Goal: Task Accomplishment & Management: Use online tool/utility

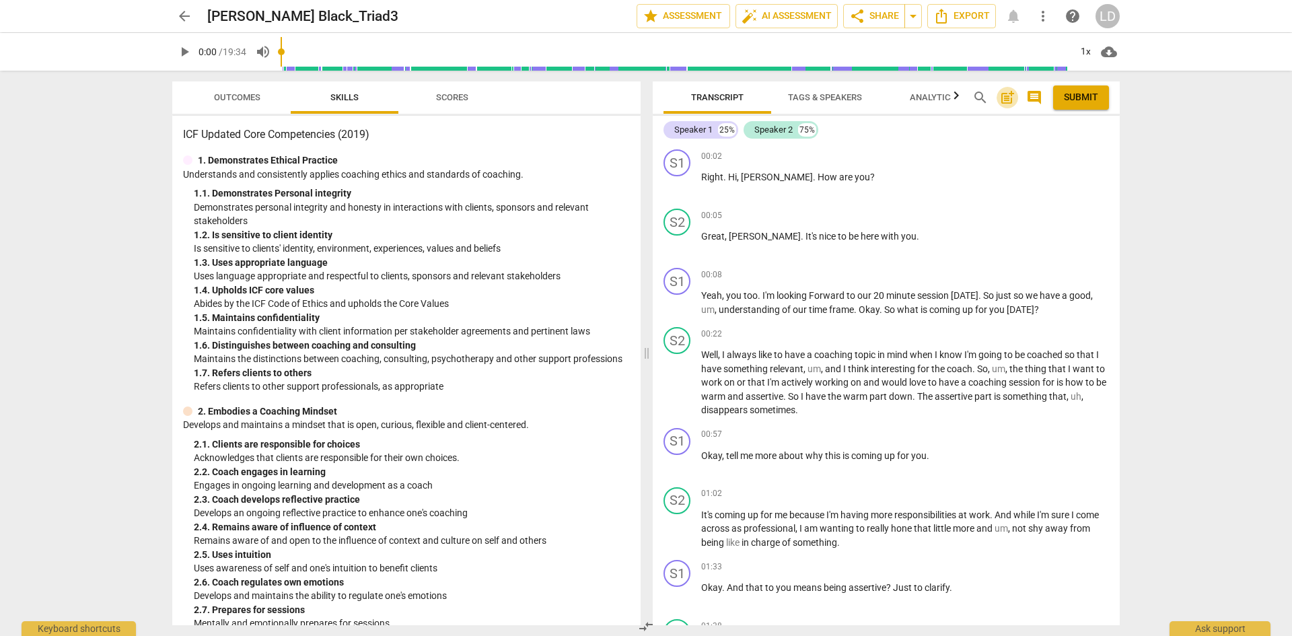
click at [1002, 98] on span "post_add" at bounding box center [1007, 97] width 16 height 16
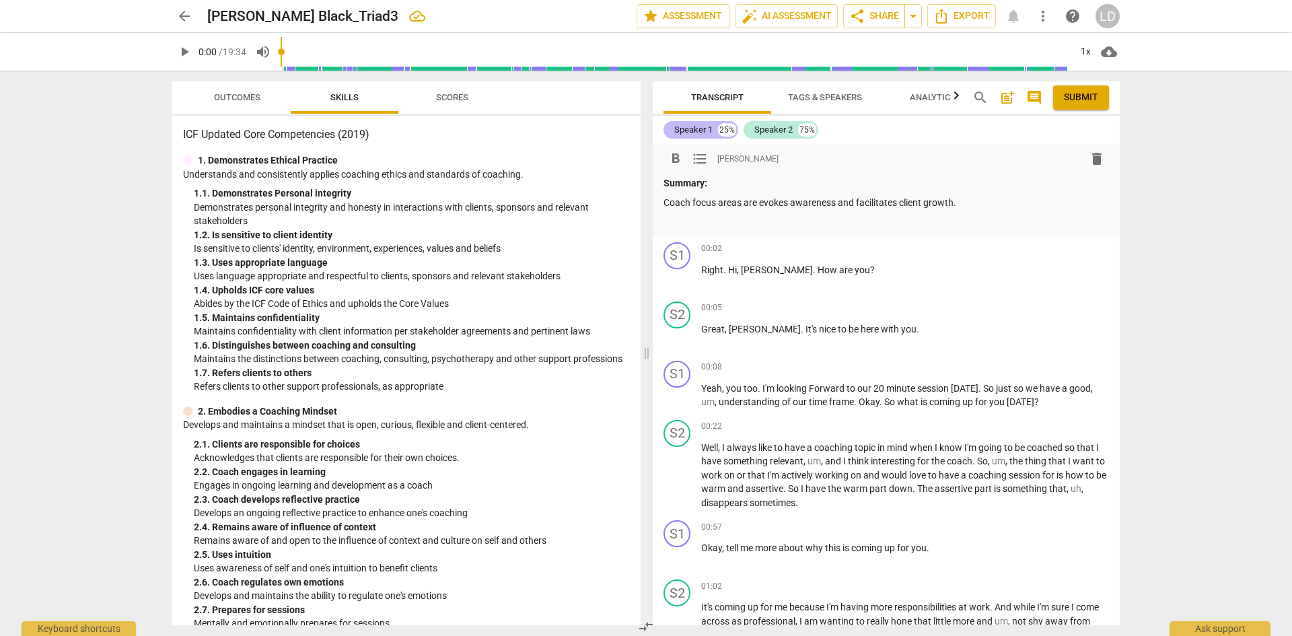
click at [700, 129] on div "Speaker 1" at bounding box center [693, 129] width 38 height 13
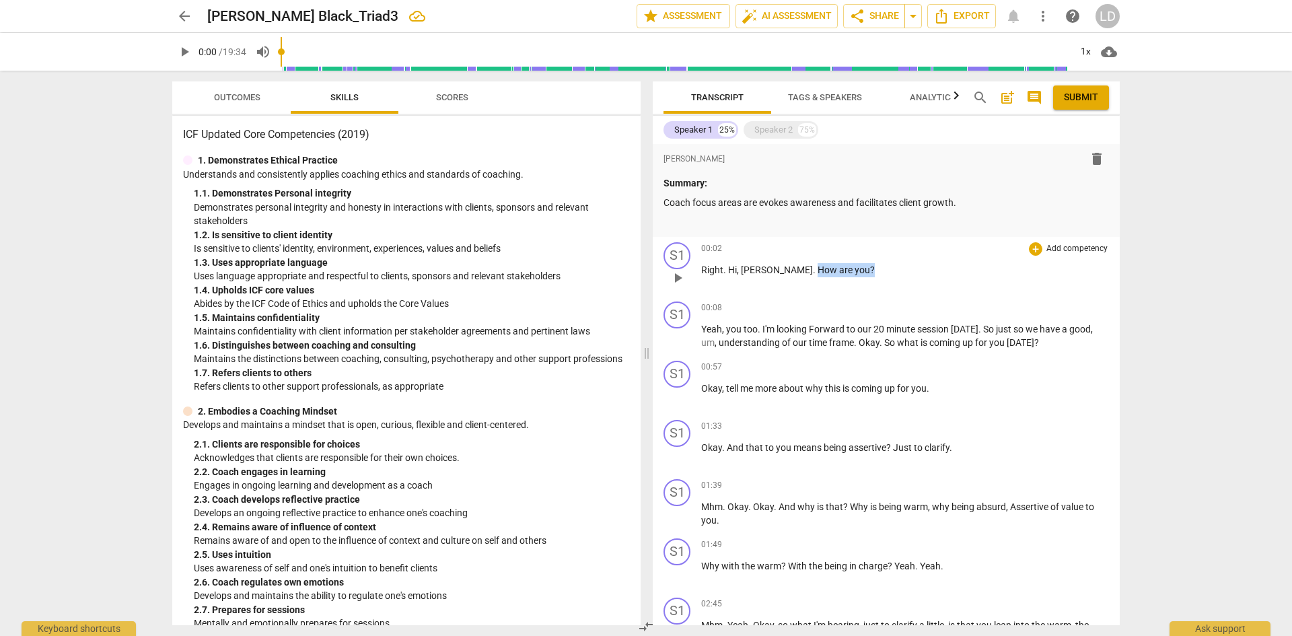
drag, startPoint x: 775, startPoint y: 267, endPoint x: 832, endPoint y: 272, distance: 56.7
click at [832, 272] on p "Right . [PERSON_NAME] . How are you ?" at bounding box center [905, 270] width 408 height 14
click at [1032, 248] on div "+" at bounding box center [1035, 248] width 13 height 13
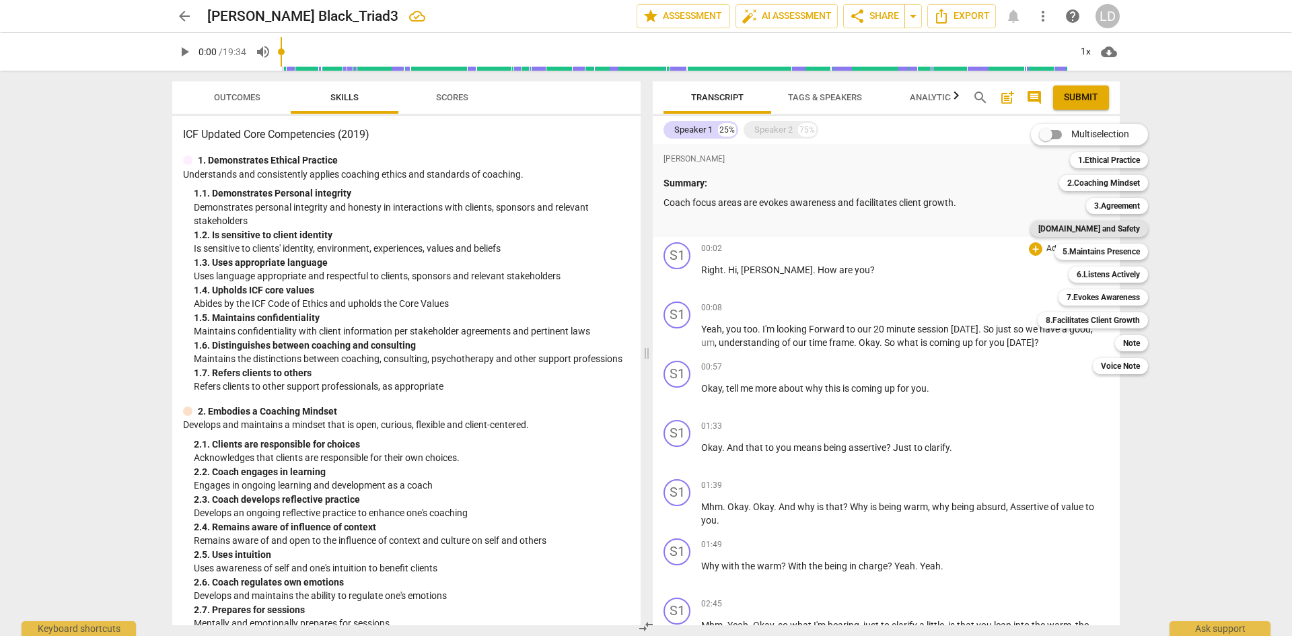
click at [1100, 227] on b "[DOMAIN_NAME] and Safety" at bounding box center [1089, 229] width 102 height 16
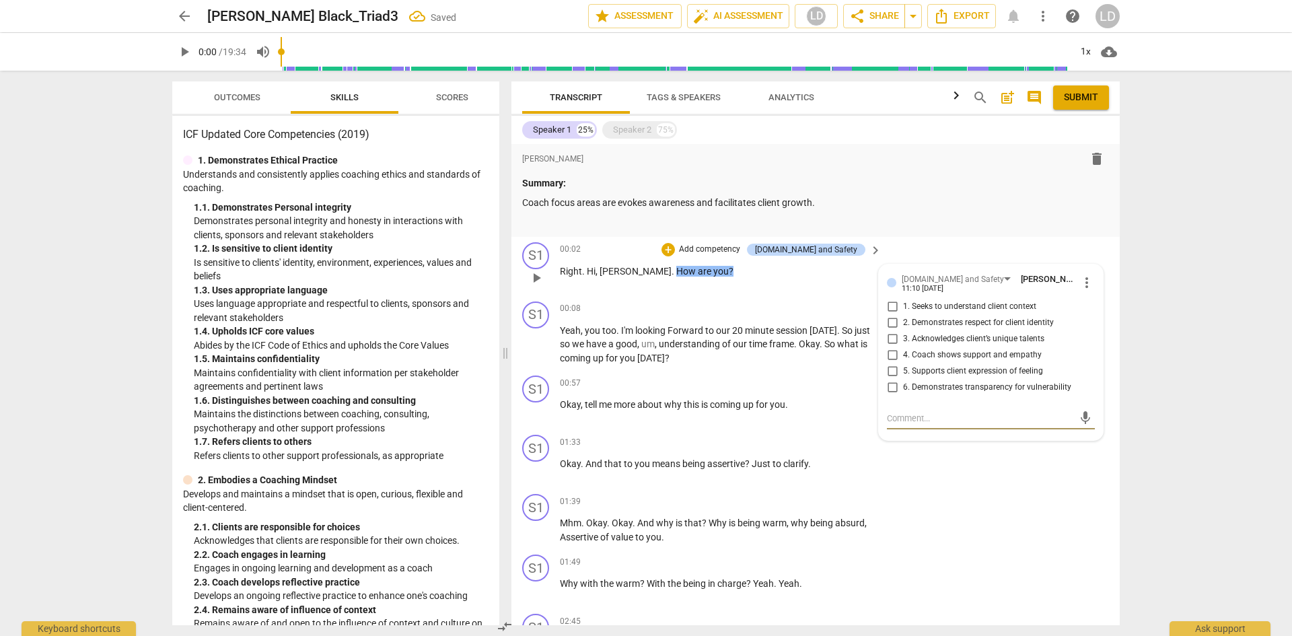
click at [1020, 307] on span "1. Seeks to understand client context" at bounding box center [969, 307] width 133 height 12
click at [903, 307] on input "1. Seeks to understand client context" at bounding box center [892, 307] width 22 height 16
checkbox input "true"
click at [1232, 387] on div "arrow_back [PERSON_NAME] Black_Triad3 Saved edit star Assessment auto_fix_high …" at bounding box center [646, 318] width 1292 height 636
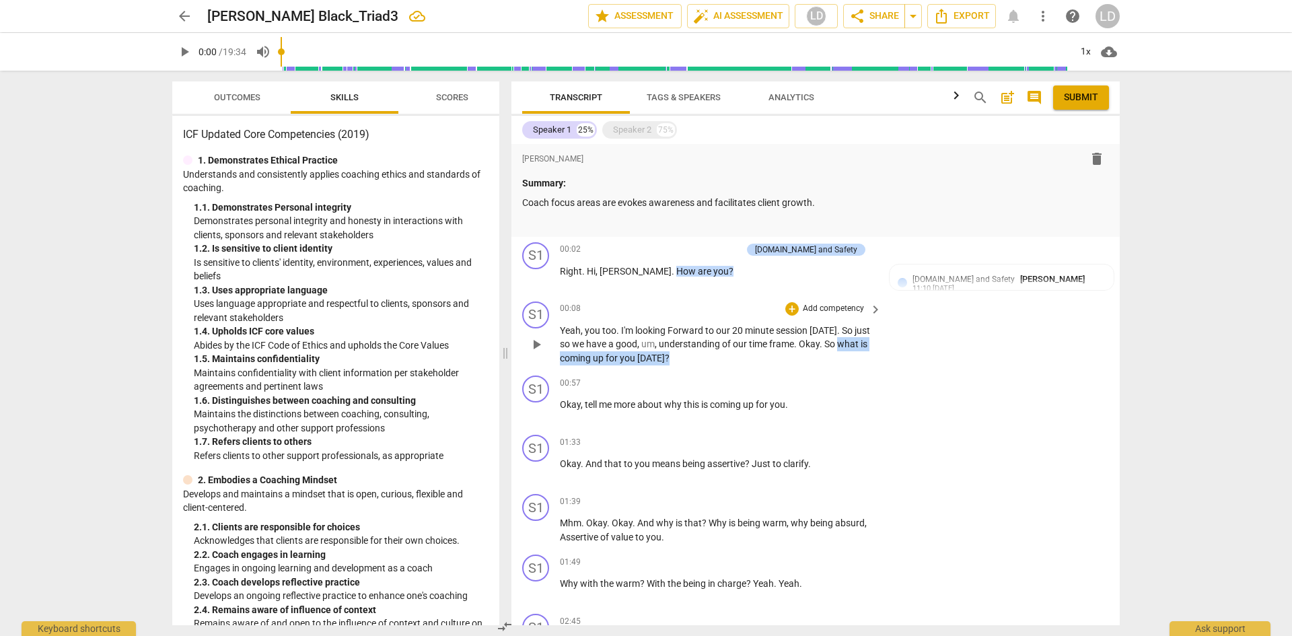
drag, startPoint x: 842, startPoint y: 343, endPoint x: 842, endPoint y: 354, distance: 10.8
click at [842, 354] on p "Yeah , you too . I'm looking Forward to our 20 minute session [DATE] . So just …" at bounding box center [717, 345] width 315 height 42
click at [788, 309] on div "+" at bounding box center [791, 308] width 13 height 13
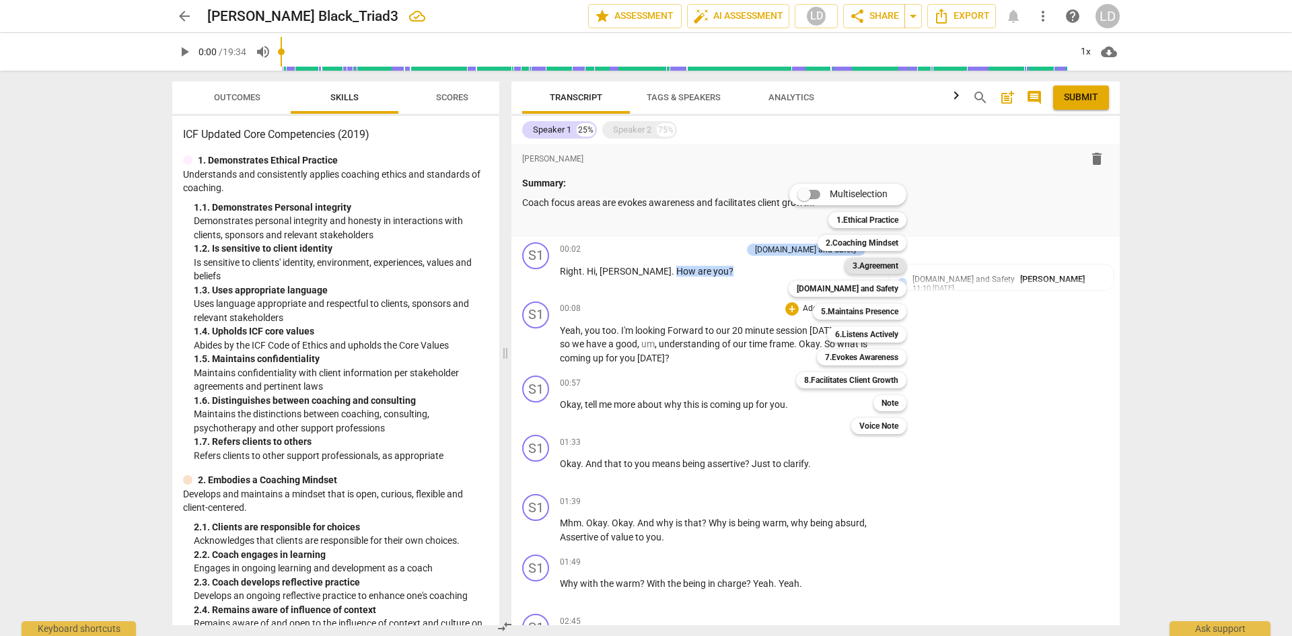
click at [863, 260] on b "3.Agreement" at bounding box center [876, 266] width 46 height 16
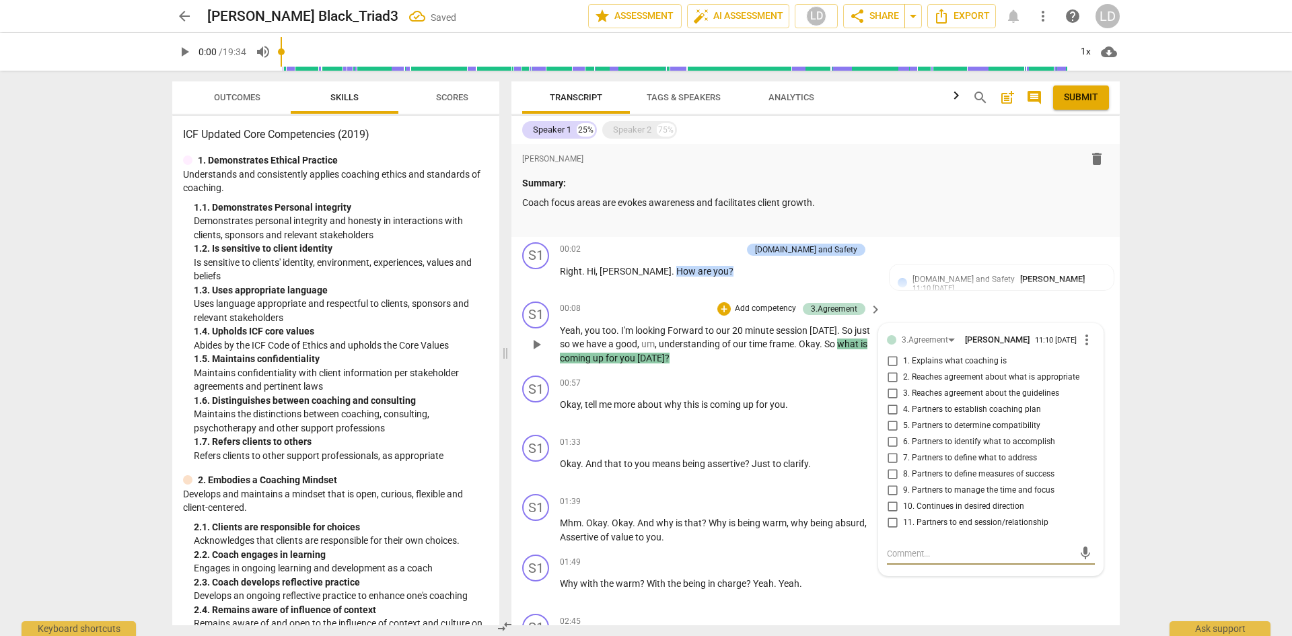
click at [894, 462] on input "7. Partners to define what to address" at bounding box center [892, 458] width 22 height 16
checkbox input "true"
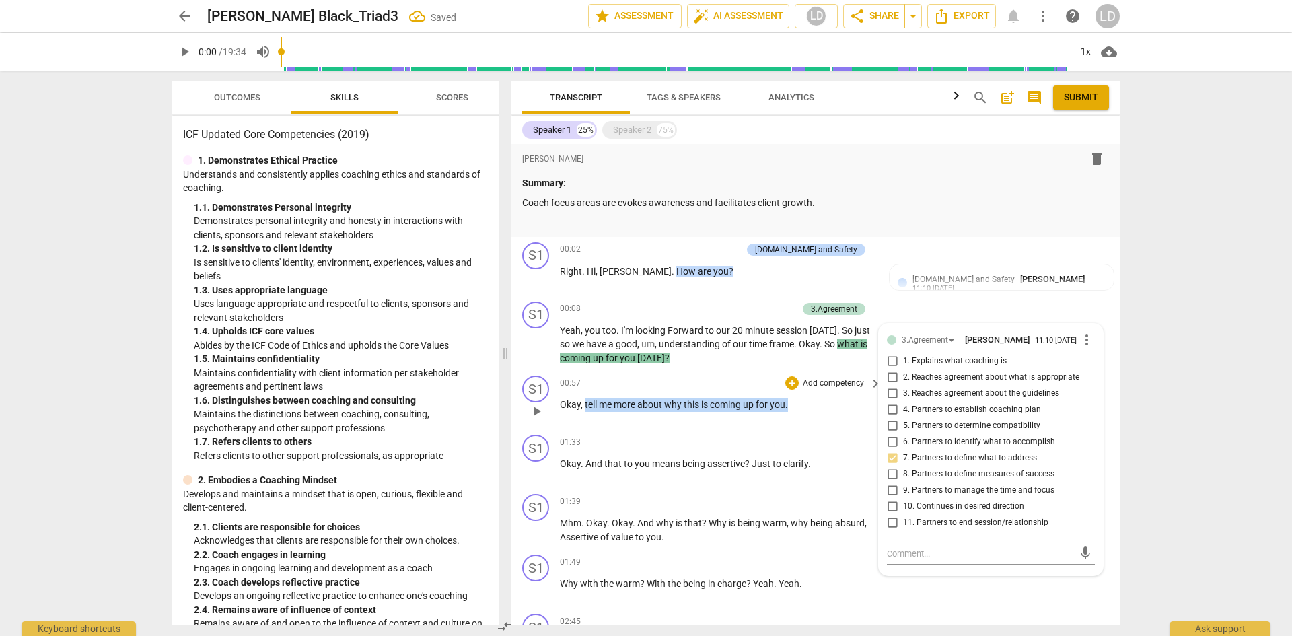
drag, startPoint x: 584, startPoint y: 404, endPoint x: 791, endPoint y: 404, distance: 207.3
click at [791, 404] on p "Okay , tell me more about why this is coming up for you ." at bounding box center [717, 405] width 315 height 14
click at [785, 382] on div "+" at bounding box center [791, 382] width 13 height 13
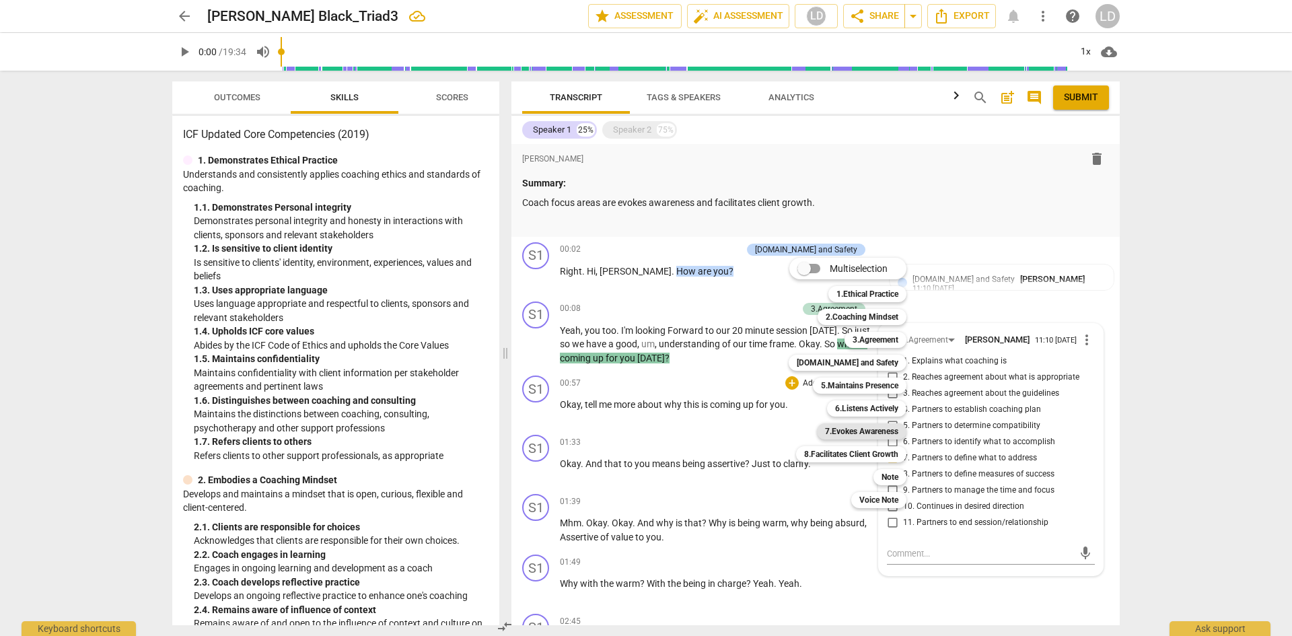
click at [840, 427] on b "7.Evokes Awareness" at bounding box center [861, 431] width 73 height 16
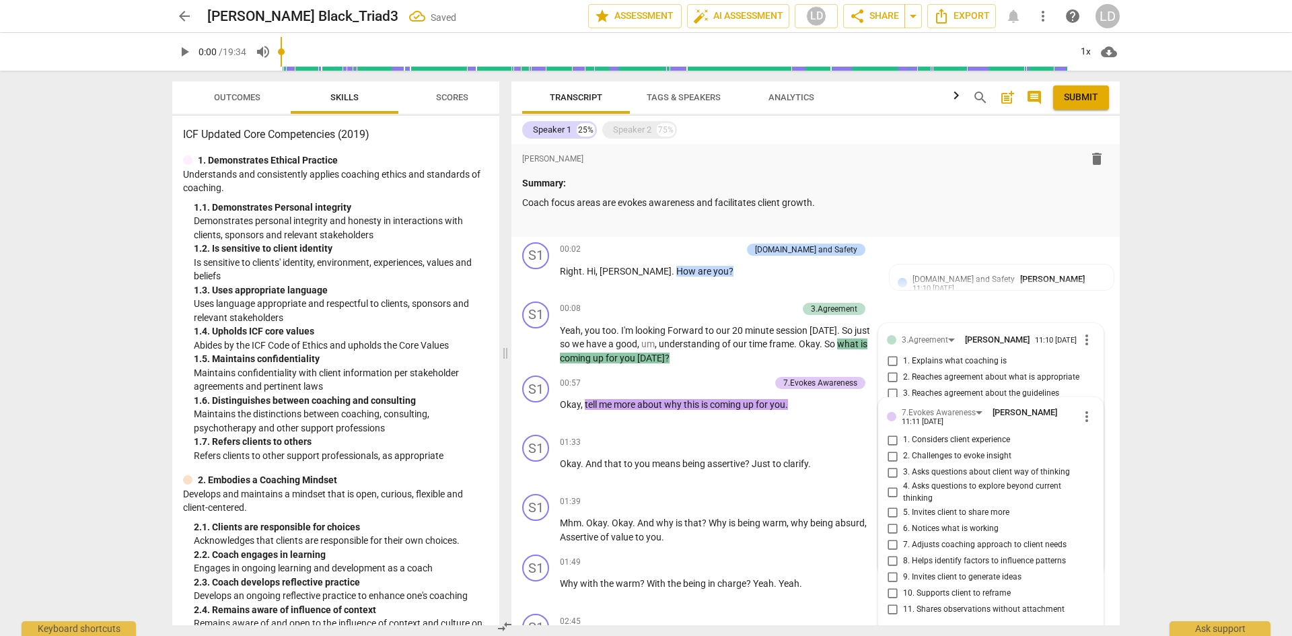
scroll to position [256, 0]
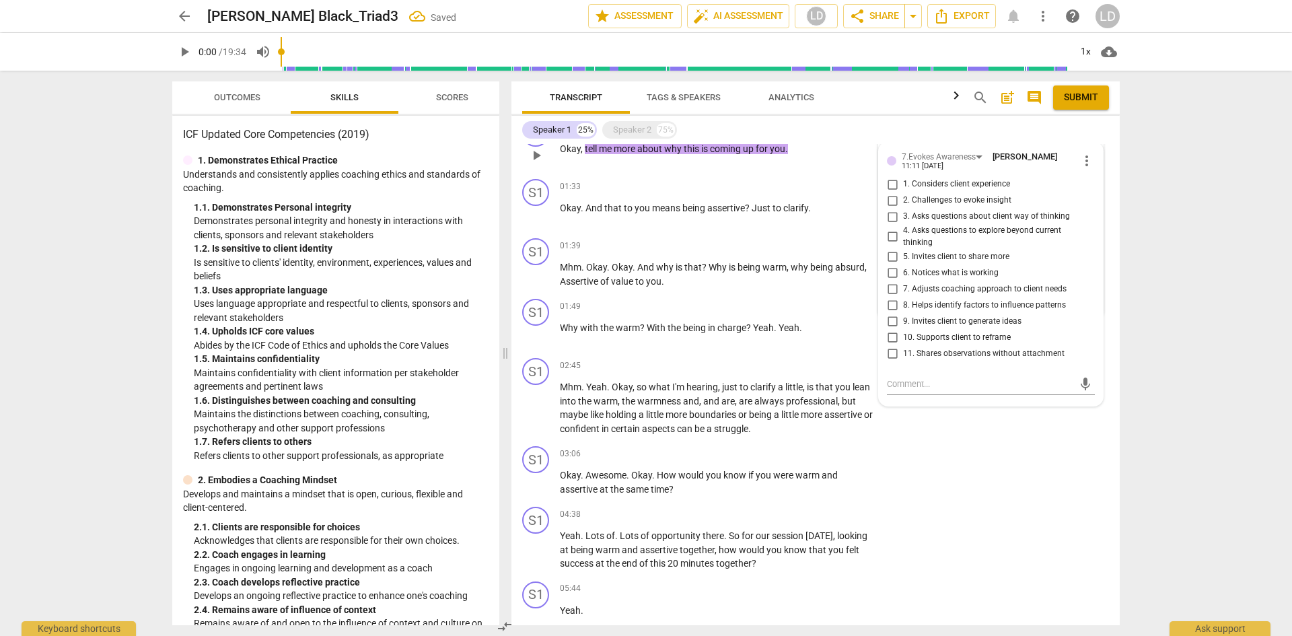
click at [944, 255] on span "5. Invites client to share more" at bounding box center [956, 257] width 106 height 12
click at [903, 255] on input "5. Invites client to share more" at bounding box center [892, 256] width 22 height 16
checkbox input "true"
click at [1143, 434] on div "arrow_back [PERSON_NAME] Black_Triad3 edit star Assessment auto_fix_high AI Ass…" at bounding box center [646, 318] width 1292 height 636
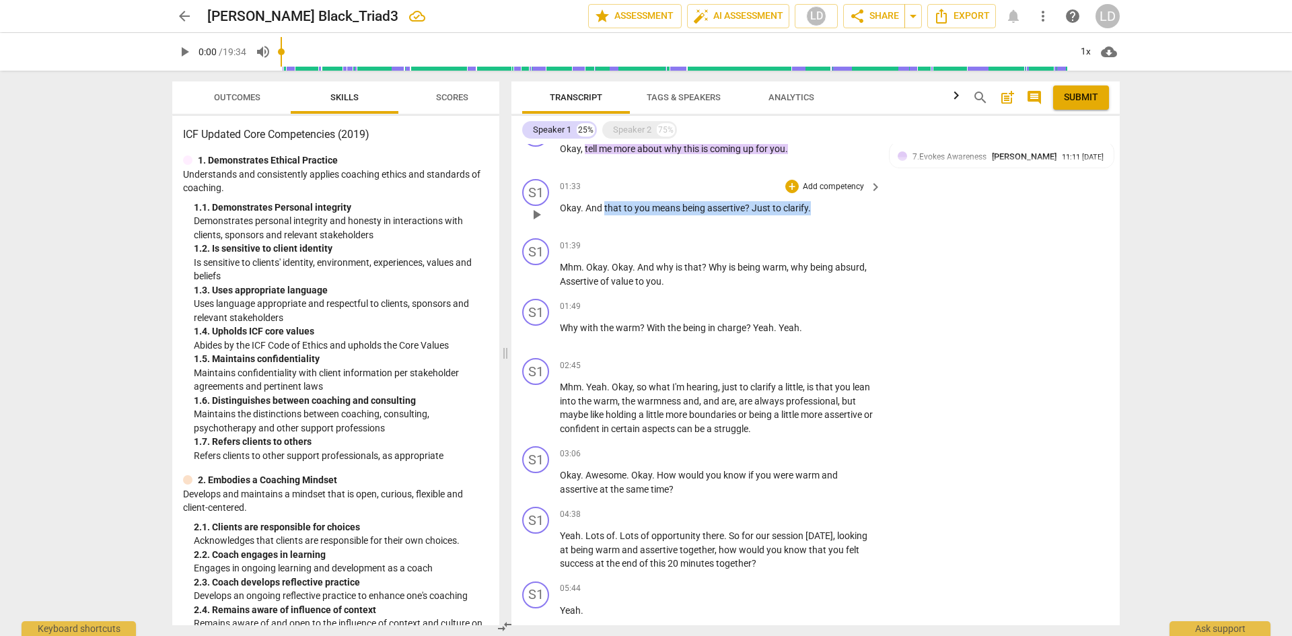
drag, startPoint x: 605, startPoint y: 207, endPoint x: 816, endPoint y: 217, distance: 210.8
click at [816, 217] on div "01:33 + Add competency keyboard_arrow_right Okay . And that to you means being …" at bounding box center [721, 203] width 323 height 48
click at [787, 187] on div "+" at bounding box center [791, 186] width 13 height 13
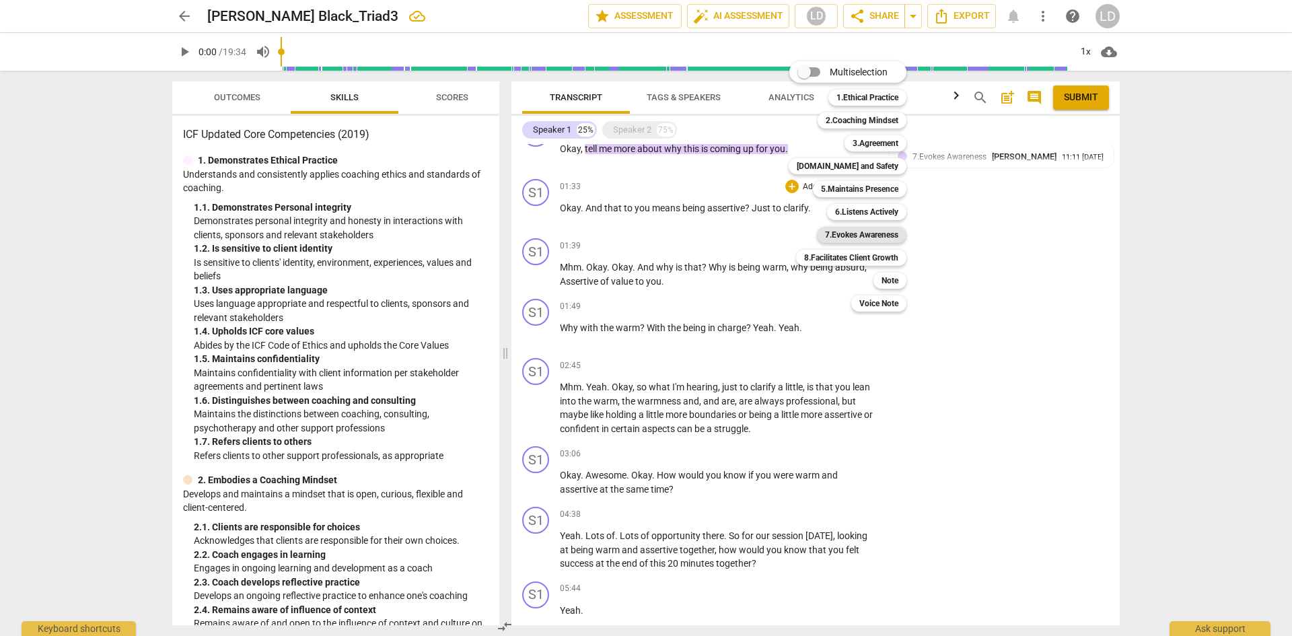
click at [873, 233] on b "7.Evokes Awareness" at bounding box center [861, 235] width 73 height 16
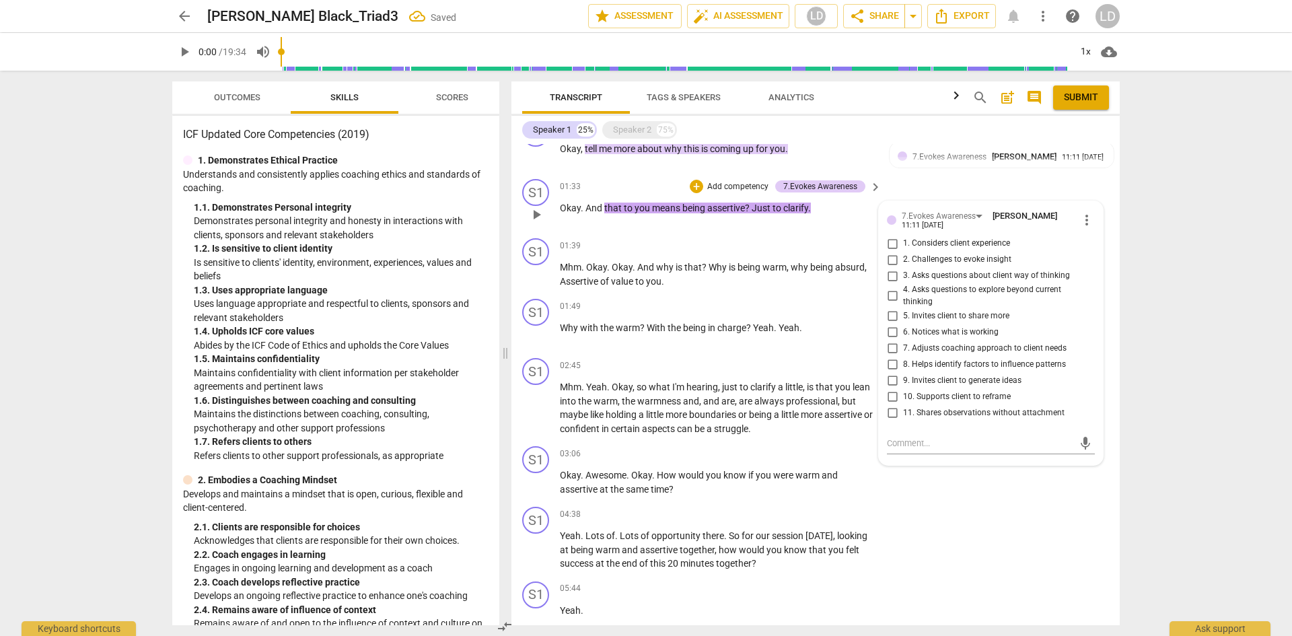
click at [956, 413] on span "11. Shares observations without attachment" at bounding box center [983, 413] width 161 height 12
click at [903, 413] on input "11. Shares observations without attachment" at bounding box center [892, 412] width 22 height 16
checkbox input "true"
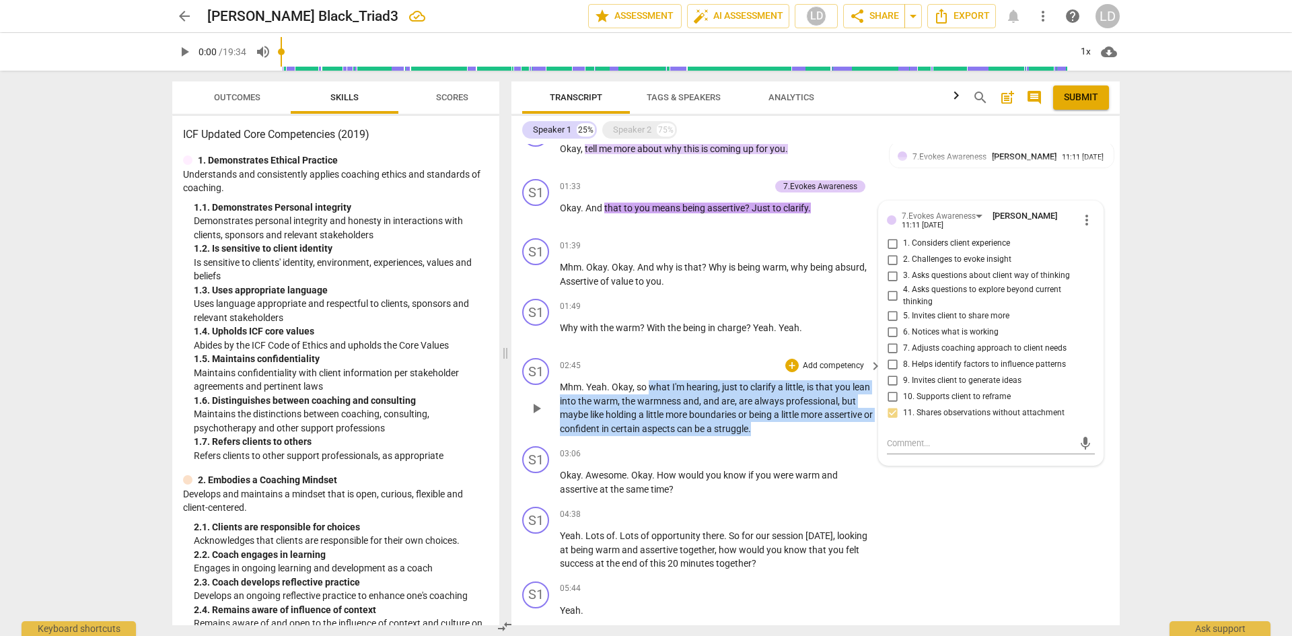
drag, startPoint x: 650, startPoint y: 386, endPoint x: 766, endPoint y: 427, distance: 123.0
click at [766, 427] on p "Mhm . Yeah . Okay , so what I'm hearing , just to clarify a little , is that yo…" at bounding box center [717, 407] width 315 height 55
click at [792, 364] on div "+" at bounding box center [791, 365] width 13 height 13
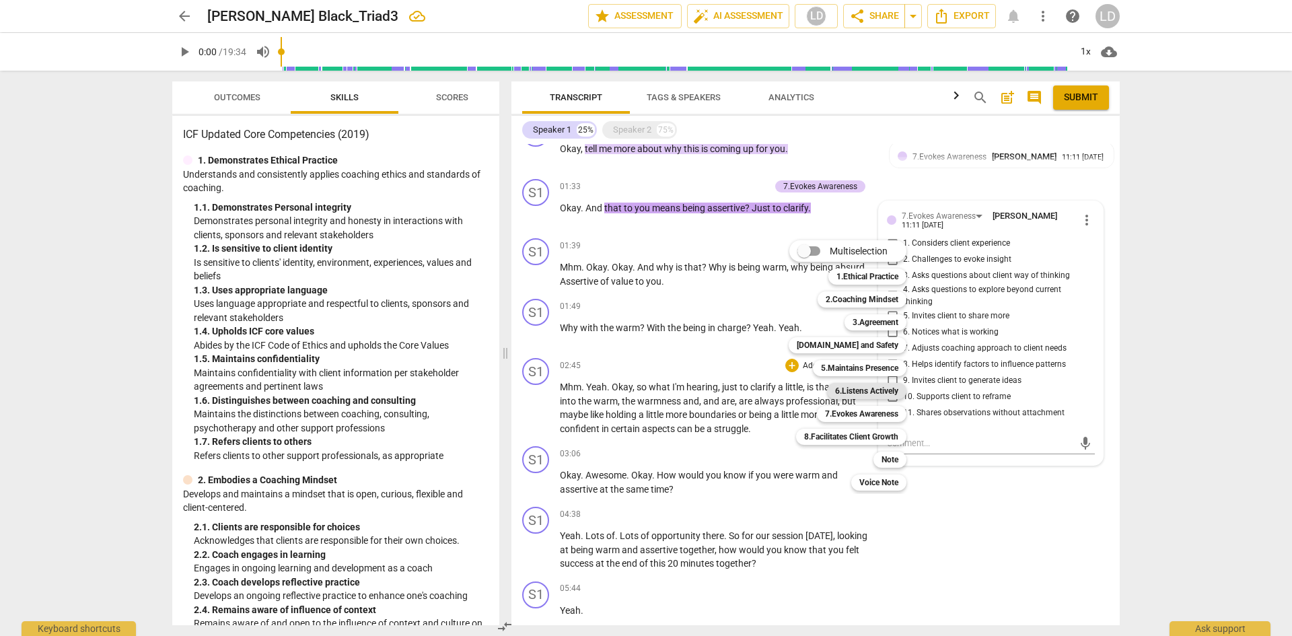
click at [858, 386] on b "6.Listens Actively" at bounding box center [866, 391] width 63 height 16
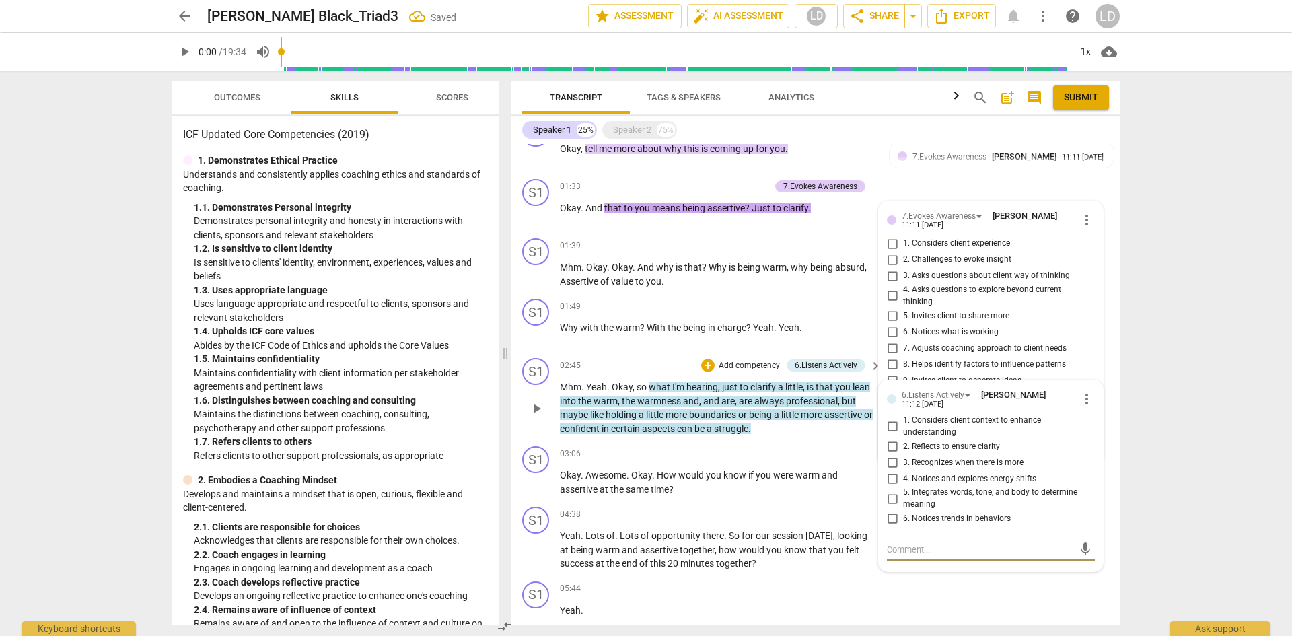
click at [886, 421] on input "1. Considers client context to enhance understanding" at bounding box center [892, 427] width 22 height 16
checkbox input "true"
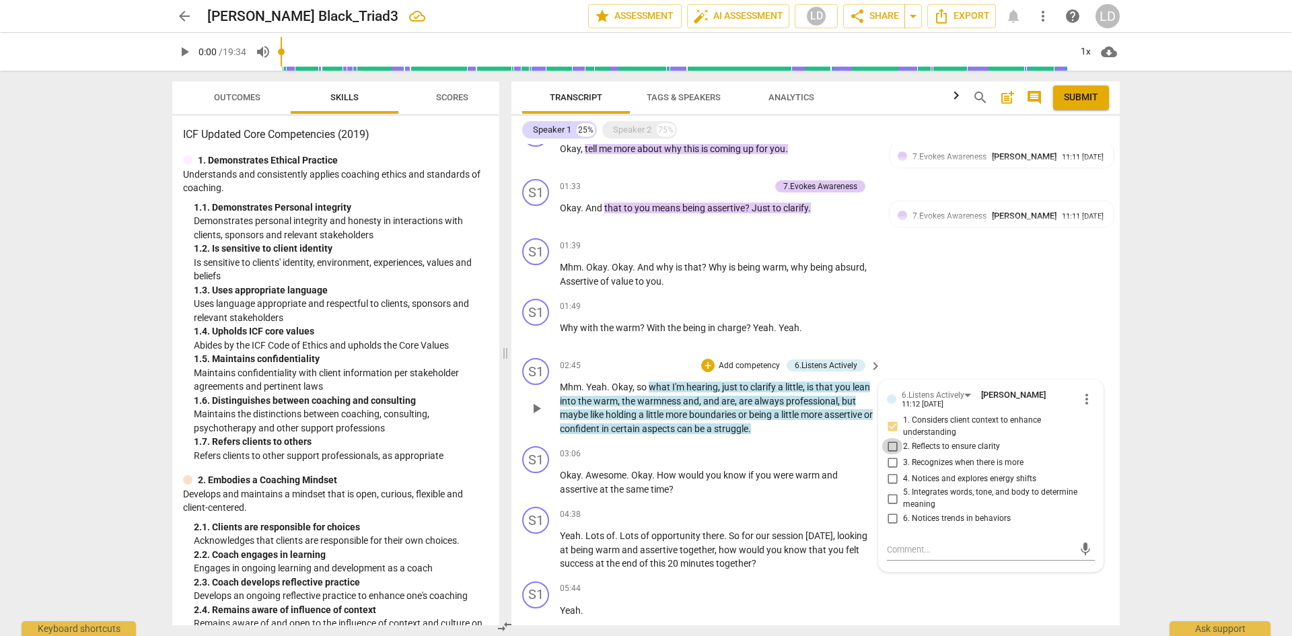
click at [890, 447] on input "2. Reflects to ensure clarity" at bounding box center [892, 446] width 22 height 16
checkbox input "true"
click at [1122, 490] on div "Transcript Tags & Speakers Analytics search post_add comment Submit Speaker 1 2…" at bounding box center [818, 353] width 624 height 565
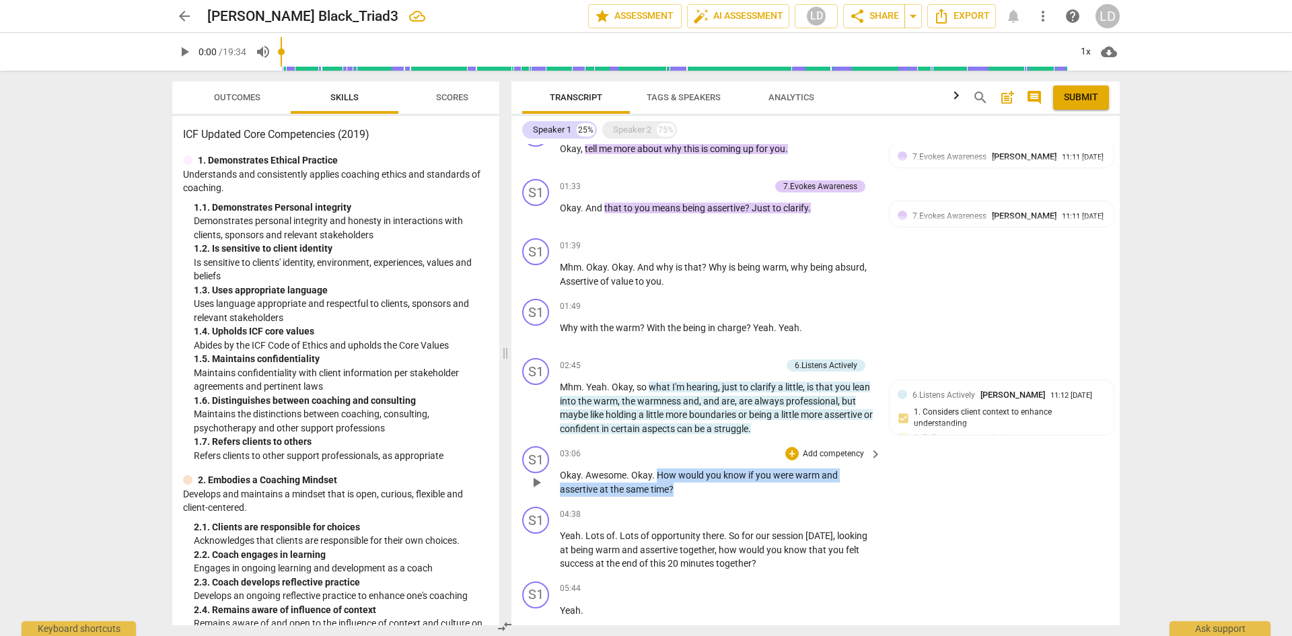
drag, startPoint x: 658, startPoint y: 476, endPoint x: 682, endPoint y: 485, distance: 25.4
click at [682, 485] on p "Okay . Awesome . Okay . How would you know if you were warm and assertive at th…" at bounding box center [717, 482] width 315 height 28
click at [789, 454] on div "+" at bounding box center [791, 453] width 13 height 13
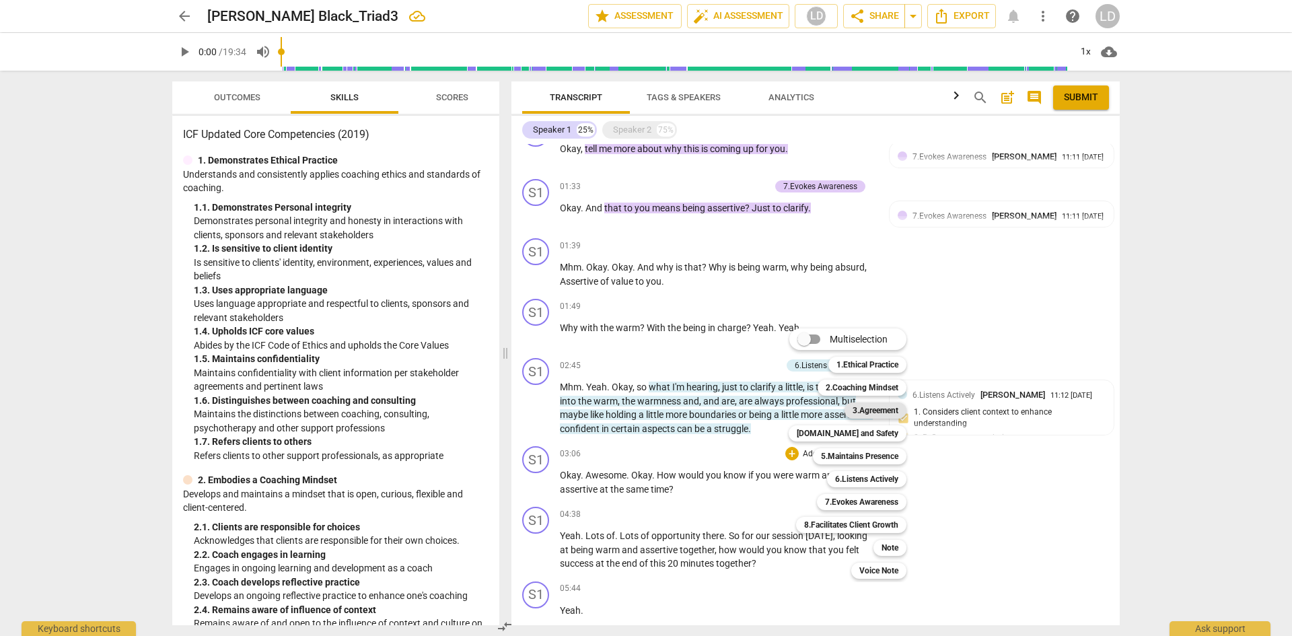
click at [868, 410] on b "3.Agreement" at bounding box center [876, 410] width 46 height 16
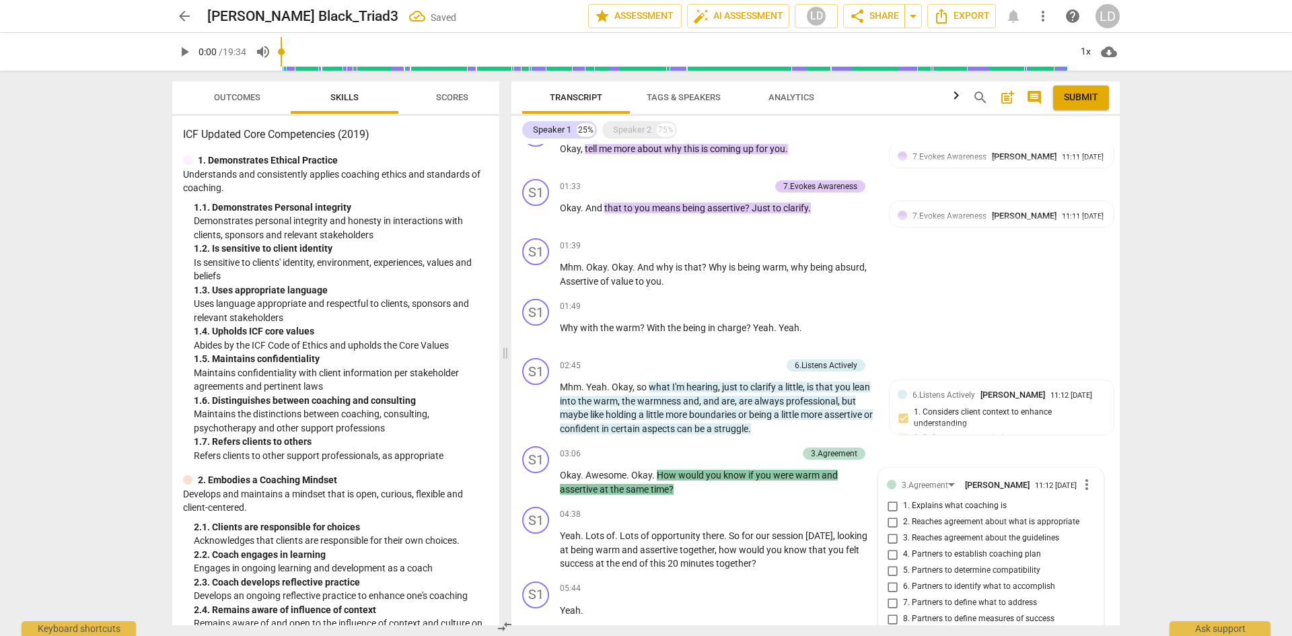
scroll to position [575, 0]
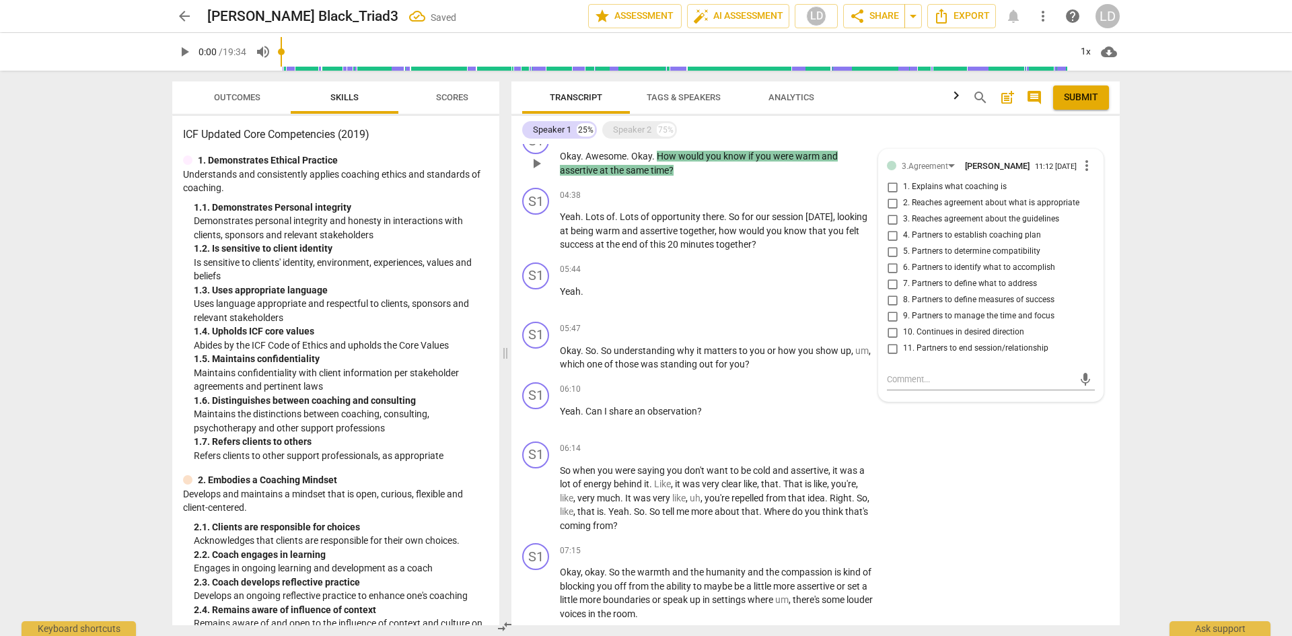
click at [947, 301] on span "8. Partners to define measures of success" at bounding box center [978, 300] width 151 height 12
click at [903, 301] on input "8. Partners to define measures of success" at bounding box center [892, 300] width 22 height 16
checkbox input "true"
click at [1274, 390] on div "arrow_back [PERSON_NAME] Black_Triad3 Saved edit star Assessment auto_fix_high …" at bounding box center [646, 318] width 1292 height 636
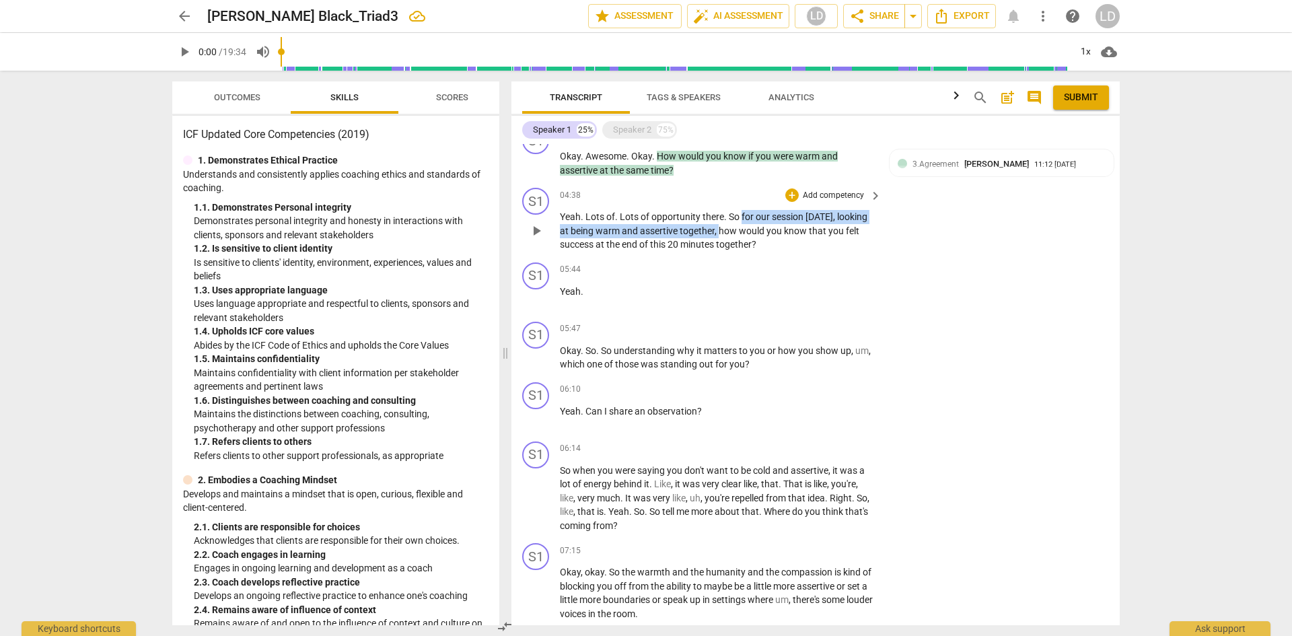
drag, startPoint x: 719, startPoint y: 231, endPoint x: 742, endPoint y: 217, distance: 27.3
click at [742, 217] on p "Yeah . Lots of . Lots of opportunity there . So for our session [DATE] , lookin…" at bounding box center [717, 231] width 315 height 42
click at [791, 197] on div "+" at bounding box center [791, 194] width 13 height 13
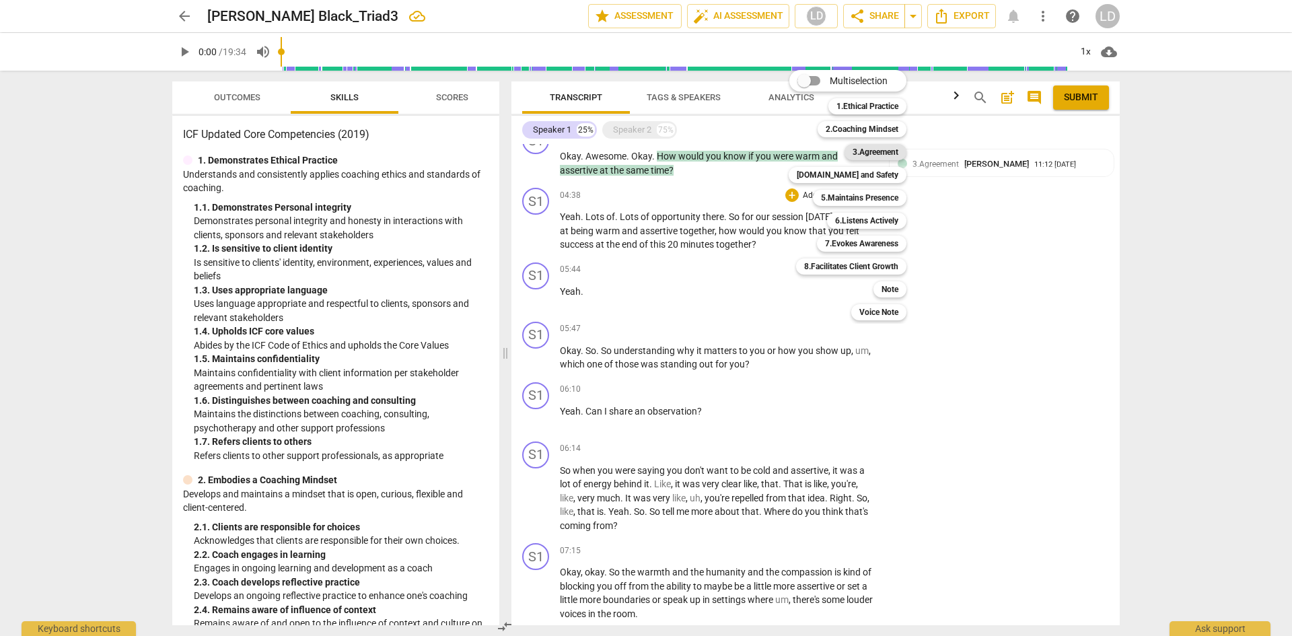
click at [886, 144] on b "3.Agreement" at bounding box center [876, 152] width 46 height 16
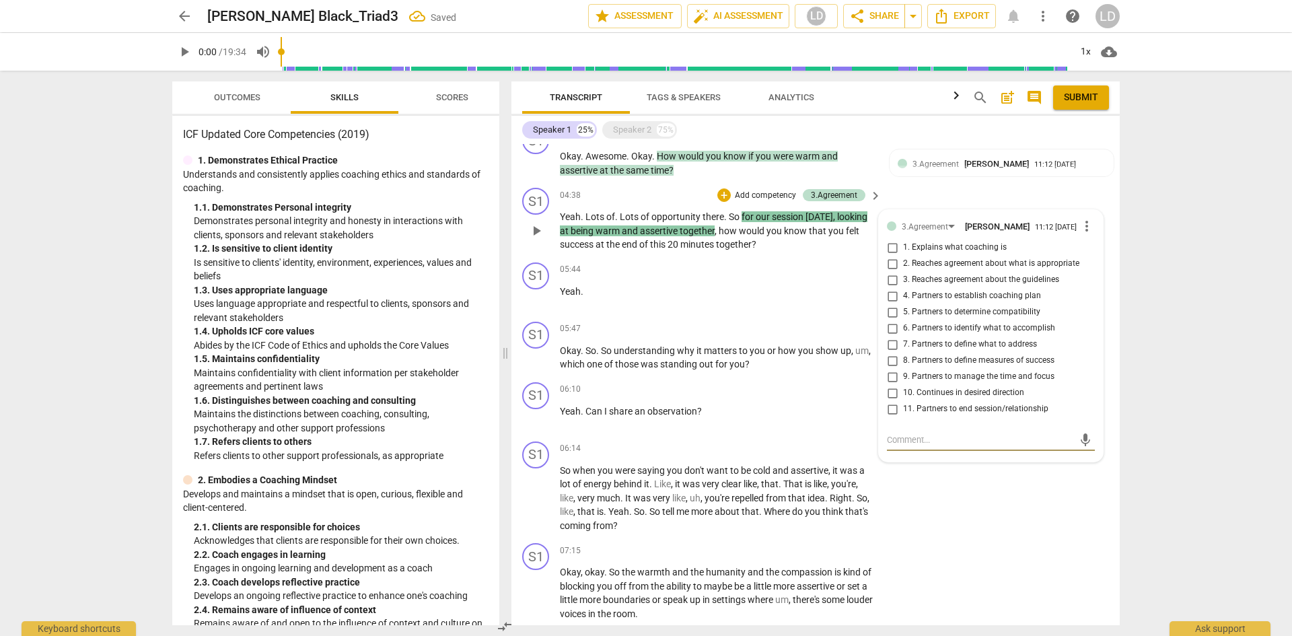
click at [969, 381] on span "9. Partners to manage the time and focus" at bounding box center [978, 377] width 151 height 12
click at [903, 381] on input "9. Partners to manage the time and focus" at bounding box center [892, 377] width 22 height 16
checkbox input "true"
drag, startPoint x: 718, startPoint y: 230, endPoint x: 760, endPoint y: 241, distance: 43.7
click at [760, 241] on p "Yeah . Lots of . Lots of opportunity there . So for our session [DATE] , lookin…" at bounding box center [717, 231] width 315 height 42
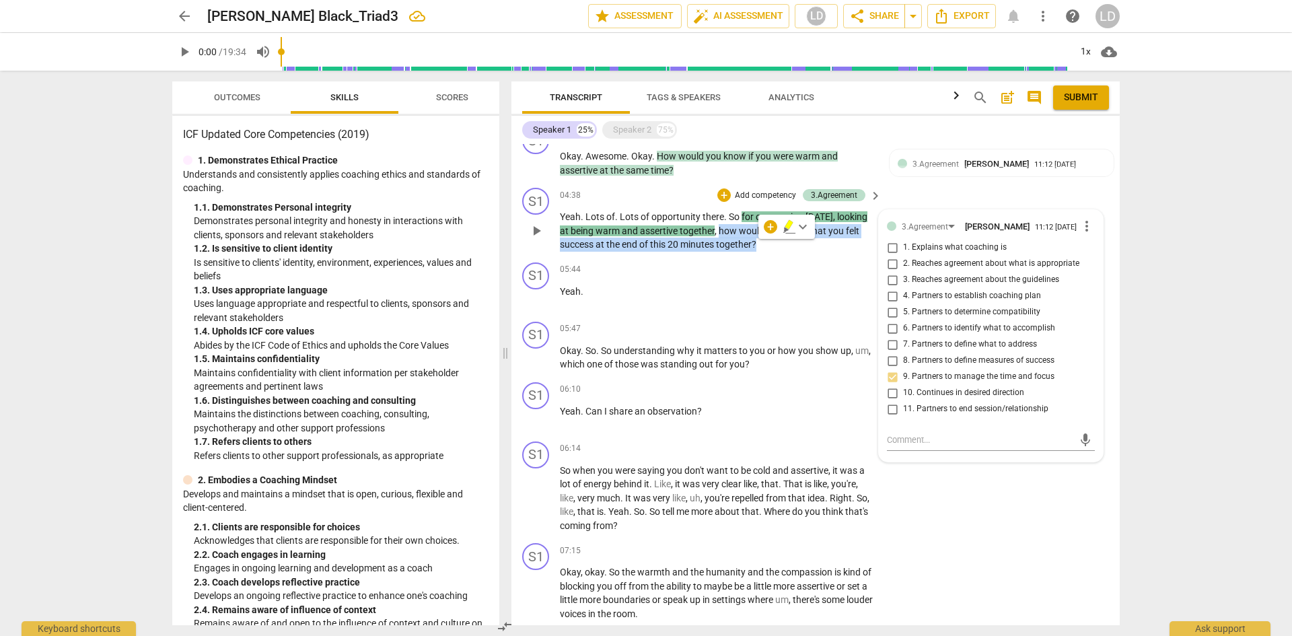
click at [889, 363] on input "8. Partners to define measures of success" at bounding box center [892, 361] width 22 height 16
checkbox input "true"
click at [888, 331] on input "6. Partners to identify what to accomplish" at bounding box center [892, 328] width 22 height 16
checkbox input "true"
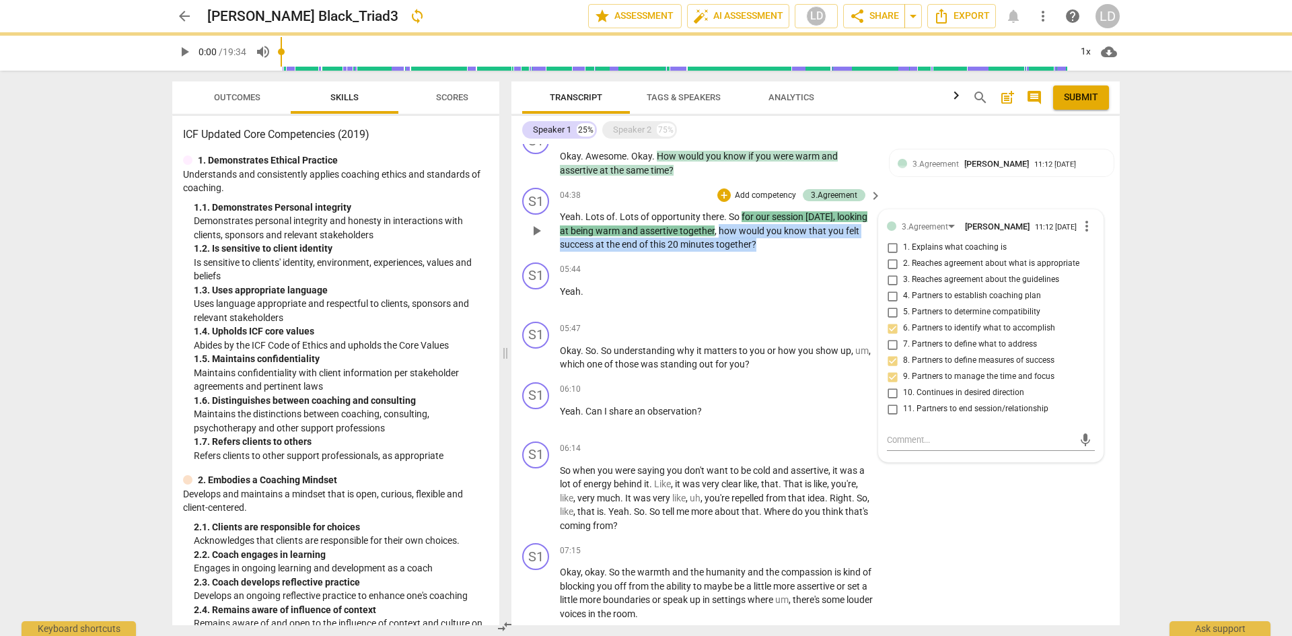
click at [890, 364] on input "8. Partners to define measures of success" at bounding box center [892, 361] width 22 height 16
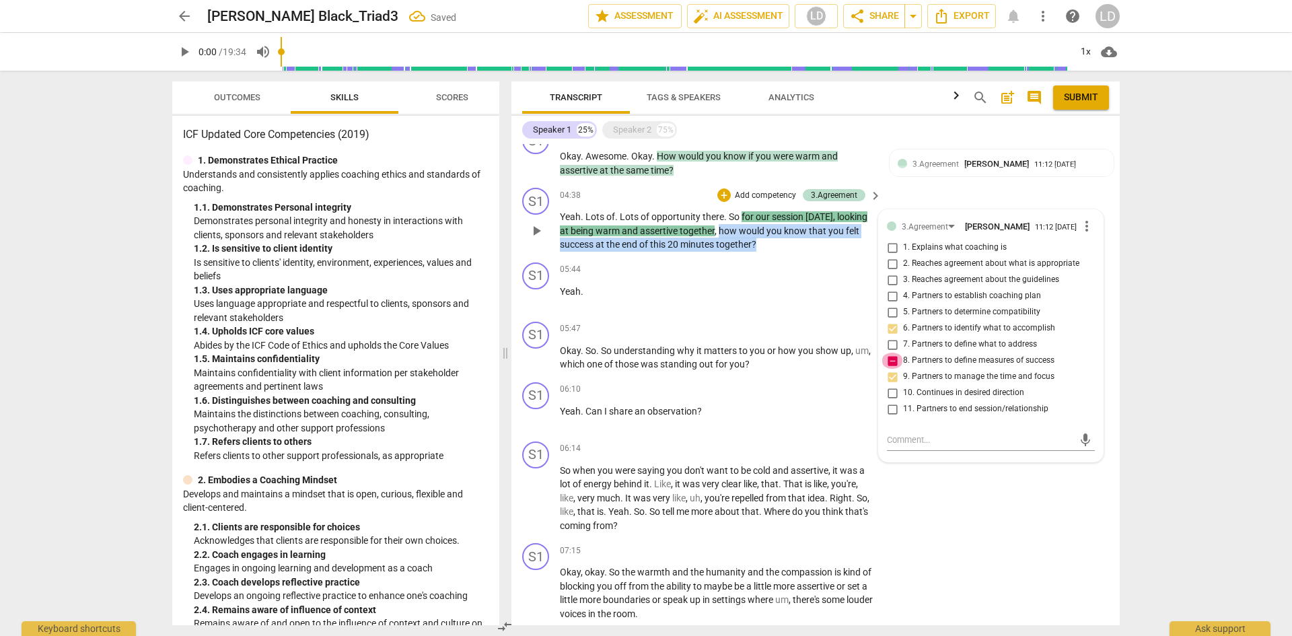
click at [890, 364] on input "8. Partners to define measures of success" at bounding box center [892, 361] width 22 height 16
checkbox input "false"
click at [1095, 373] on div "3.Agreement [PERSON_NAME] 11:12 [DATE] more_vert 1. Explains what coaching is 2…" at bounding box center [991, 336] width 224 height 252
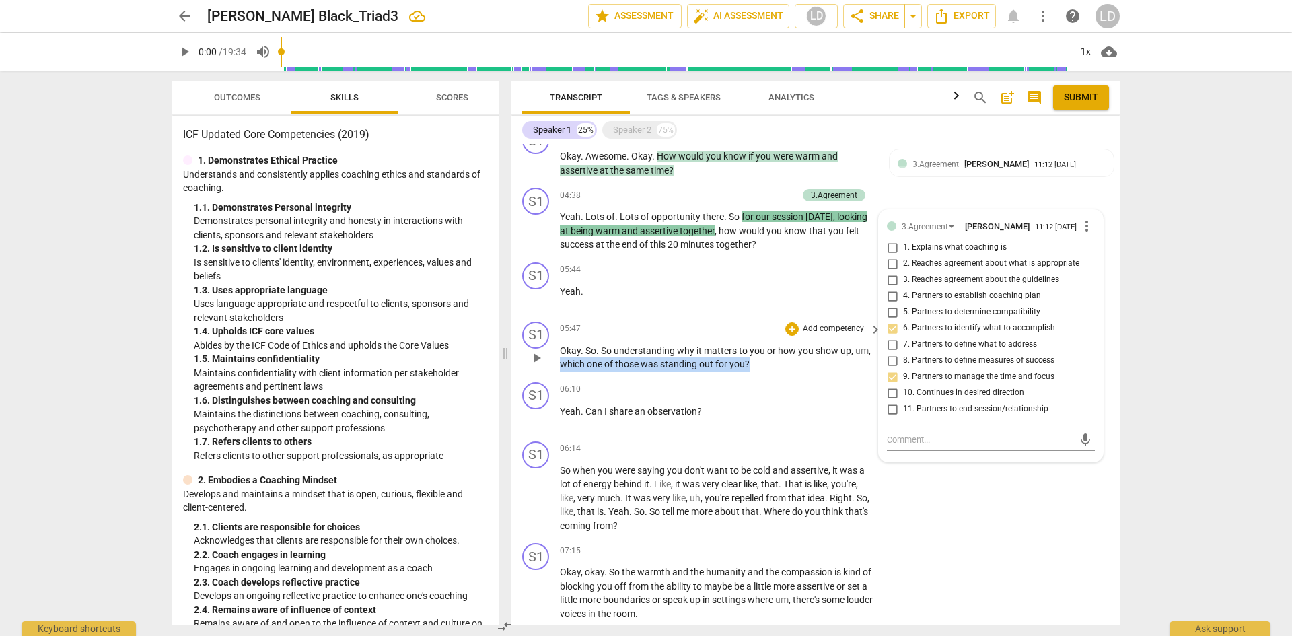
drag, startPoint x: 561, startPoint y: 364, endPoint x: 761, endPoint y: 365, distance: 199.9
click at [761, 365] on p "Okay . So . So understanding why it matters to you or how you show up , um , wh…" at bounding box center [717, 358] width 315 height 28
click at [790, 328] on div "+" at bounding box center [791, 328] width 13 height 13
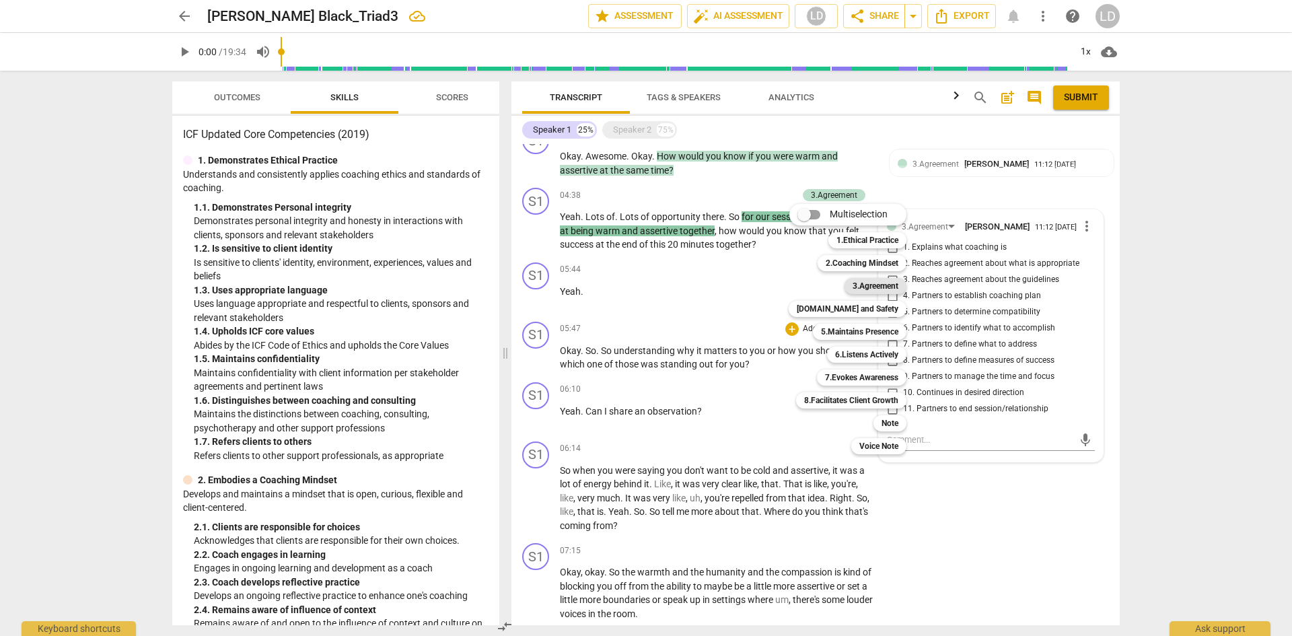
click at [873, 283] on b "3.Agreement" at bounding box center [876, 286] width 46 height 16
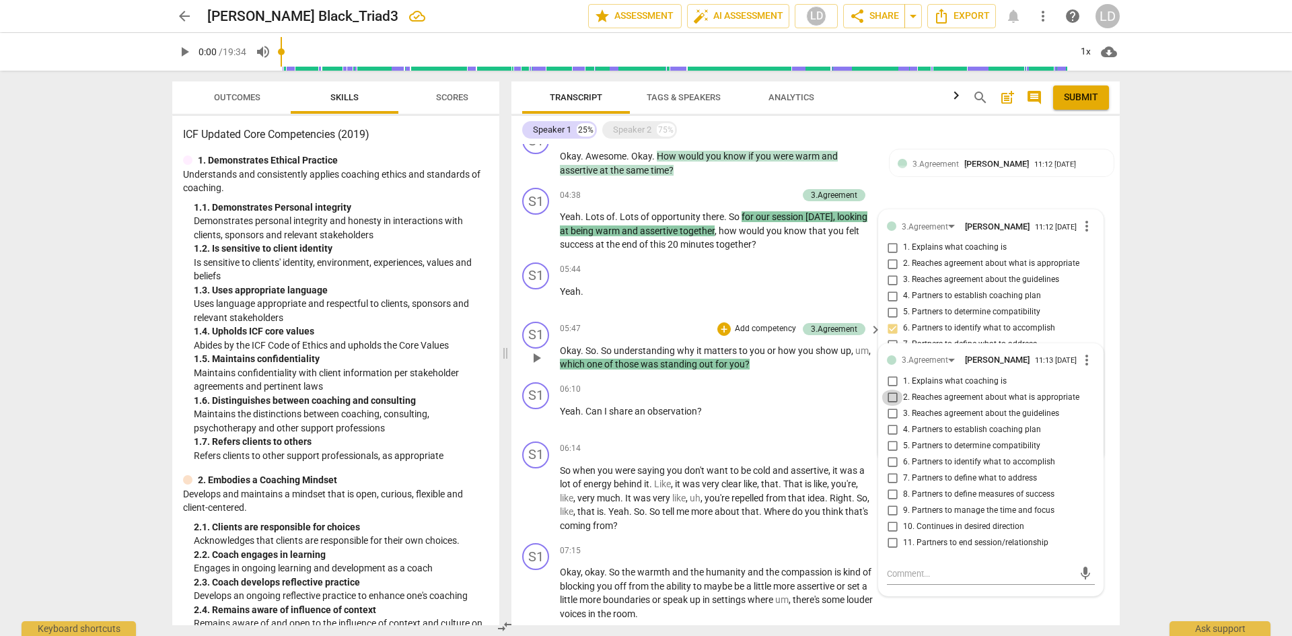
click at [890, 401] on input "2. Reaches agreement about what is appropriate" at bounding box center [892, 398] width 22 height 16
checkbox input "true"
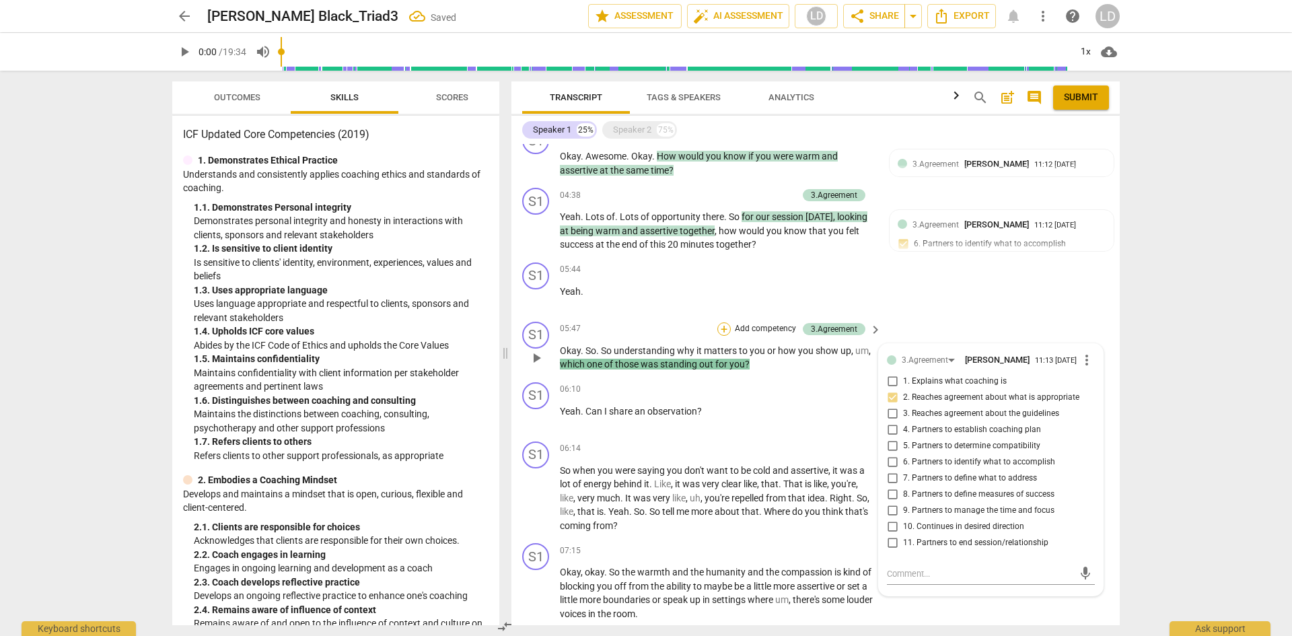
click at [723, 328] on div "+" at bounding box center [723, 328] width 13 height 13
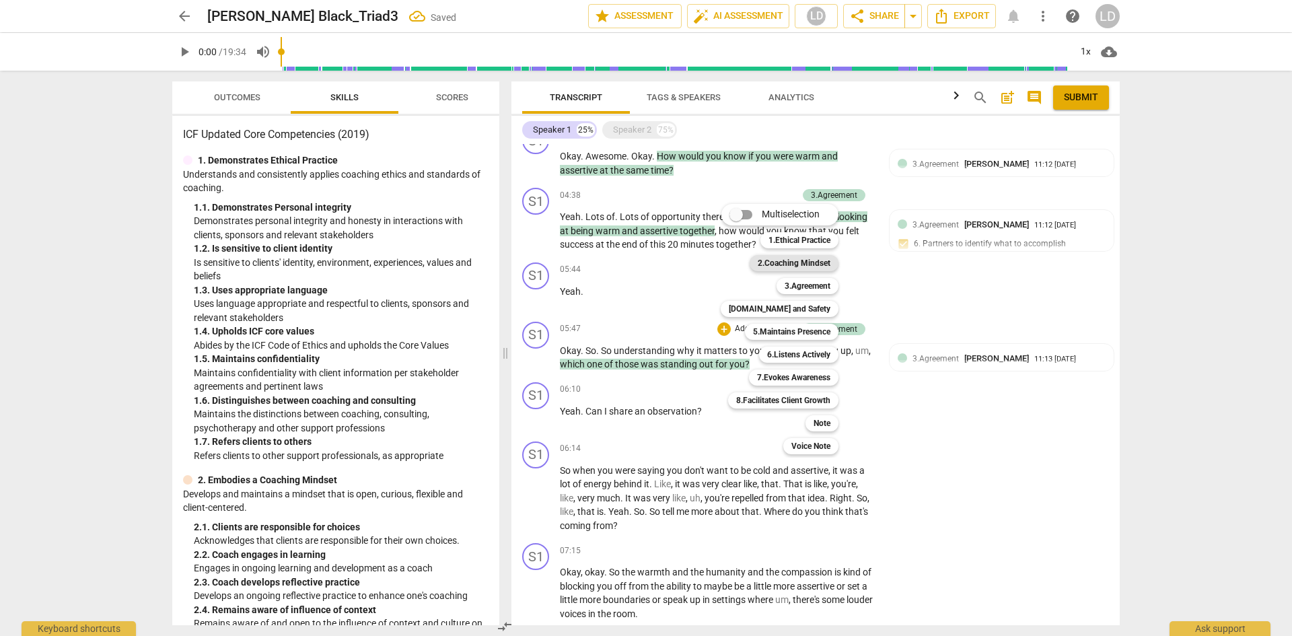
click at [801, 263] on b "2.Coaching Mindset" at bounding box center [794, 263] width 73 height 16
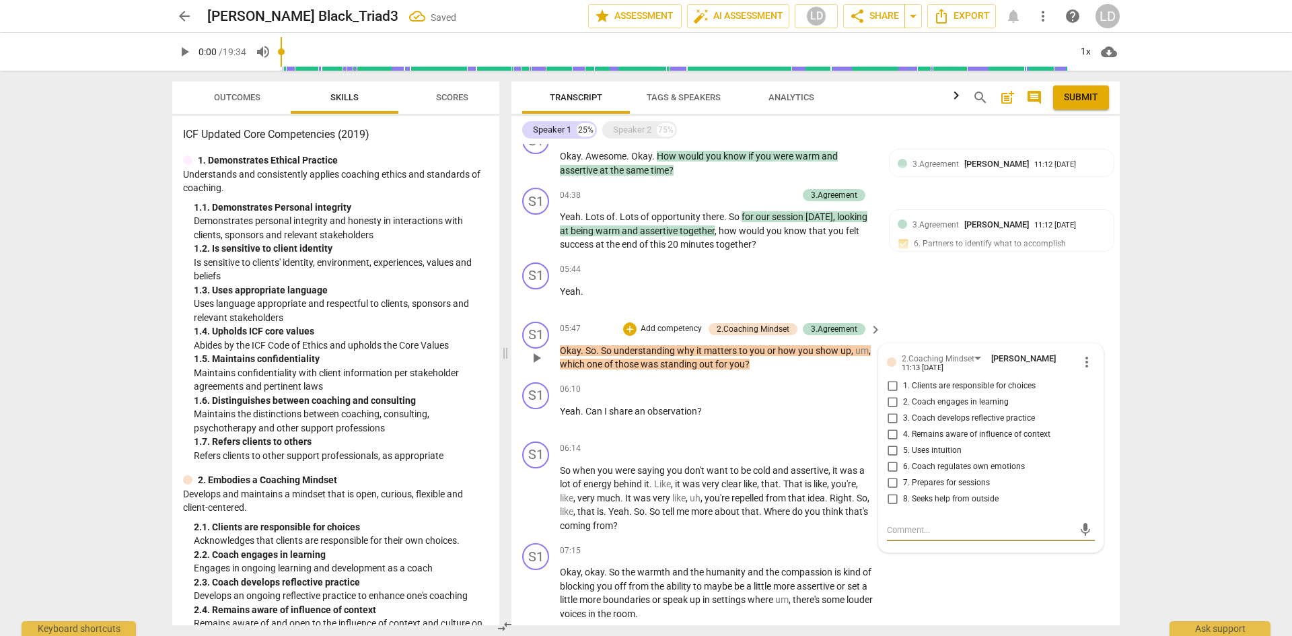
click at [889, 388] on input "1. Clients are responsible for choices" at bounding box center [892, 386] width 22 height 16
checkbox input "true"
click at [1134, 423] on div "arrow_back [PERSON_NAME] Black_Triad3 Saved edit star Assessment auto_fix_high …" at bounding box center [646, 318] width 1292 height 636
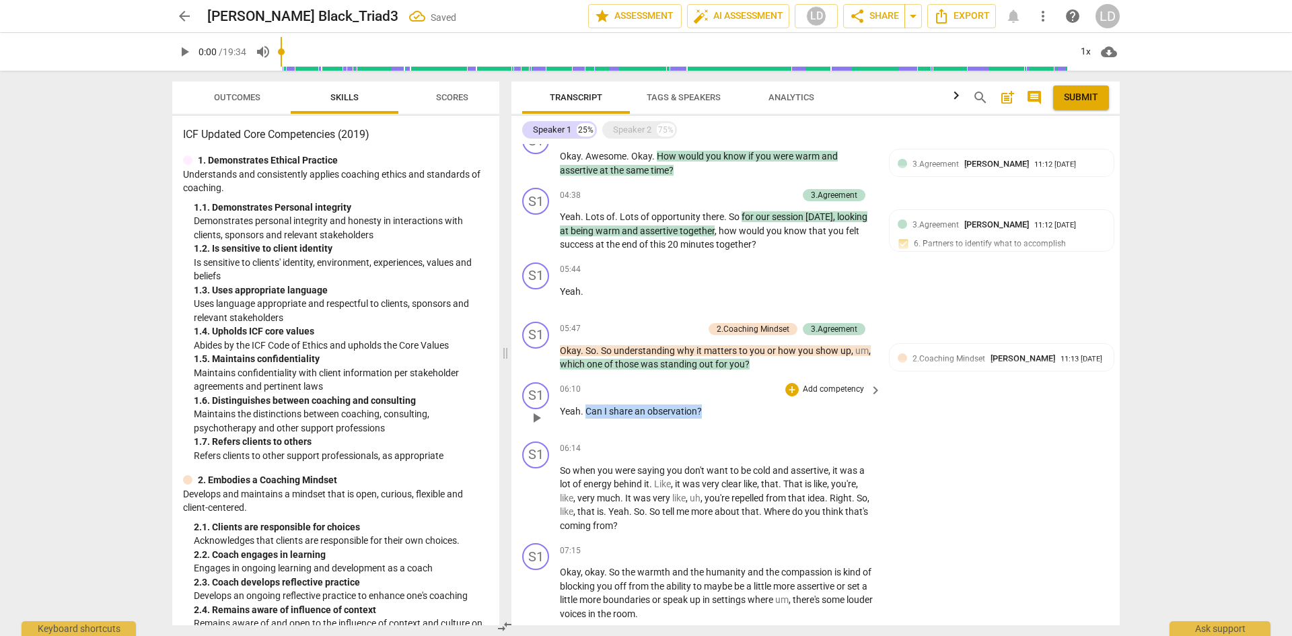
drag, startPoint x: 587, startPoint y: 410, endPoint x: 705, endPoint y: 407, distance: 118.5
click at [705, 407] on p "Yeah . Can I share an observation ?" at bounding box center [717, 411] width 315 height 14
click at [791, 390] on div "+" at bounding box center [791, 389] width 13 height 13
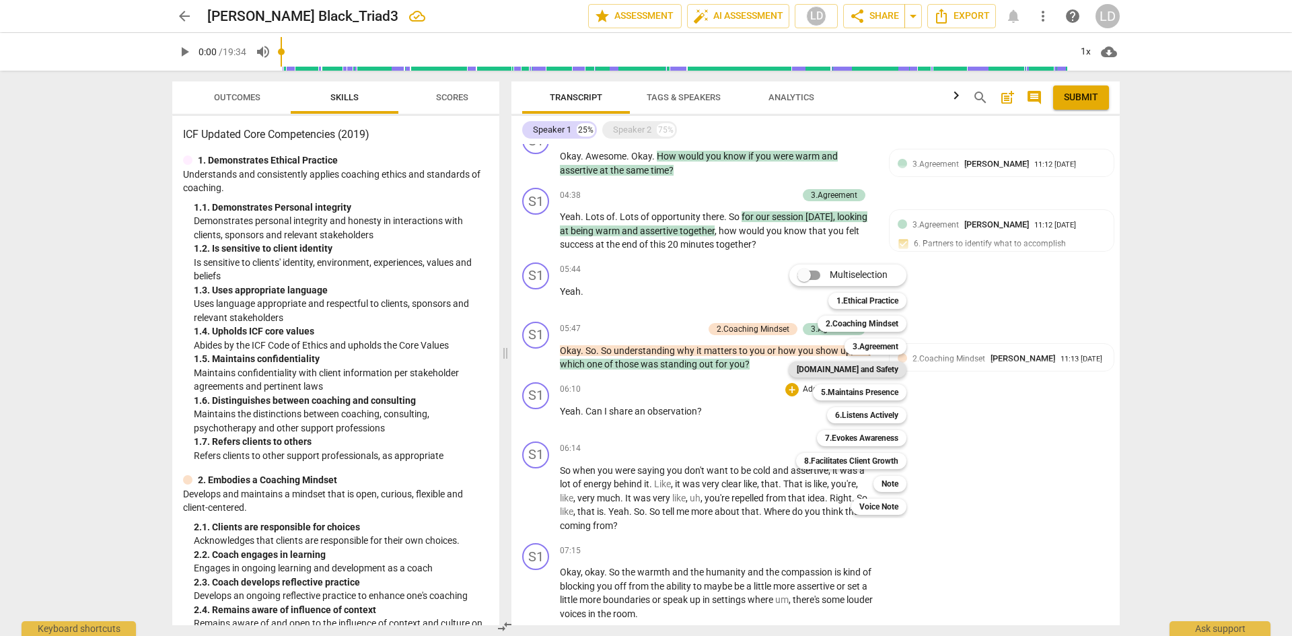
click at [862, 369] on b "[DOMAIN_NAME] and Safety" at bounding box center [848, 369] width 102 height 16
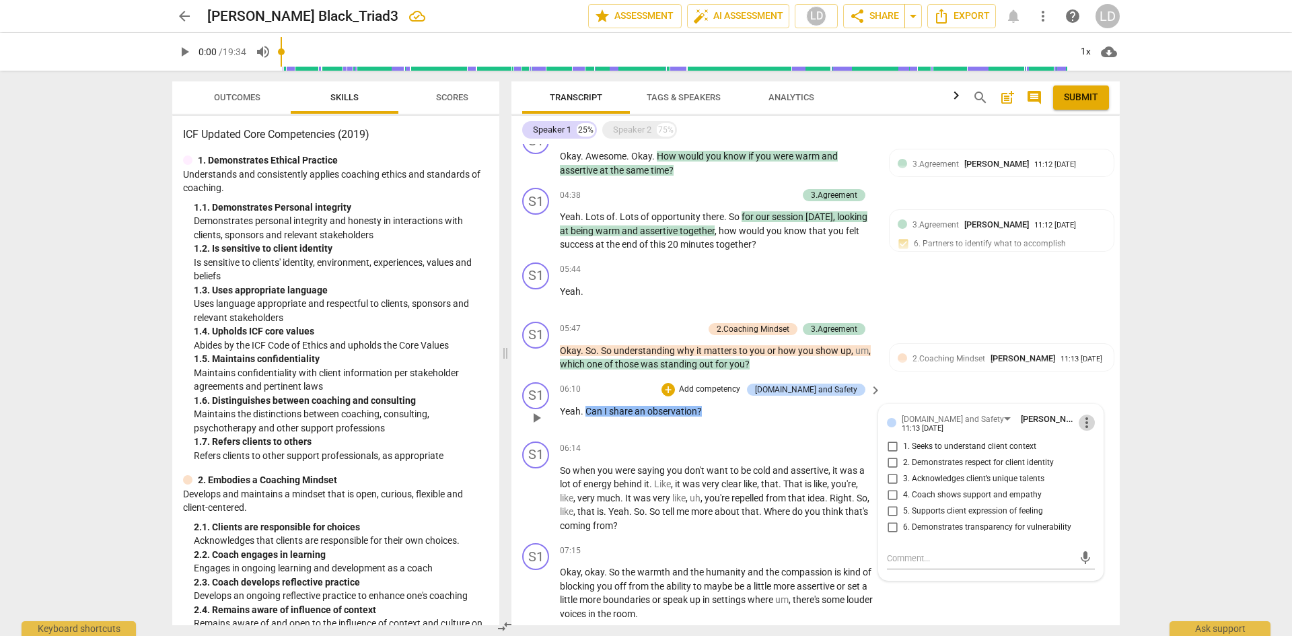
click at [1079, 425] on span "more_vert" at bounding box center [1087, 423] width 16 height 16
click at [1092, 449] on li "Delete" at bounding box center [1097, 448] width 46 height 26
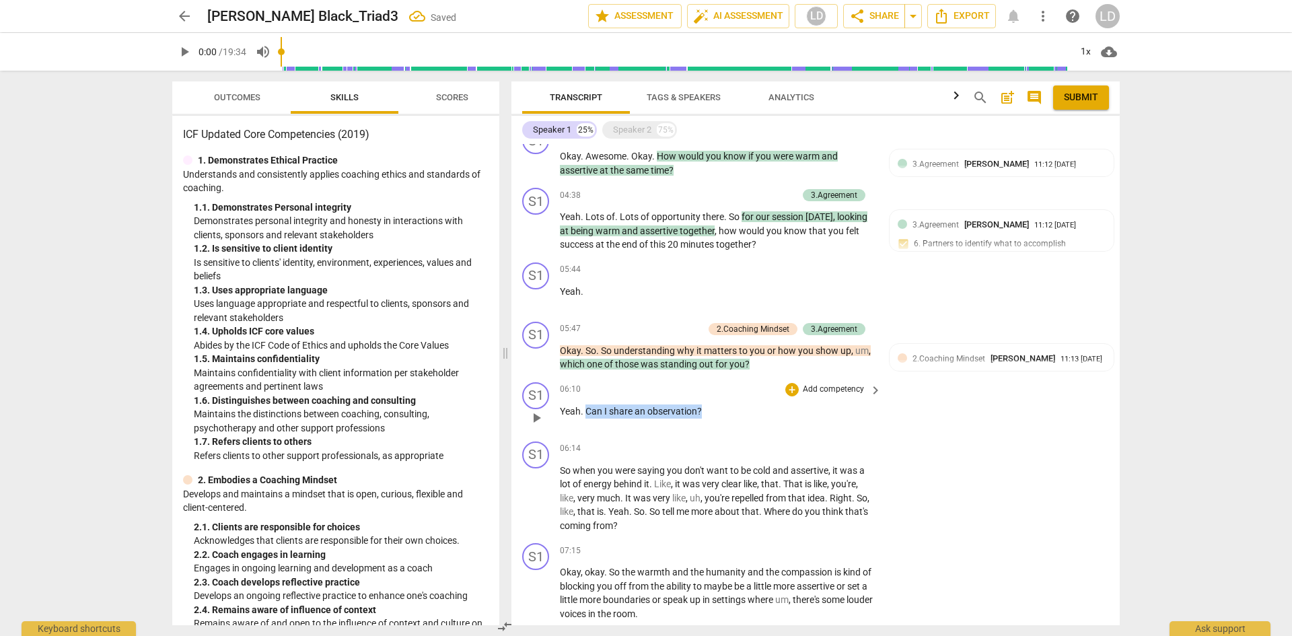
drag, startPoint x: 587, startPoint y: 410, endPoint x: 711, endPoint y: 412, distance: 123.8
click at [711, 412] on p "Yeah . Can I share an observation ?" at bounding box center [717, 411] width 315 height 14
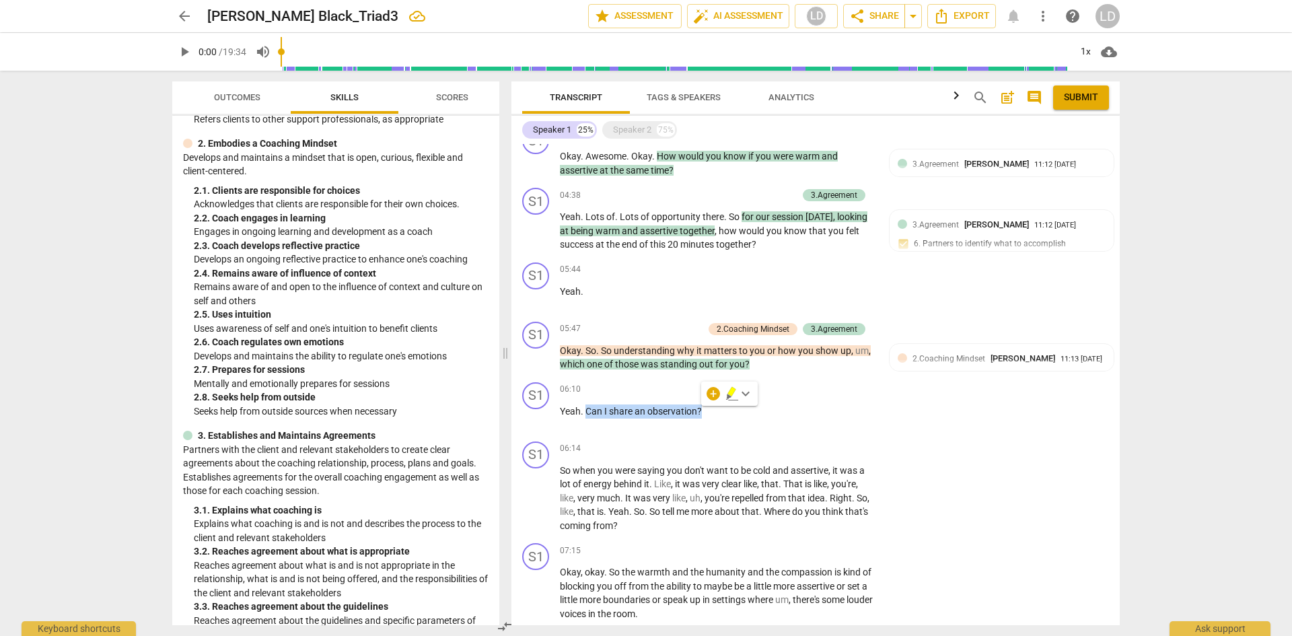
scroll to position [673, 0]
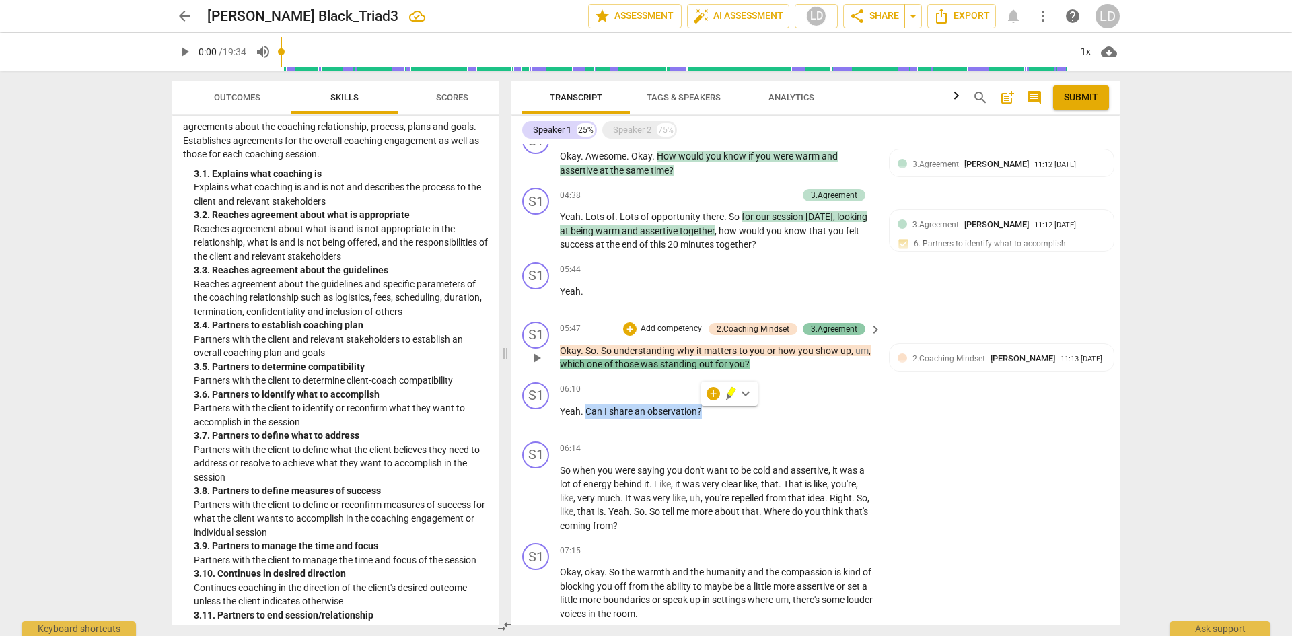
click at [835, 327] on div "3.Agreement" at bounding box center [834, 329] width 46 height 12
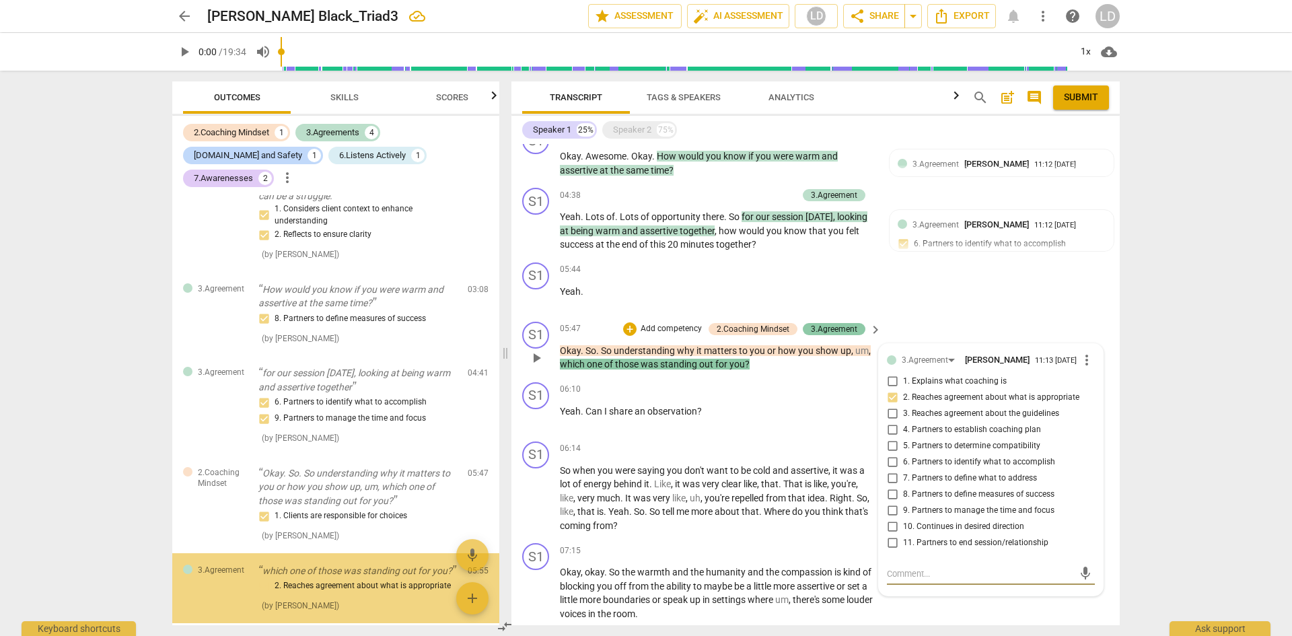
scroll to position [457, 0]
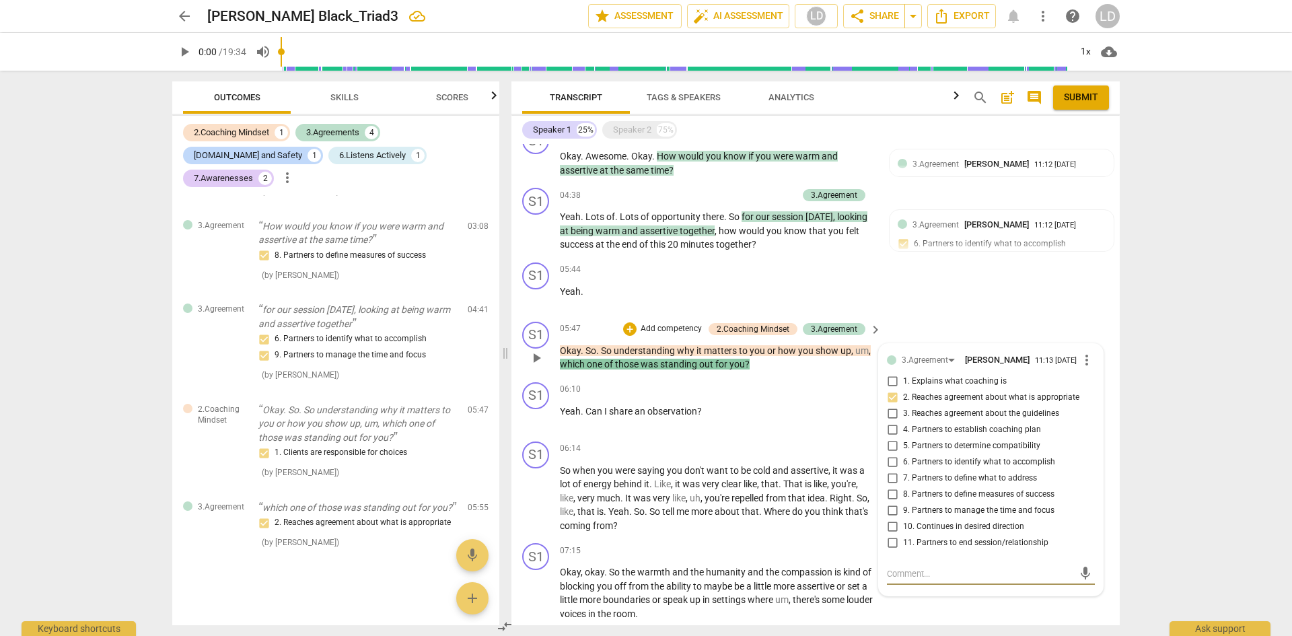
click at [887, 532] on input "10. Continues in desired direction" at bounding box center [892, 527] width 22 height 16
checkbox input "true"
click at [1149, 495] on div "arrow_back [PERSON_NAME] Black_Triad3 edit star Assessment auto_fix_high AI Ass…" at bounding box center [646, 318] width 1292 height 636
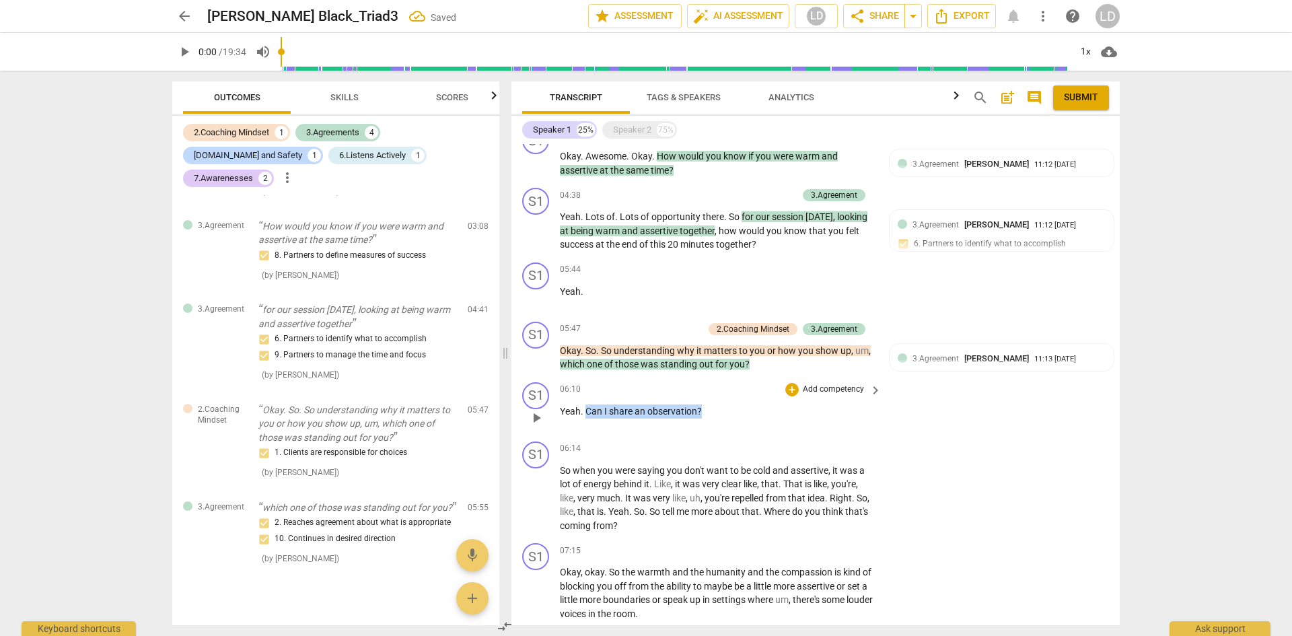
drag, startPoint x: 585, startPoint y: 409, endPoint x: 708, endPoint y: 400, distance: 122.8
click at [708, 400] on div "06:10 + Add competency keyboard_arrow_right Yeah . Can I share an observation ?" at bounding box center [721, 406] width 323 height 48
click at [347, 98] on span "Skills" at bounding box center [344, 97] width 28 height 10
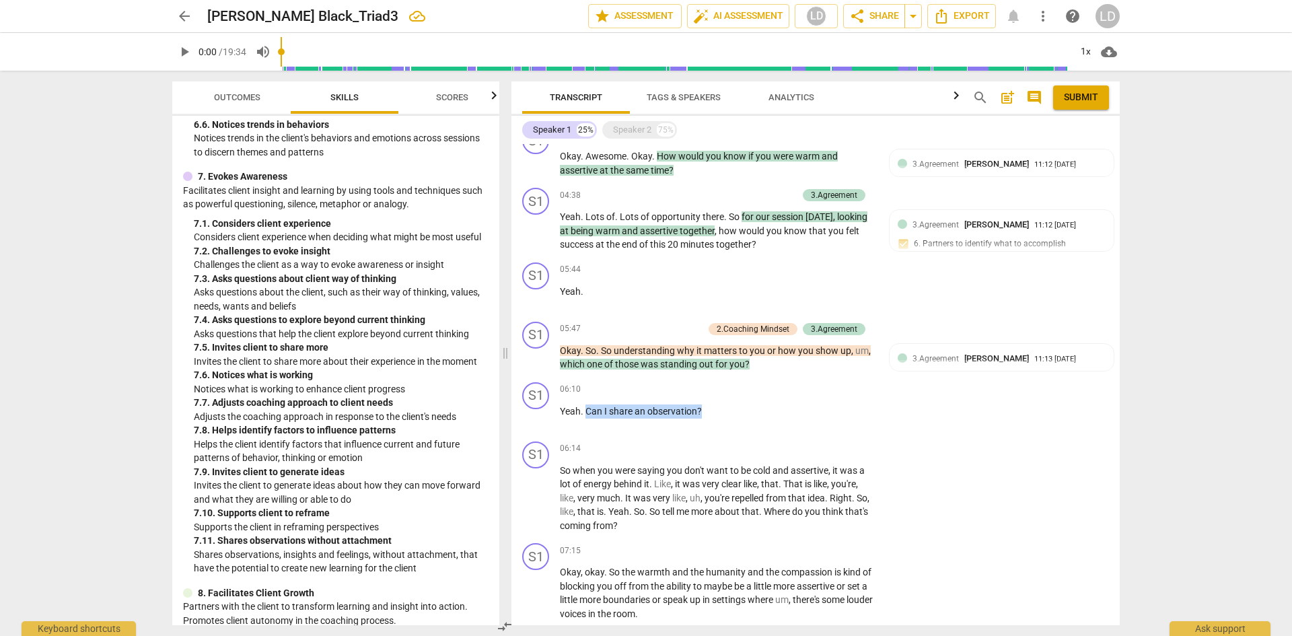
scroll to position [2047, 0]
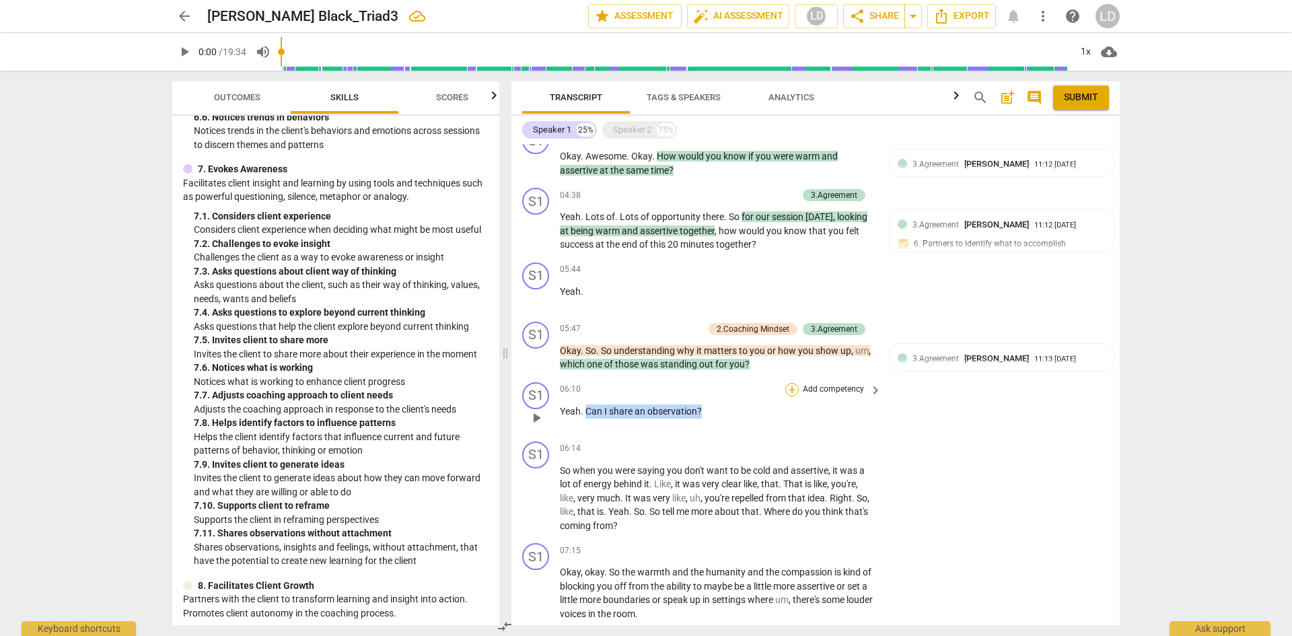
click at [789, 389] on div "+" at bounding box center [791, 389] width 13 height 13
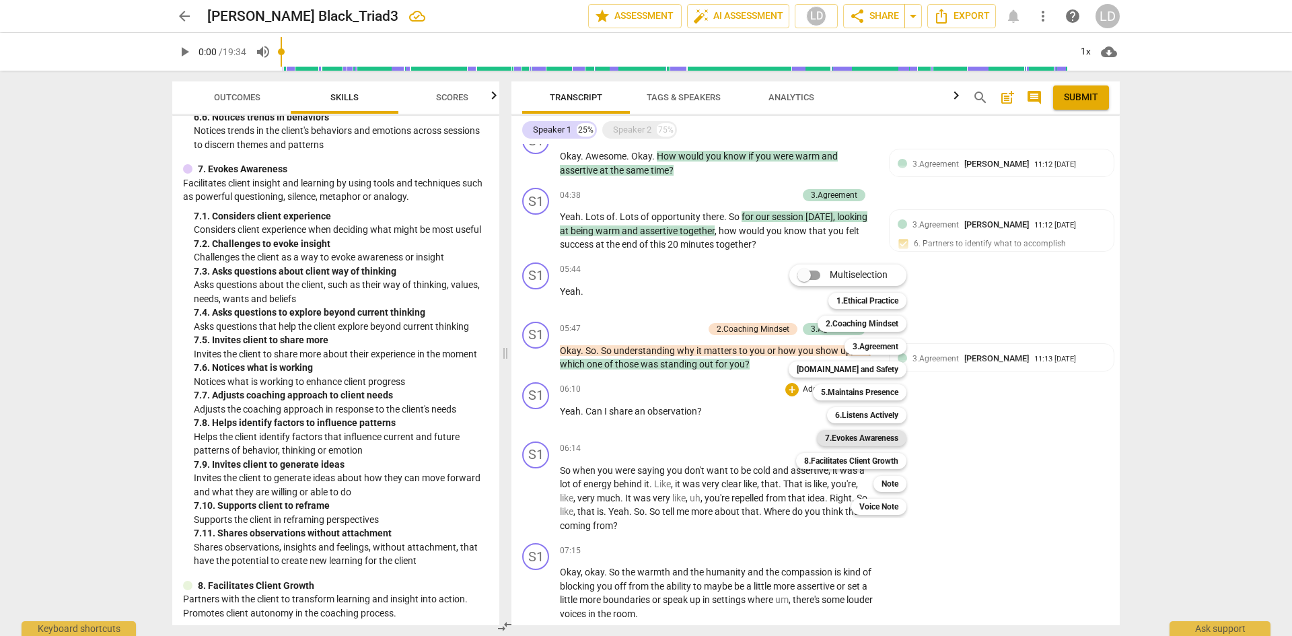
click at [851, 437] on b "7.Evokes Awareness" at bounding box center [861, 438] width 73 height 16
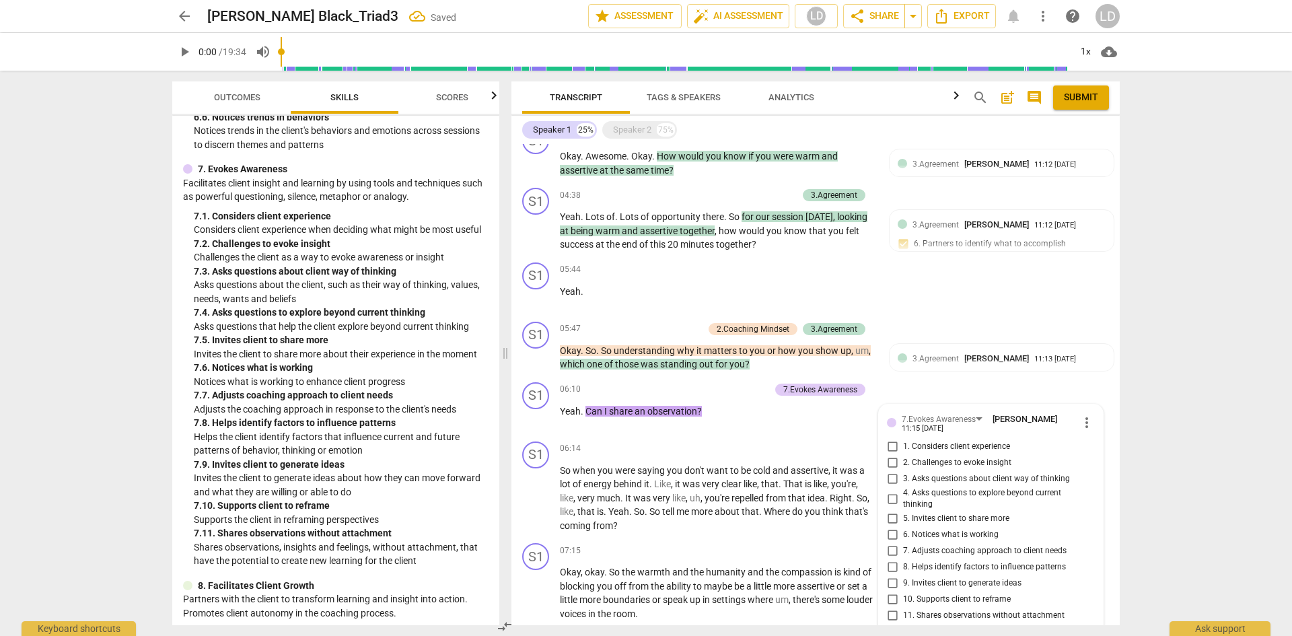
scroll to position [836, 0]
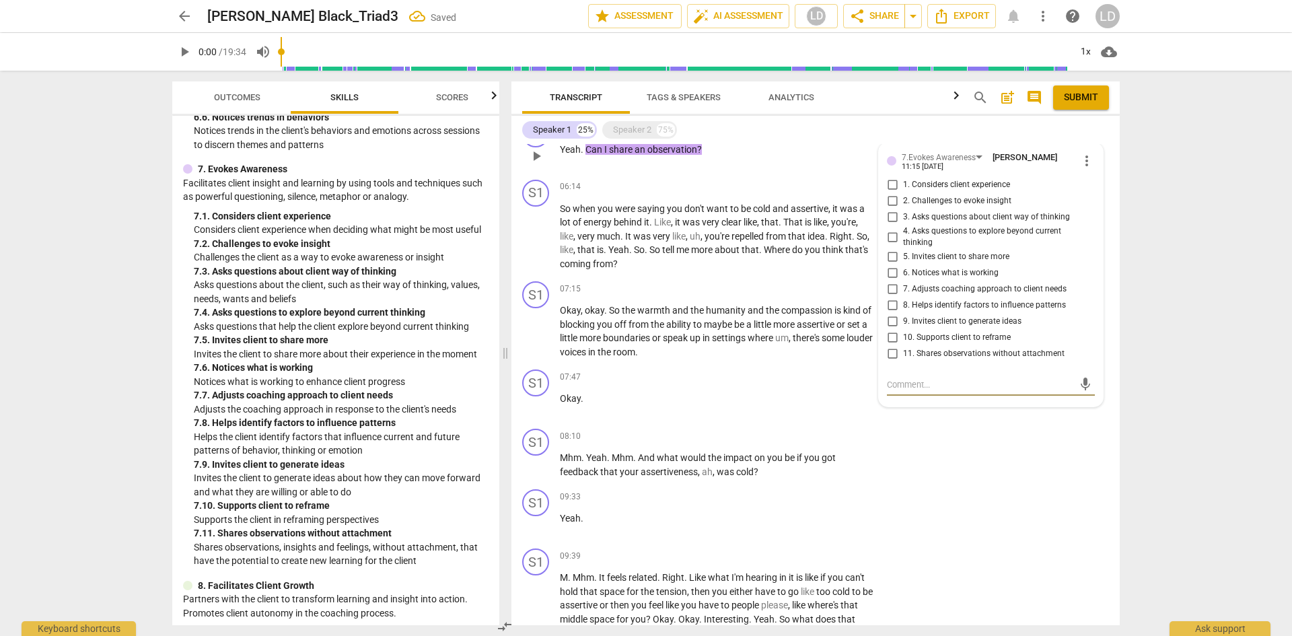
click at [891, 355] on input "11. Shares observations without attachment" at bounding box center [892, 354] width 22 height 16
checkbox input "true"
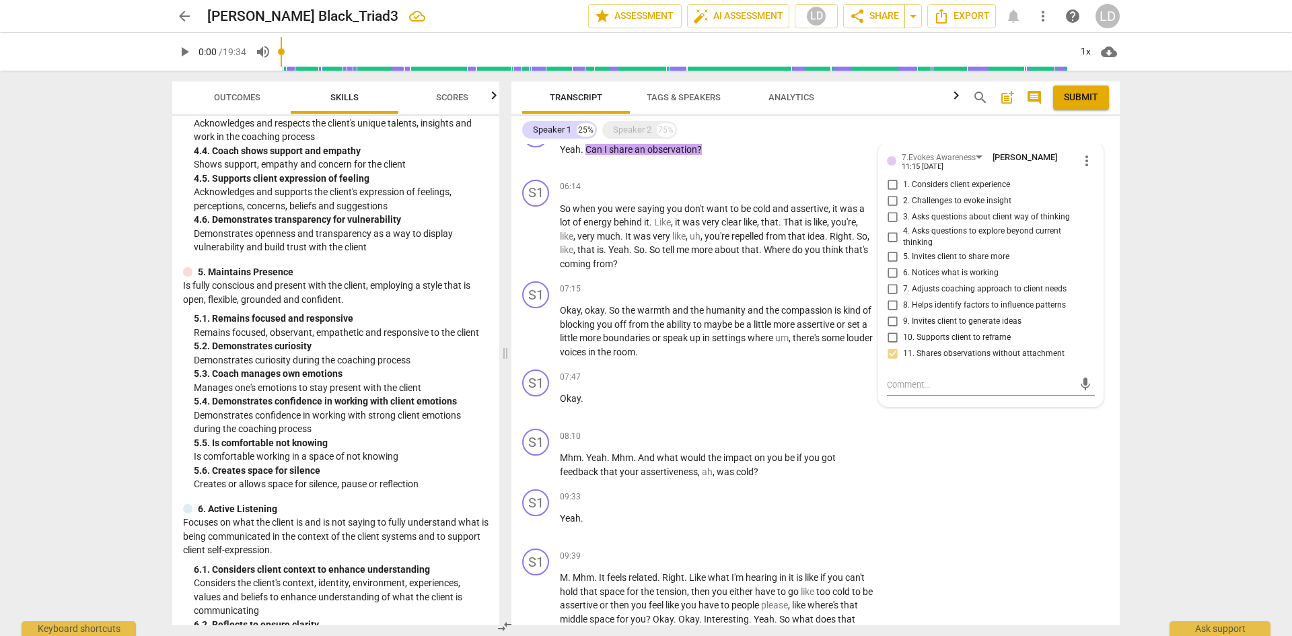
scroll to position [1038, 0]
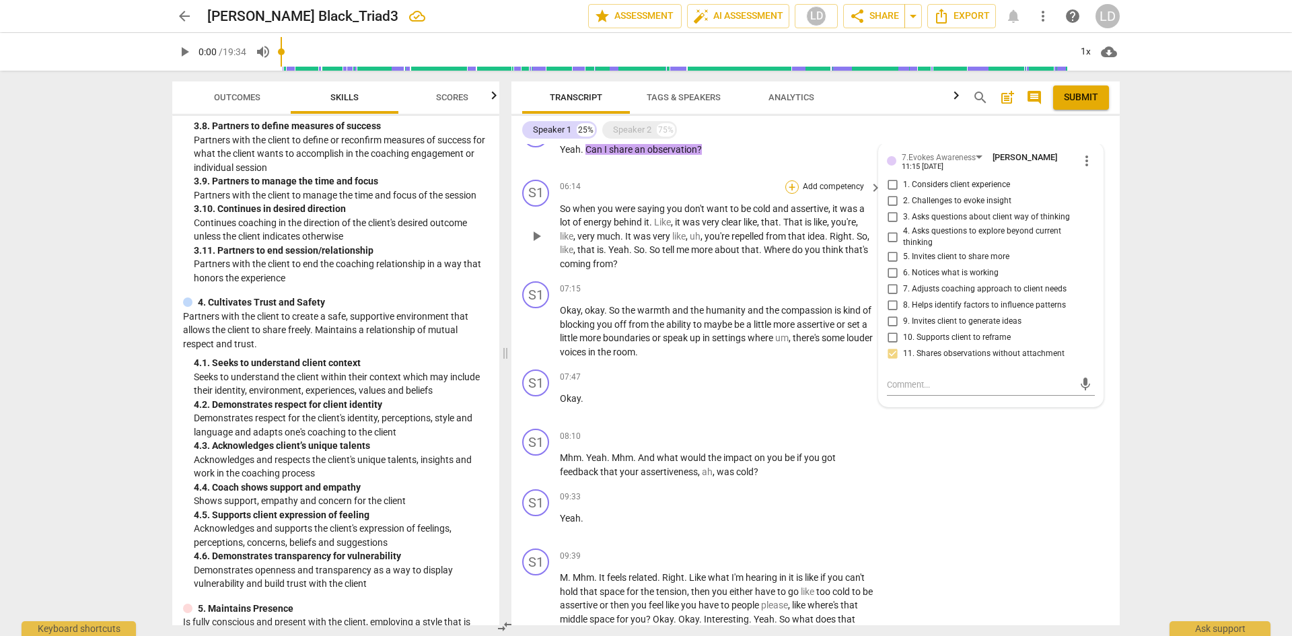
click at [791, 186] on div "+" at bounding box center [791, 186] width 13 height 13
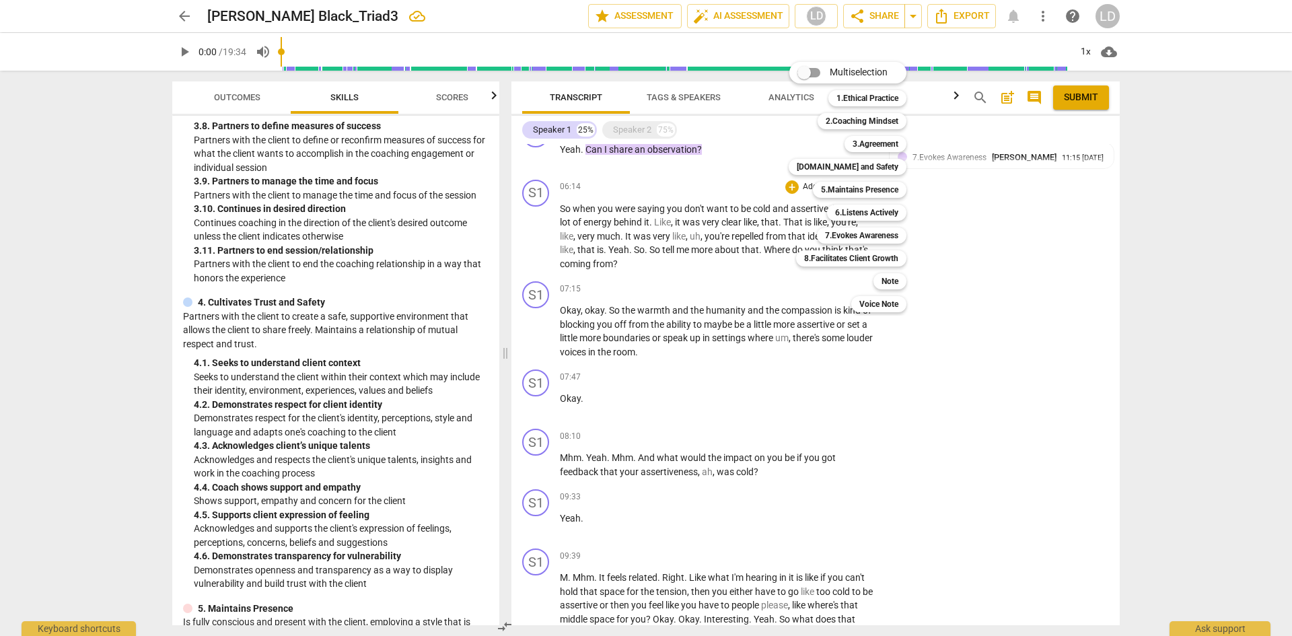
click at [784, 247] on div "Multiselection m 1.Ethical Practice 1 2.Coaching Mindset 2 3.Agreement 3 [DOMAI…" at bounding box center [857, 187] width 149 height 257
click at [781, 248] on div at bounding box center [646, 318] width 1292 height 636
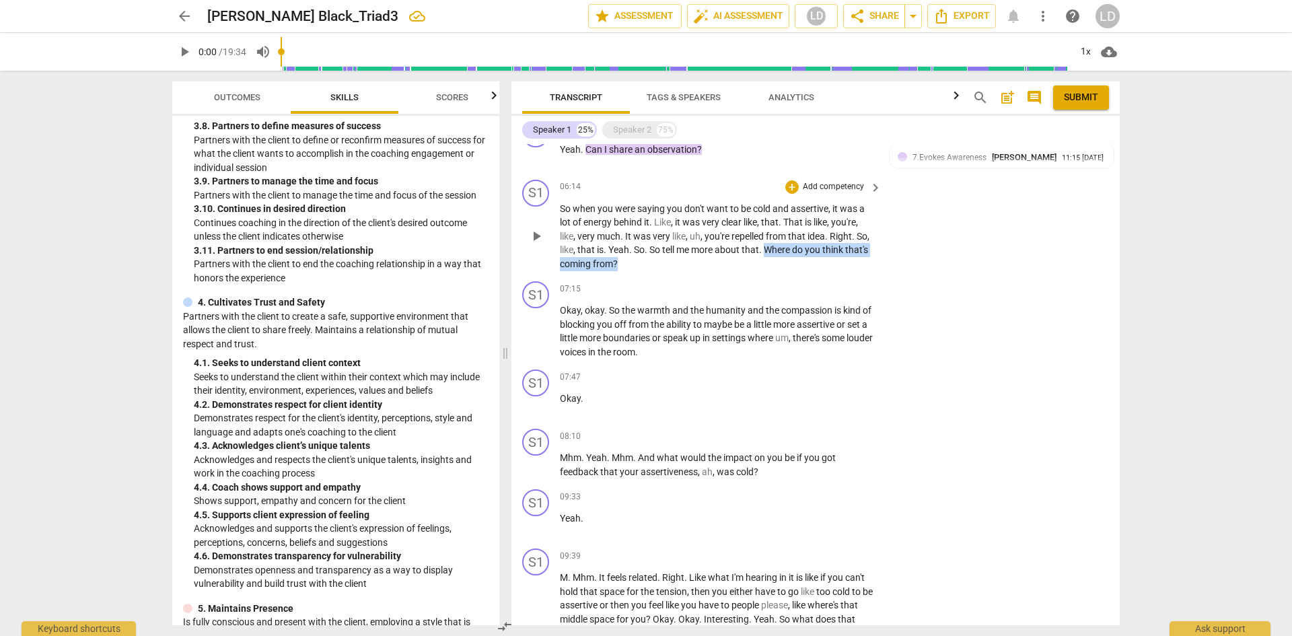
drag, startPoint x: 783, startPoint y: 250, endPoint x: 803, endPoint y: 266, distance: 25.4
click at [803, 266] on p "So when you were saying you don't want to be cold and assertive , it was a lot …" at bounding box center [717, 236] width 315 height 69
click at [793, 184] on div "+" at bounding box center [791, 186] width 13 height 13
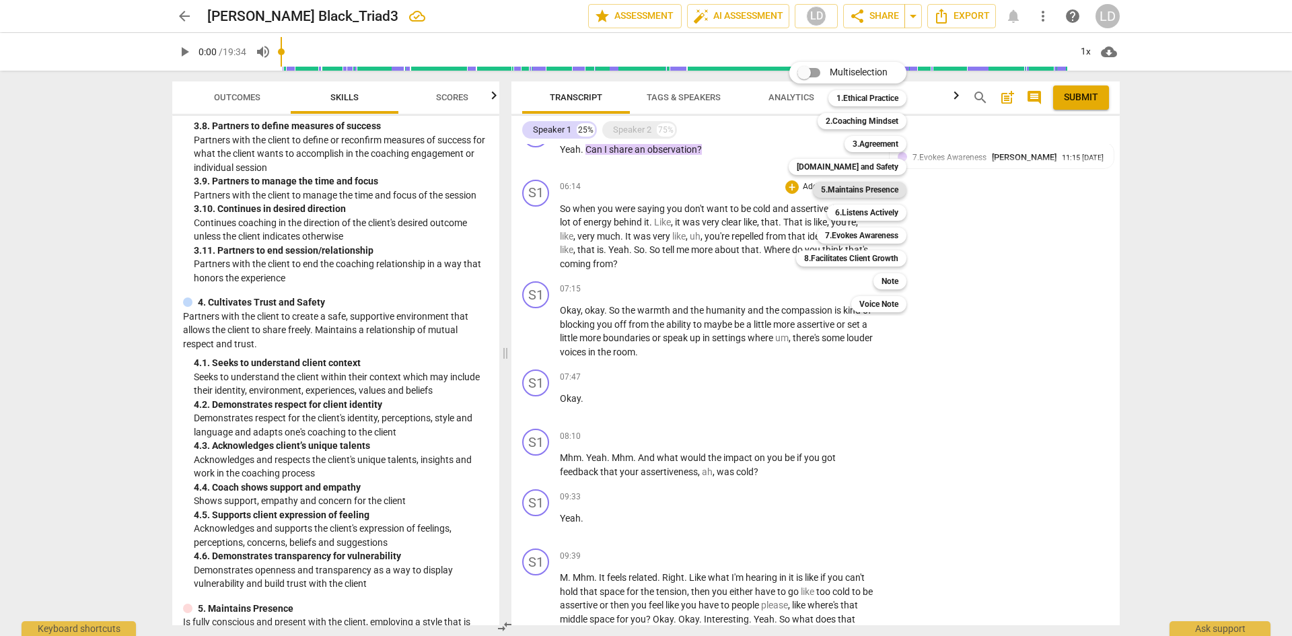
click at [864, 184] on b "5.Maintains Presence" at bounding box center [859, 190] width 77 height 16
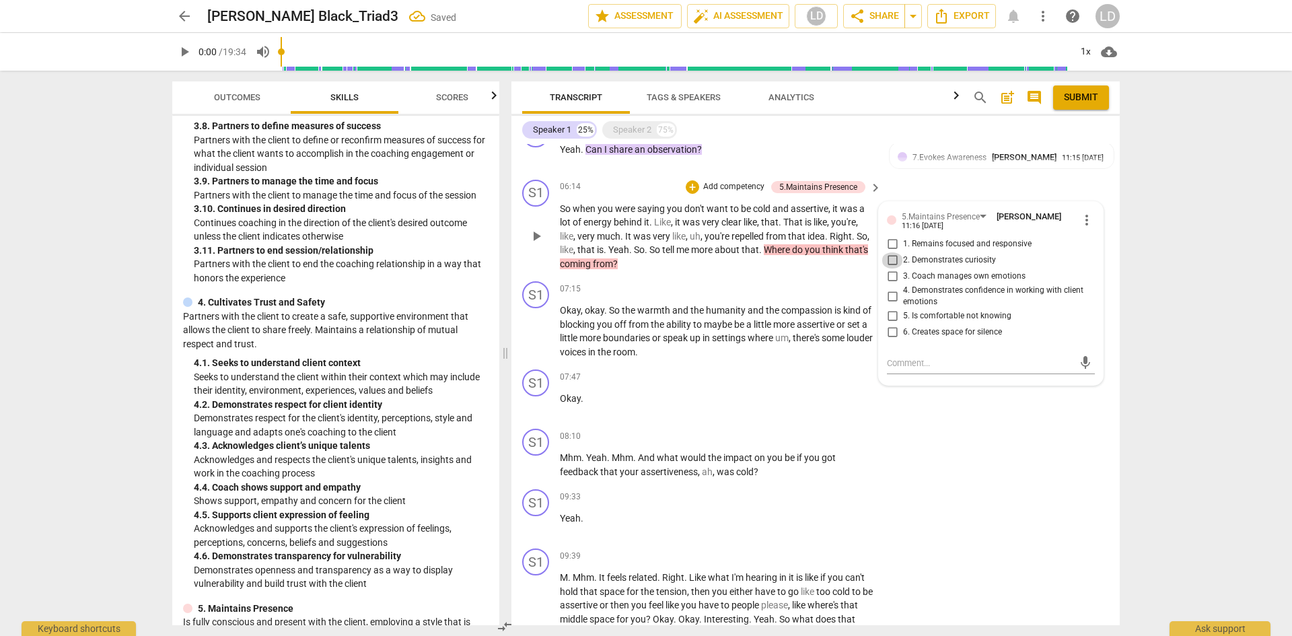
click at [895, 260] on input "2. Demonstrates curiosity" at bounding box center [892, 260] width 22 height 16
checkbox input "true"
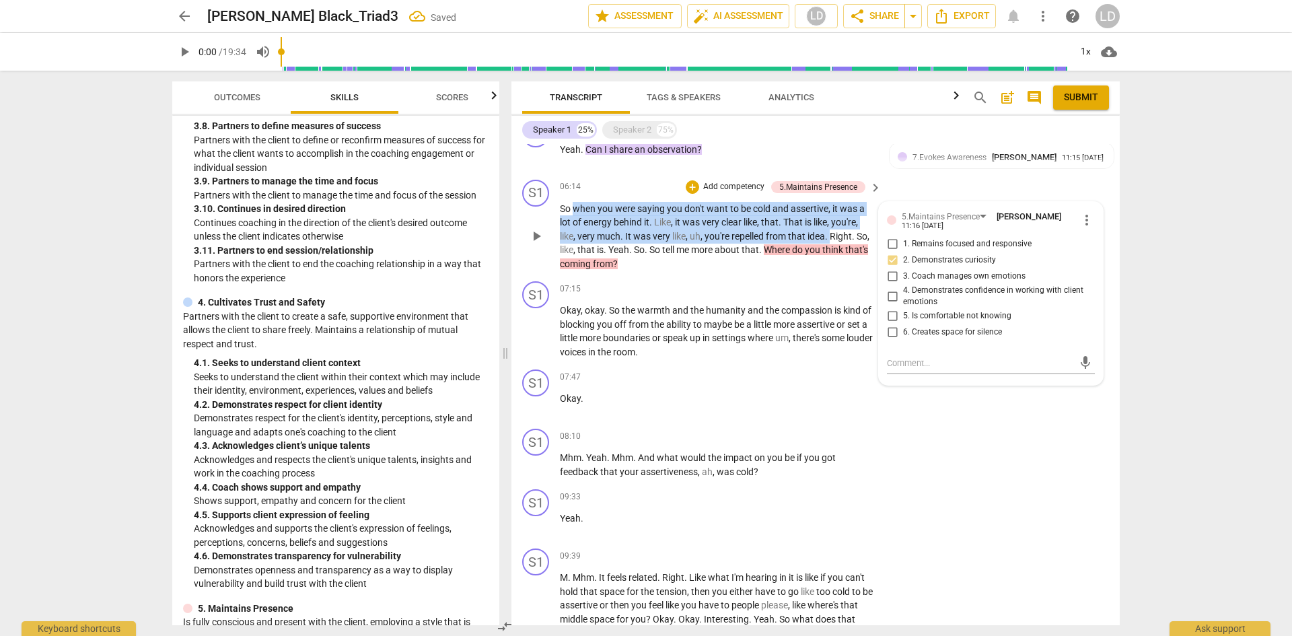
drag, startPoint x: 577, startPoint y: 207, endPoint x: 834, endPoint y: 233, distance: 258.4
click at [834, 233] on p "So when you were saying you don't want to be cold and assertive , it was a lot …" at bounding box center [717, 236] width 315 height 69
click at [692, 184] on div "+" at bounding box center [692, 186] width 13 height 13
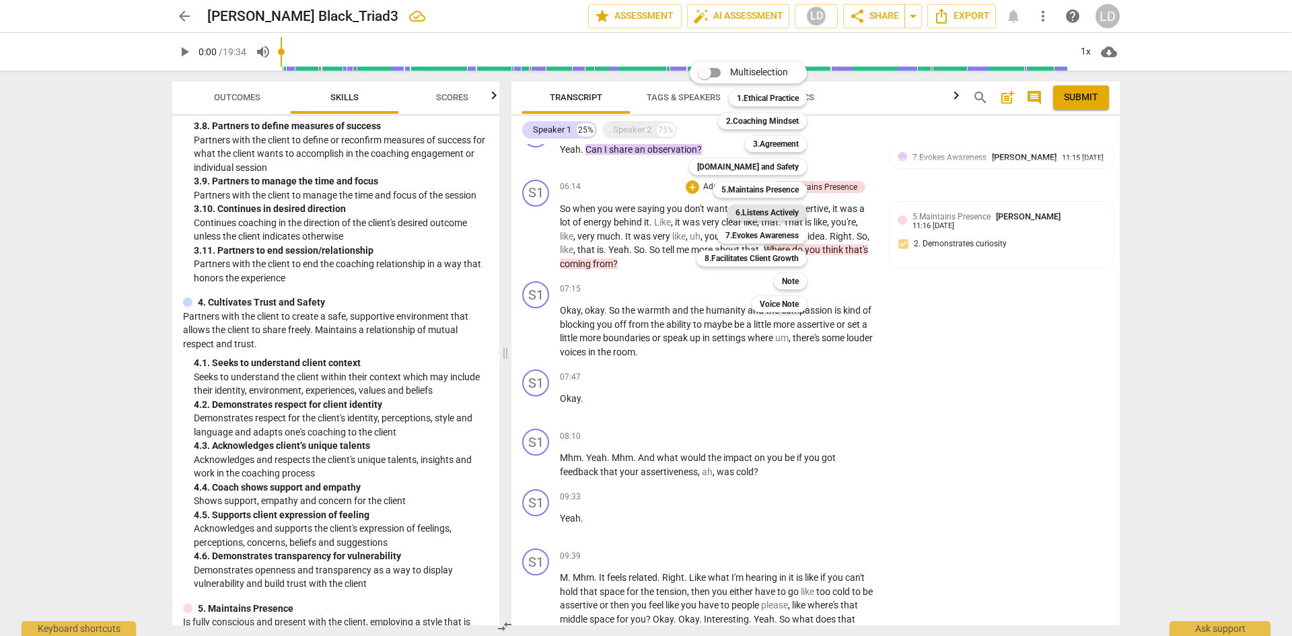
click at [785, 207] on b "6.Listens Actively" at bounding box center [766, 213] width 63 height 16
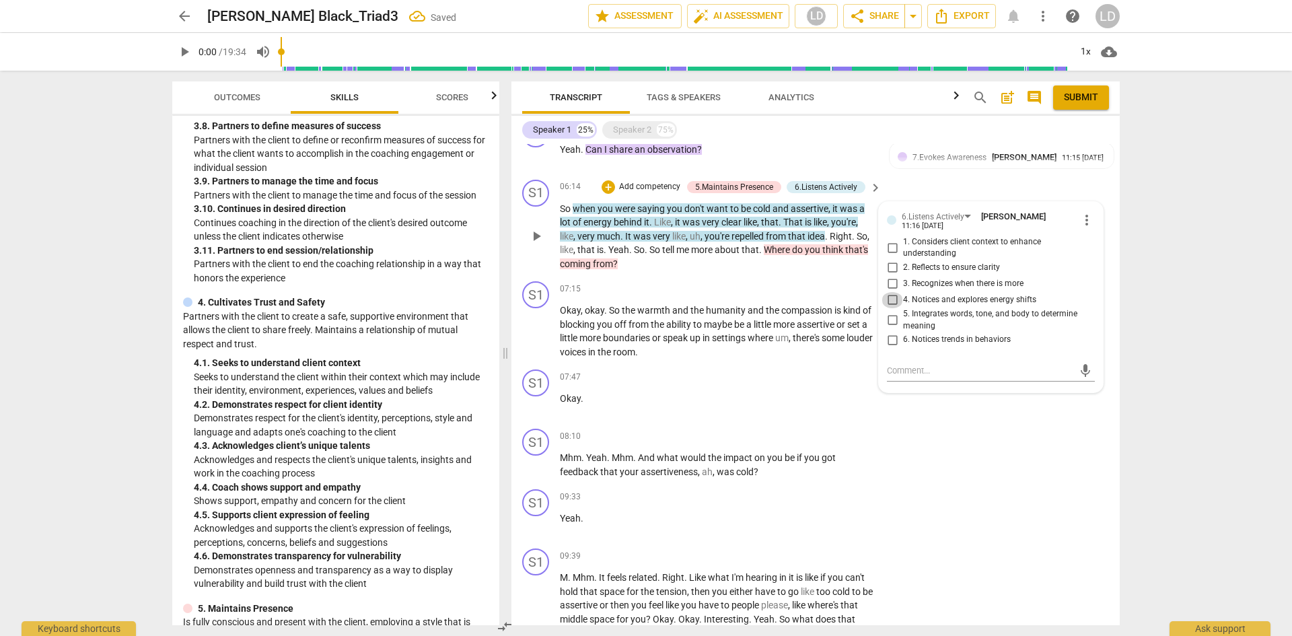
click at [887, 298] on input "4. Notices and explores energy shifts" at bounding box center [892, 300] width 22 height 16
checkbox input "true"
drag, startPoint x: 665, startPoint y: 250, endPoint x: 777, endPoint y: 252, distance: 112.4
click at [777, 252] on p "So when you were saying you don't want to be cold and assertive , it was a lot …" at bounding box center [717, 236] width 315 height 69
click at [608, 183] on div "+" at bounding box center [608, 186] width 13 height 13
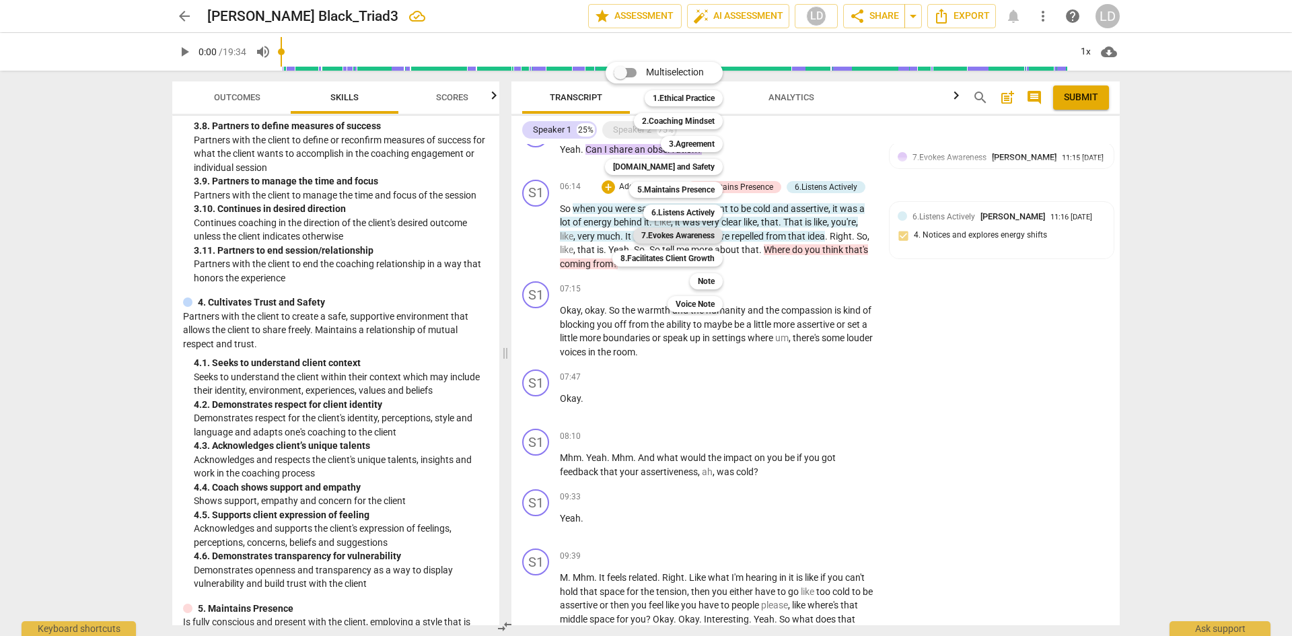
click at [690, 231] on b "7.Evokes Awareness" at bounding box center [677, 235] width 73 height 16
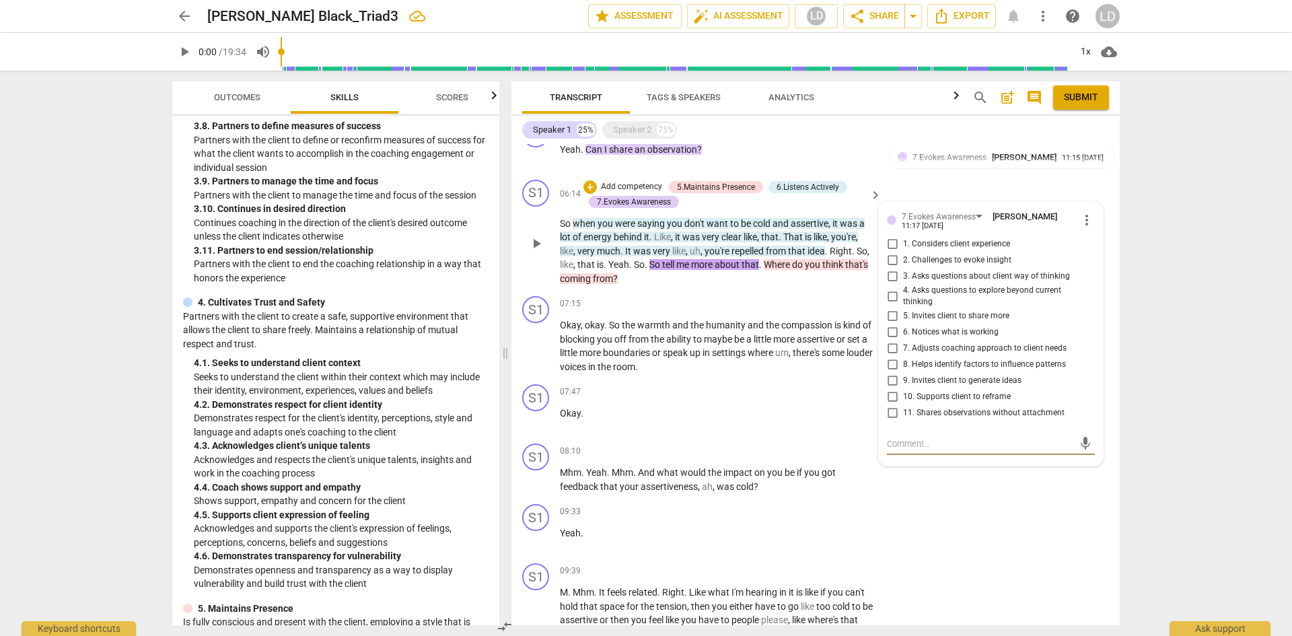
click at [892, 314] on input "5. Invites client to share more" at bounding box center [892, 316] width 22 height 16
checkbox input "true"
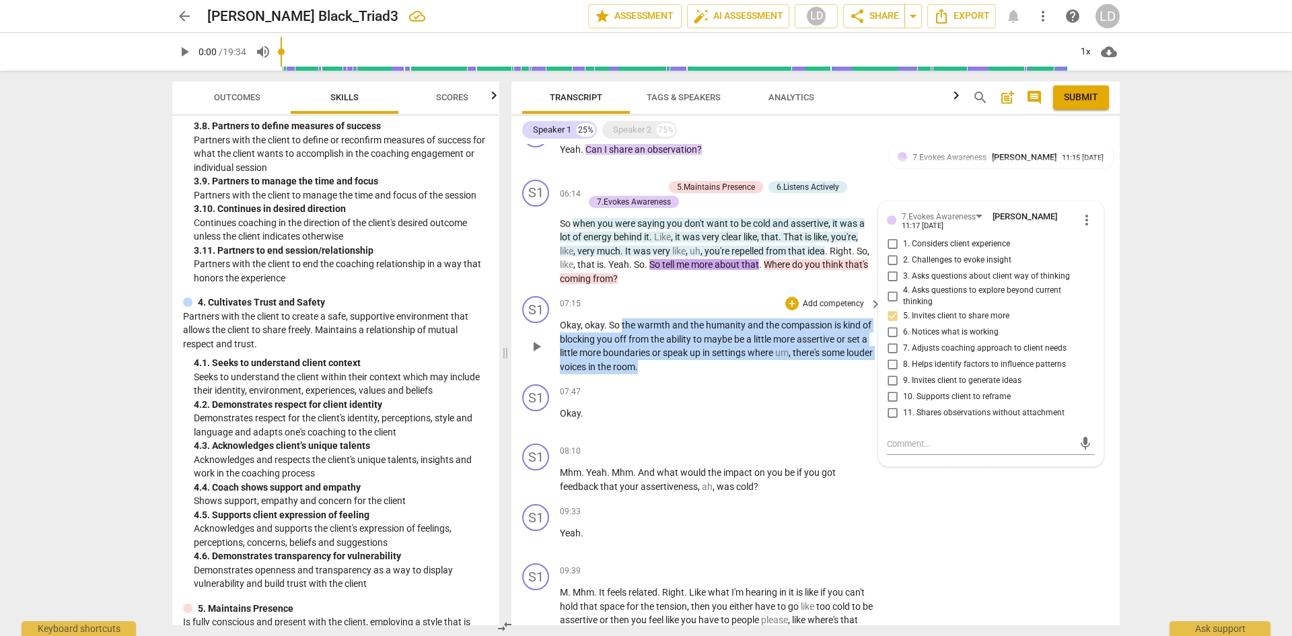
drag, startPoint x: 622, startPoint y: 325, endPoint x: 692, endPoint y: 369, distance: 82.9
click at [692, 369] on p "Okay , okay . So the warmth and the humanity and the compassion is kind of bloc…" at bounding box center [717, 345] width 315 height 55
click at [793, 303] on div "+" at bounding box center [791, 303] width 13 height 13
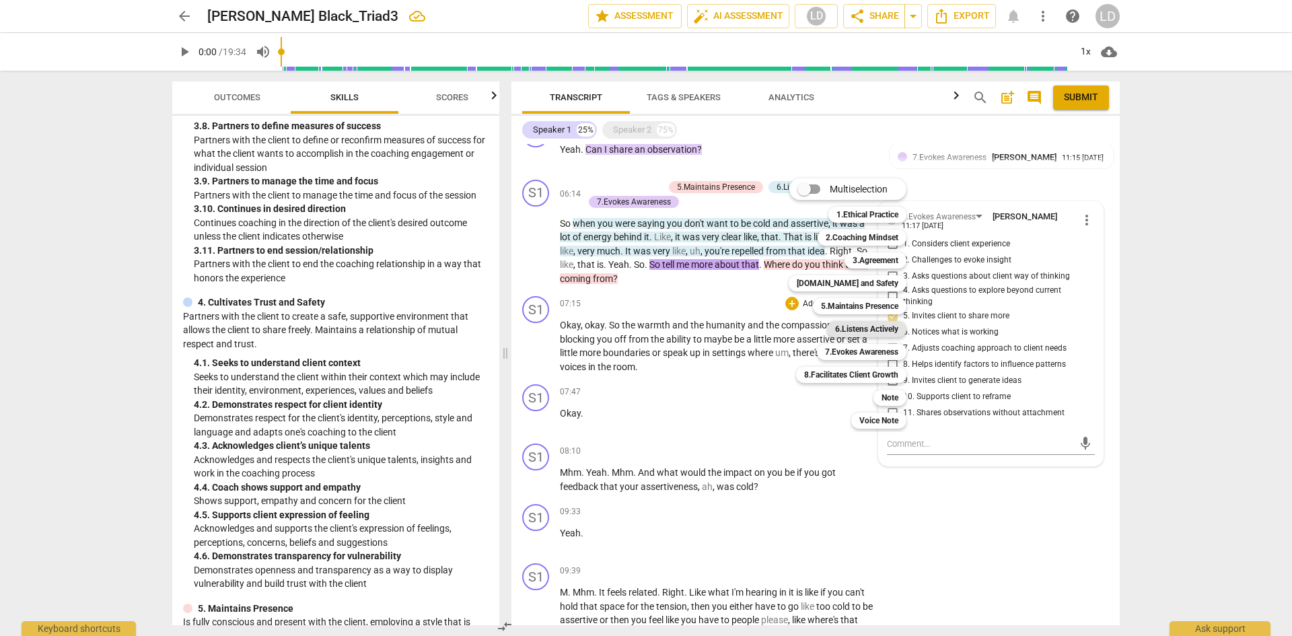
click at [844, 324] on b "6.Listens Actively" at bounding box center [866, 329] width 63 height 16
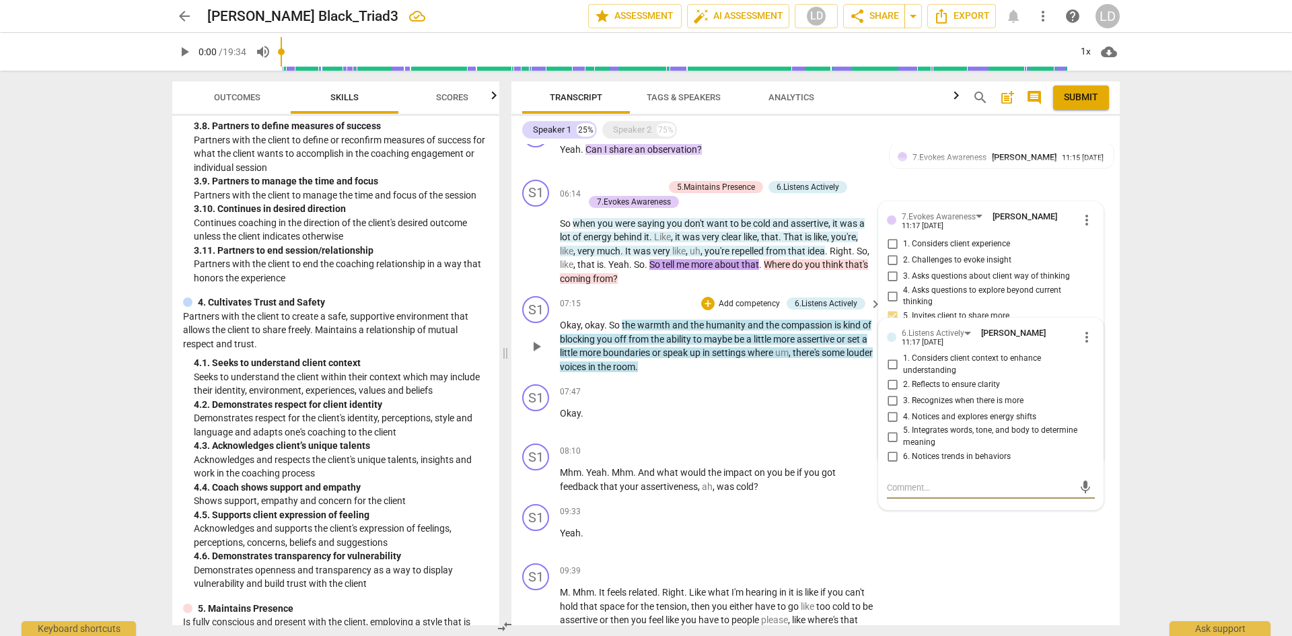
click at [889, 453] on input "6. Notices trends in behaviors" at bounding box center [892, 457] width 22 height 16
checkbox input "true"
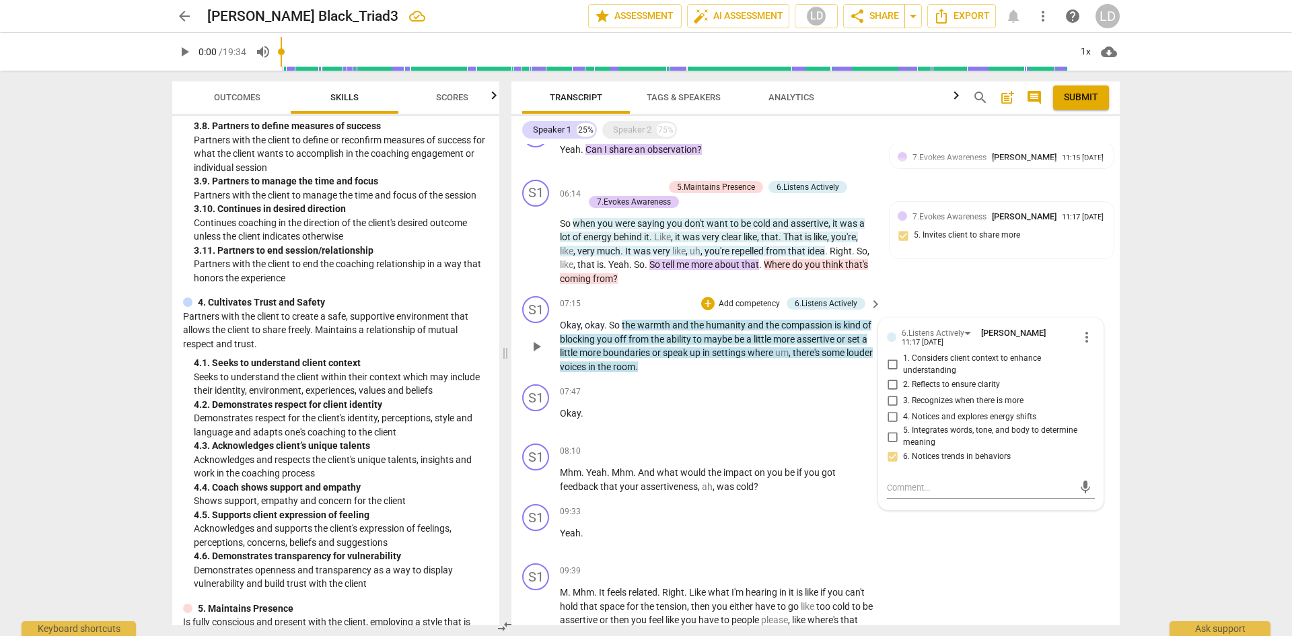
click at [893, 364] on input "1. Considers client context to enhance understanding" at bounding box center [892, 365] width 22 height 16
checkbox input "true"
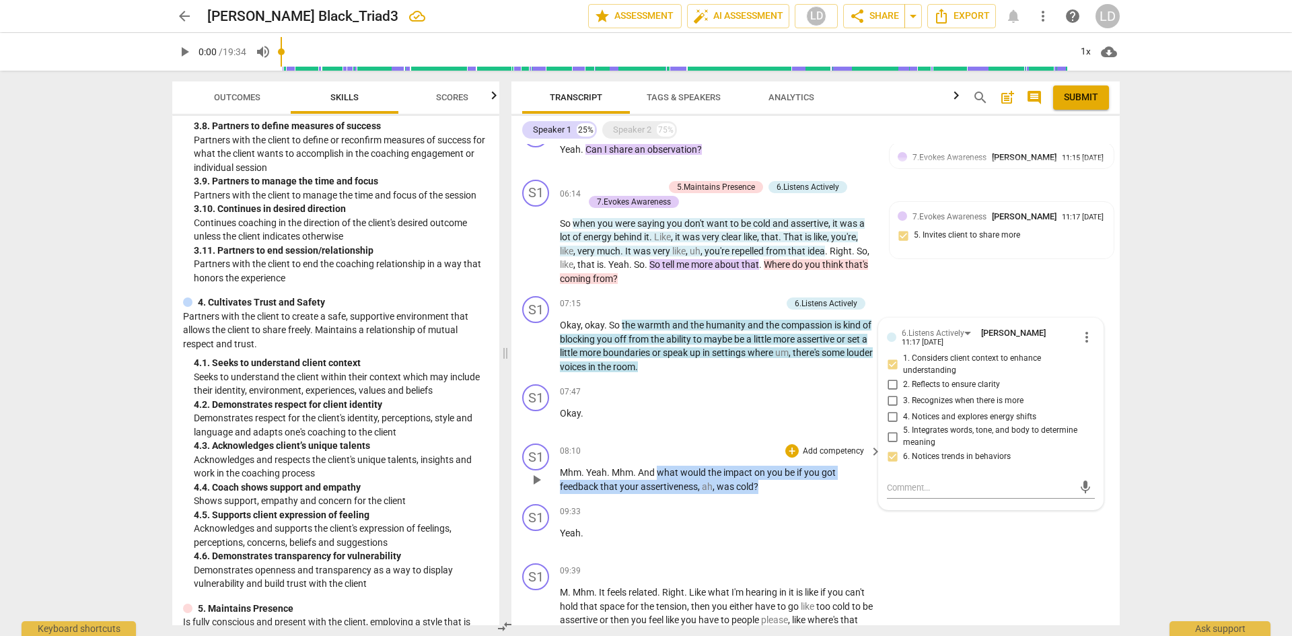
drag, startPoint x: 659, startPoint y: 473, endPoint x: 762, endPoint y: 487, distance: 103.9
click at [762, 487] on p "Mhm . Yeah . Mhm . And what would the impact on you be if you got feedback that…" at bounding box center [717, 480] width 315 height 28
click at [789, 449] on div "+" at bounding box center [791, 450] width 13 height 13
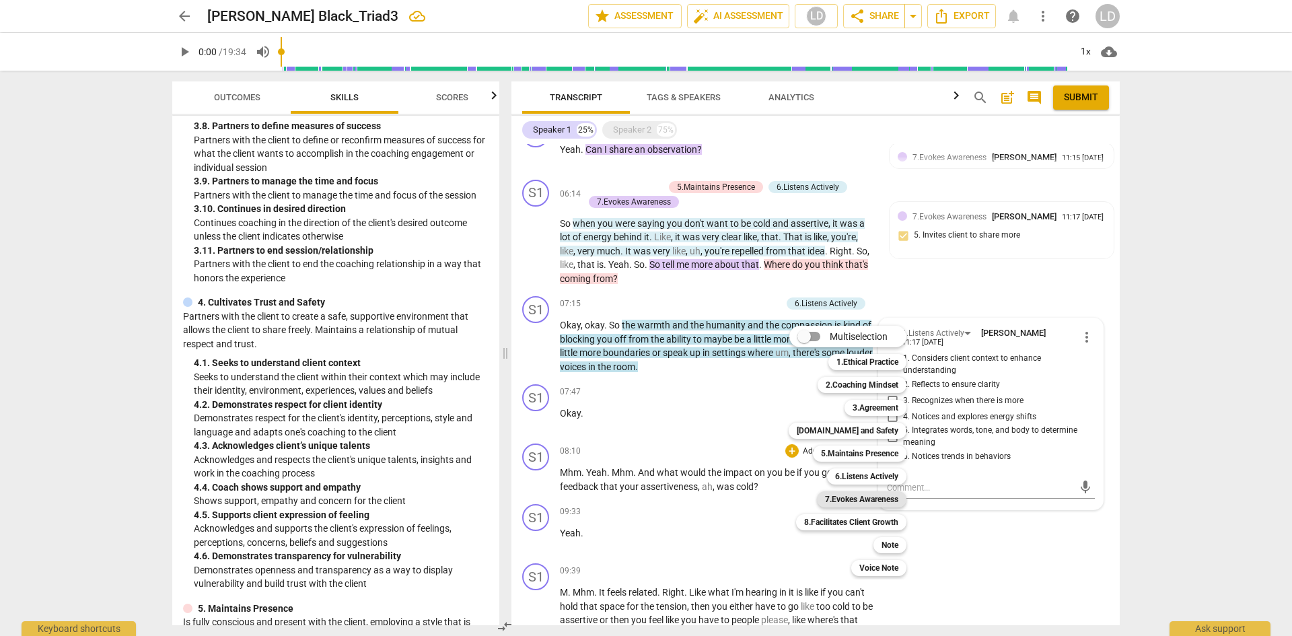
click at [851, 497] on b "7.Evokes Awareness" at bounding box center [861, 499] width 73 height 16
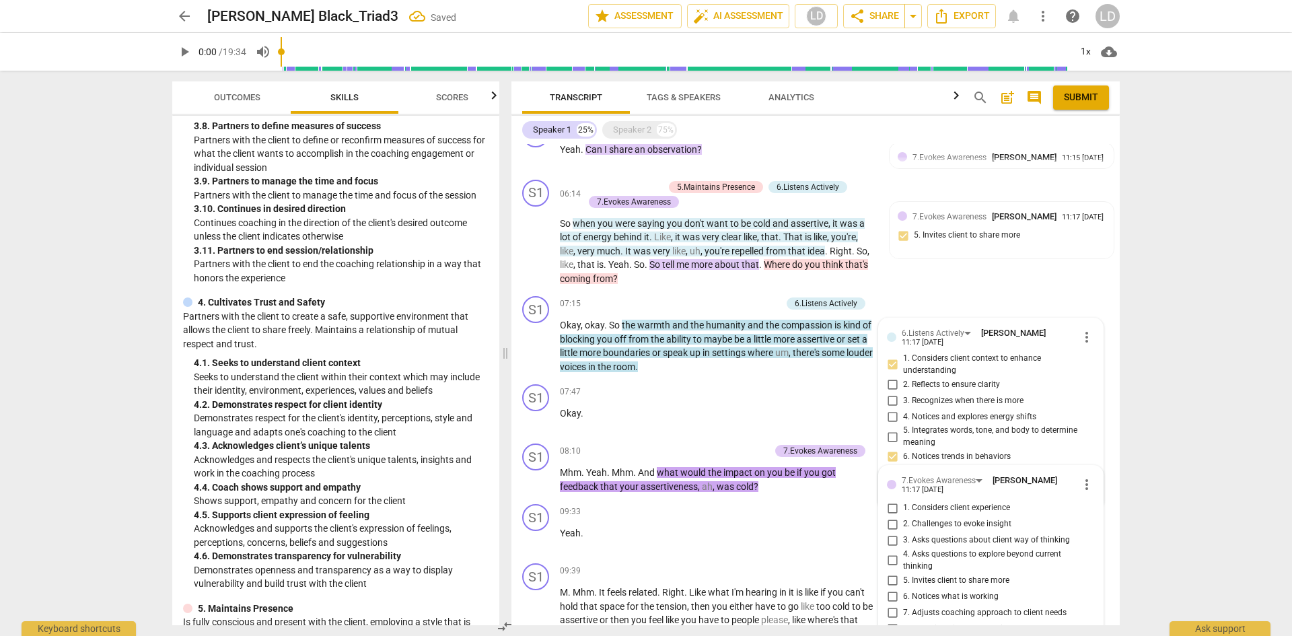
scroll to position [1160, 0]
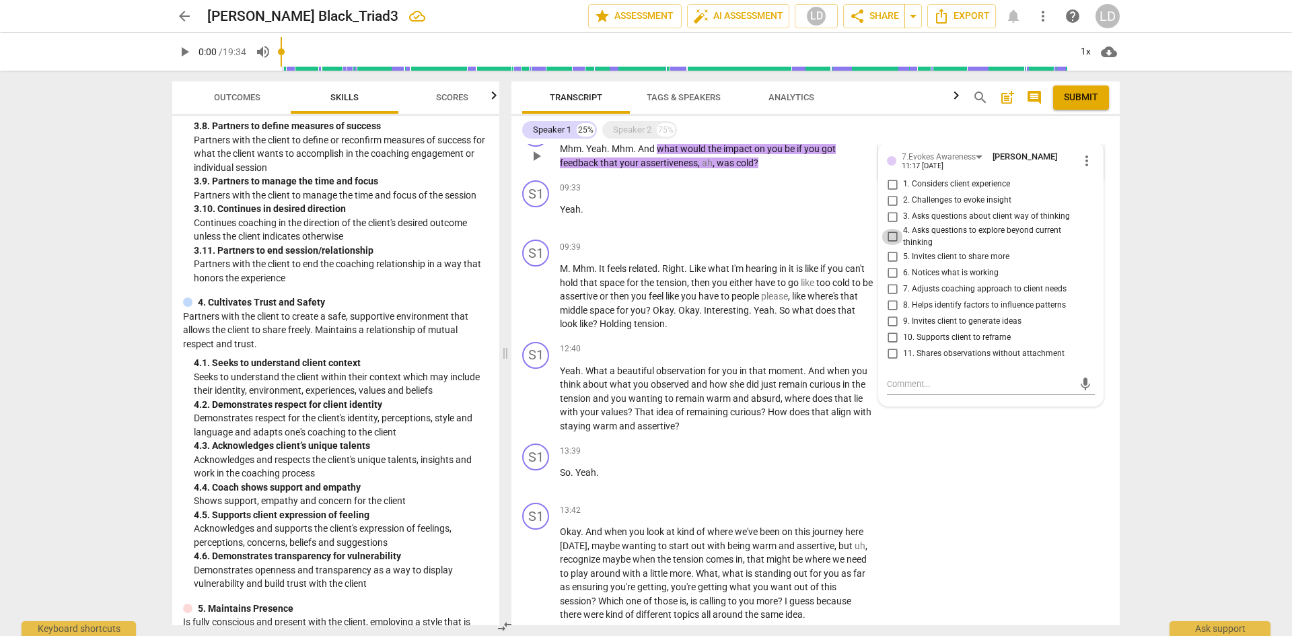
click at [890, 233] on input "4. Asks questions to explore beyond current thinking" at bounding box center [892, 237] width 22 height 16
checkbox input "true"
click at [889, 185] on input "1. Considers client experience" at bounding box center [892, 184] width 22 height 16
checkbox input "true"
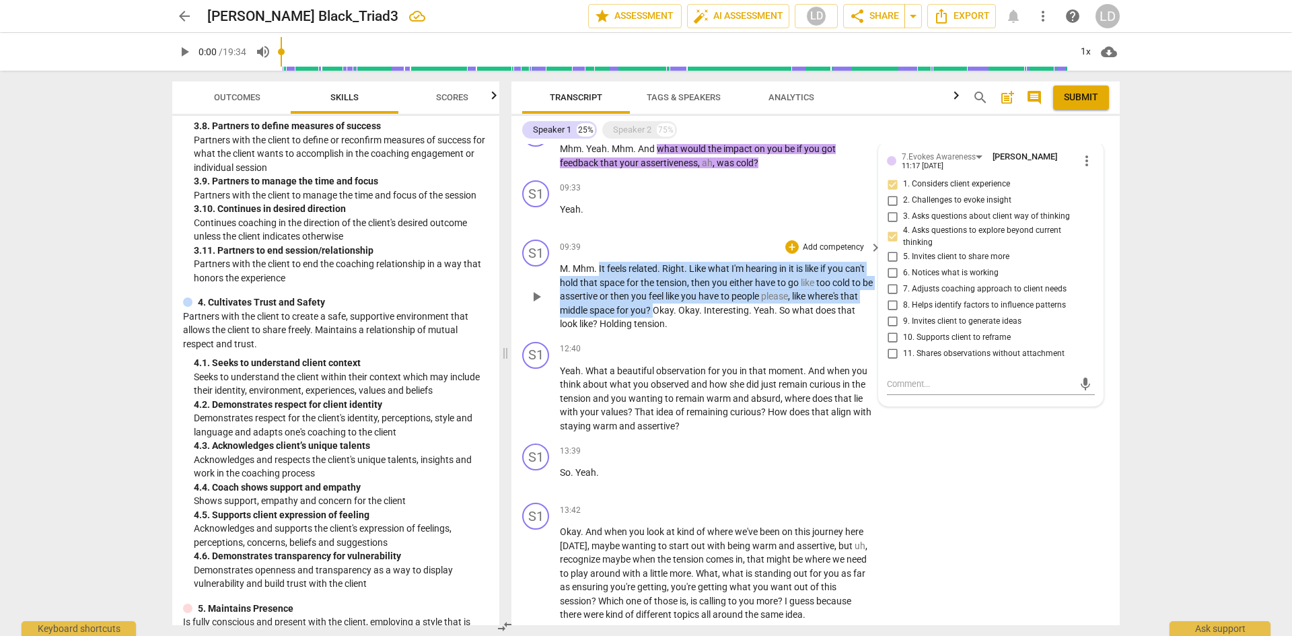
drag, startPoint x: 672, startPoint y: 308, endPoint x: 599, endPoint y: 264, distance: 85.4
click at [599, 264] on p "M . Mhm . It feels related . Right . Like what I'm hearing in it is like if you…" at bounding box center [717, 296] width 315 height 69
click at [795, 244] on div "+" at bounding box center [791, 246] width 13 height 13
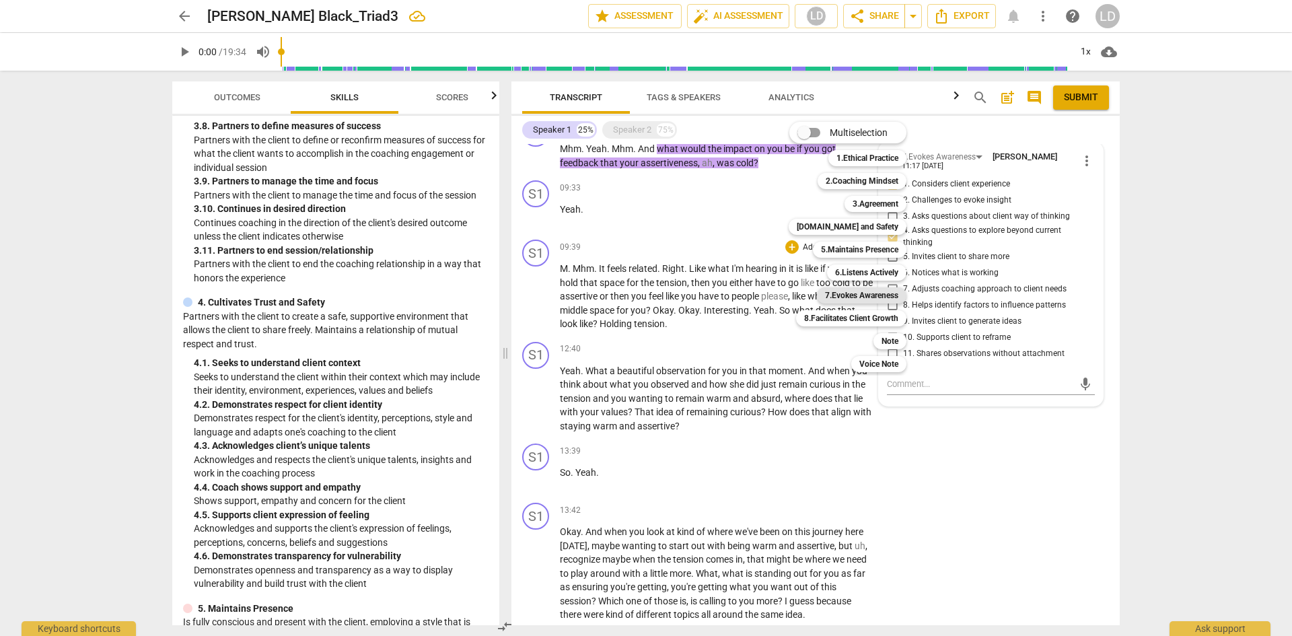
click at [875, 296] on b "7.Evokes Awareness" at bounding box center [861, 295] width 73 height 16
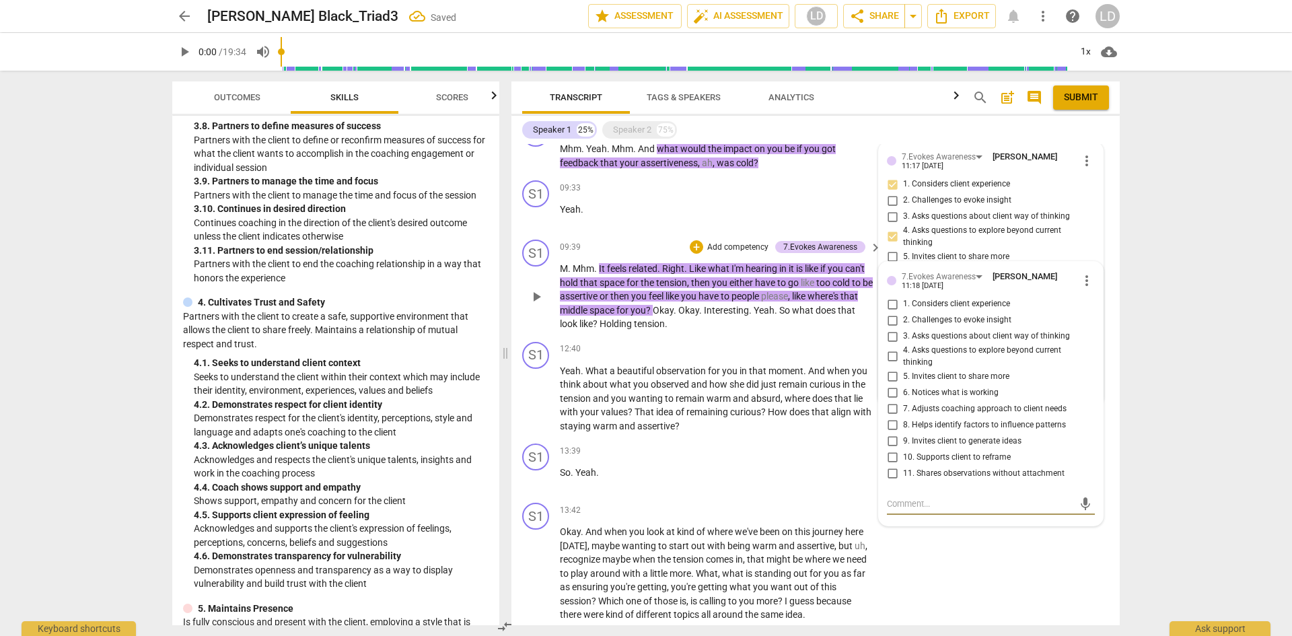
click at [935, 472] on span "11. Shares observations without attachment" at bounding box center [983, 474] width 161 height 12
click at [903, 472] on input "11. Shares observations without attachment" at bounding box center [892, 473] width 22 height 16
checkbox input "true"
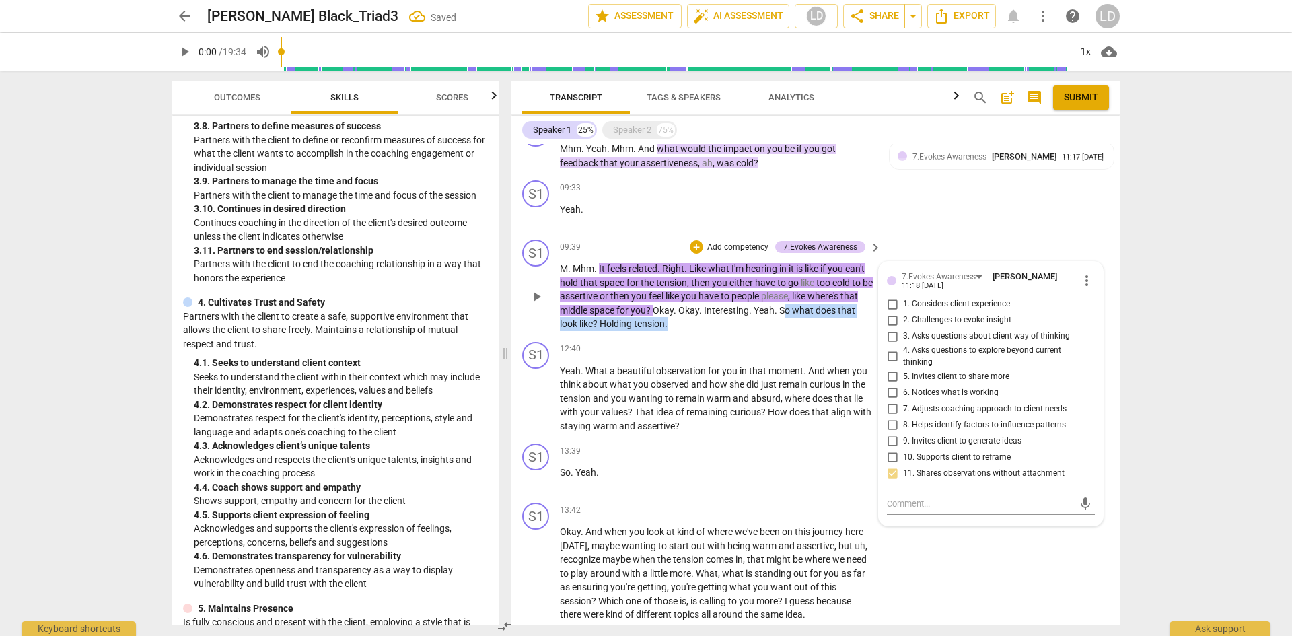
drag, startPoint x: 802, startPoint y: 309, endPoint x: 809, endPoint y: 323, distance: 15.7
click at [809, 323] on p "M . Mhm . It feels related . Right . Like what I'm hearing in it is like if you…" at bounding box center [717, 296] width 315 height 69
click at [792, 308] on span "So" at bounding box center [785, 310] width 13 height 11
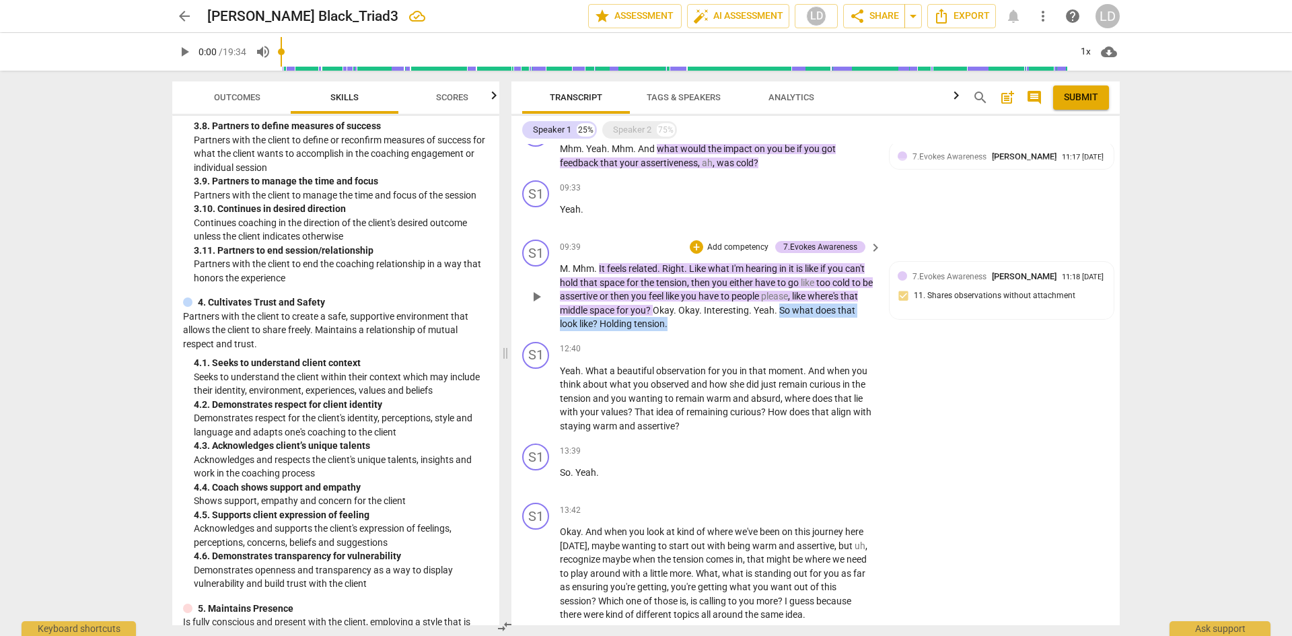
drag, startPoint x: 799, startPoint y: 308, endPoint x: 805, endPoint y: 328, distance: 20.4
click at [805, 328] on p "M . Mhm . It feels related . Right . Like what I'm hearing in it is like if you…" at bounding box center [717, 296] width 315 height 69
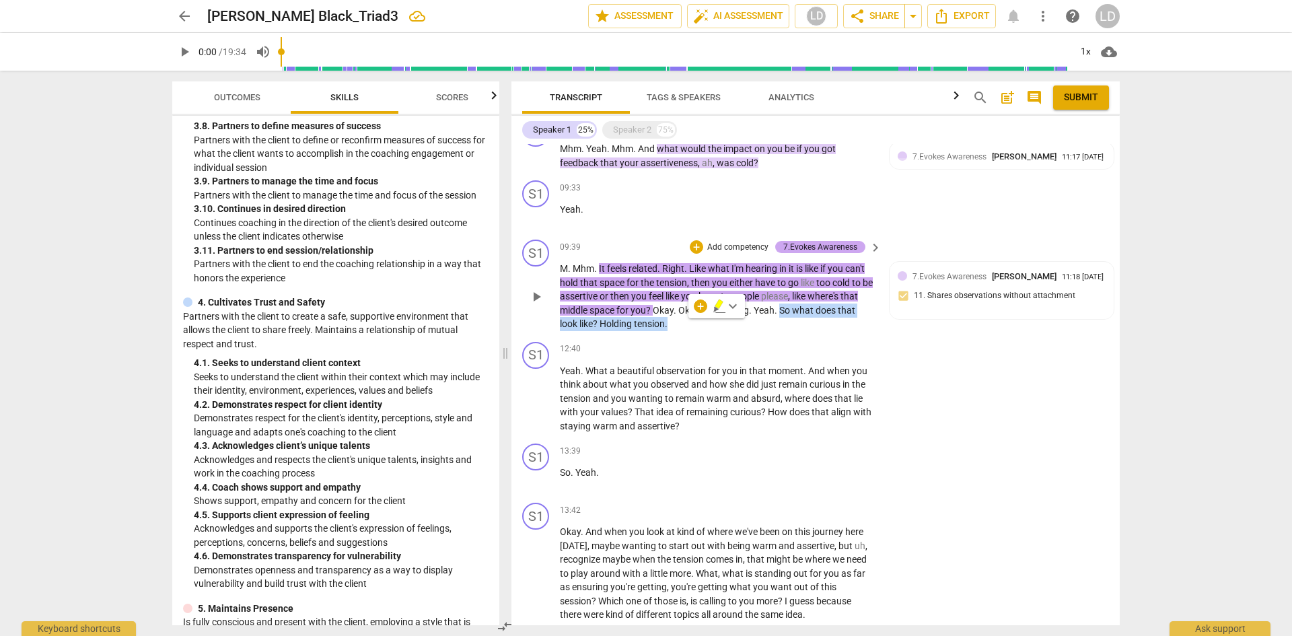
click at [793, 246] on div "7.Evokes Awareness" at bounding box center [820, 247] width 74 height 12
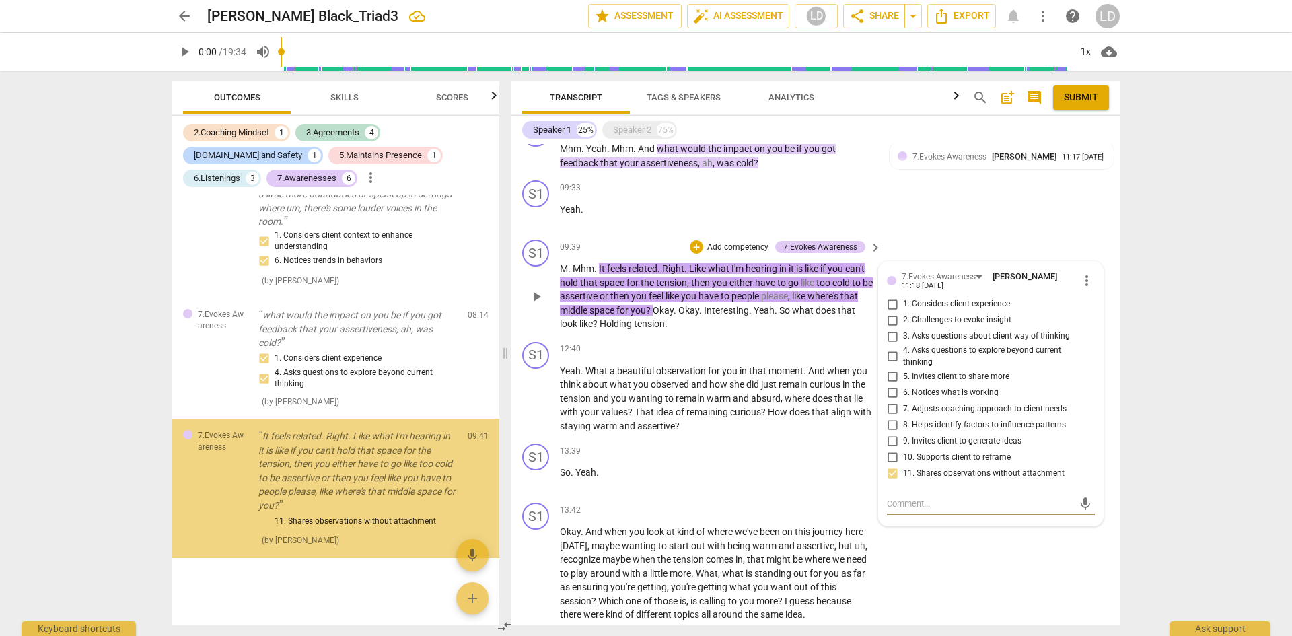
scroll to position [1253, 0]
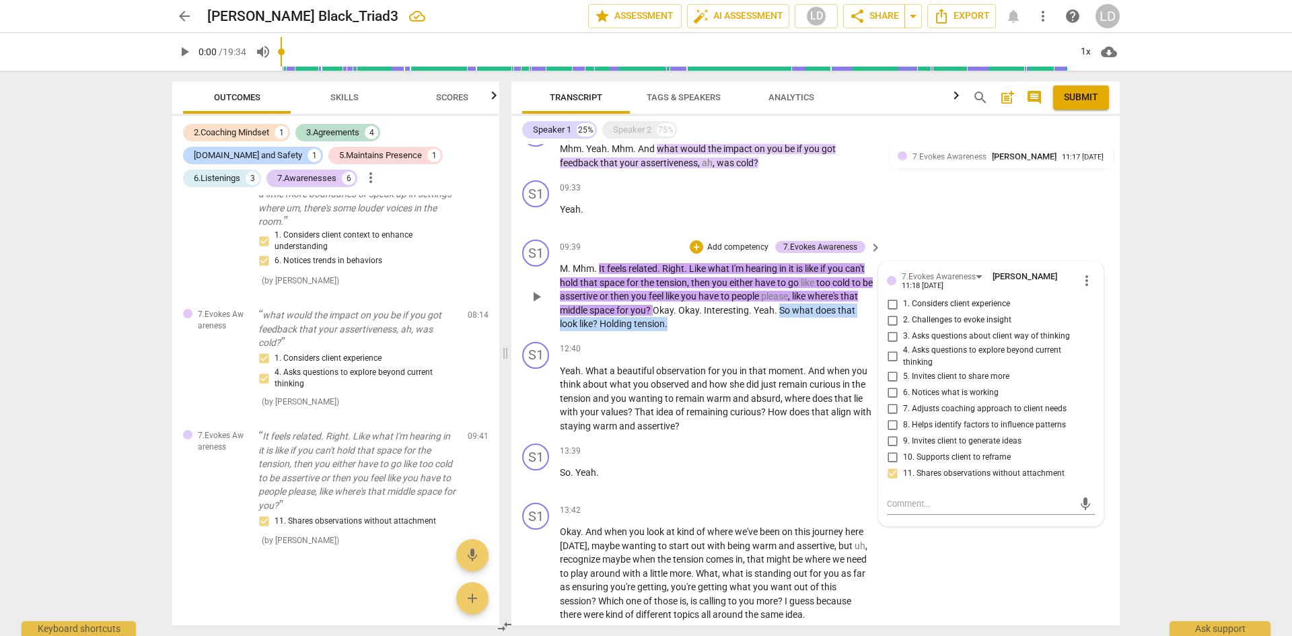
drag, startPoint x: 799, startPoint y: 310, endPoint x: 817, endPoint y: 334, distance: 30.8
click at [817, 334] on div "S1 play_arrow pause 09:39 + Add competency 7.Evokes Awareness keyboard_arrow_ri…" at bounding box center [815, 285] width 608 height 102
click at [691, 240] on div "+ Add competency 7.Evokes Awareness" at bounding box center [778, 247] width 176 height 15
click at [694, 247] on div "+" at bounding box center [696, 246] width 13 height 13
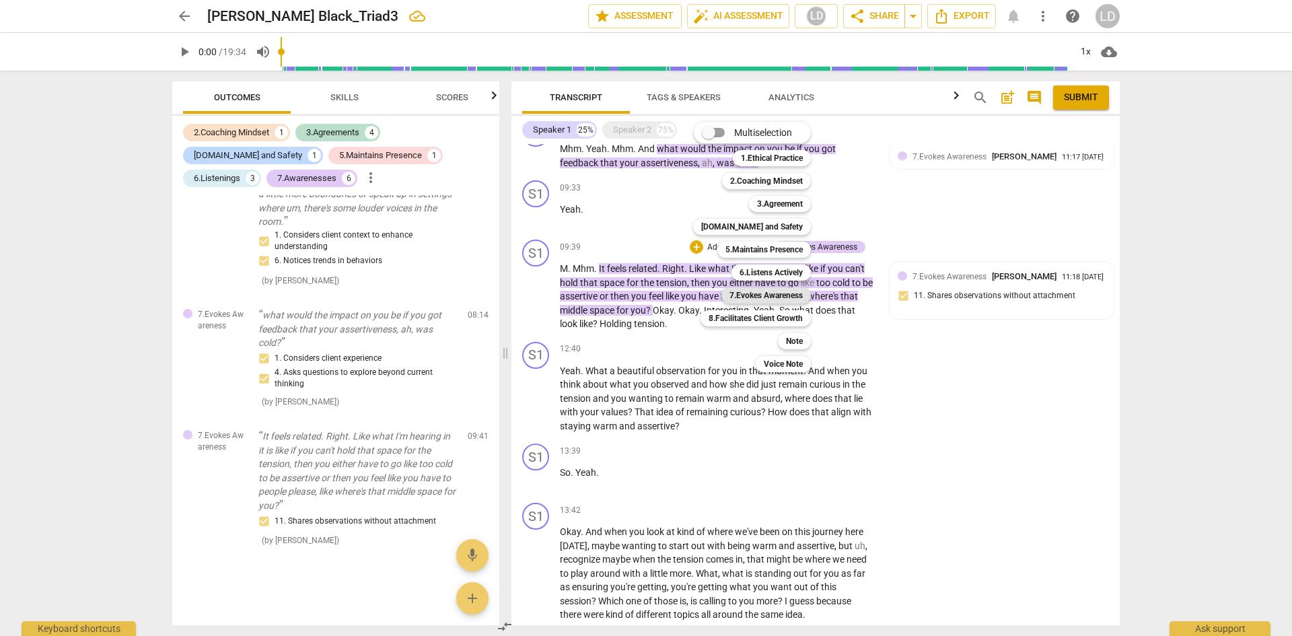
click at [790, 291] on b "7.Evokes Awareness" at bounding box center [765, 295] width 73 height 16
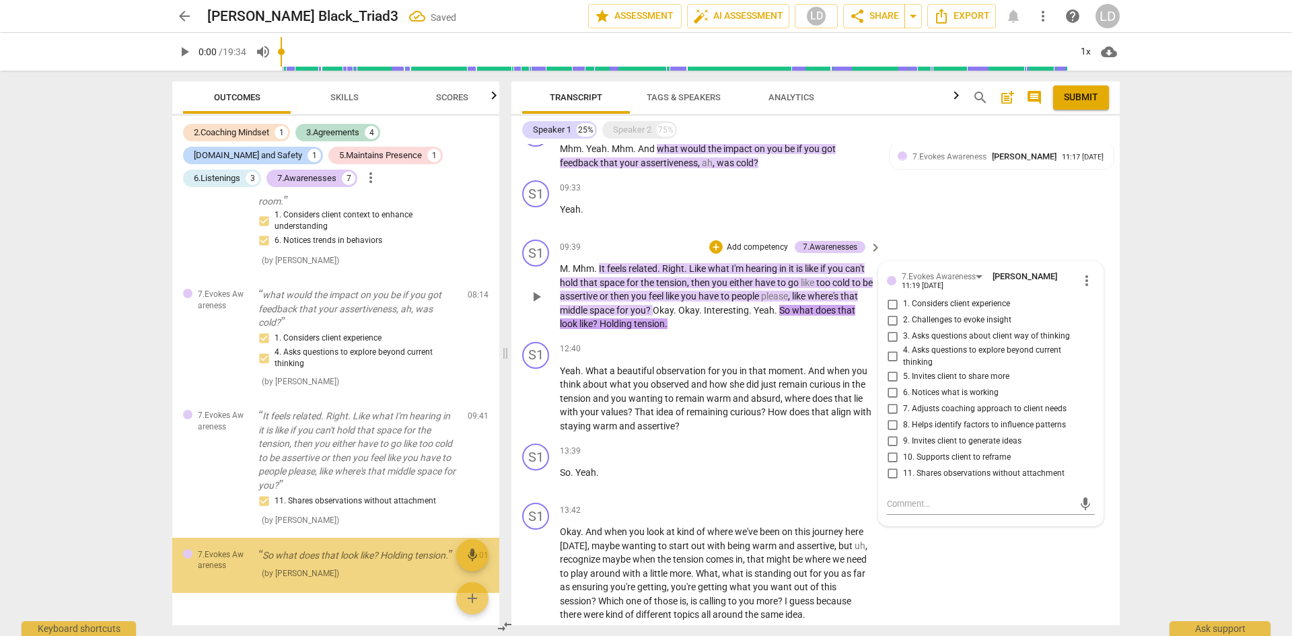
scroll to position [1320, 0]
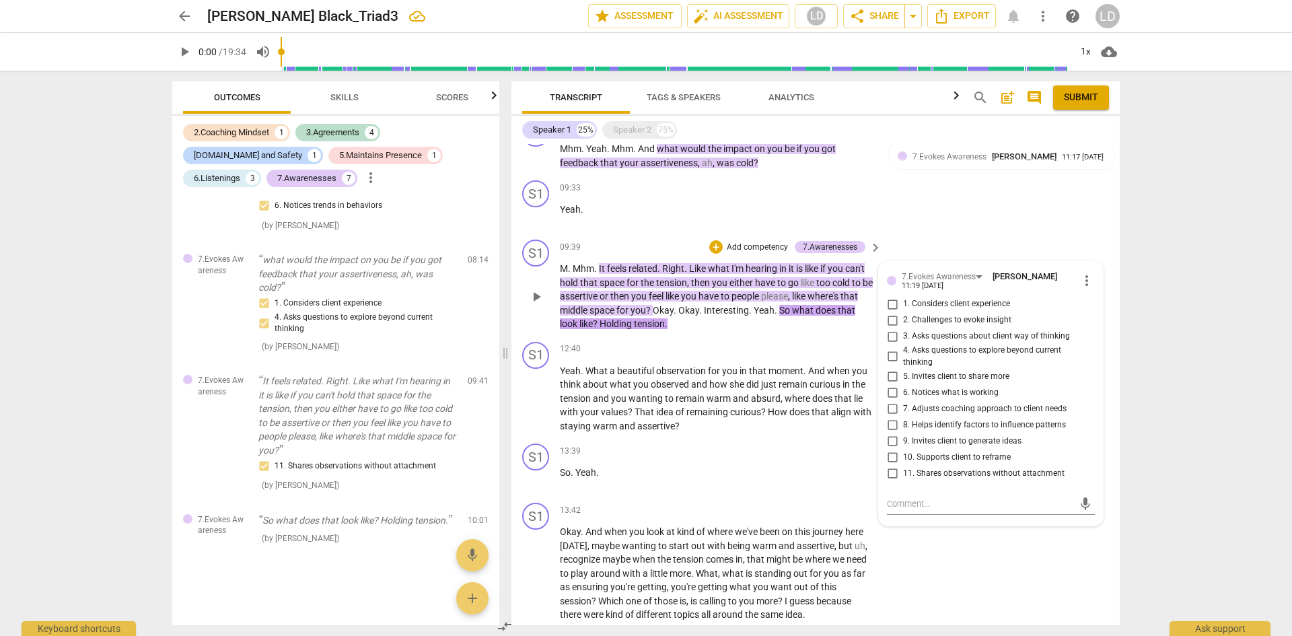
click at [939, 322] on span "2. Challenges to evoke insight" at bounding box center [957, 320] width 108 height 12
click at [903, 322] on input "2. Challenges to evoke insight" at bounding box center [892, 320] width 22 height 16
checkbox input "true"
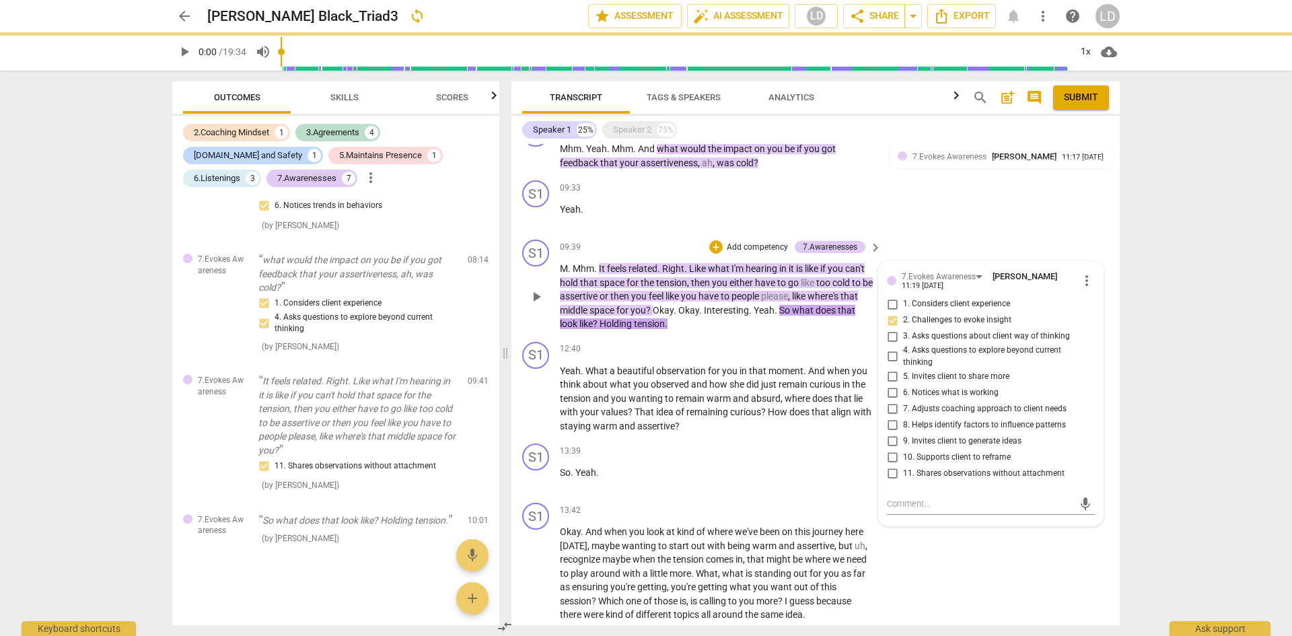
click at [725, 316] on p "M . Mhm . It feels related . Right . Like what I'm hearing in it is like if you…" at bounding box center [717, 296] width 315 height 69
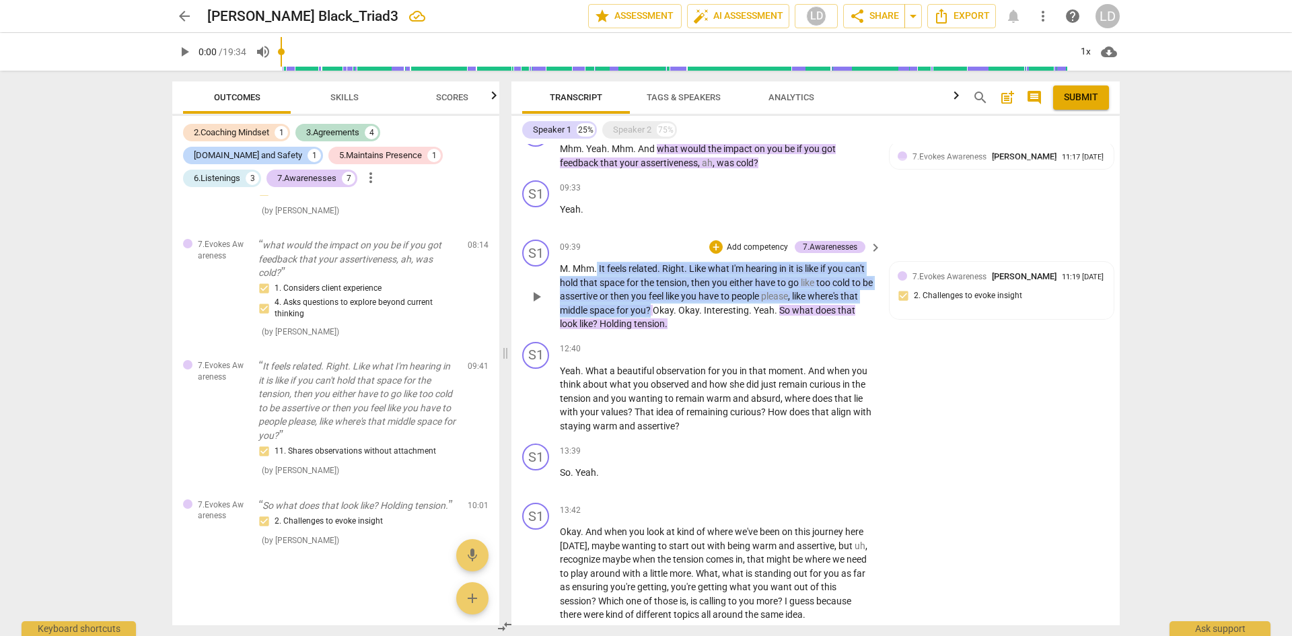
drag, startPoint x: 598, startPoint y: 267, endPoint x: 672, endPoint y: 304, distance: 82.8
click at [672, 304] on p "M . Mhm . It feels related . Right . Like what I'm hearing in it is like if you…" at bounding box center [717, 296] width 315 height 69
click at [713, 248] on div "+" at bounding box center [715, 246] width 13 height 13
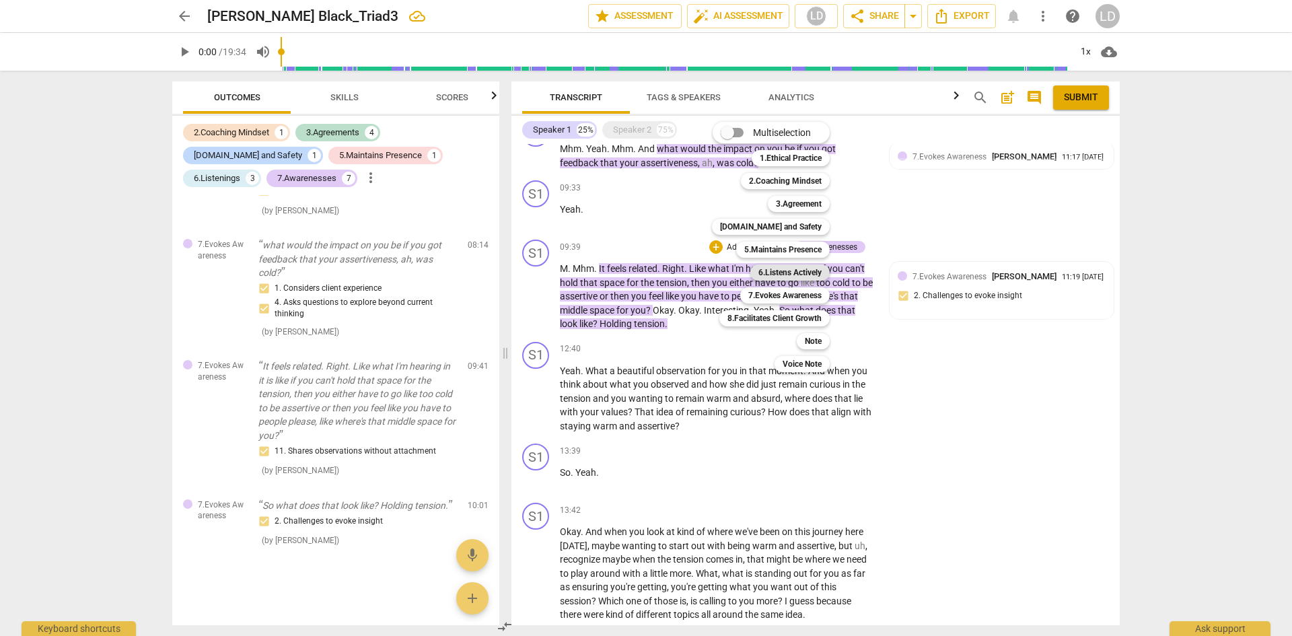
click at [776, 271] on b "6.Listens Actively" at bounding box center [789, 272] width 63 height 16
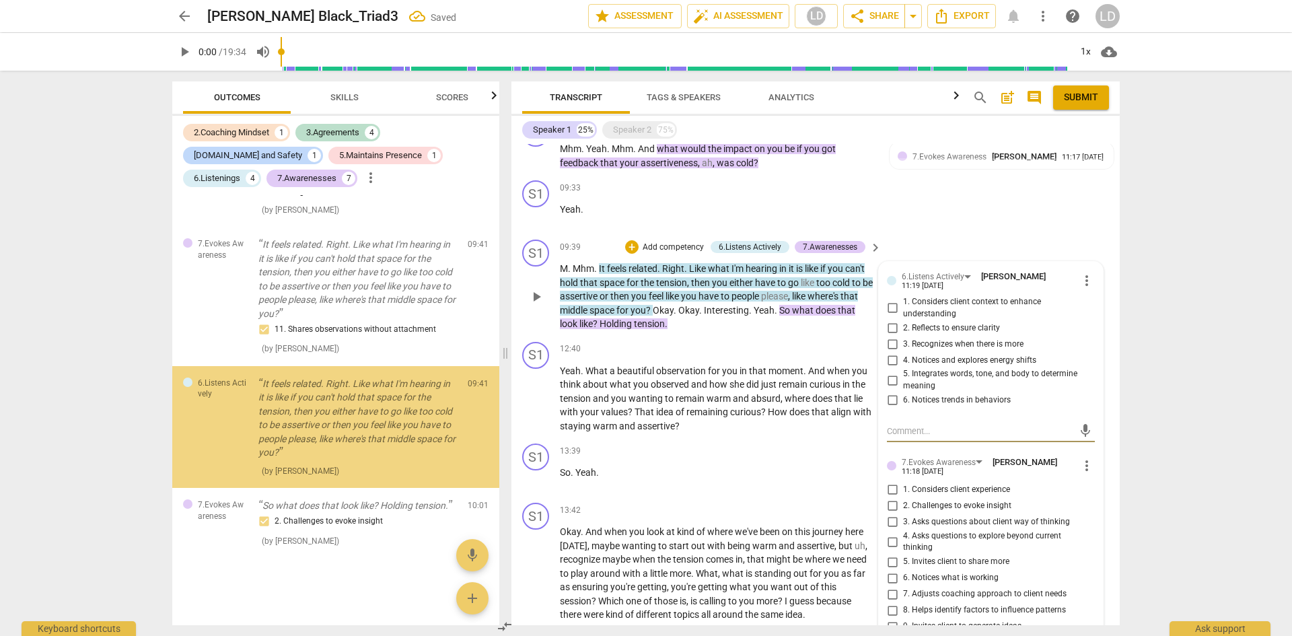
scroll to position [1459, 0]
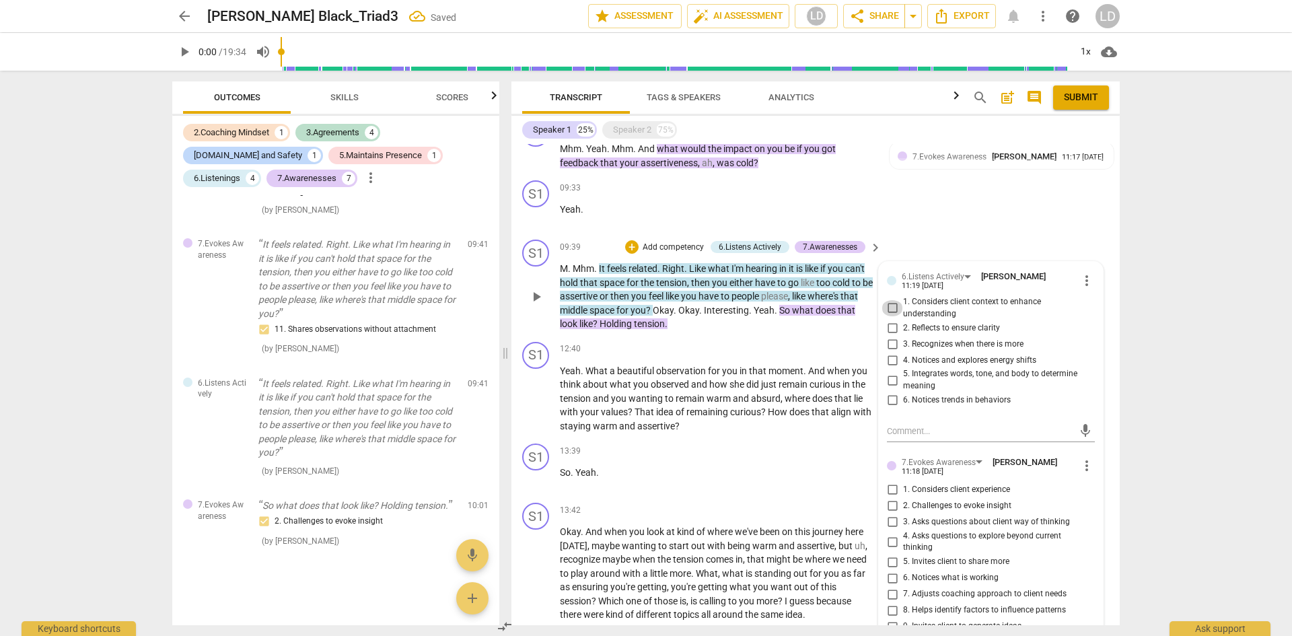
click at [889, 307] on input "1. Considers client context to enhance understanding" at bounding box center [892, 308] width 22 height 16
checkbox input "true"
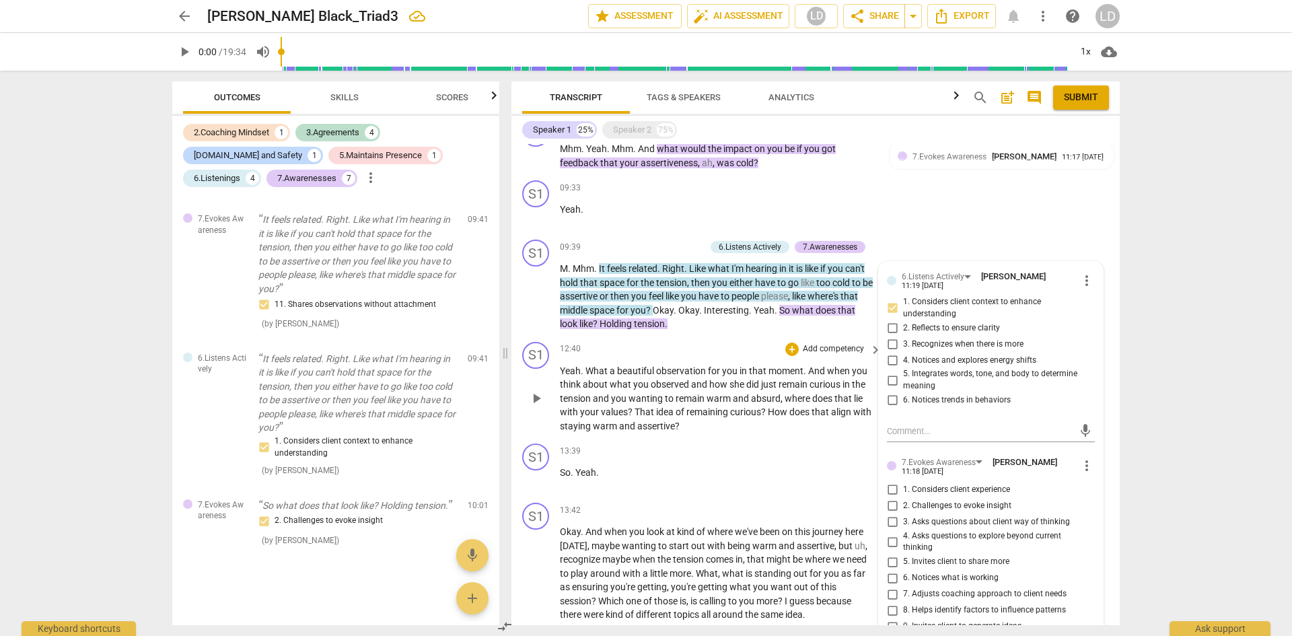
click at [775, 425] on p "Yeah . What a beautiful observation for you in that moment . And when you think…" at bounding box center [717, 398] width 315 height 69
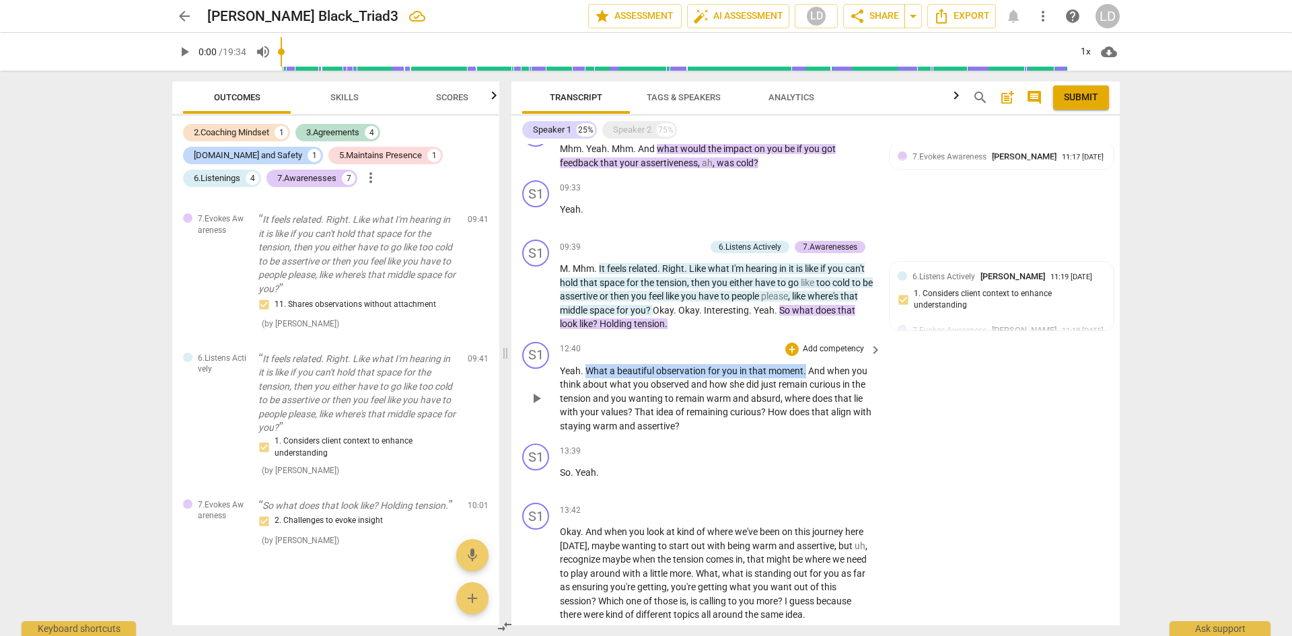
drag, startPoint x: 588, startPoint y: 369, endPoint x: 801, endPoint y: 352, distance: 213.3
click at [805, 356] on div "12:40 + Add competency keyboard_arrow_right Yeah . What a beautiful observation…" at bounding box center [721, 388] width 323 height 92
click at [793, 345] on div "+" at bounding box center [791, 349] width 13 height 13
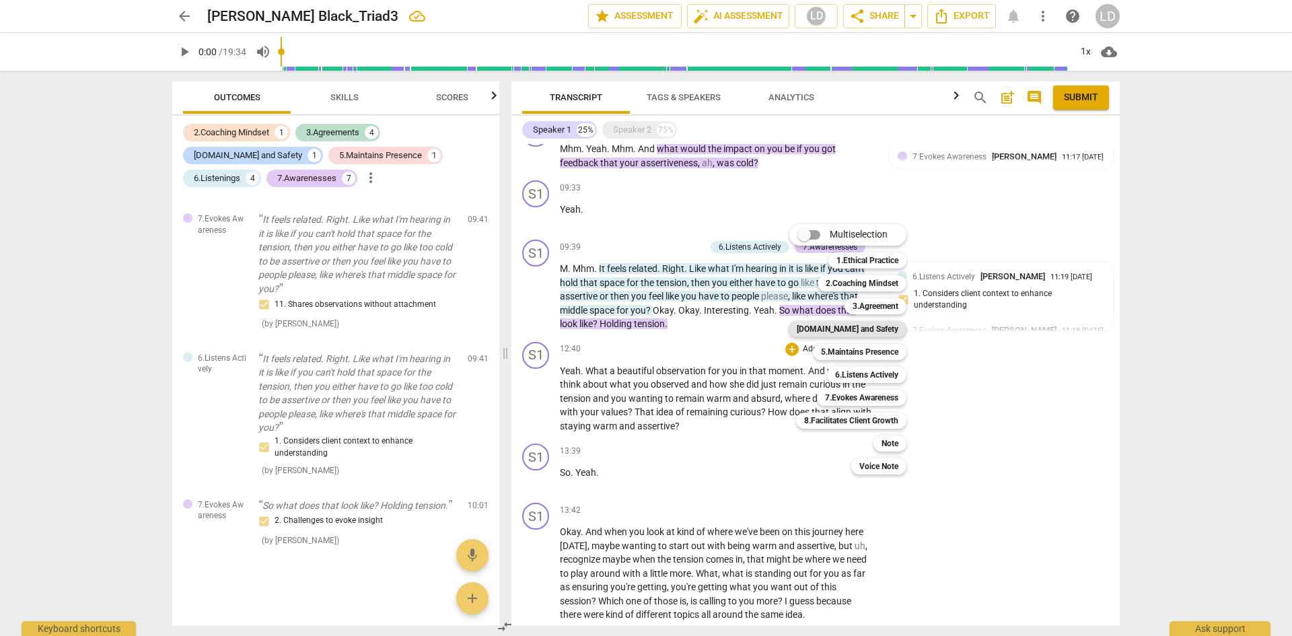
click at [867, 330] on b "[DOMAIN_NAME] and Safety" at bounding box center [848, 329] width 102 height 16
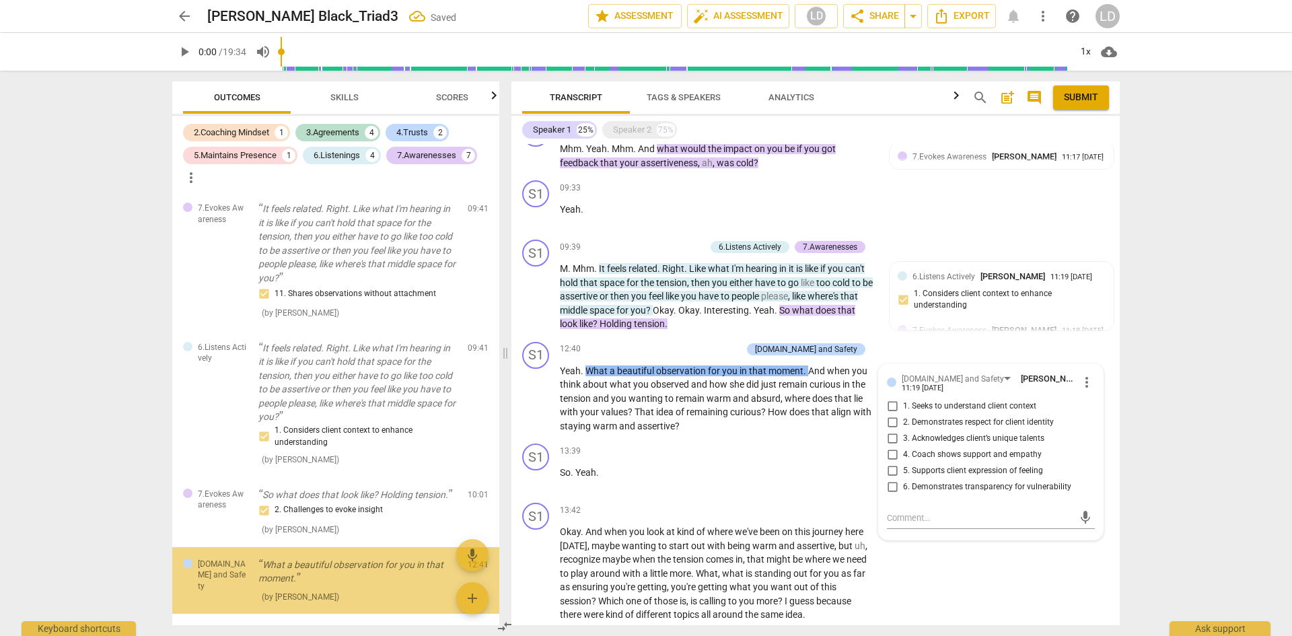
scroll to position [1550, 0]
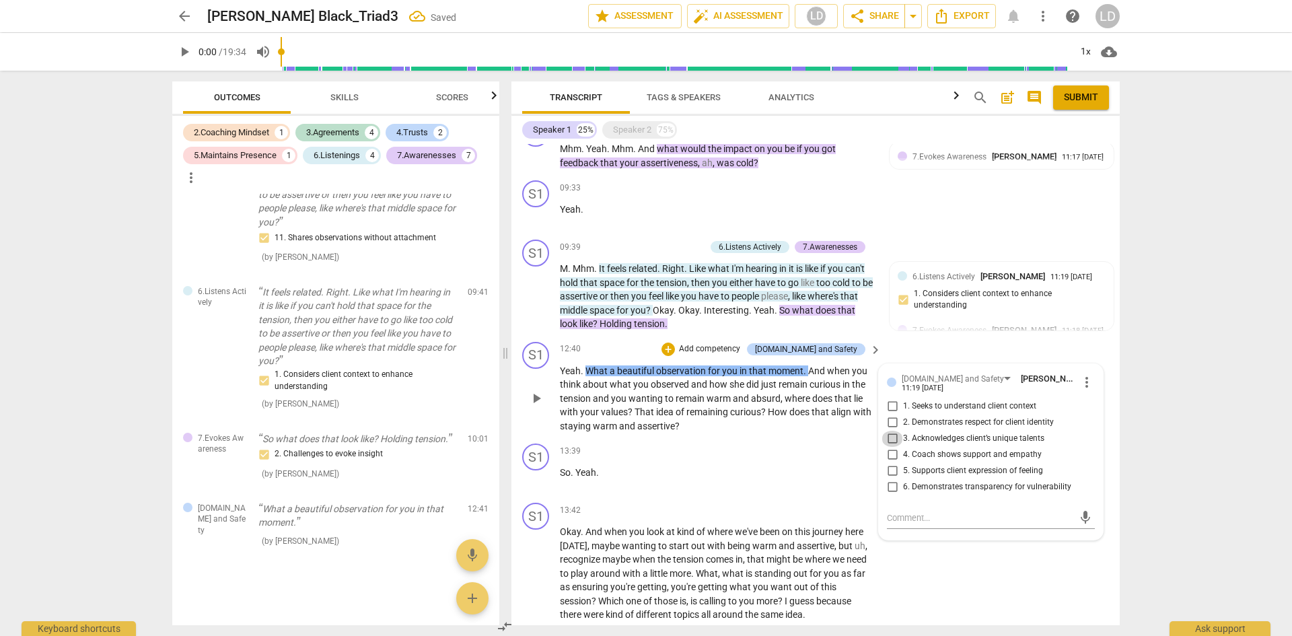
click at [892, 439] on input "3. Acknowledges client’s unique talents" at bounding box center [892, 439] width 22 height 16
checkbox input "true"
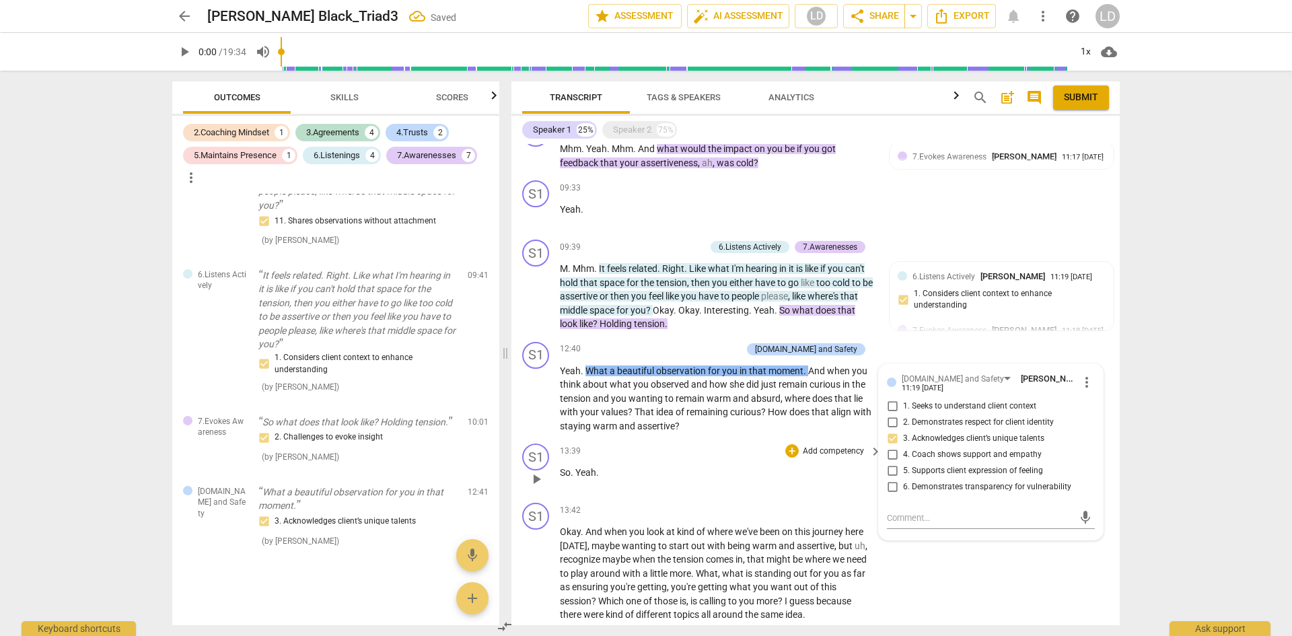
click at [824, 438] on div "S1 play_arrow pause 13:39 + Add competency keyboard_arrow_right So . Yeah ." at bounding box center [815, 467] width 608 height 59
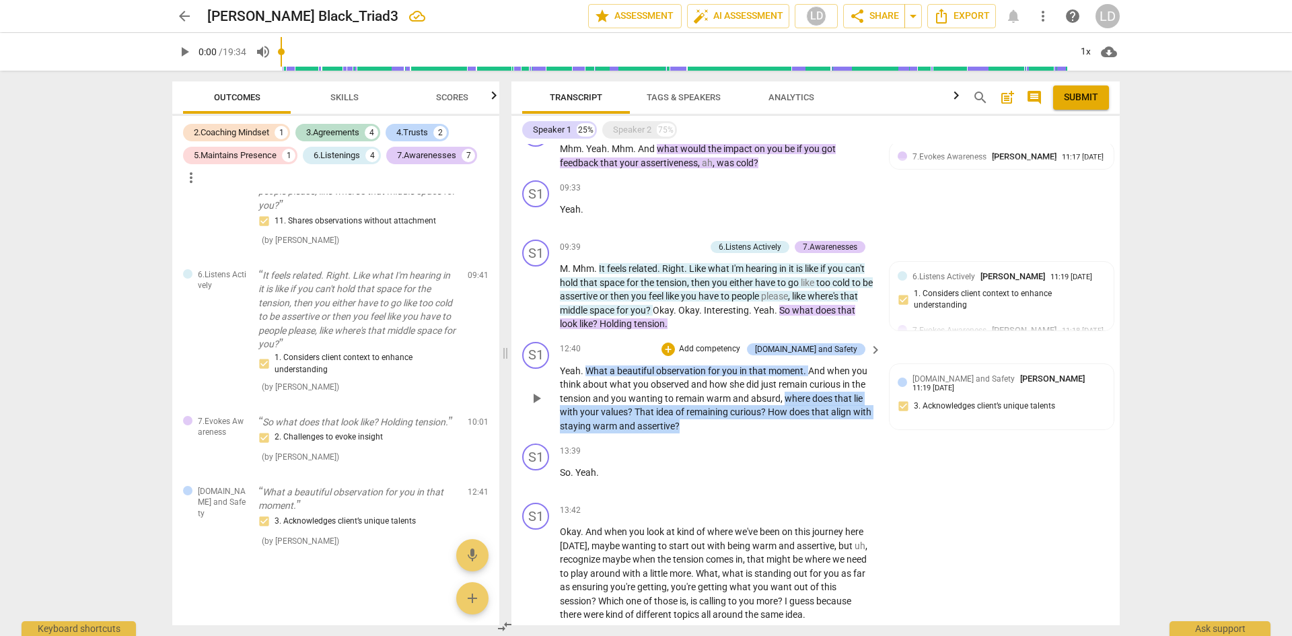
drag, startPoint x: 681, startPoint y: 427, endPoint x: 787, endPoint y: 394, distance: 110.5
click at [787, 394] on p "Yeah . What a beautiful observation for you in that moment . And when you think…" at bounding box center [717, 398] width 315 height 69
click at [675, 350] on div "+" at bounding box center [667, 349] width 13 height 13
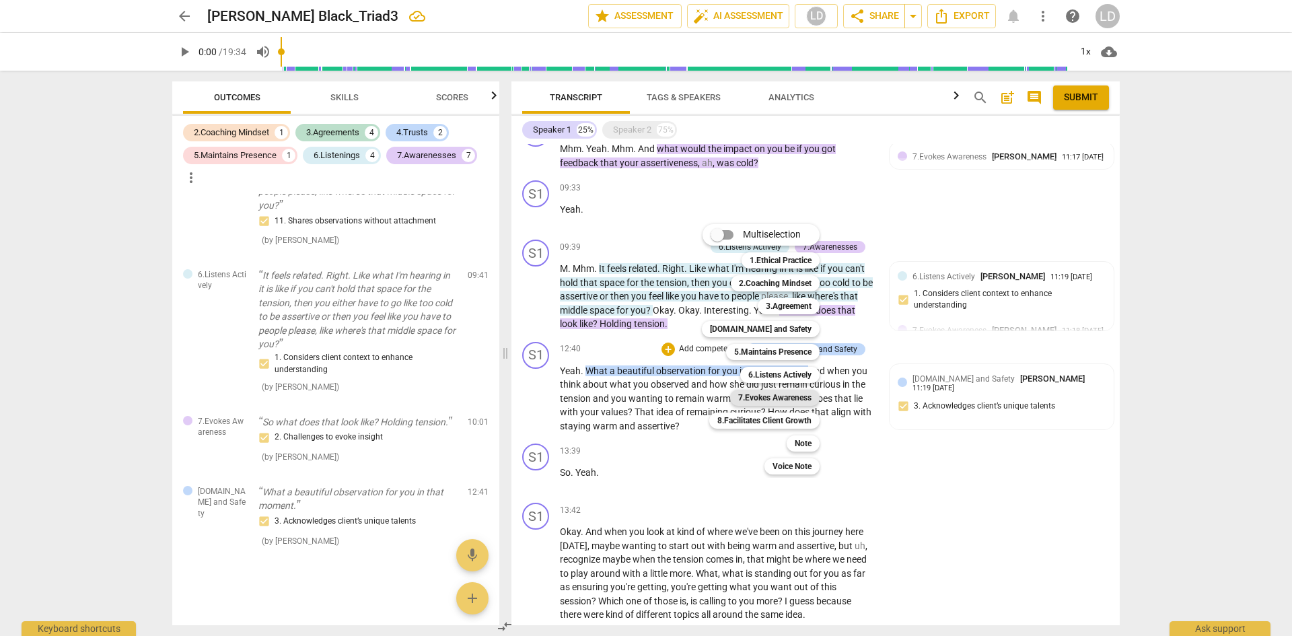
click at [776, 393] on b "7.Evokes Awareness" at bounding box center [774, 398] width 73 height 16
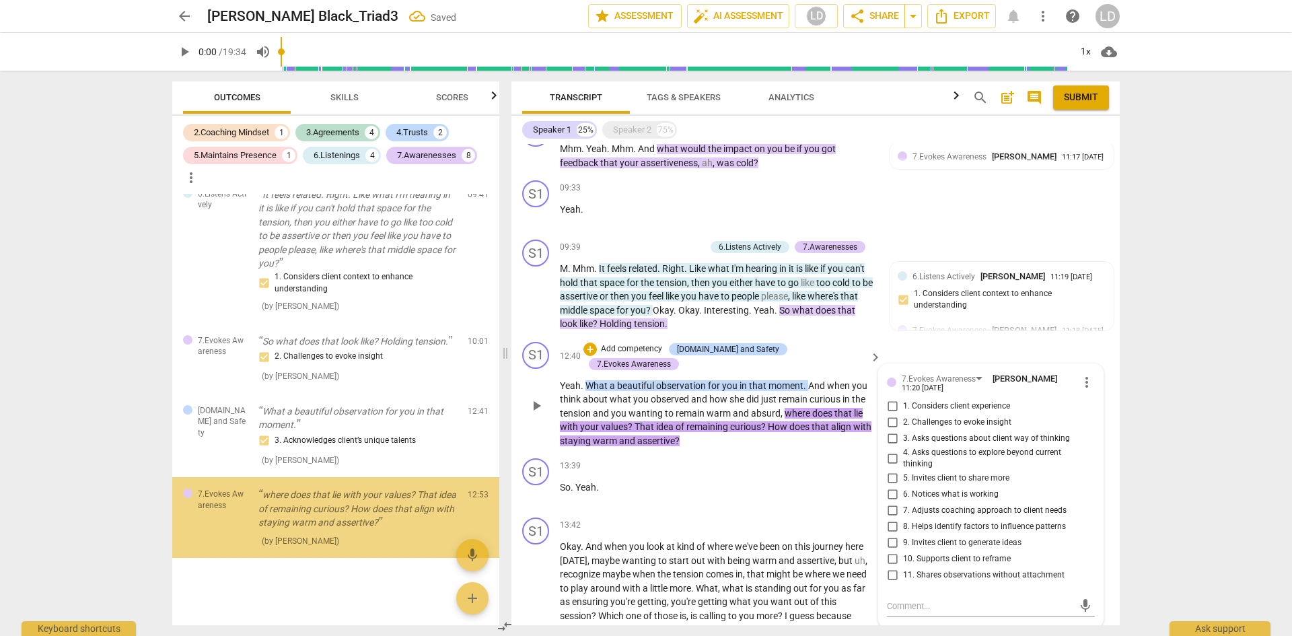
scroll to position [1647, 0]
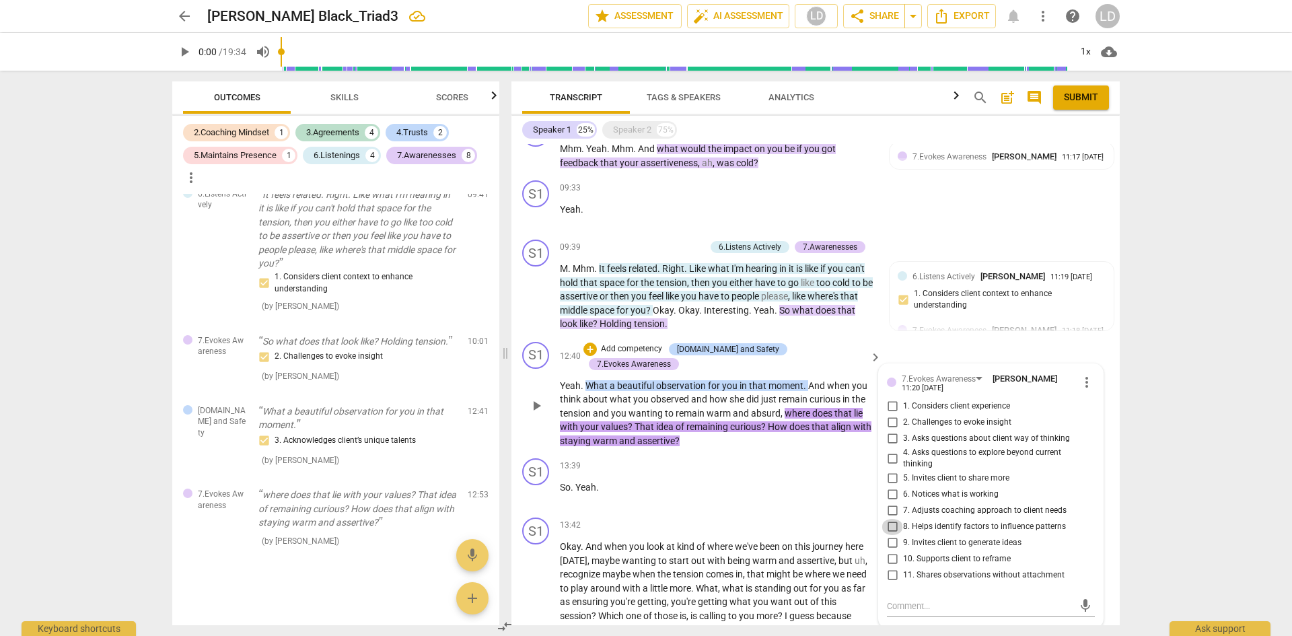
click at [888, 528] on input "8. Helps identify factors to influence patterns" at bounding box center [892, 527] width 22 height 16
checkbox input "true"
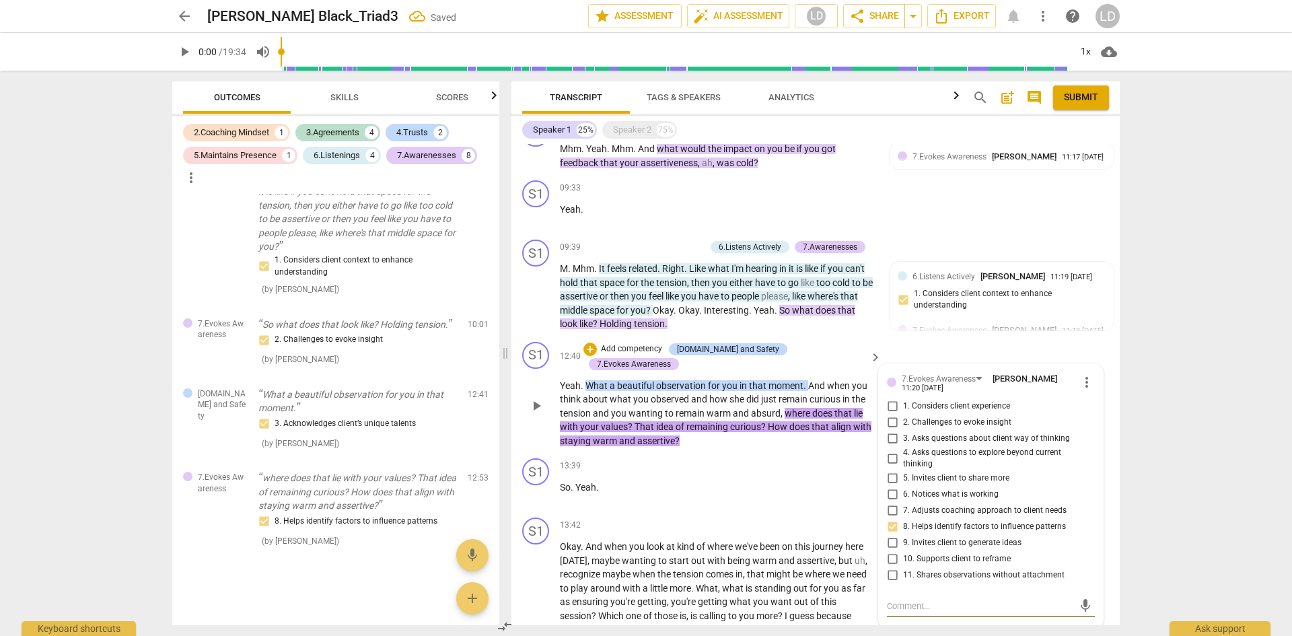
click at [900, 602] on textarea at bounding box center [980, 606] width 186 height 13
type textarea "C"
type textarea "Ch"
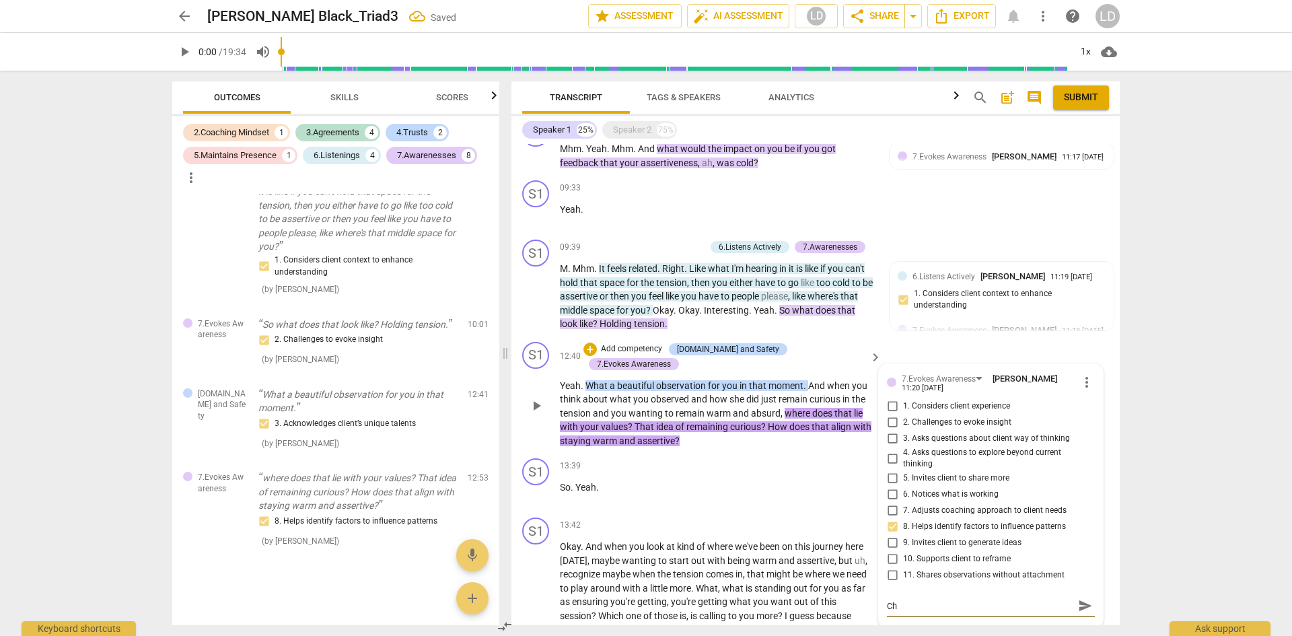
type textarea "Cho"
type textarea "[PERSON_NAME]"
type textarea "Choic"
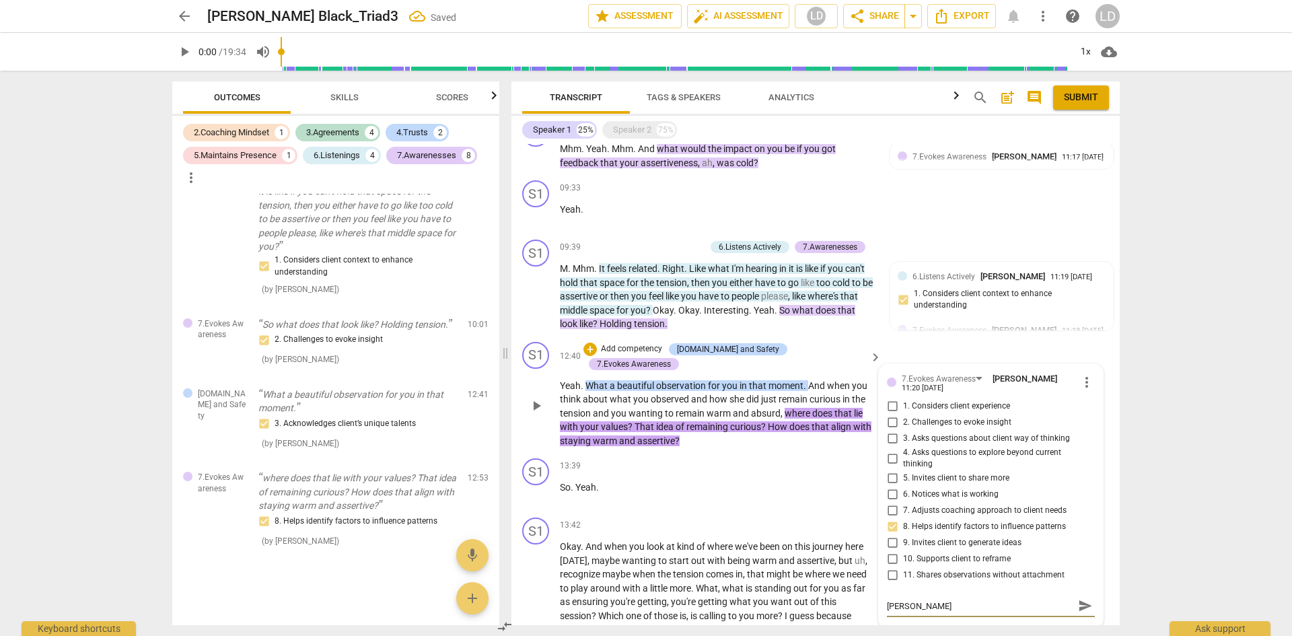
type textarea "Choic"
type textarea "Choice"
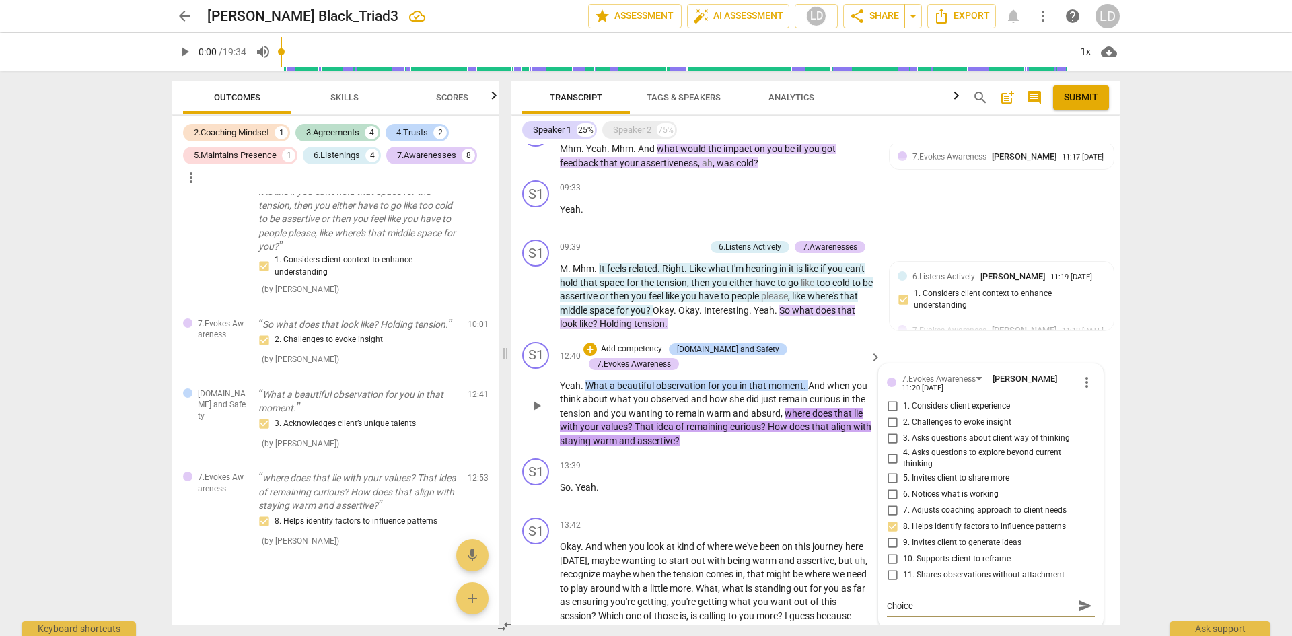
type textarea "Choice P"
type textarea "Choice Po"
type textarea "Choice Poi"
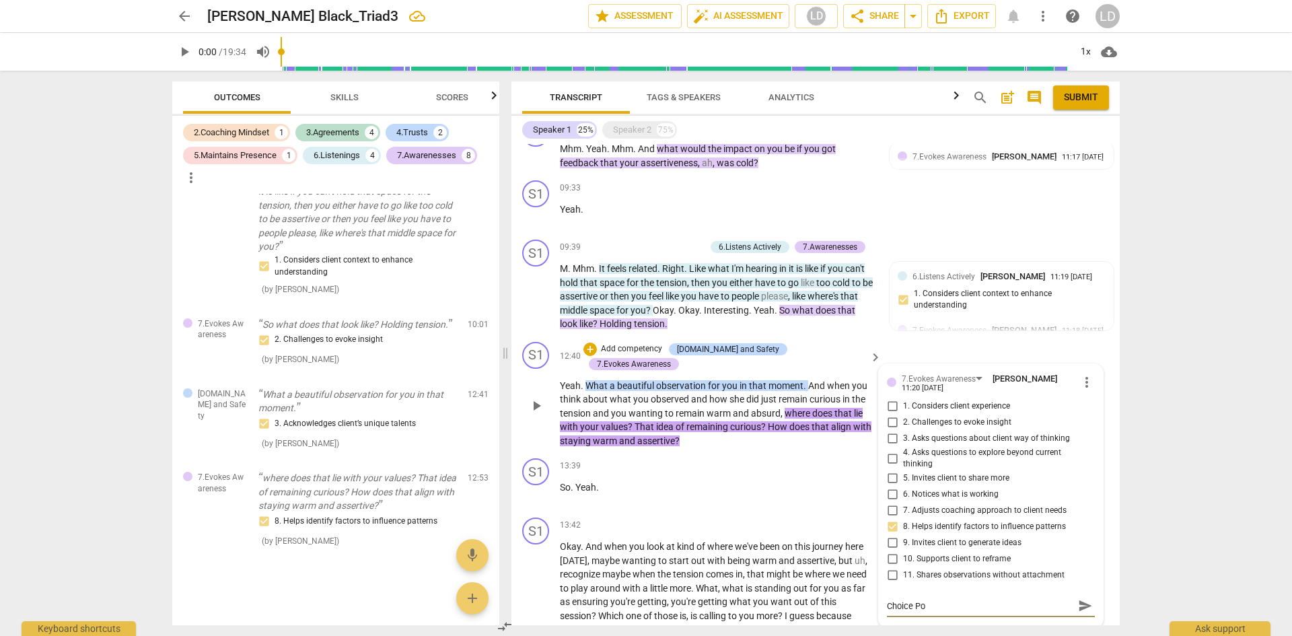
type textarea "Choice Poi"
type textarea "Choice Poin"
type textarea "Choice Point"
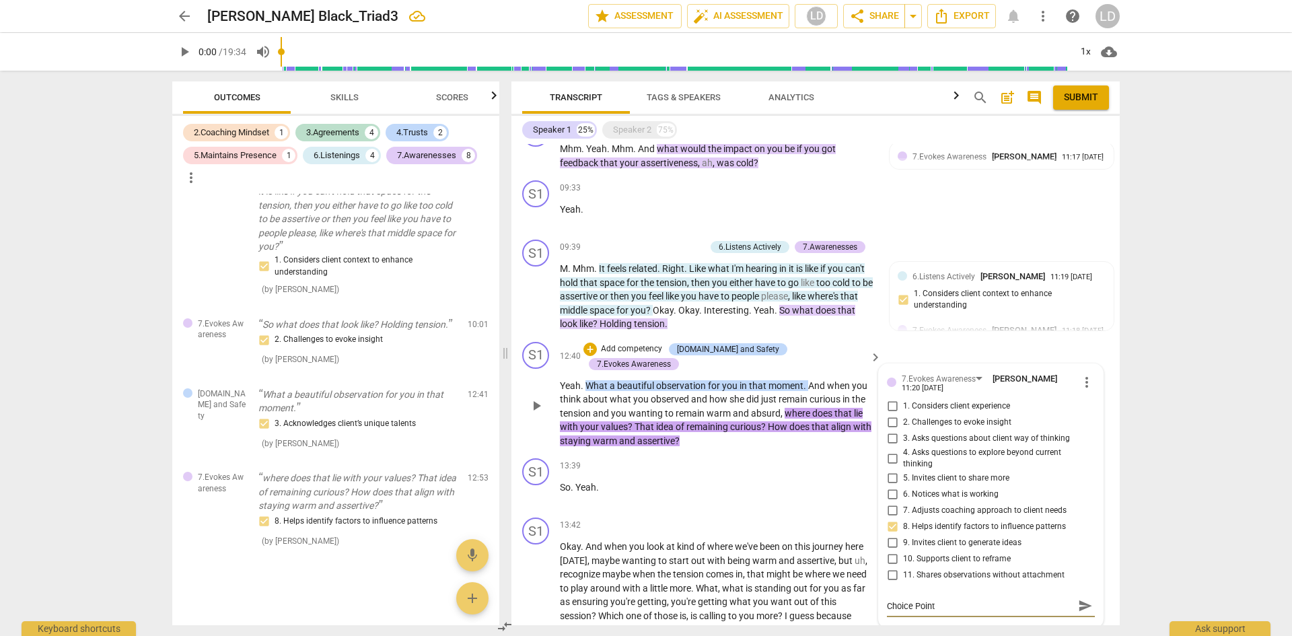
type textarea "Choice Point:"
type textarea "Choice Point: W"
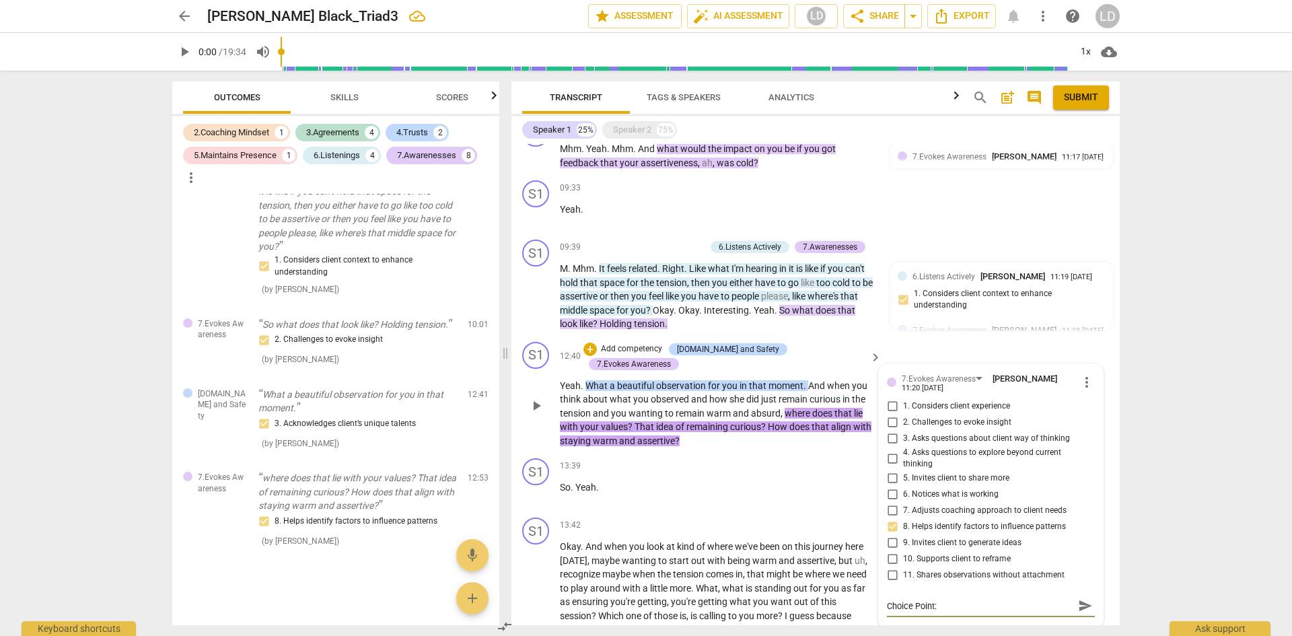
type textarea "Choice Point: W"
type textarea "Choice Point: Wh"
type textarea "Choice Point: Wha"
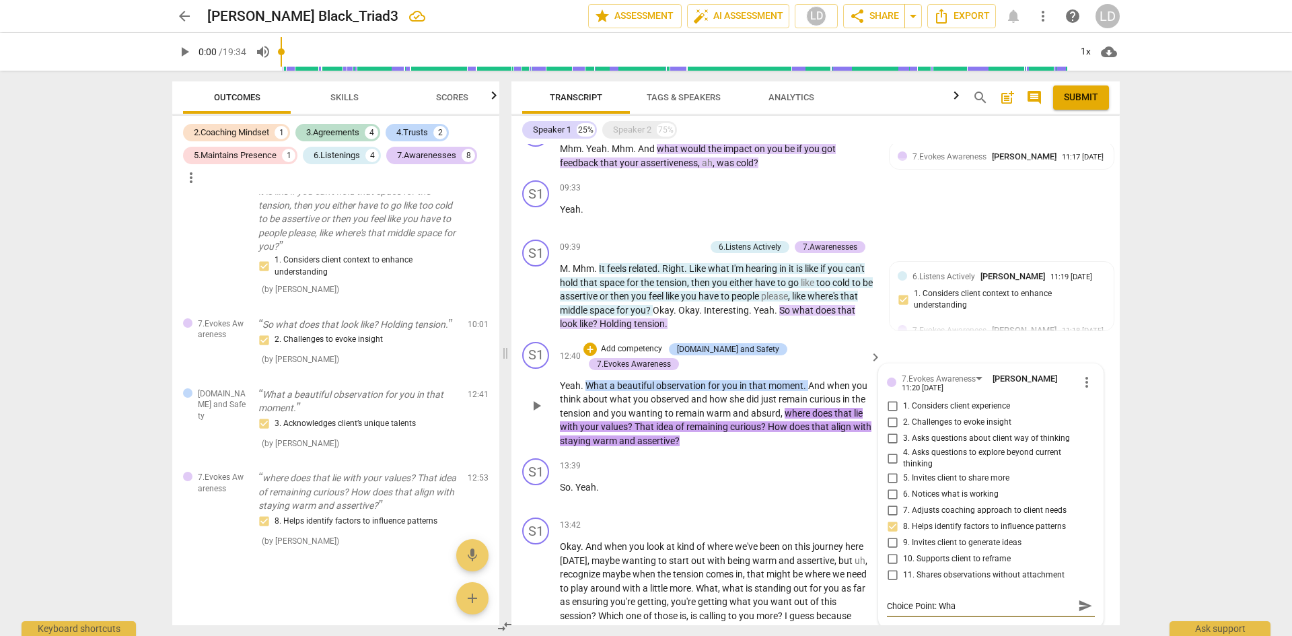
type textarea "Choice Point: What"
type textarea "Choice Point: What m"
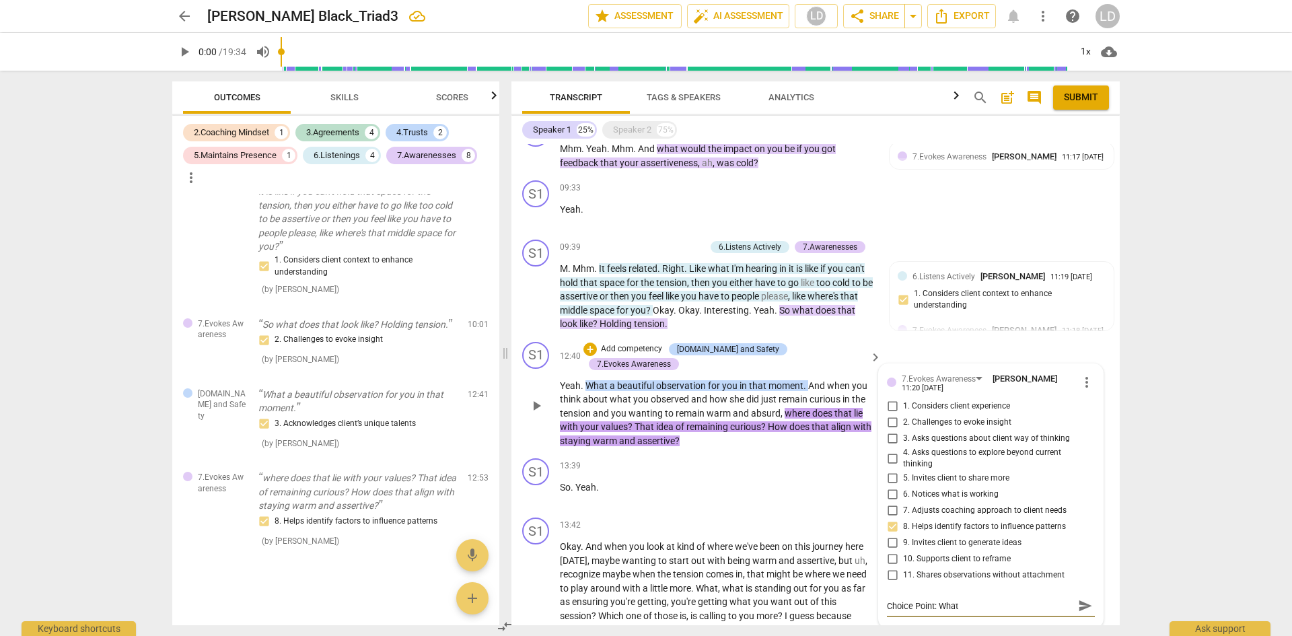
type textarea "Choice Point: What m"
type textarea "Choice Point: What mi"
type textarea "Choice Point: What mig"
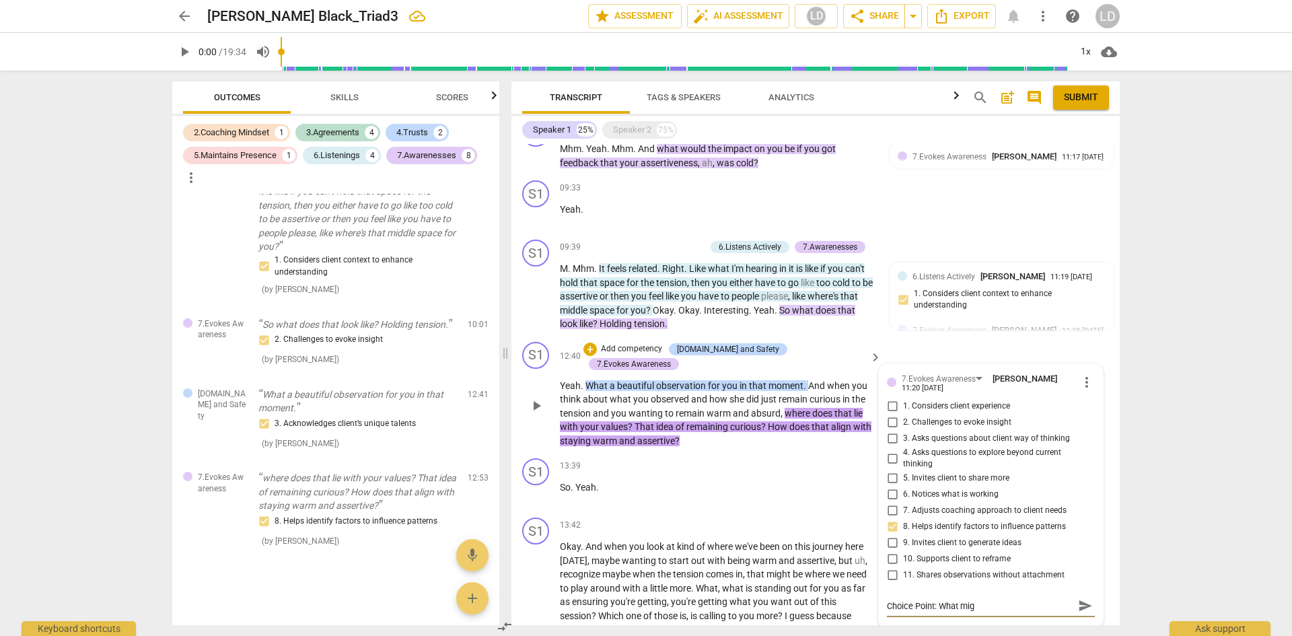
type textarea "Choice Point: What migh"
type textarea "Choice Point: What might"
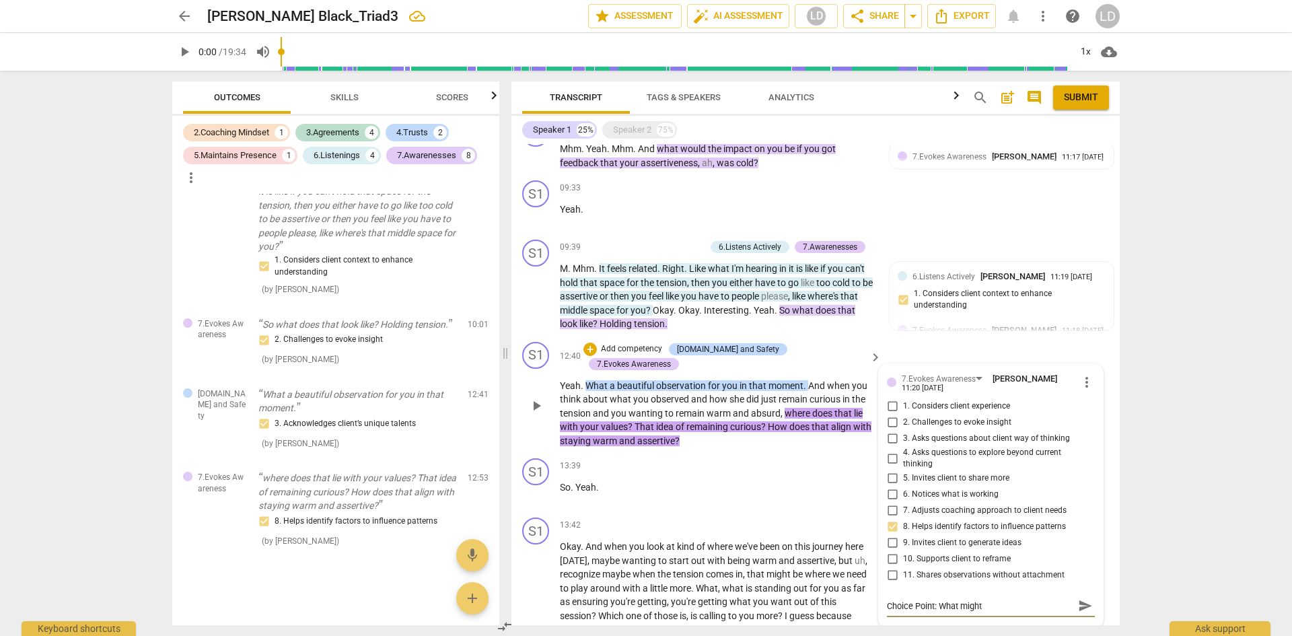
type textarea "Choice Point: What might"
type textarea "Choice Point: What might b"
type textarea "Choice Point: What might be"
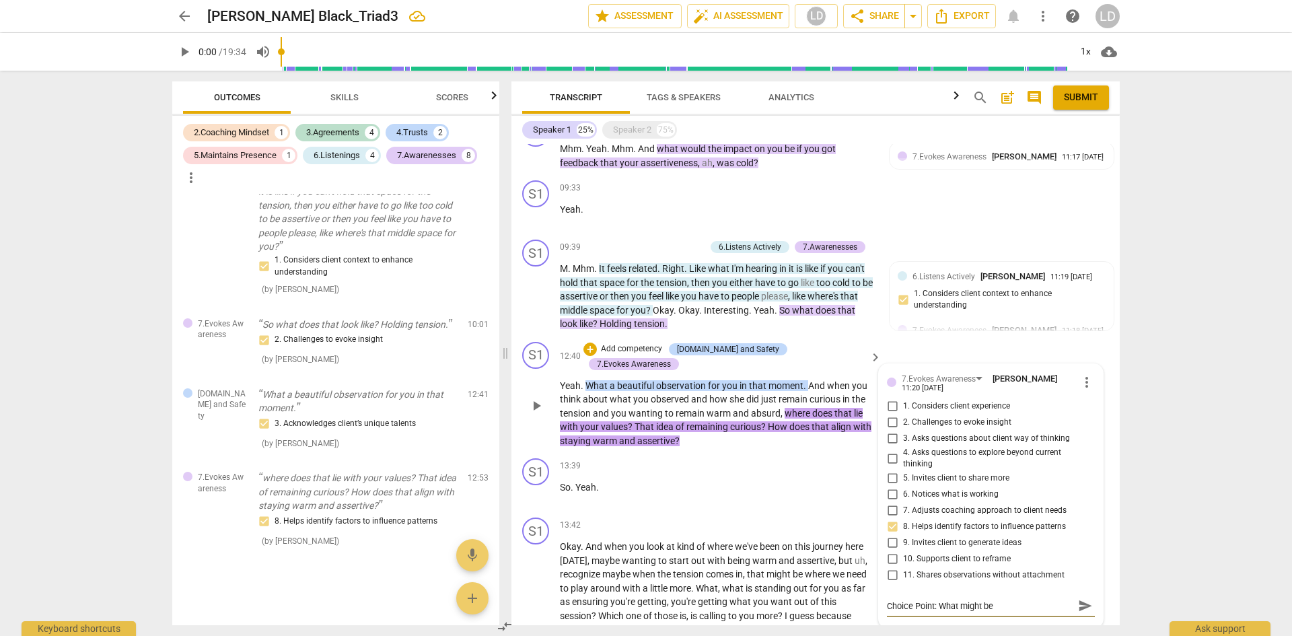
type textarea "Choice Point: What might be"
type textarea "Choice Point: What might be d"
type textarea "Choice Point: What might be di"
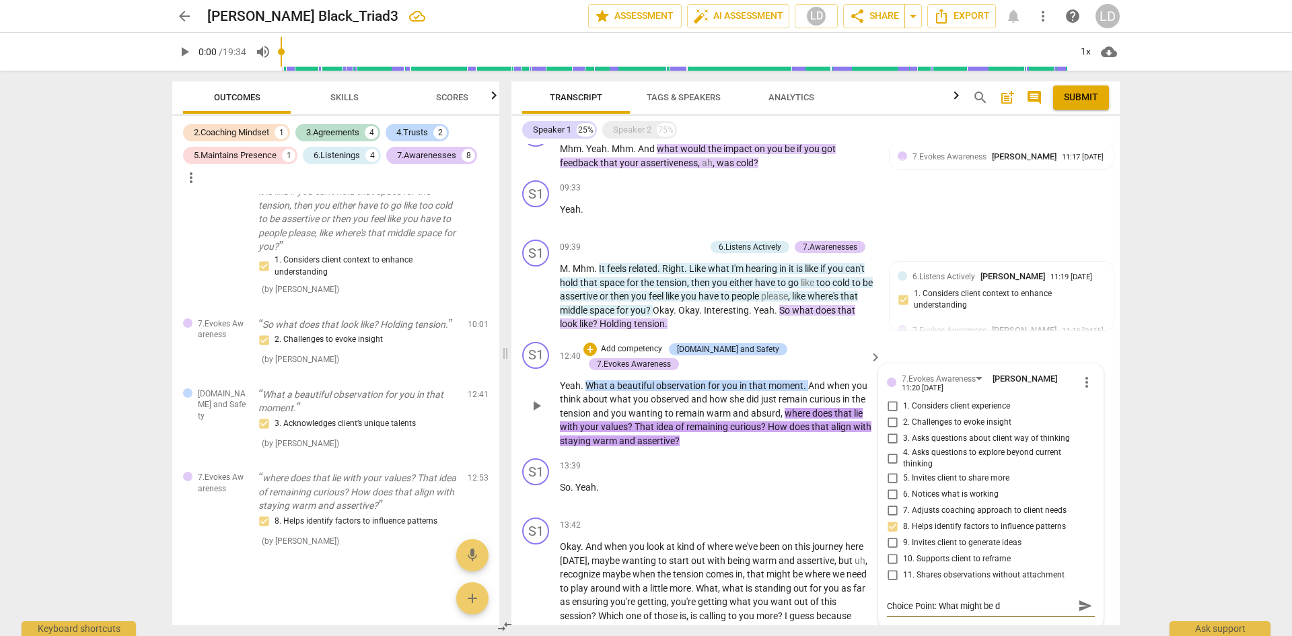
type textarea "Choice Point: What might be di"
type textarea "Choice Point: What might be dif"
type textarea "Choice Point: What might be diff"
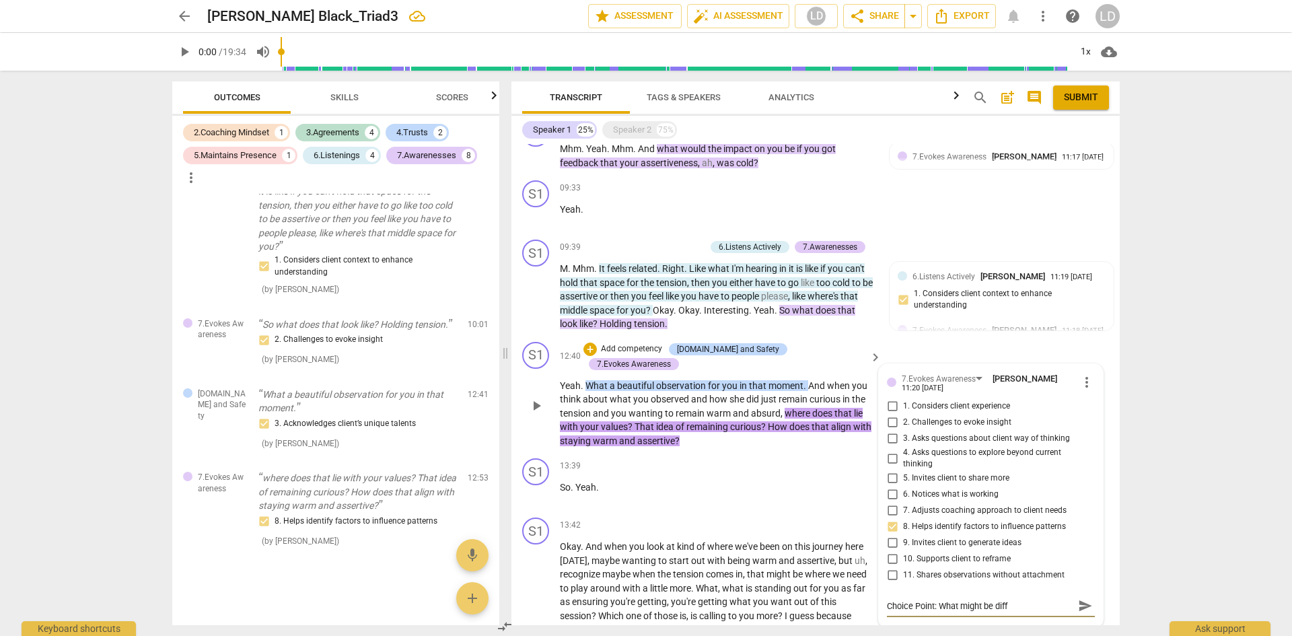
type textarea "Choice Point: What might be diffe"
type textarea "Choice Point: What might be differ"
type textarea "Choice Point: What might be differe"
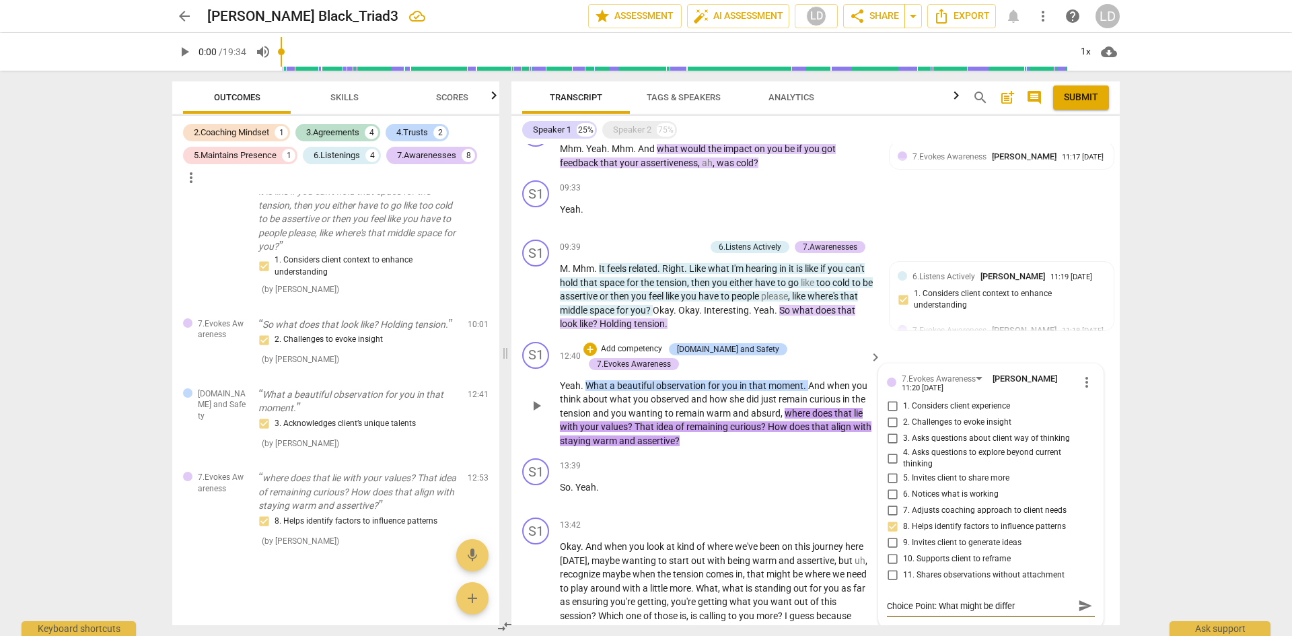
type textarea "Choice Point: What might be differe"
type textarea "Choice Point: What might be differen"
type textarea "Choice Point: What might be different"
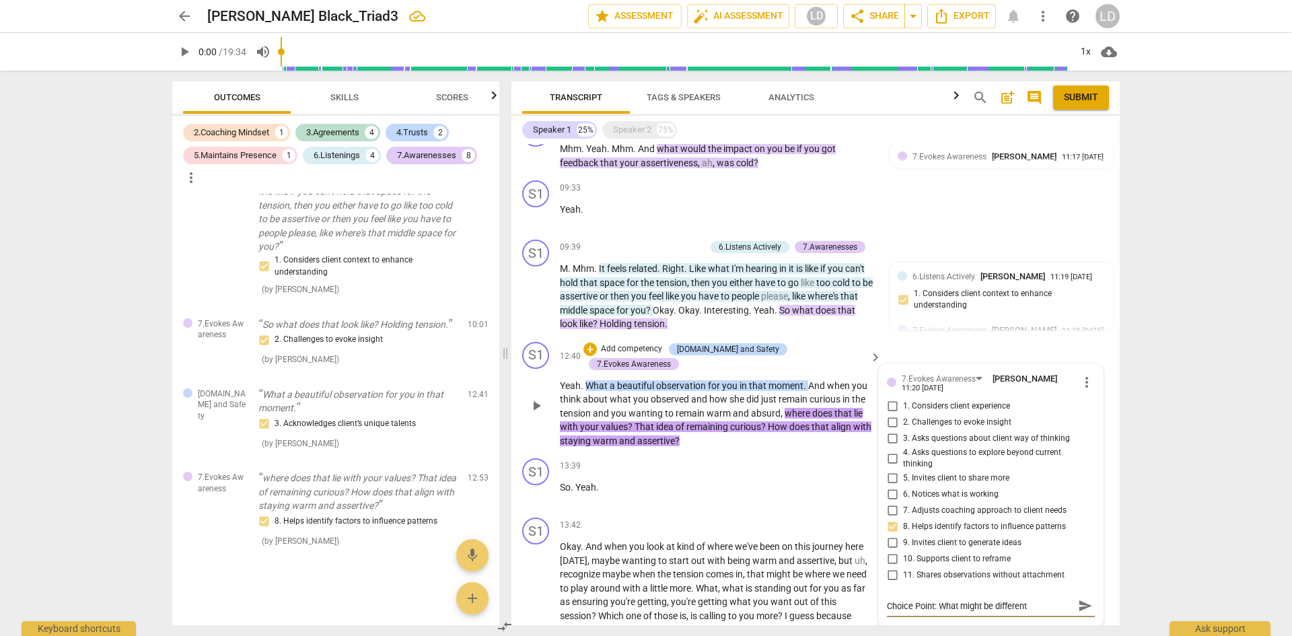
type textarea "Choice Point: What might be different"
type textarea "Choice Point: What might be different i"
type textarea "Choice Point: What might be different if"
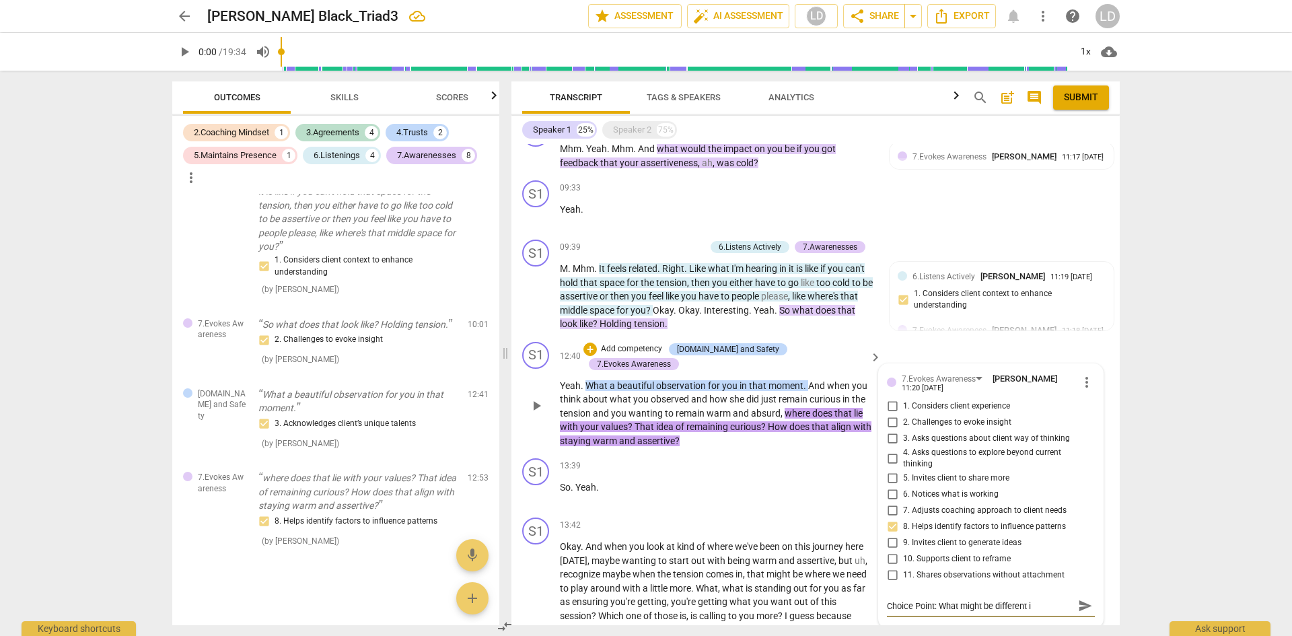
type textarea "Choice Point: What might be different if"
type textarea "Choice Point: What might be different if y"
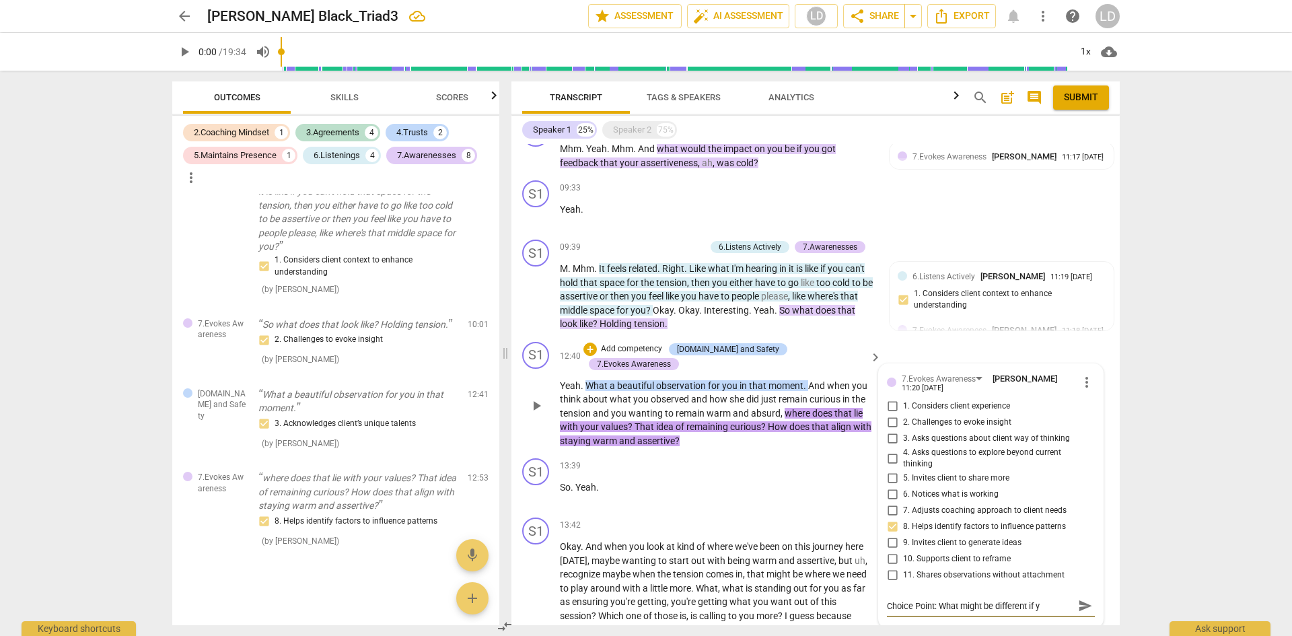
type textarea "Choice Point: What might be different if yo"
type textarea "Choice Point: What might be different if you"
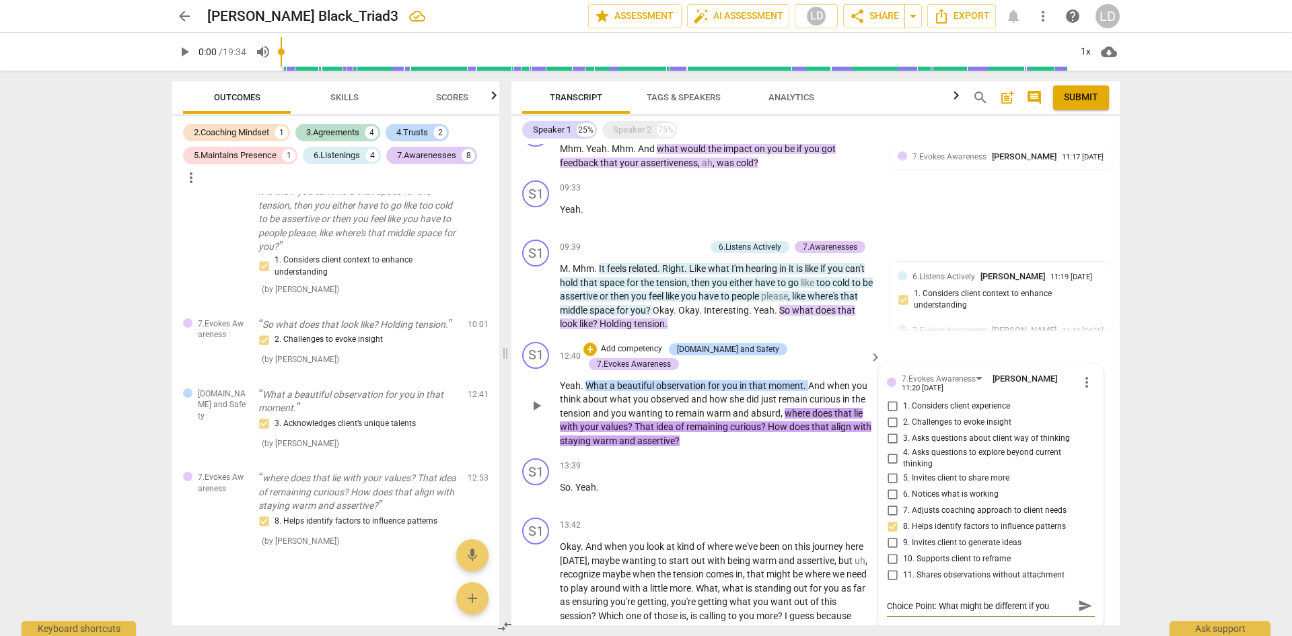
type textarea "Choice Point: What might be different if you"
type textarea "Choice Point: What might be different if you p"
type textarea "Choice Point: What might be different if you pa"
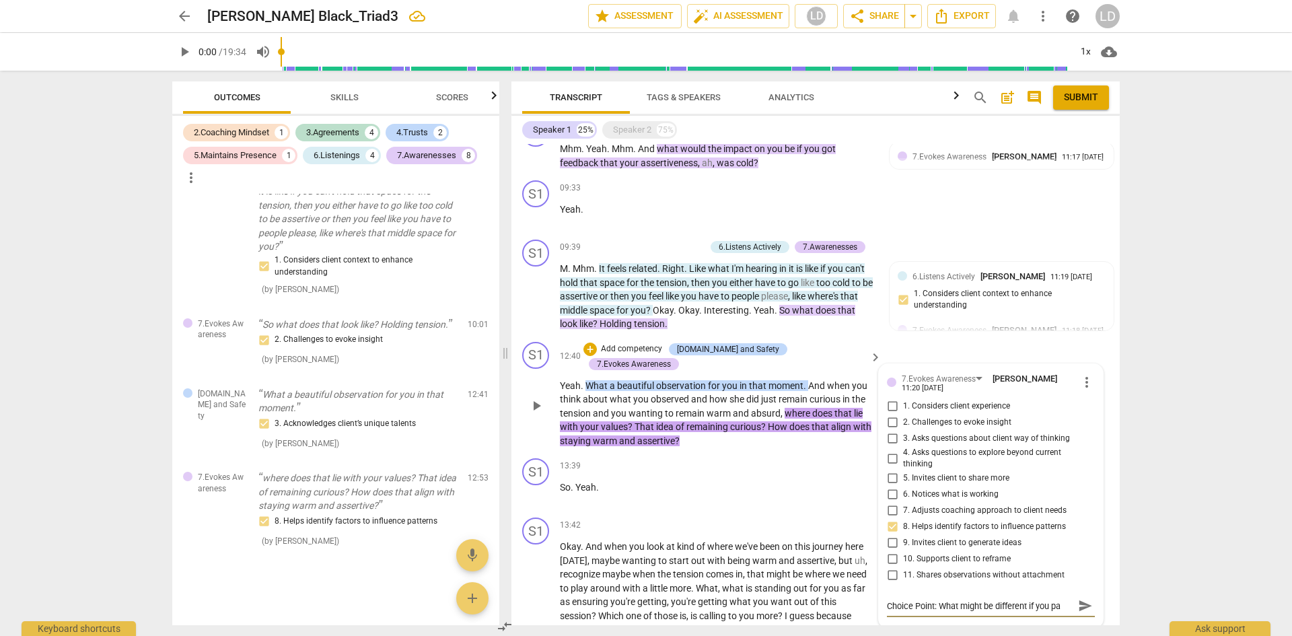
type textarea "Choice Point: What might be different if you pau"
type textarea "Choice Point: What might be different if you paus"
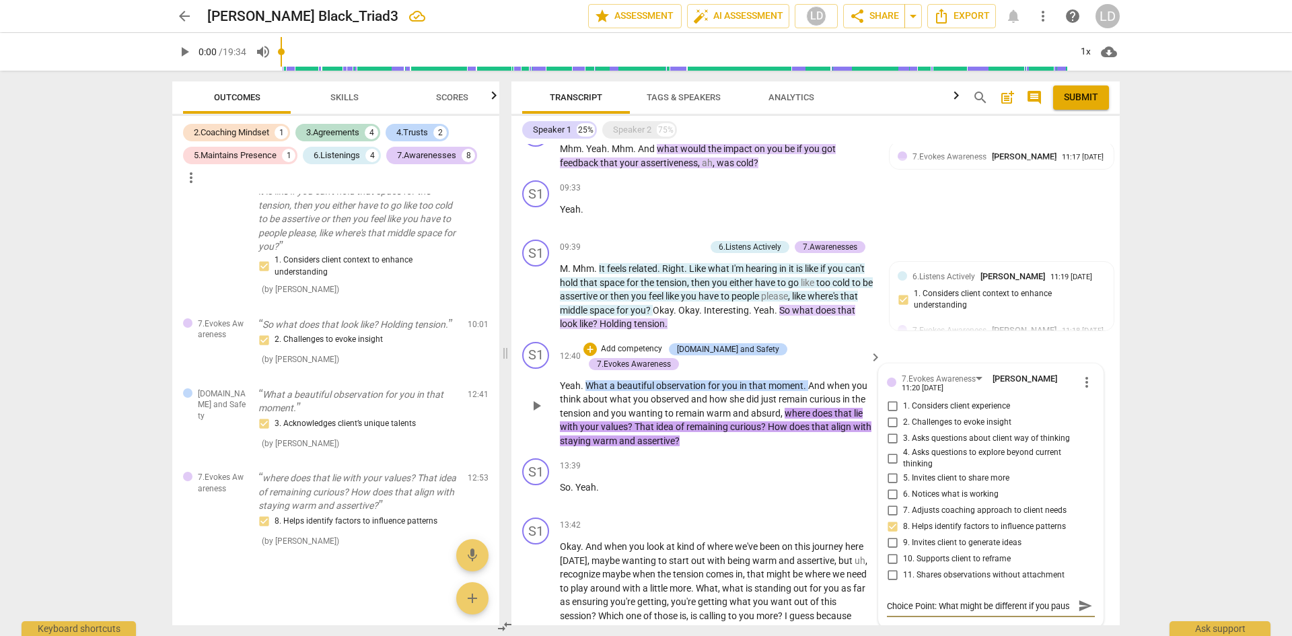
type textarea "Choice Point: What might be different if you pause"
type textarea "Choice Point: What might be different if you paused"
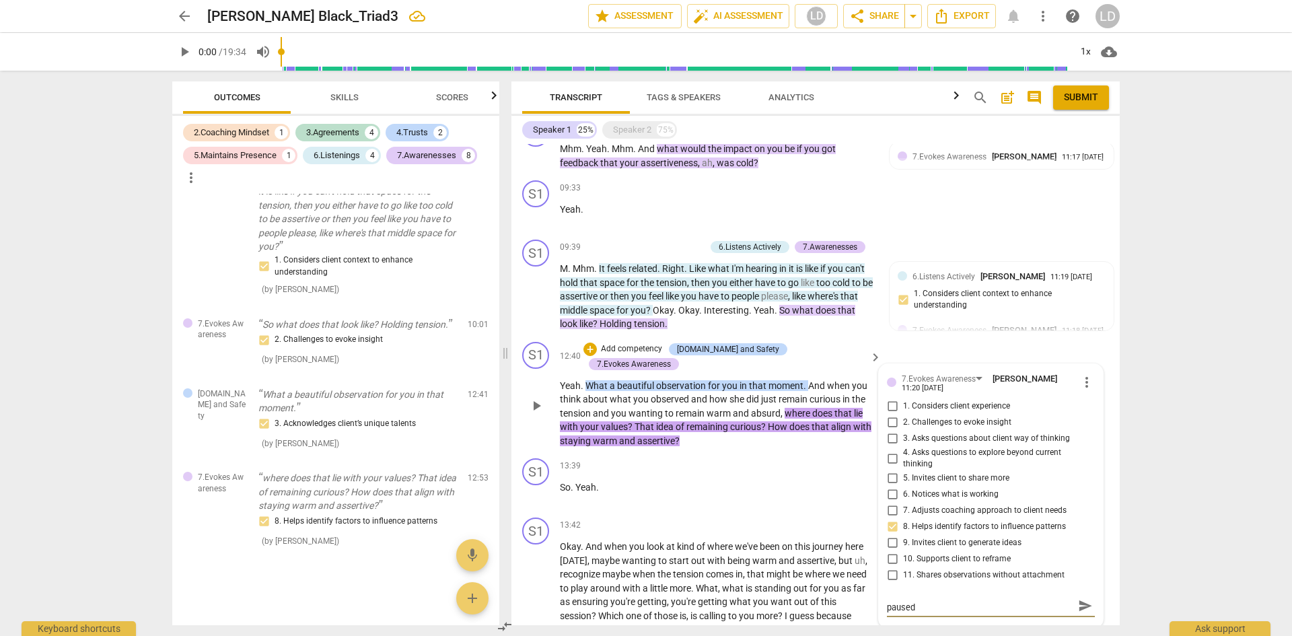
type textarea "Choice Point: What might be different if you paused"
type textarea "Choice Point: What might be different if you paused t"
type textarea "Choice Point: What might be different if you paused to"
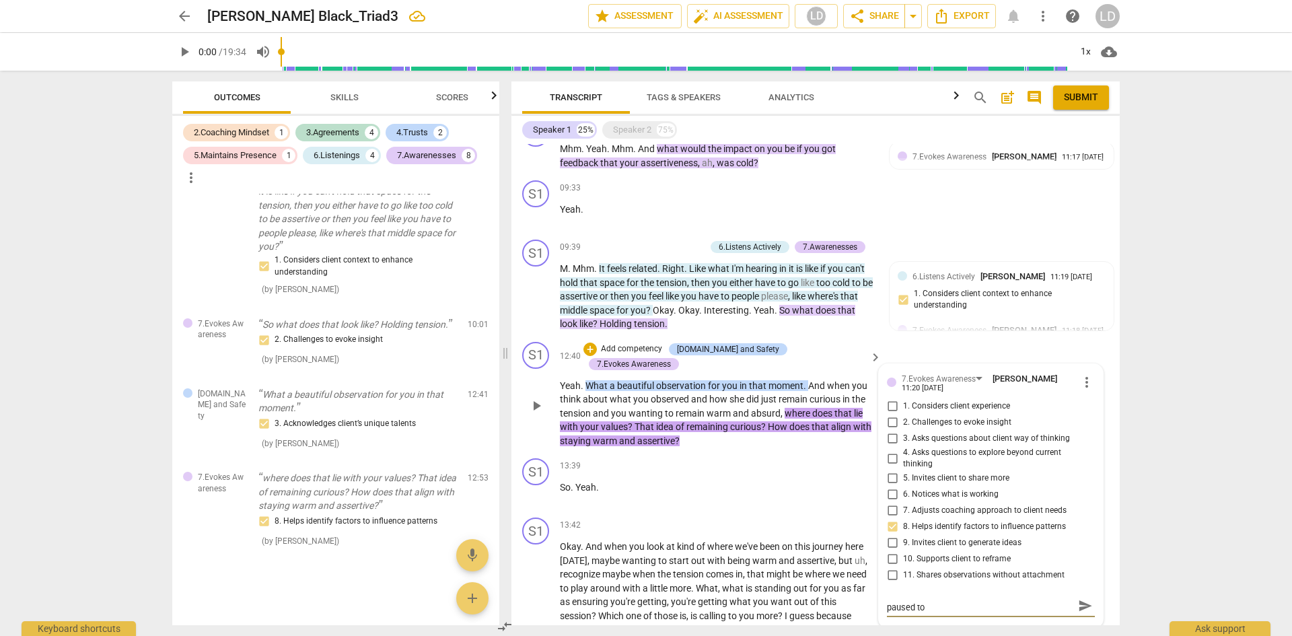
scroll to position [0, 0]
type textarea "Choice Point: What might be different if you paused to a"
type textarea "Choice Point: What might be different if you paused to as"
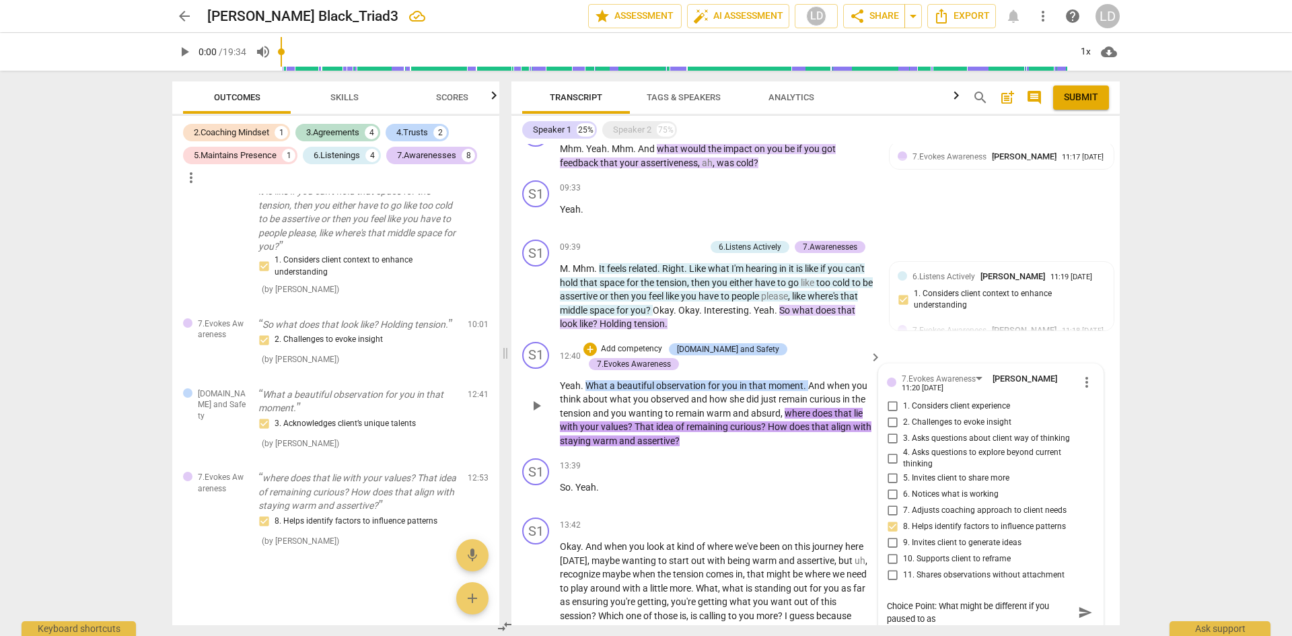
type textarea "Choice Point: What might be different if you paused to ask"
type textarea "Choice Point: What might be different if you paused to ask o"
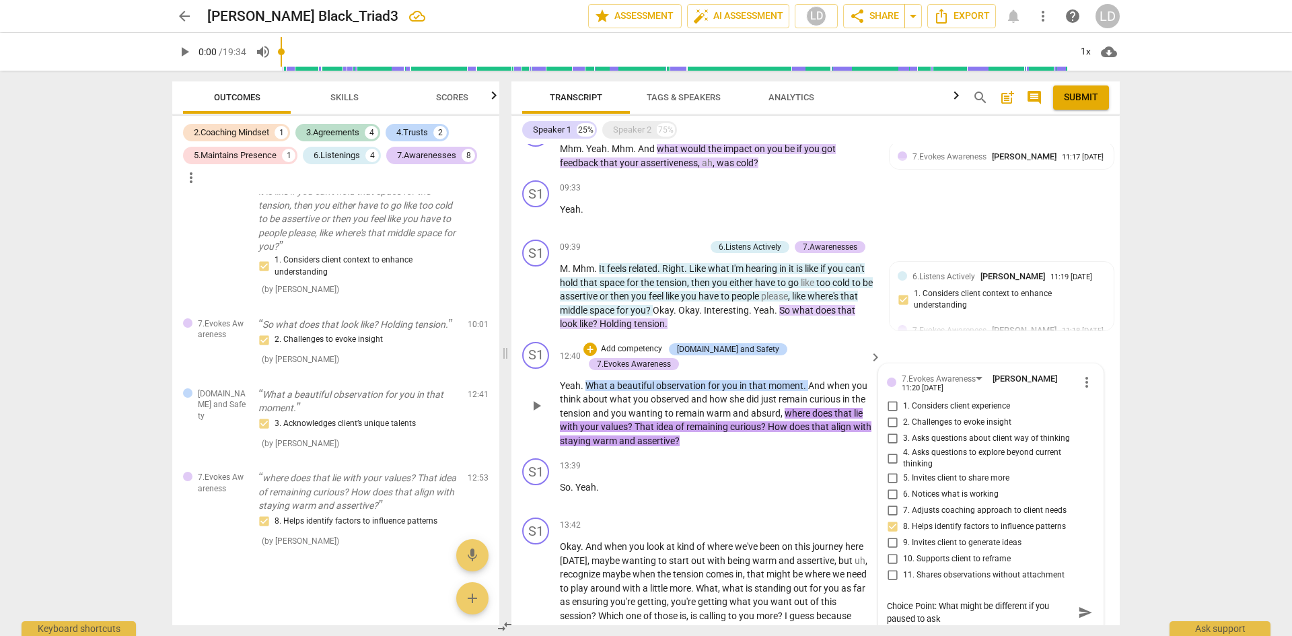
type textarea "Choice Point: What might be different if you paused to ask o"
type textarea "Choice Point: What might be different if you paused to ask on"
type textarea "Choice Point: What might be different if you paused to ask one"
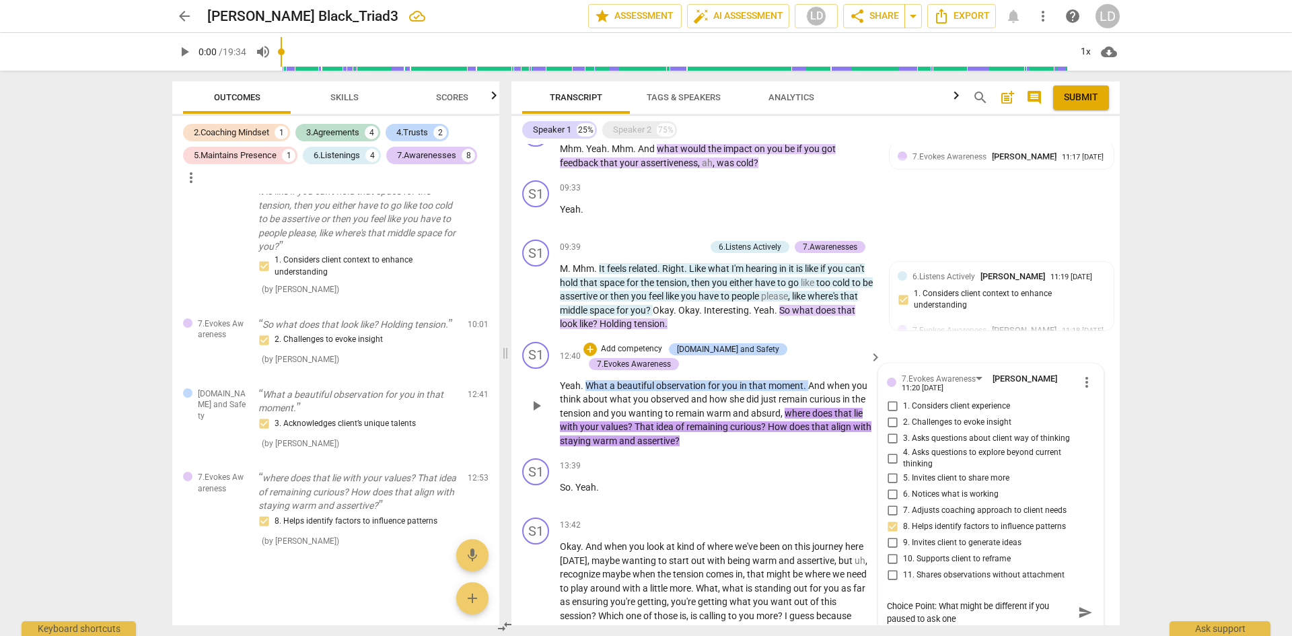
type textarea "Choice Point: What might be different if you paused to ask one"
type textarea "Choice Point: What might be different if you paused to ask one q"
type textarea "Choice Point: What might be different if you paused to ask one qu"
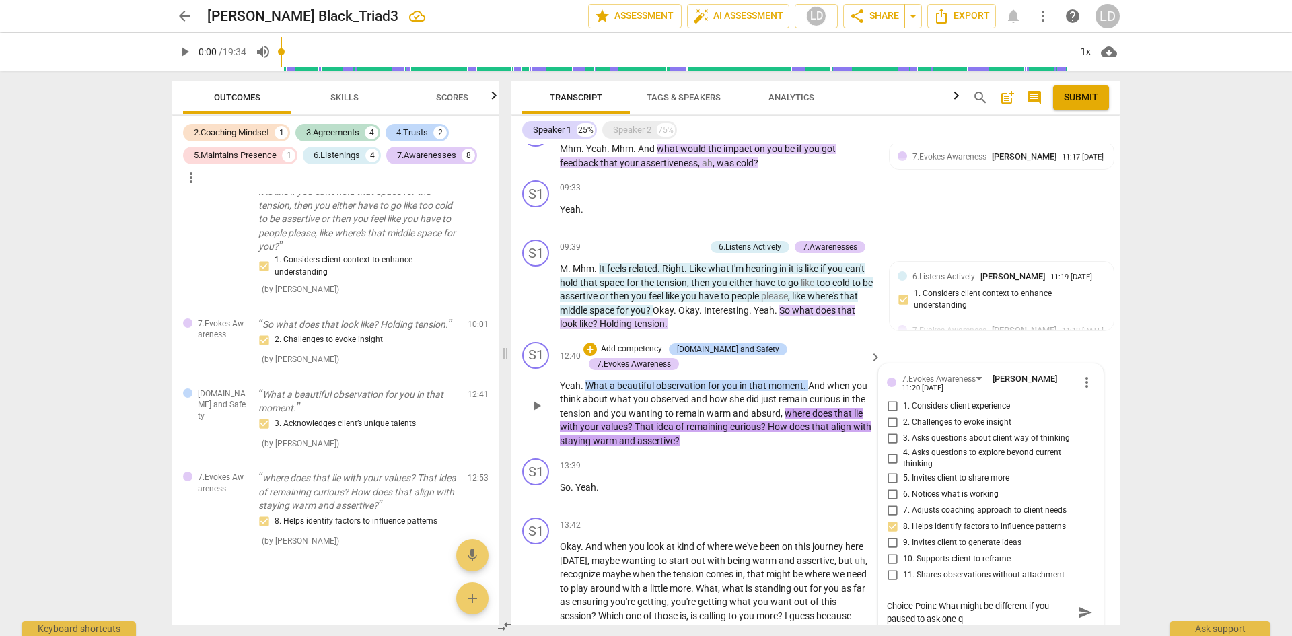
type textarea "Choice Point: What might be different if you paused to ask one qu"
type textarea "Choice Point: What might be different if you paused to ask one que"
type textarea "Choice Point: What might be different if you paused to ask one ques"
type textarea "Choice Point: What might be different if you paused to ask one quest"
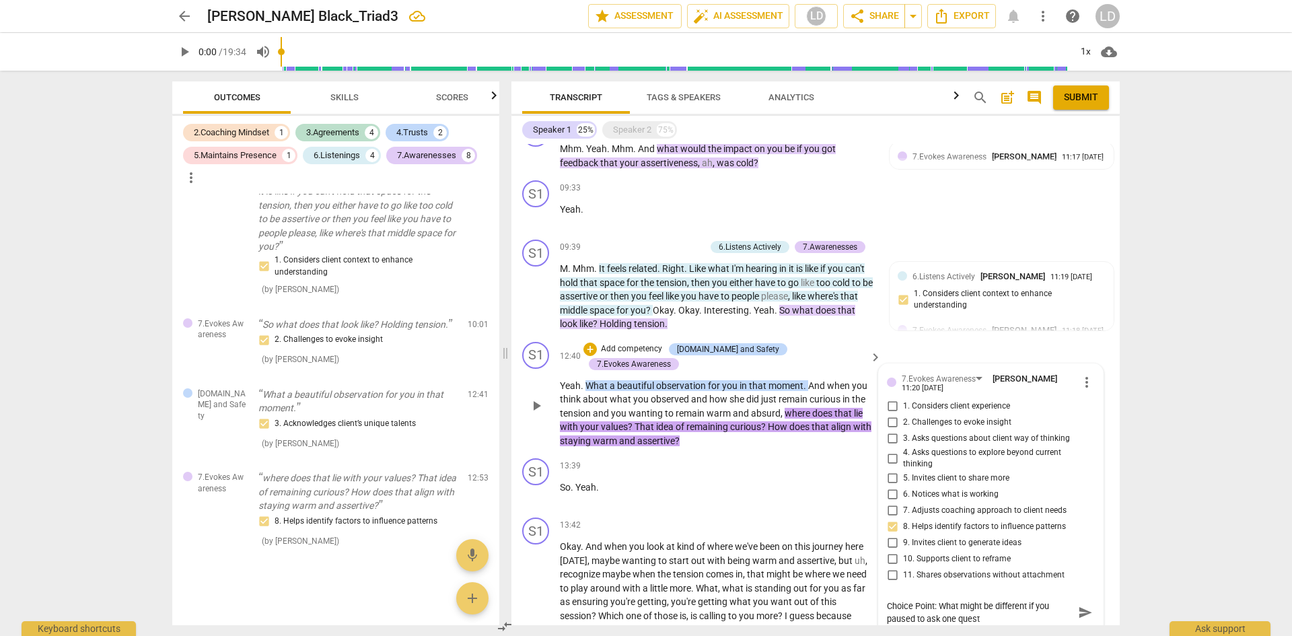
type textarea "Choice Point: What might be different if you paused to ask one questi"
type textarea "Choice Point: What might be different if you paused to ask one questio"
type textarea "Choice Point: What might be different if you paused to ask one question"
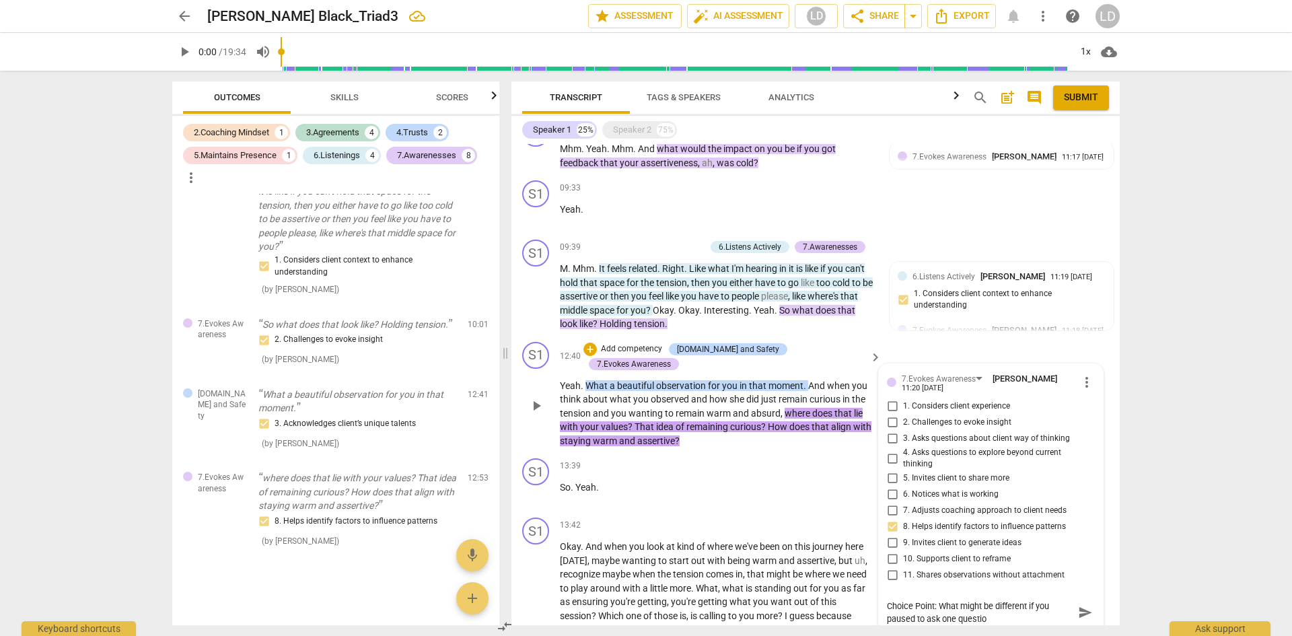
type textarea "Choice Point: What might be different if you paused to ask one question"
type textarea "Choice Point: What might be different if you paused to ask one question?"
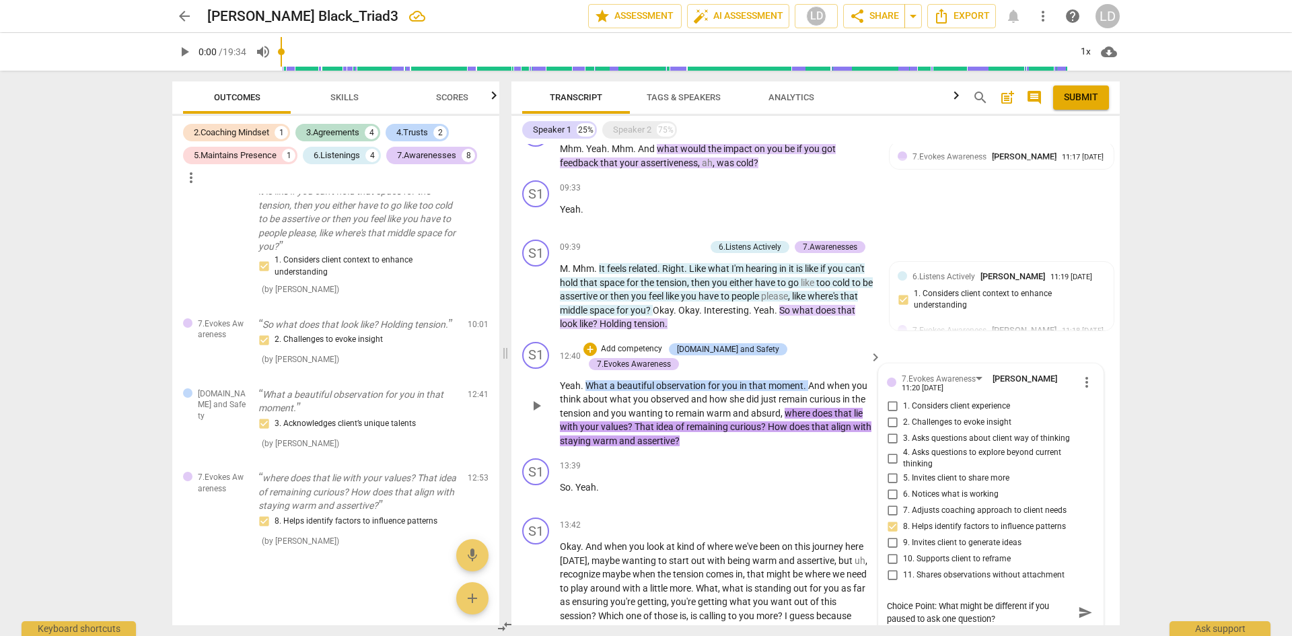
type textarea "Choice Point: What might be different if you paused to ask one question? W"
type textarea "Choice Point: What might be different if you paused to ask one question? Wh"
type textarea "Choice Point: What might be different if you paused to ask one question? Wha"
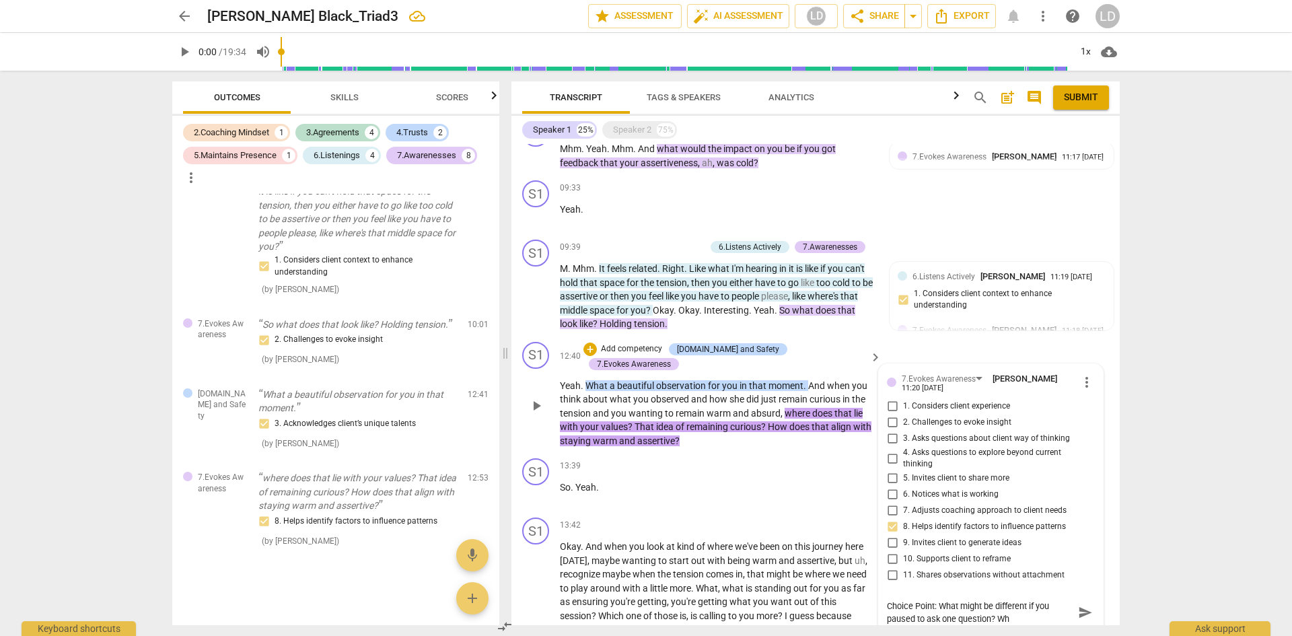
type textarea "Choice Point: What might be different if you paused to ask one question? Wha"
type textarea "Choice Point: What might be different if you paused to ask one question? What"
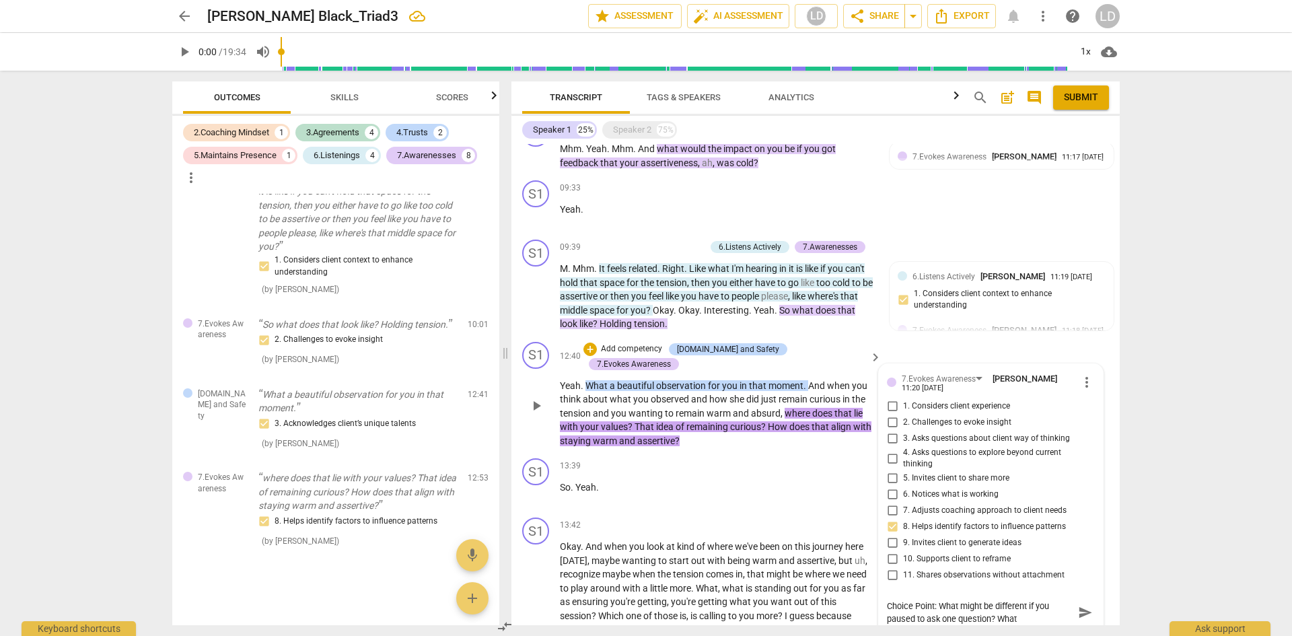
type textarea "Choice Point: What might be different if you paused to ask one question? What i"
type textarea "Choice Point: What might be different if you paused to ask one question? What is"
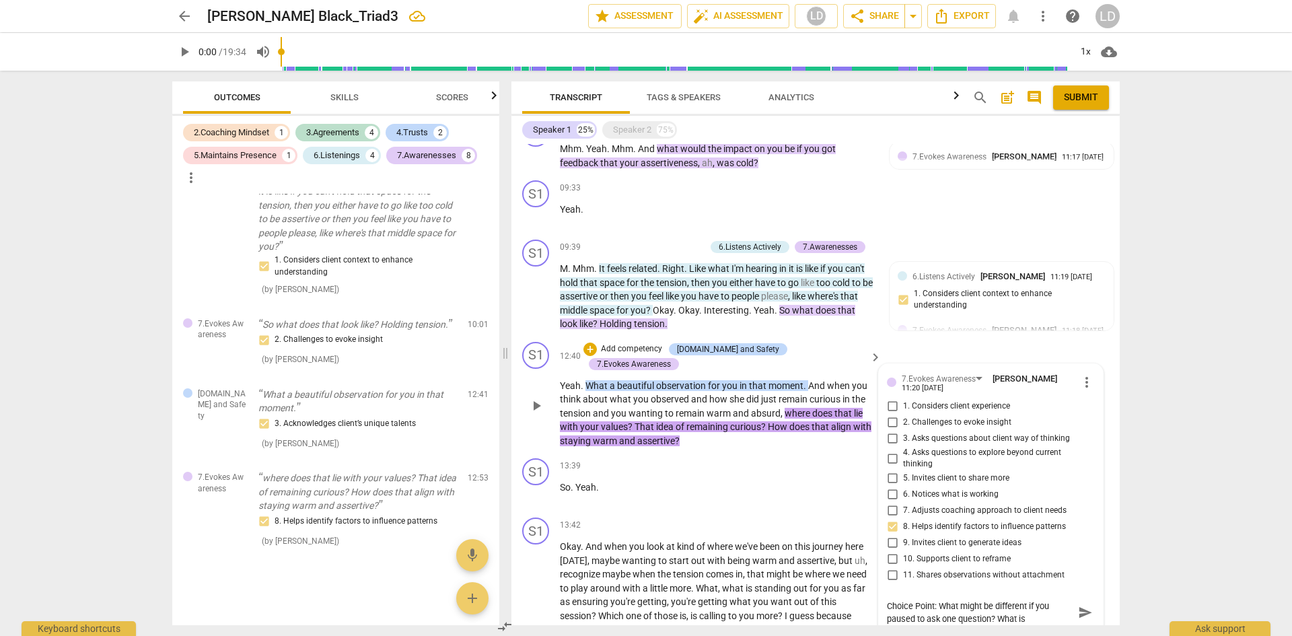
type textarea "Choice Point: What might be different if you paused to ask one question? What is"
type textarea "Choice Point: What might be different if you paused to ask one question? What i…"
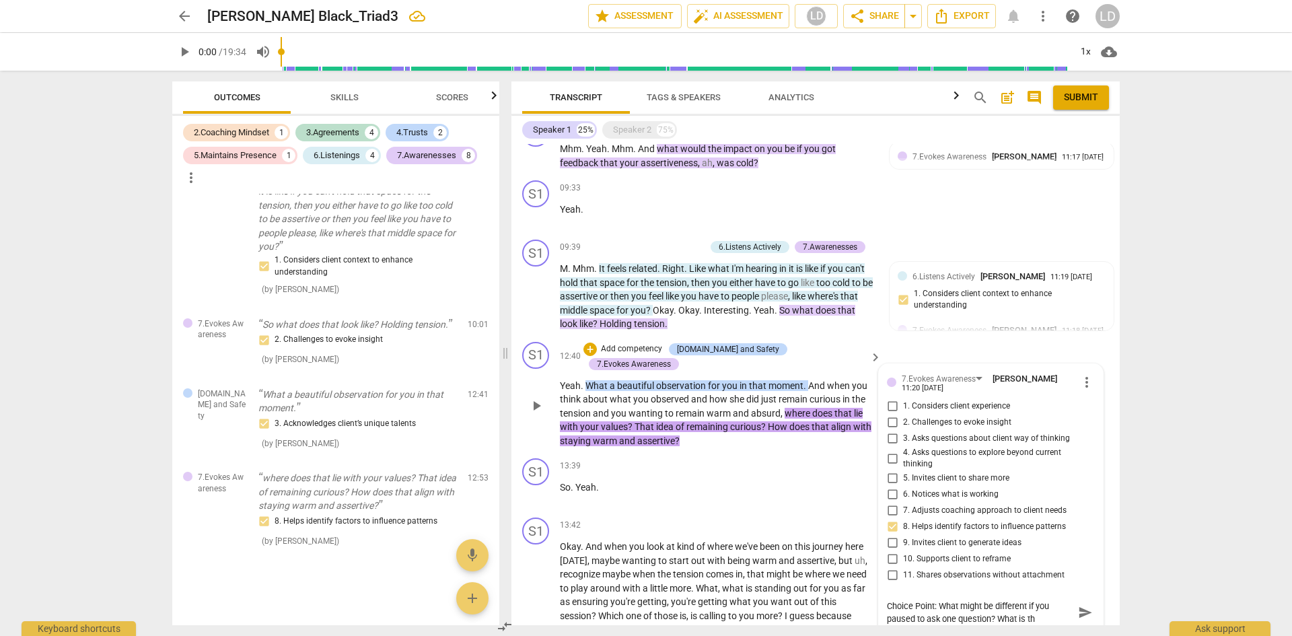
type textarea "Choice Point: What might be different if you paused to ask one question? What i…"
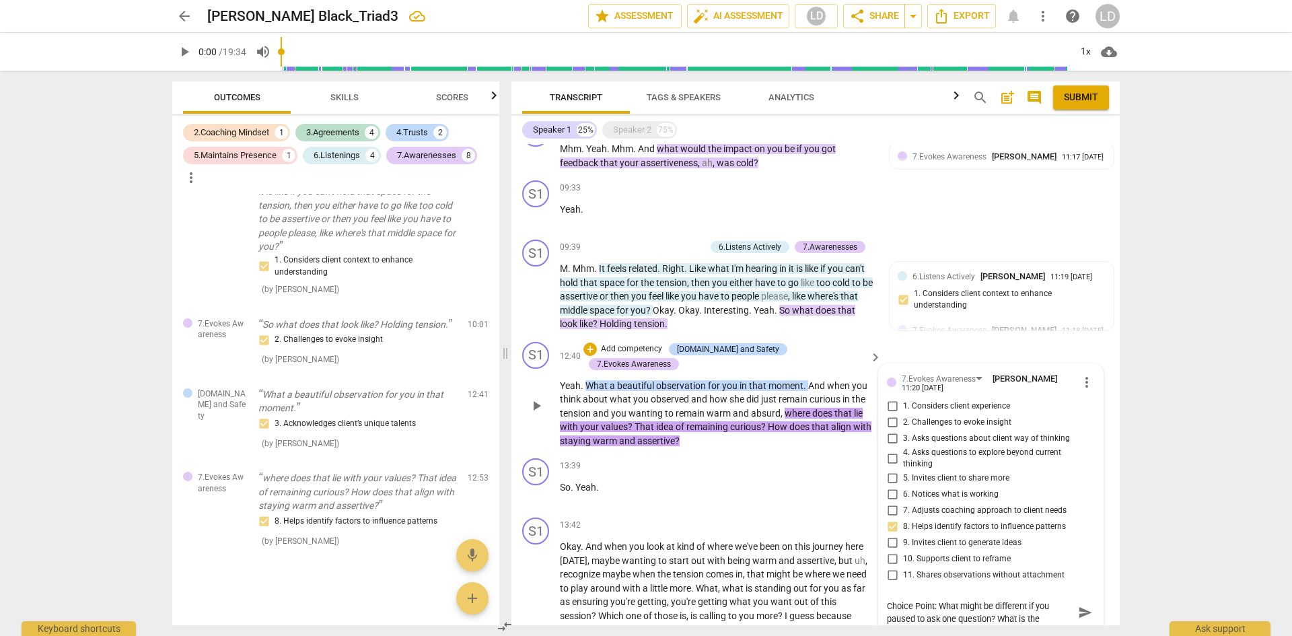
type textarea "Choice Point: What might be different if you paused to ask one question? What i…"
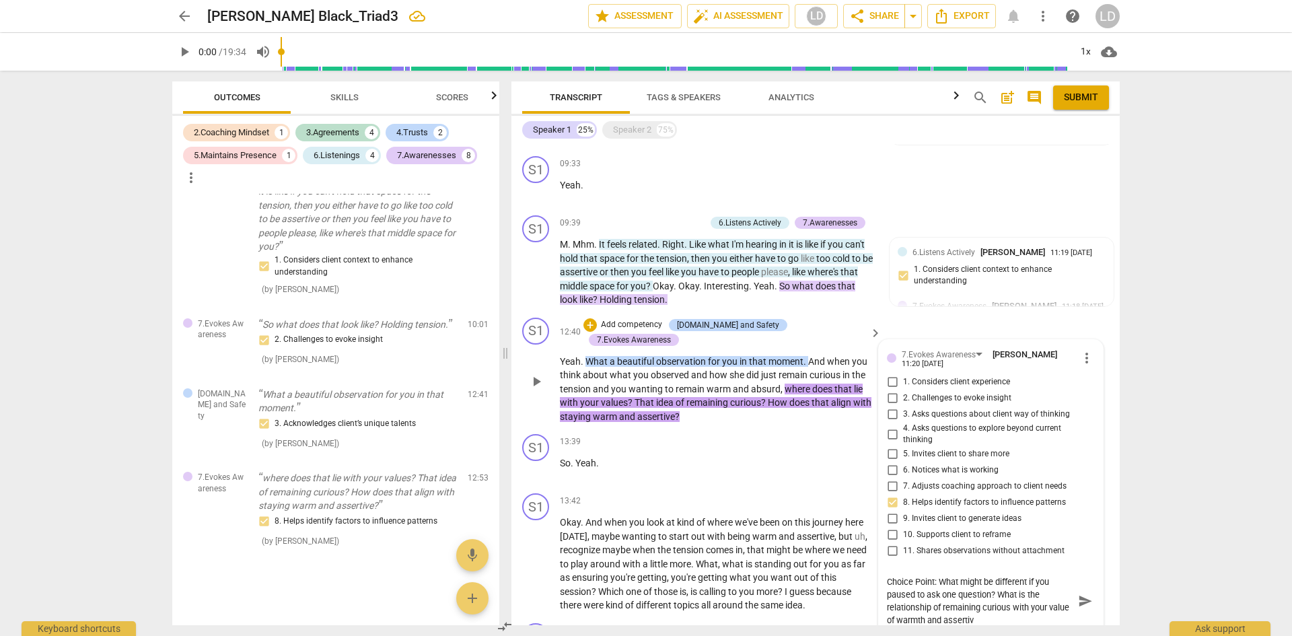
click at [896, 616] on textarea "Choice Point: What might be different if you paused to ask one question? What i…" at bounding box center [980, 600] width 186 height 51
click at [1001, 622] on textarea "Choice Point: What might be different if you paused to ask one question? What i…" at bounding box center [980, 600] width 186 height 51
click at [1081, 601] on span "send" at bounding box center [1085, 600] width 15 height 15
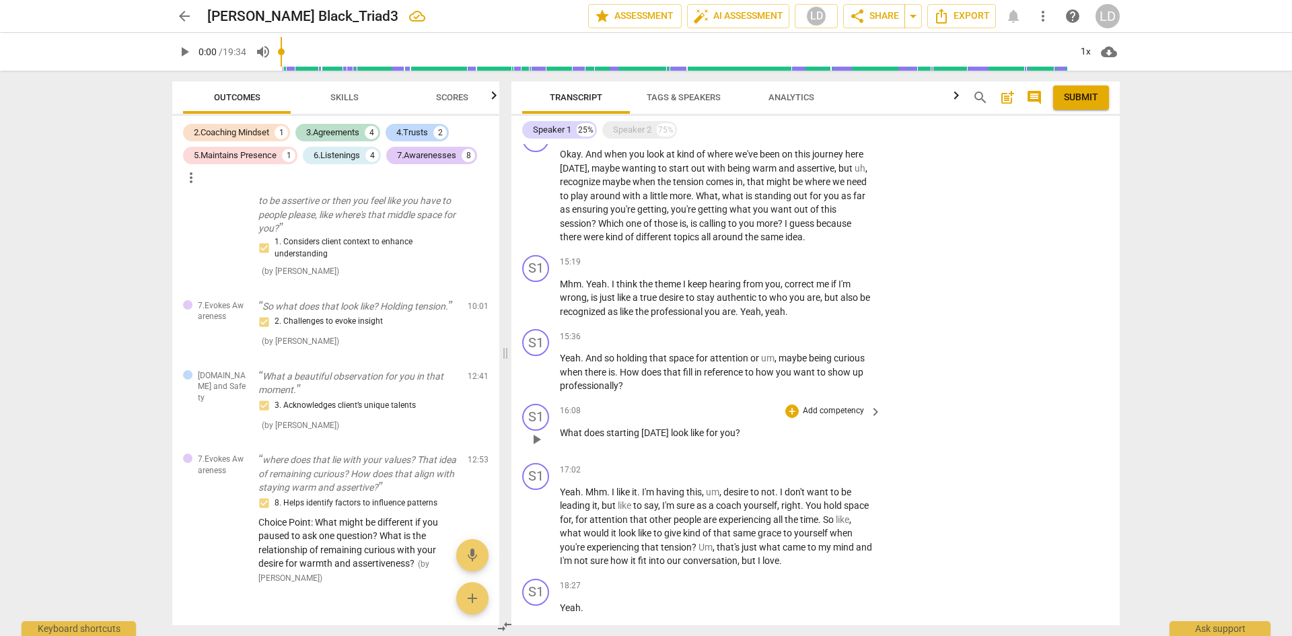
scroll to position [1216, 0]
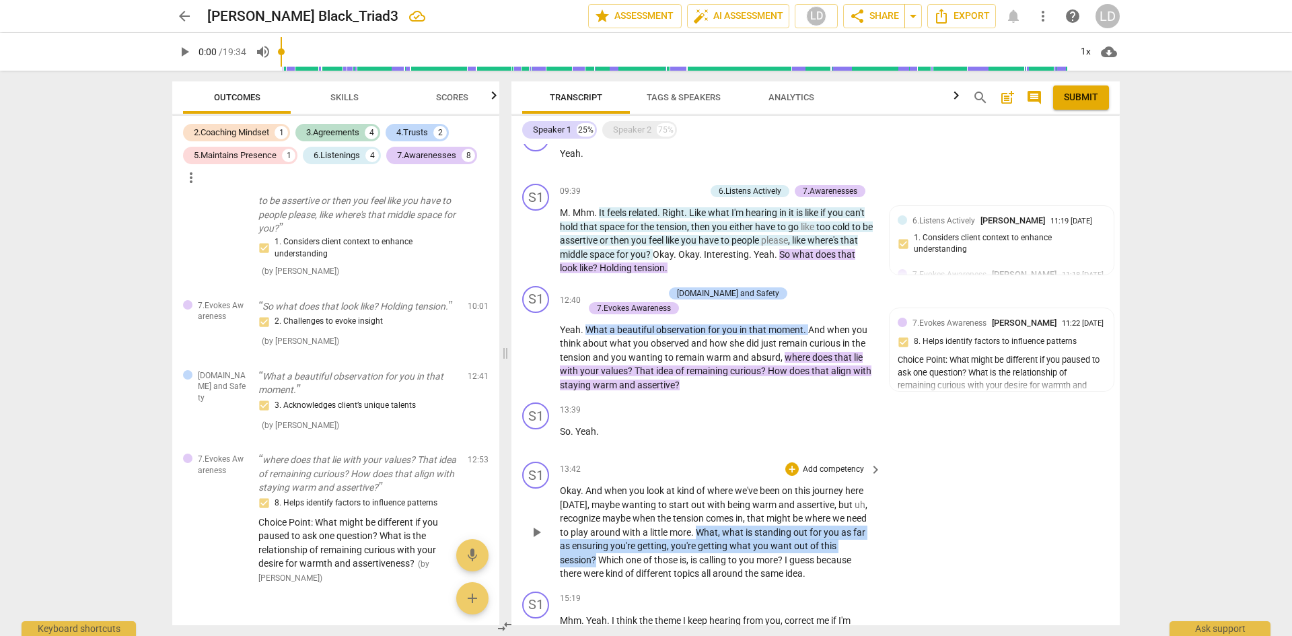
drag, startPoint x: 697, startPoint y: 519, endPoint x: 594, endPoint y: 546, distance: 106.4
click at [594, 546] on p "Okay . And when you look at kind of where we've been on this journey here [DATE…" at bounding box center [717, 532] width 315 height 97
click at [791, 462] on div "+" at bounding box center [791, 468] width 13 height 13
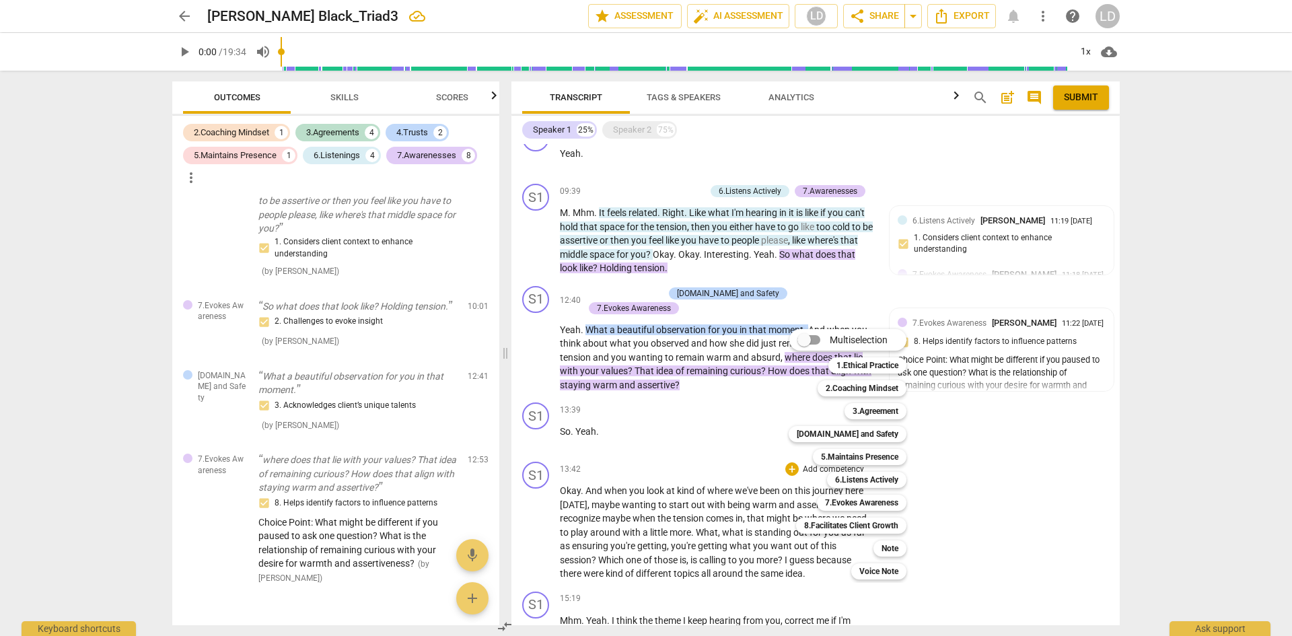
click at [877, 401] on div "3.Agreement 3" at bounding box center [882, 411] width 87 height 23
click at [876, 409] on b "3.Agreement" at bounding box center [876, 411] width 46 height 16
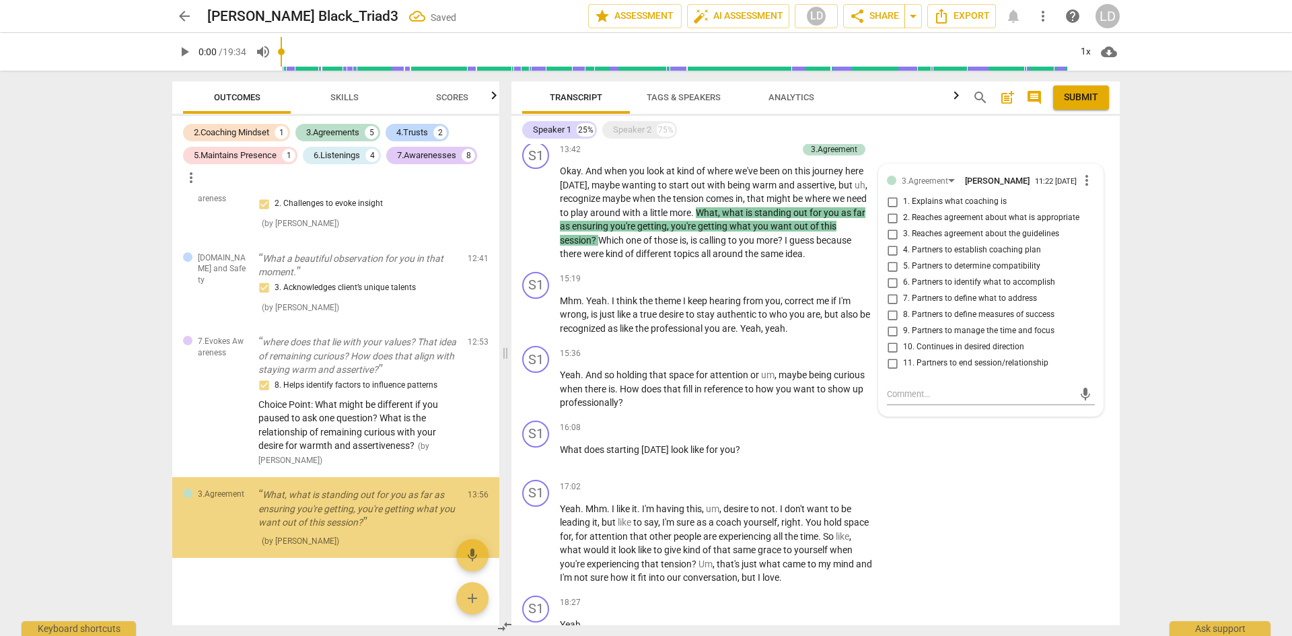
scroll to position [1800, 0]
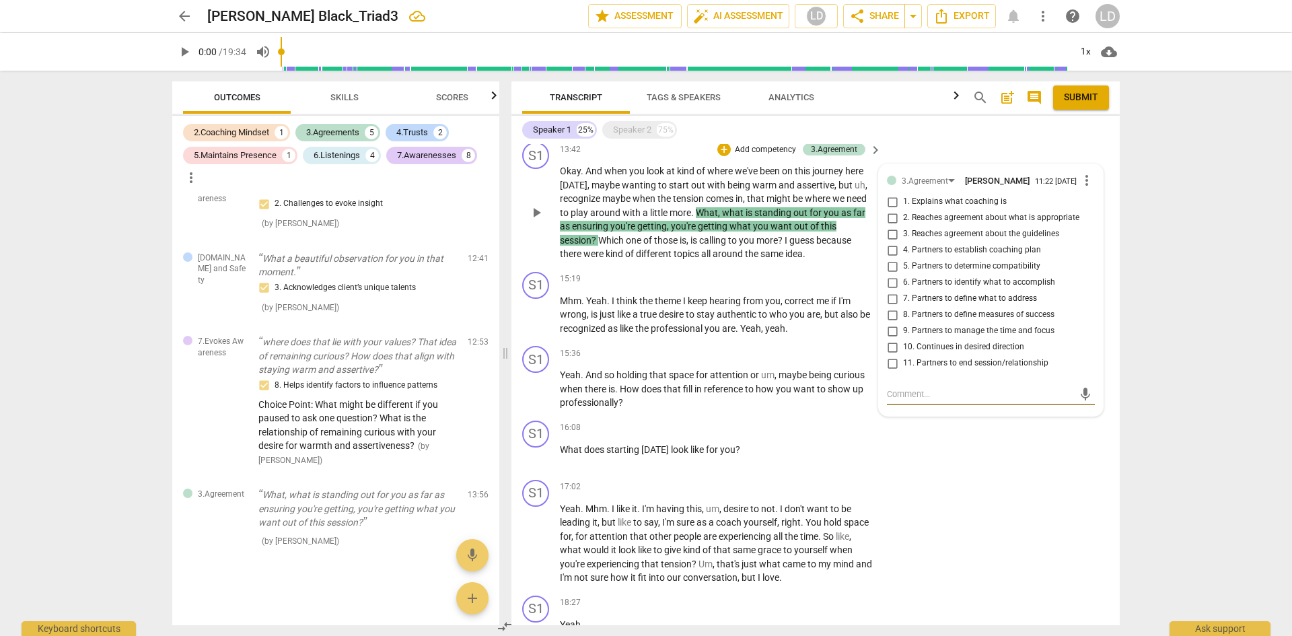
click at [890, 339] on input "10. Continues in desired direction" at bounding box center [892, 347] width 22 height 16
click at [888, 323] on input "9. Partners to manage the time and focus" at bounding box center [892, 331] width 22 height 16
click at [1178, 413] on div "arrow_back [PERSON_NAME] Black_Triad3 edit star Assessment auto_fix_high AI Ass…" at bounding box center [646, 318] width 1292 height 636
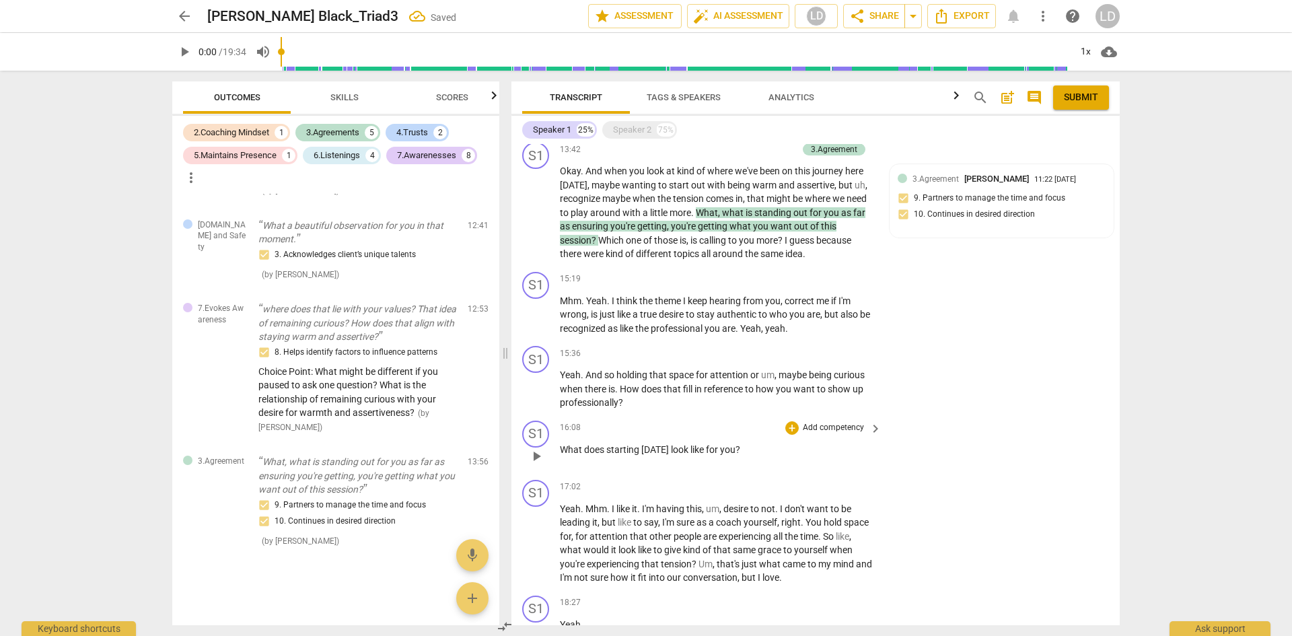
scroll to position [1199, 0]
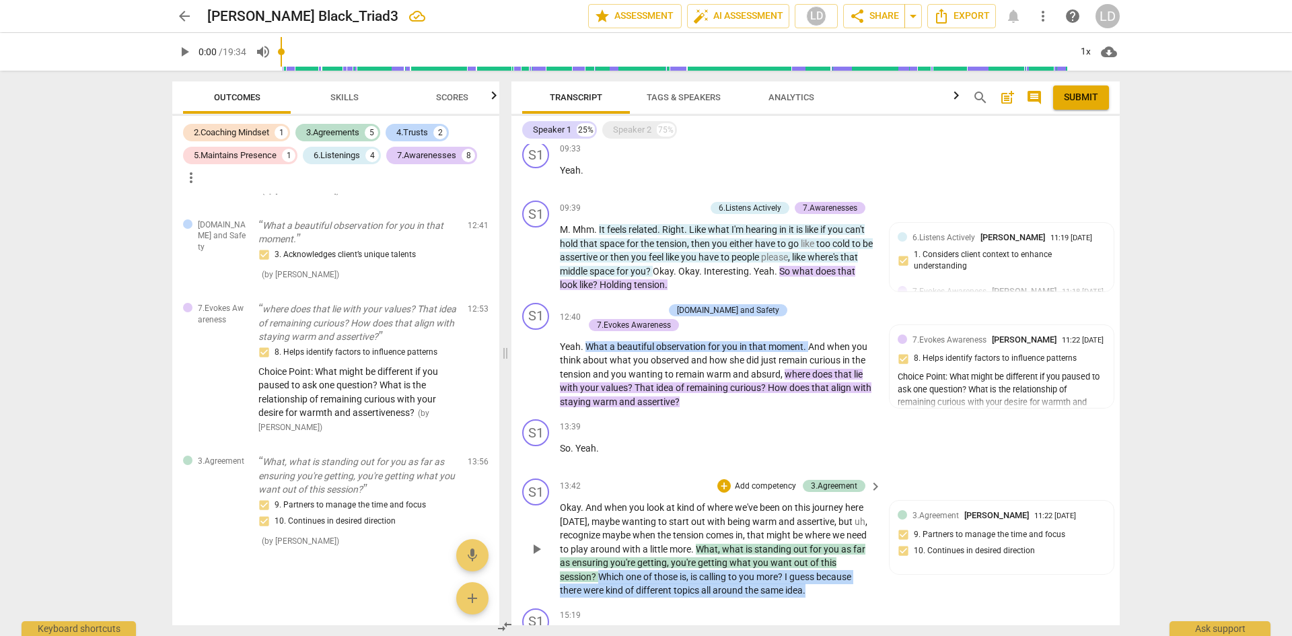
drag, startPoint x: 600, startPoint y: 561, endPoint x: 827, endPoint y: 572, distance: 227.7
click at [827, 572] on p "Okay . And when you look at kind of where we've been on this journey here [DATE…" at bounding box center [717, 549] width 315 height 97
click at [725, 479] on div "+" at bounding box center [723, 485] width 13 height 13
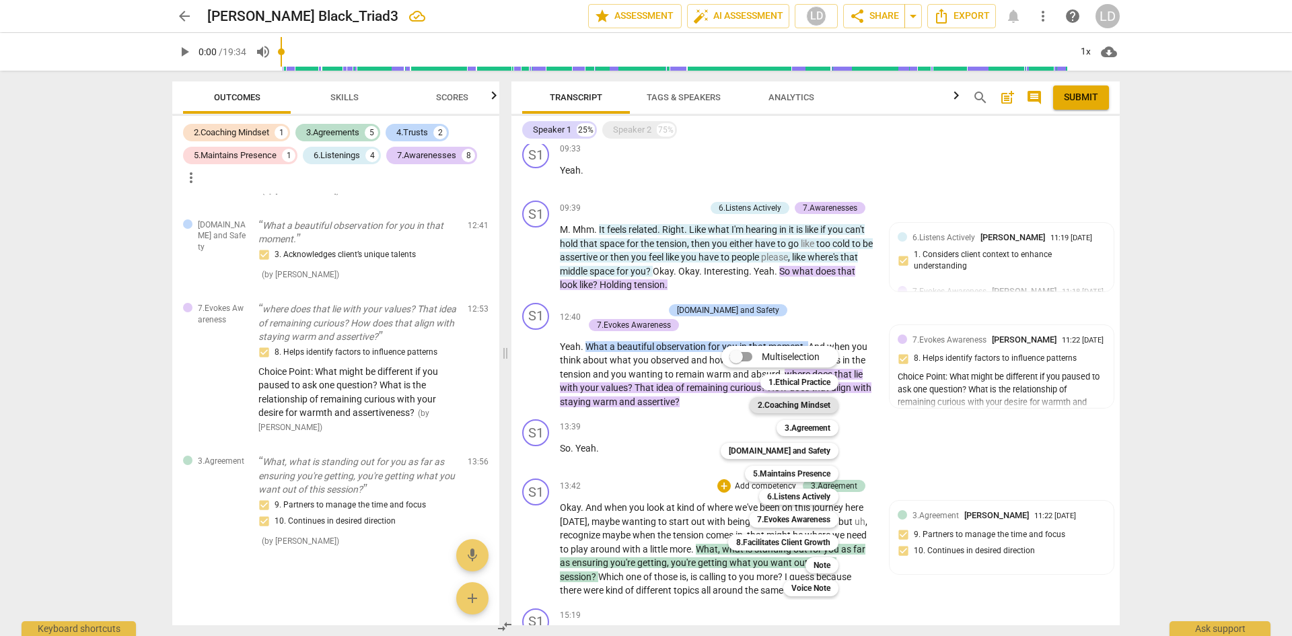
click at [788, 410] on b "2.Coaching Mindset" at bounding box center [794, 405] width 73 height 16
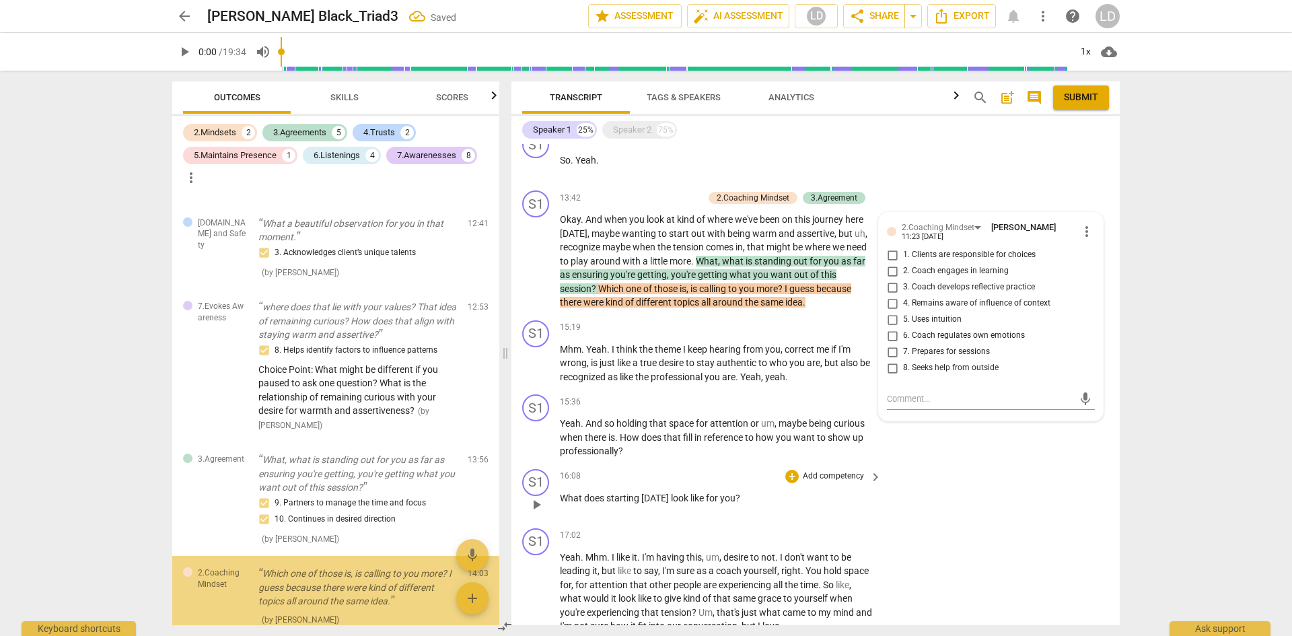
scroll to position [1914, 0]
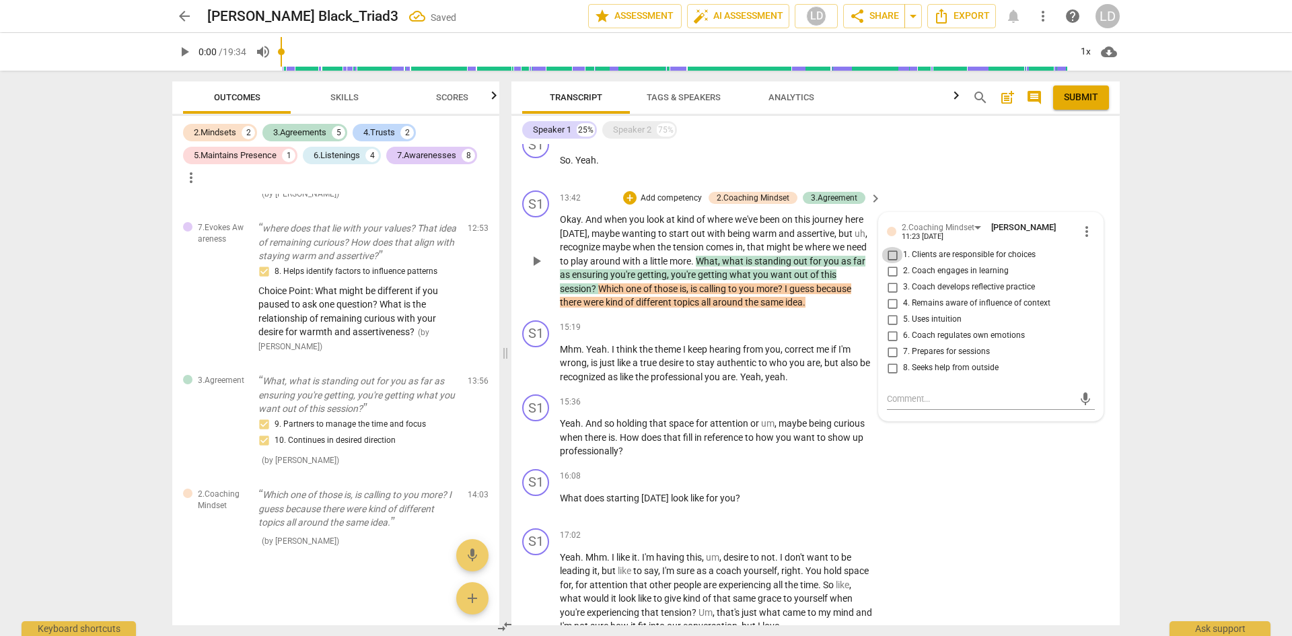
click at [890, 247] on input "1. Clients are responsible for choices" at bounding box center [892, 255] width 22 height 16
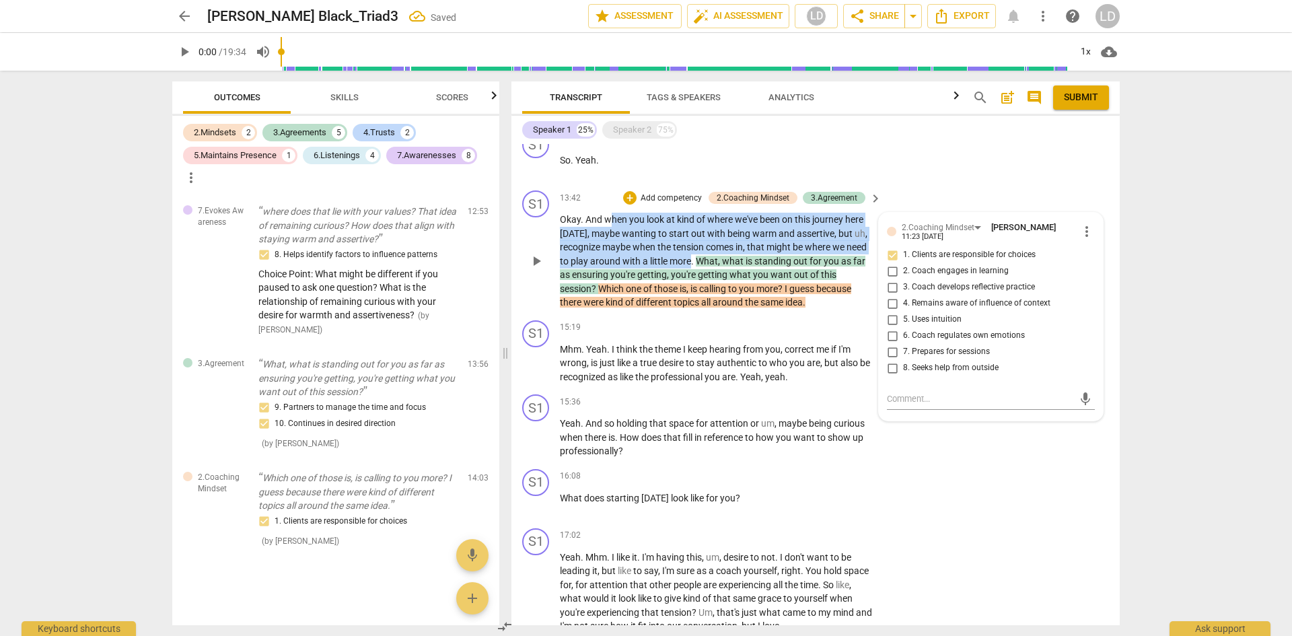
drag, startPoint x: 608, startPoint y: 204, endPoint x: 690, endPoint y: 243, distance: 91.5
click at [690, 243] on p "Okay . And when you look at kind of where we've been on this journey here [DATE…" at bounding box center [717, 261] width 315 height 97
click at [631, 191] on div "+" at bounding box center [629, 197] width 13 height 13
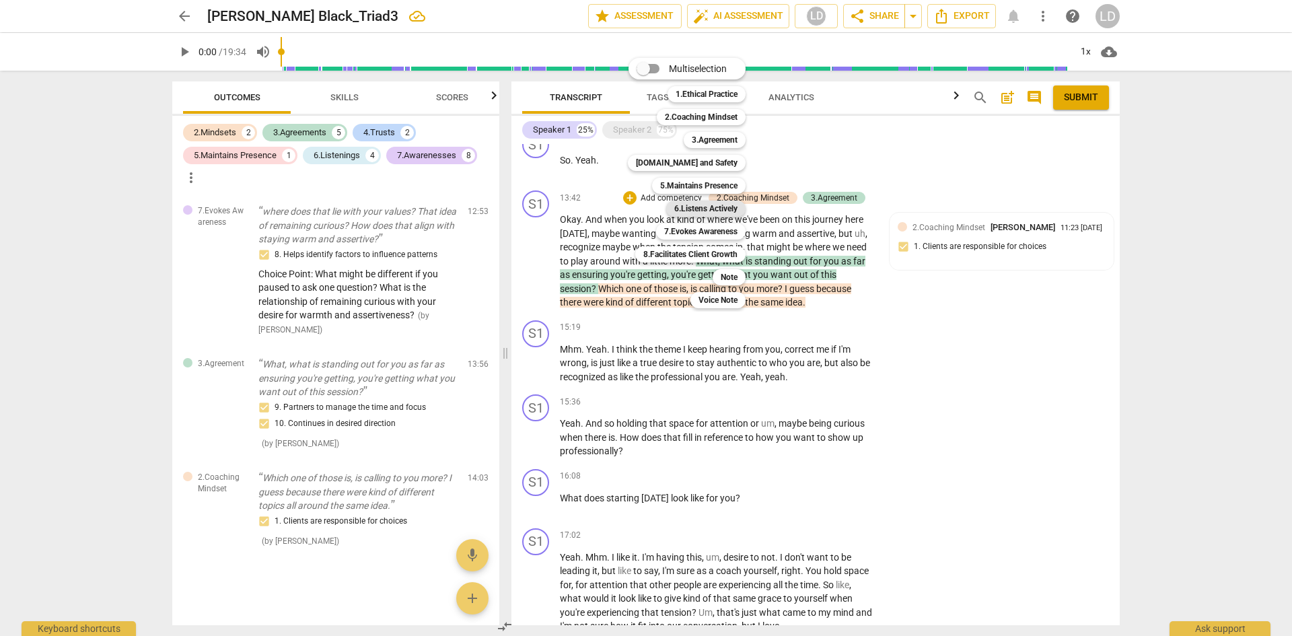
click at [701, 207] on b "6.Listens Actively" at bounding box center [705, 209] width 63 height 16
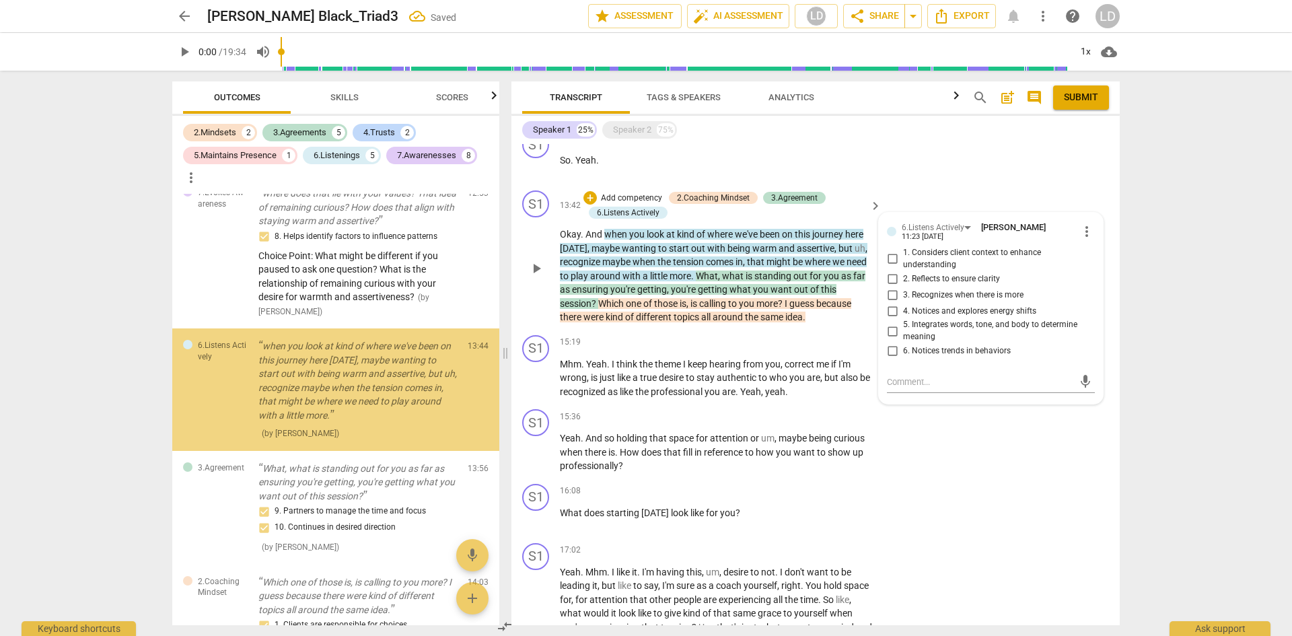
scroll to position [1929, 0]
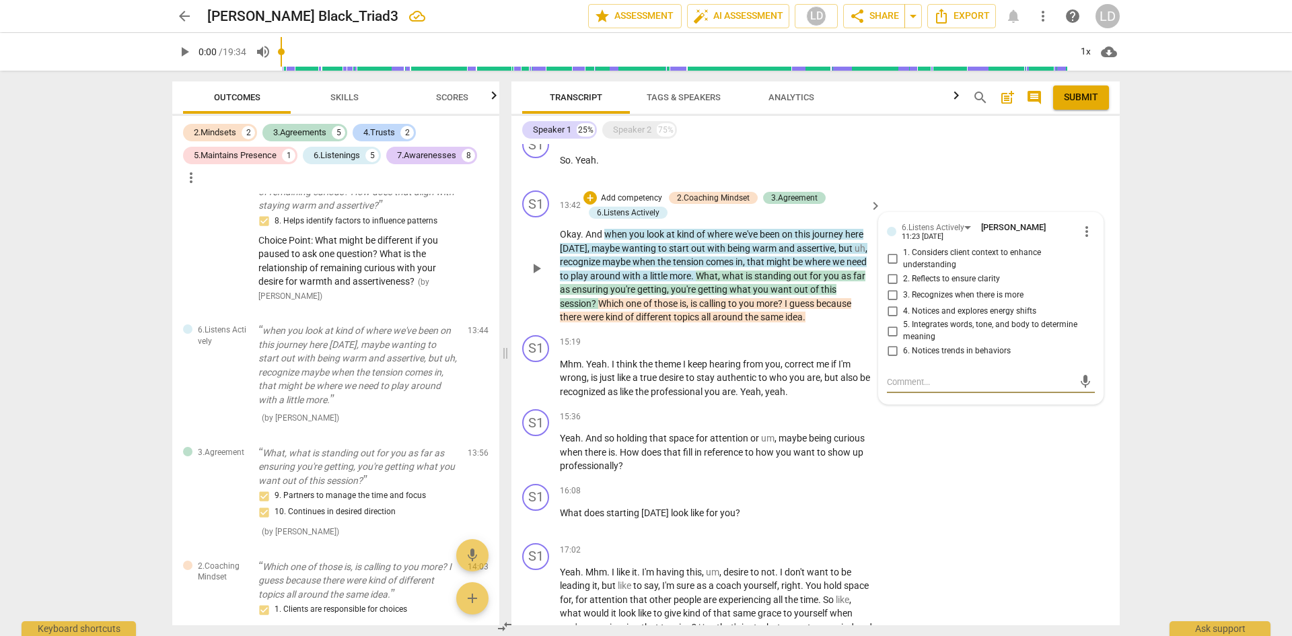
click at [889, 343] on input "6. Notices trends in behaviors" at bounding box center [892, 351] width 22 height 16
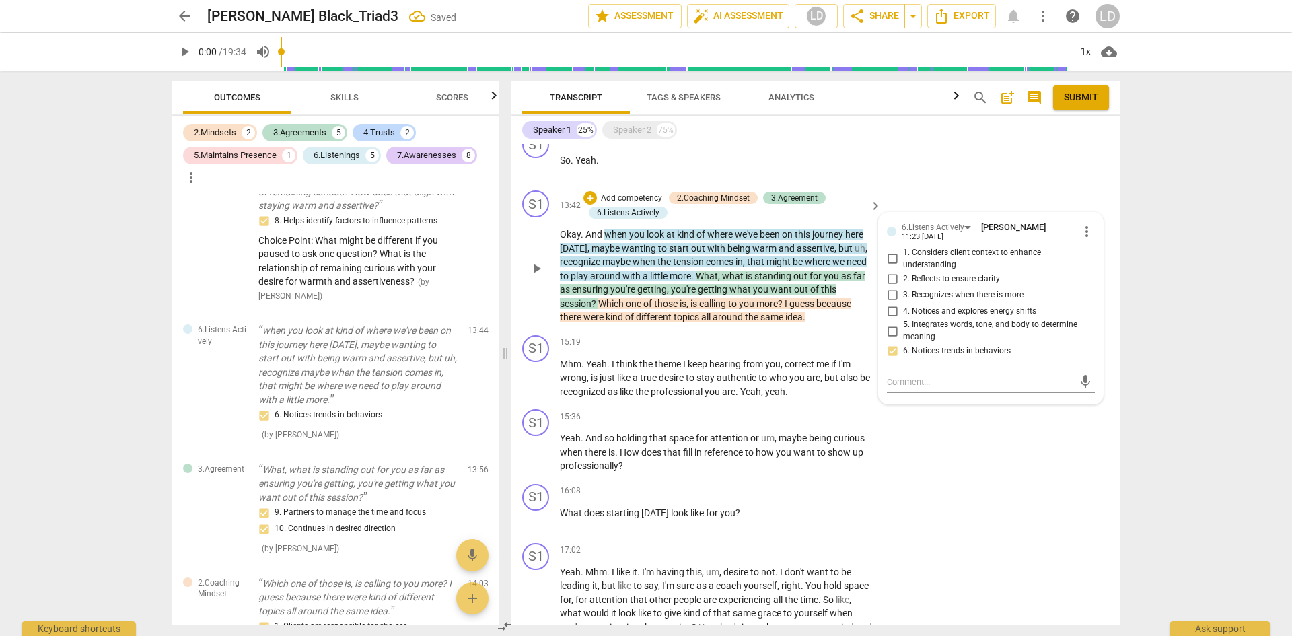
click at [886, 251] on input "1. Considers client context to enhance understanding" at bounding box center [892, 259] width 22 height 16
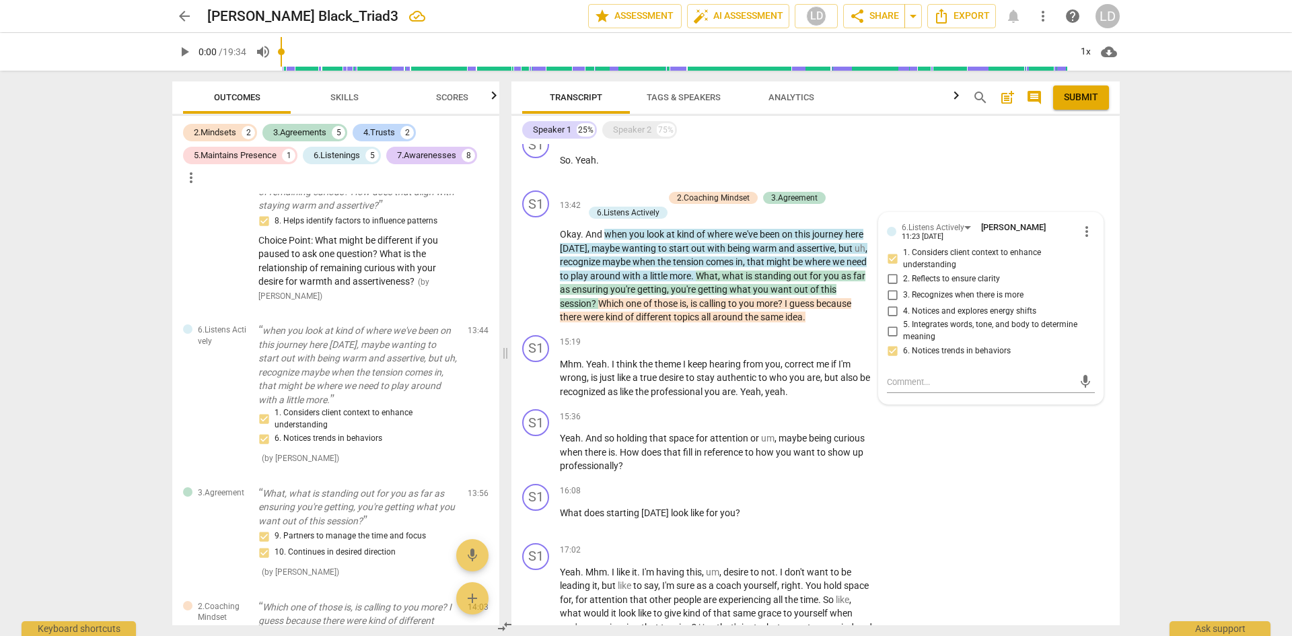
click at [1126, 361] on div "Transcript Tags & Speakers Analytics search post_add comment Submit Speaker 1 2…" at bounding box center [818, 353] width 624 height 565
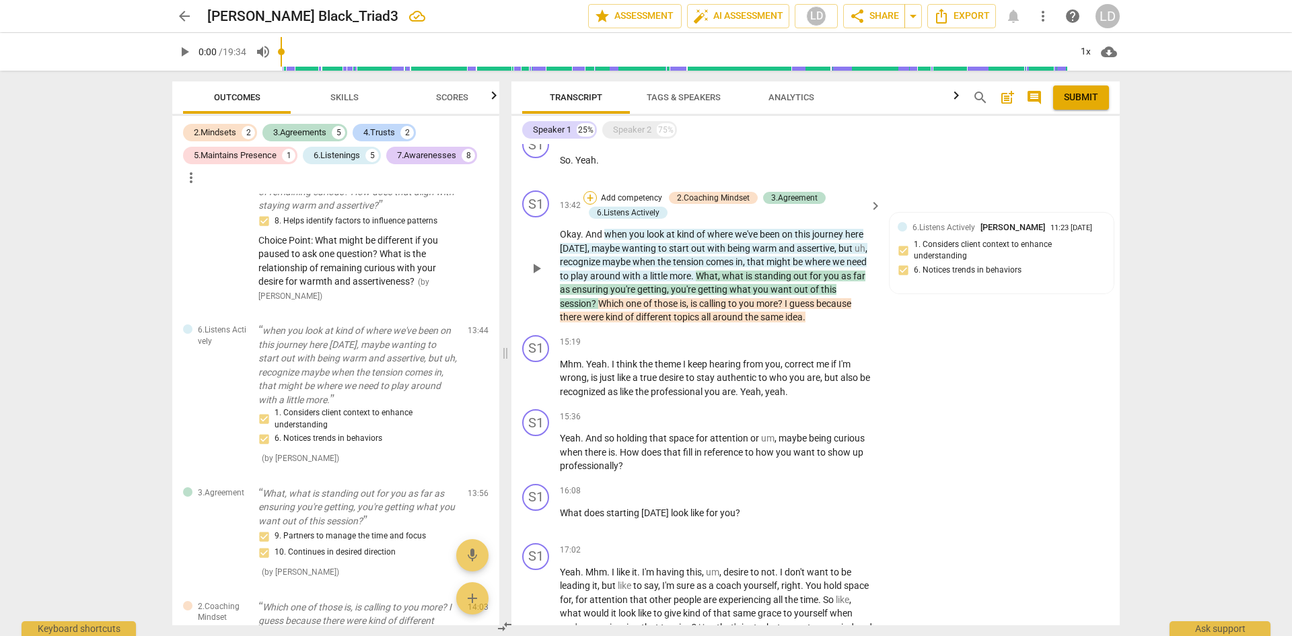
click at [593, 191] on div "+" at bounding box center [589, 197] width 13 height 13
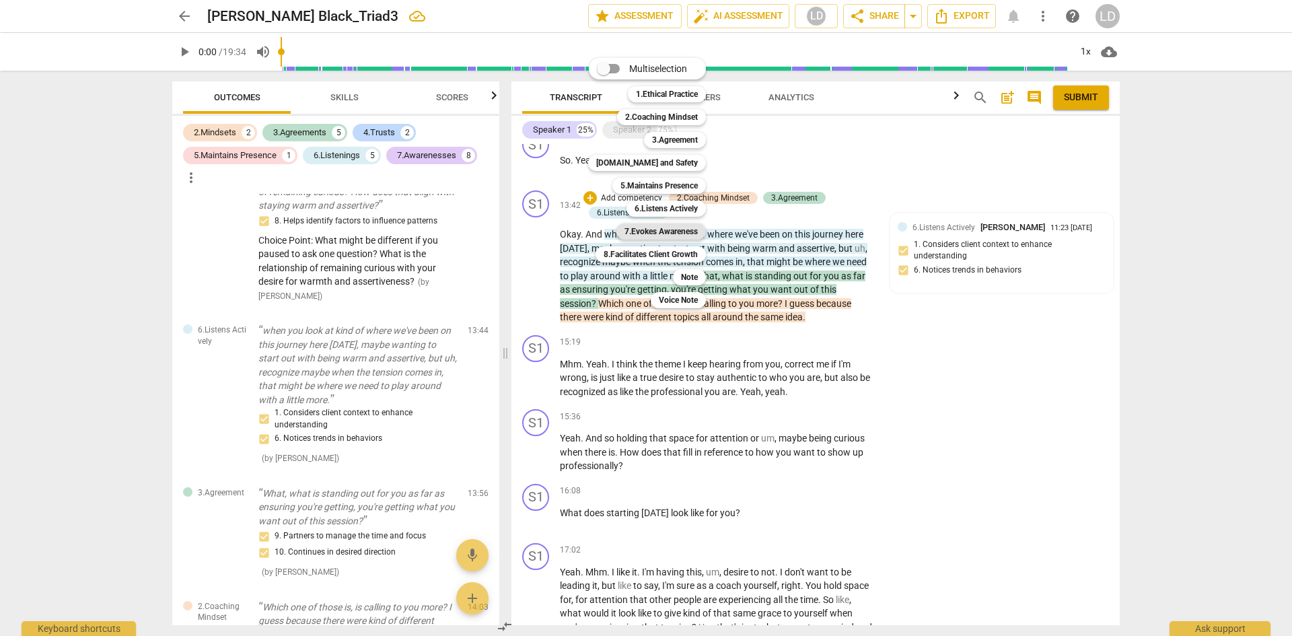
click at [661, 233] on b "7.Evokes Awareness" at bounding box center [660, 231] width 73 height 16
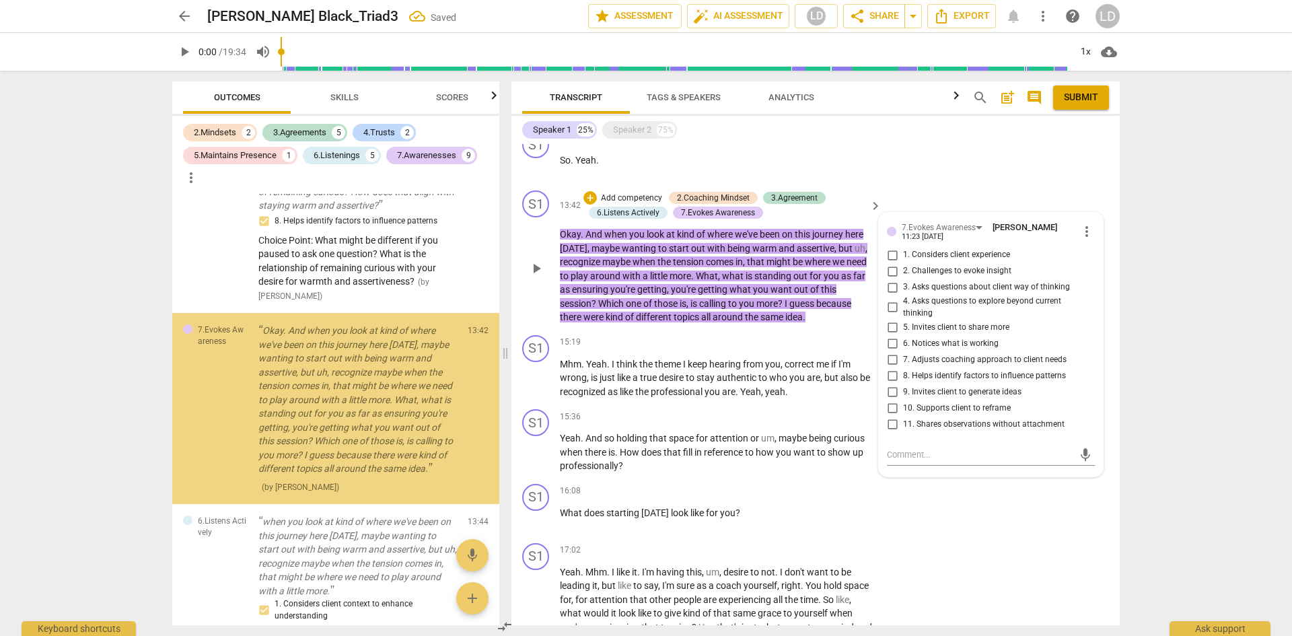
scroll to position [1970, 0]
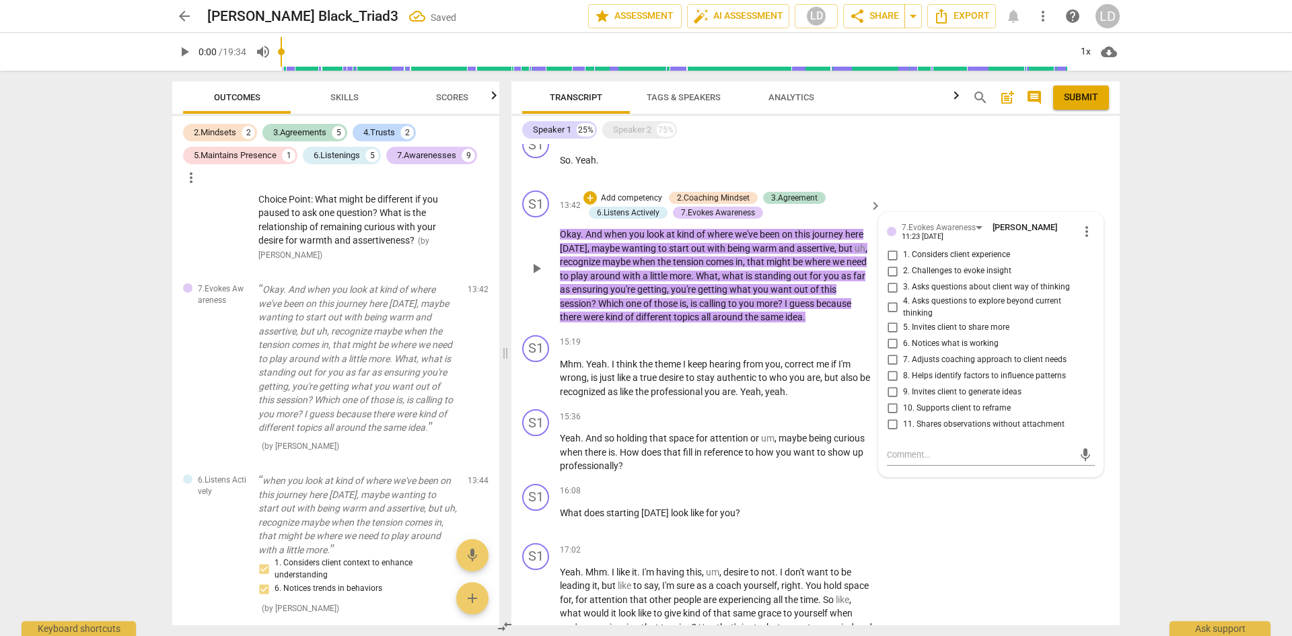
click at [996, 419] on span "11. Shares observations without attachment" at bounding box center [983, 425] width 161 height 12
click at [903, 416] on input "11. Shares observations without attachment" at bounding box center [892, 424] width 22 height 16
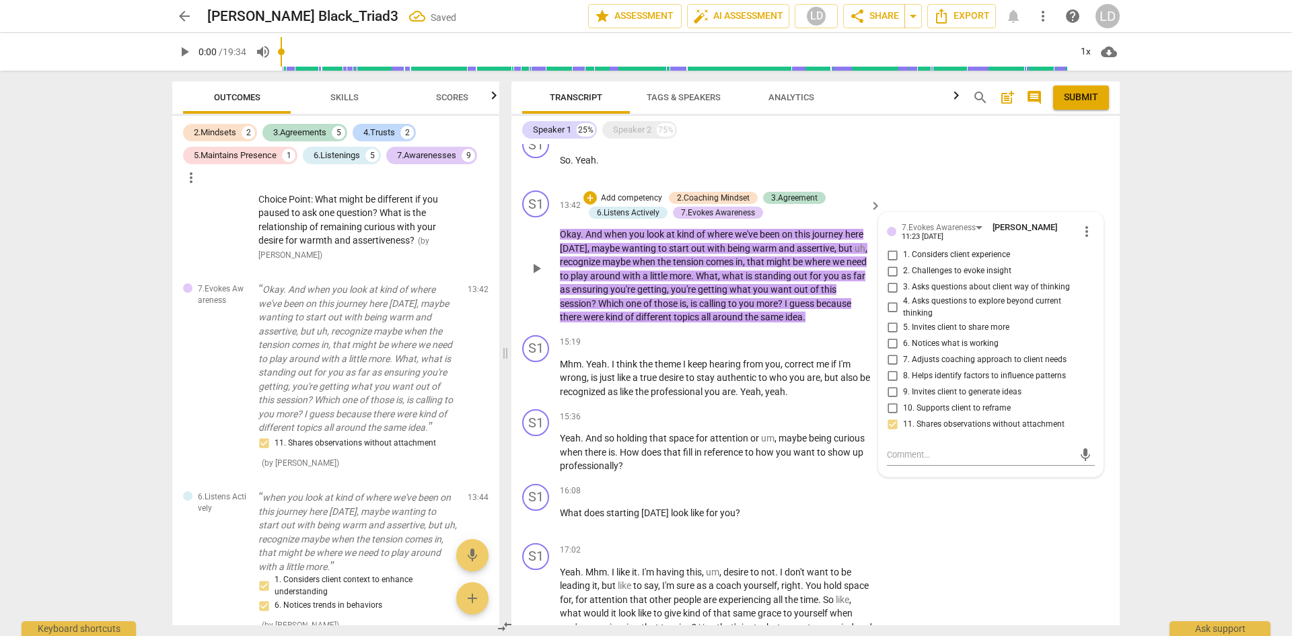
click at [987, 370] on span "8. Helps identify factors to influence patterns" at bounding box center [984, 376] width 163 height 12
click at [903, 367] on input "8. Helps identify factors to influence patterns" at bounding box center [892, 375] width 22 height 16
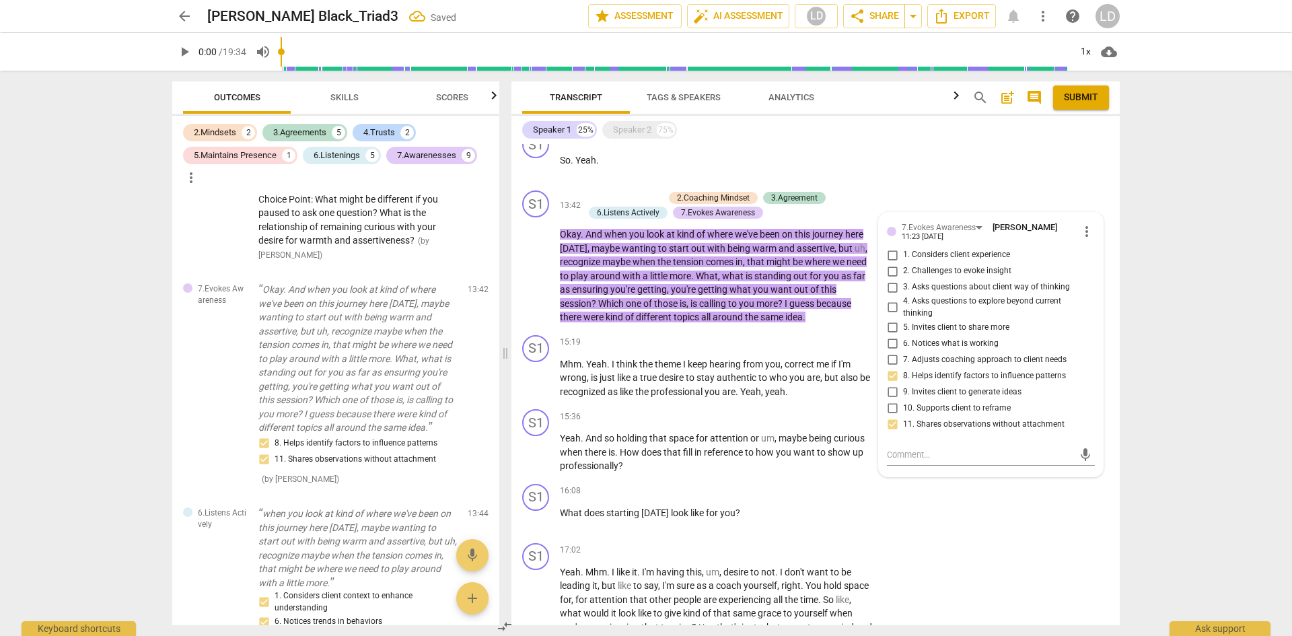
click at [1157, 404] on div "arrow_back [PERSON_NAME] Black_Triad3 Saved edit star Assessment auto_fix_high …" at bounding box center [646, 318] width 1292 height 636
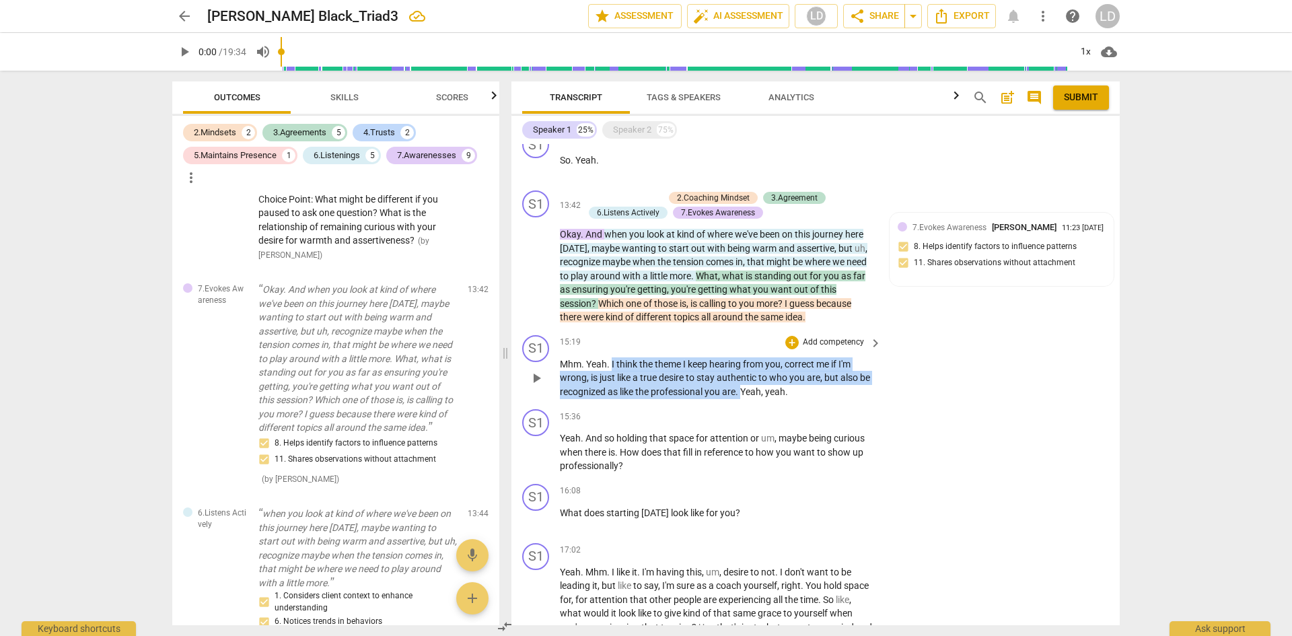
drag, startPoint x: 743, startPoint y: 375, endPoint x: 611, endPoint y: 348, distance: 134.7
click at [611, 357] on p "Mhm . Yeah . I think the theme I keep hearing from you , correct me if I'm wron…" at bounding box center [717, 378] width 315 height 42
click at [788, 336] on div "+" at bounding box center [791, 342] width 13 height 13
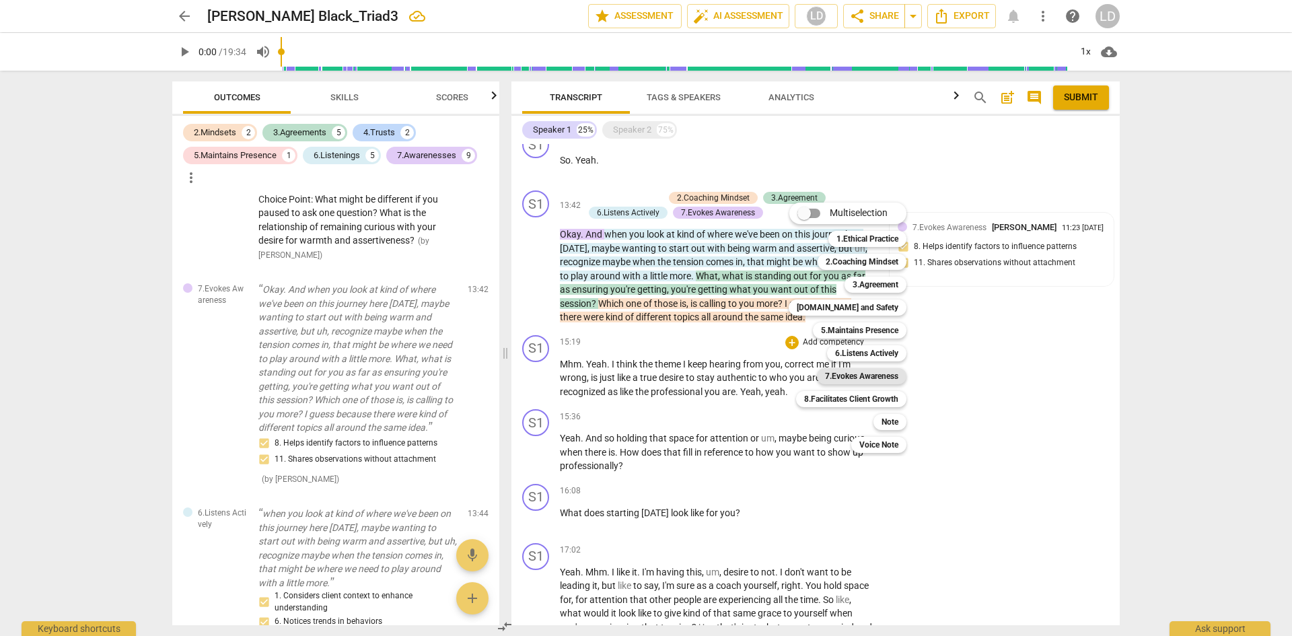
click at [866, 382] on b "7.Evokes Awareness" at bounding box center [861, 376] width 73 height 16
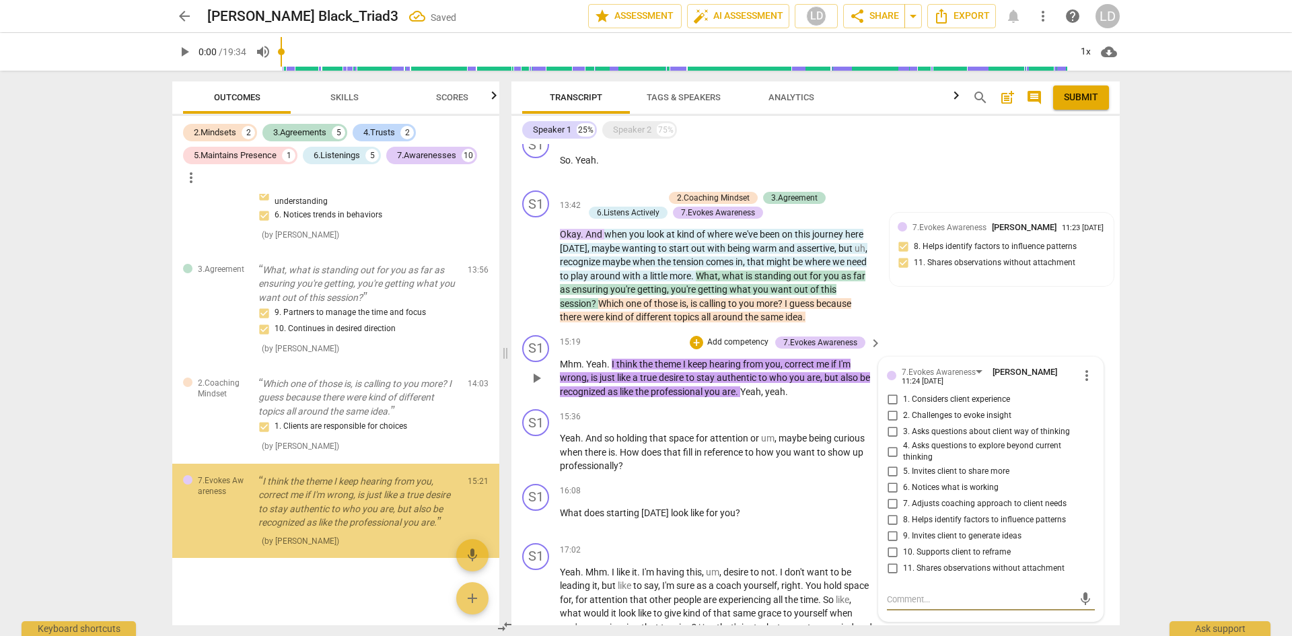
scroll to position [2439, 0]
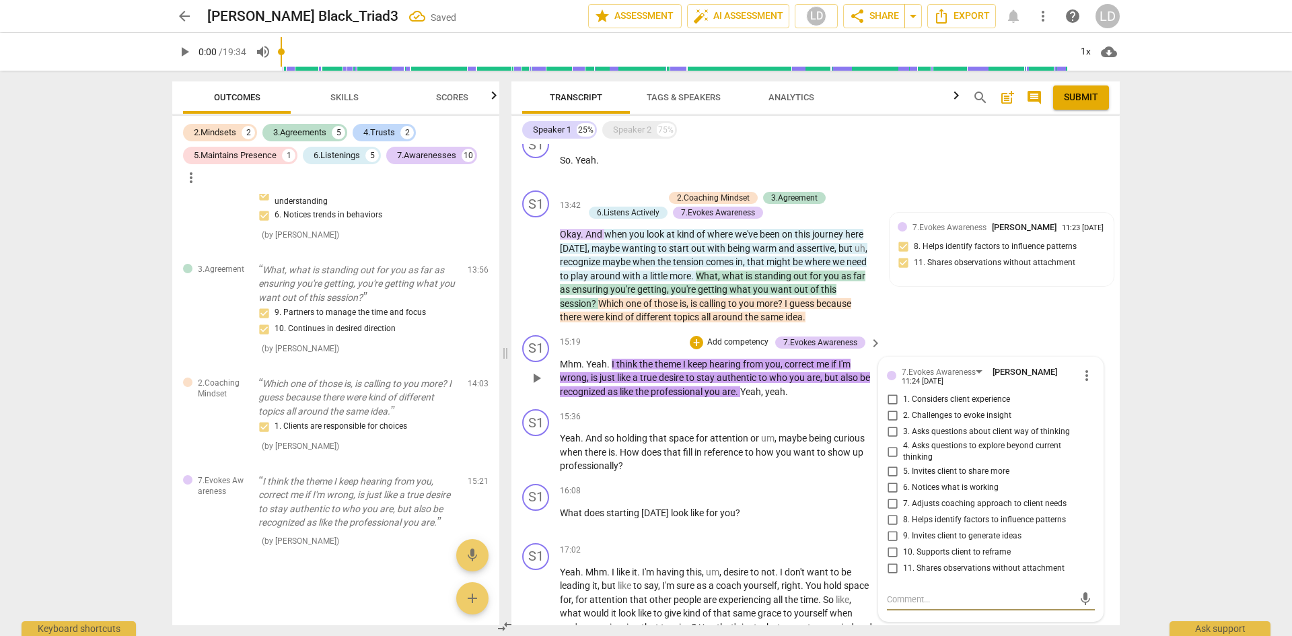
click at [963, 563] on span "11. Shares observations without attachment" at bounding box center [983, 569] width 161 height 12
click at [903, 561] on input "11. Shares observations without attachment" at bounding box center [892, 569] width 22 height 16
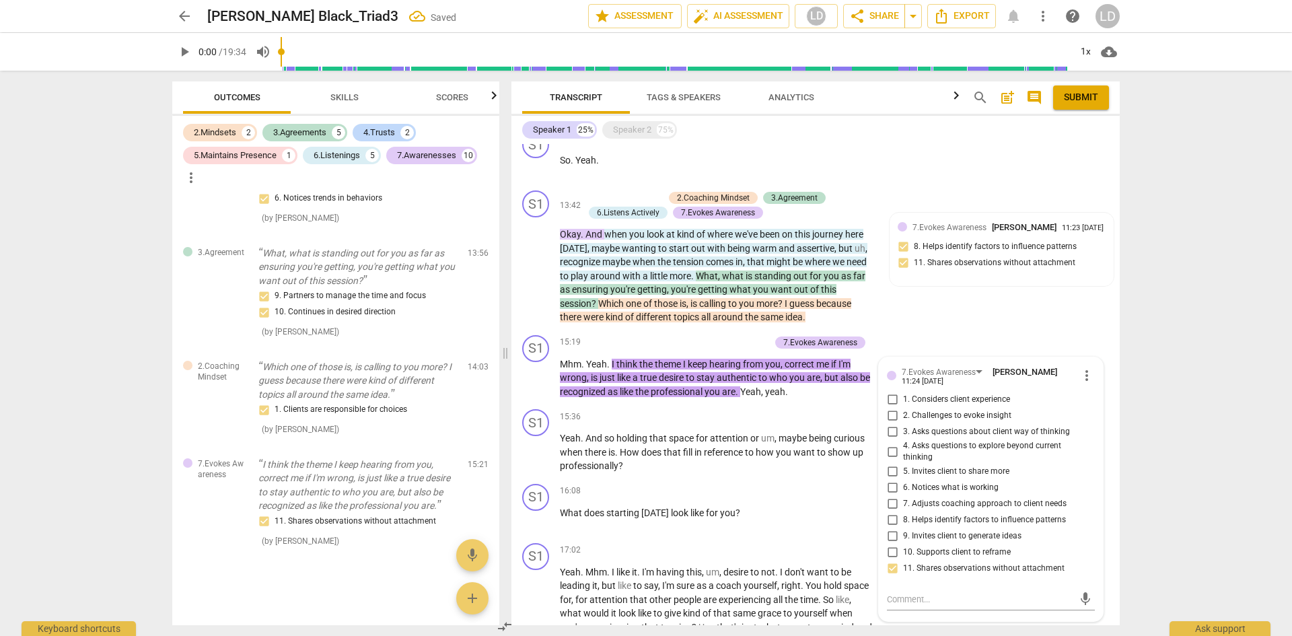
click at [1198, 542] on div "arrow_back [PERSON_NAME] Black_Triad3 Saved edit star Assessment auto_fix_high …" at bounding box center [646, 318] width 1292 height 636
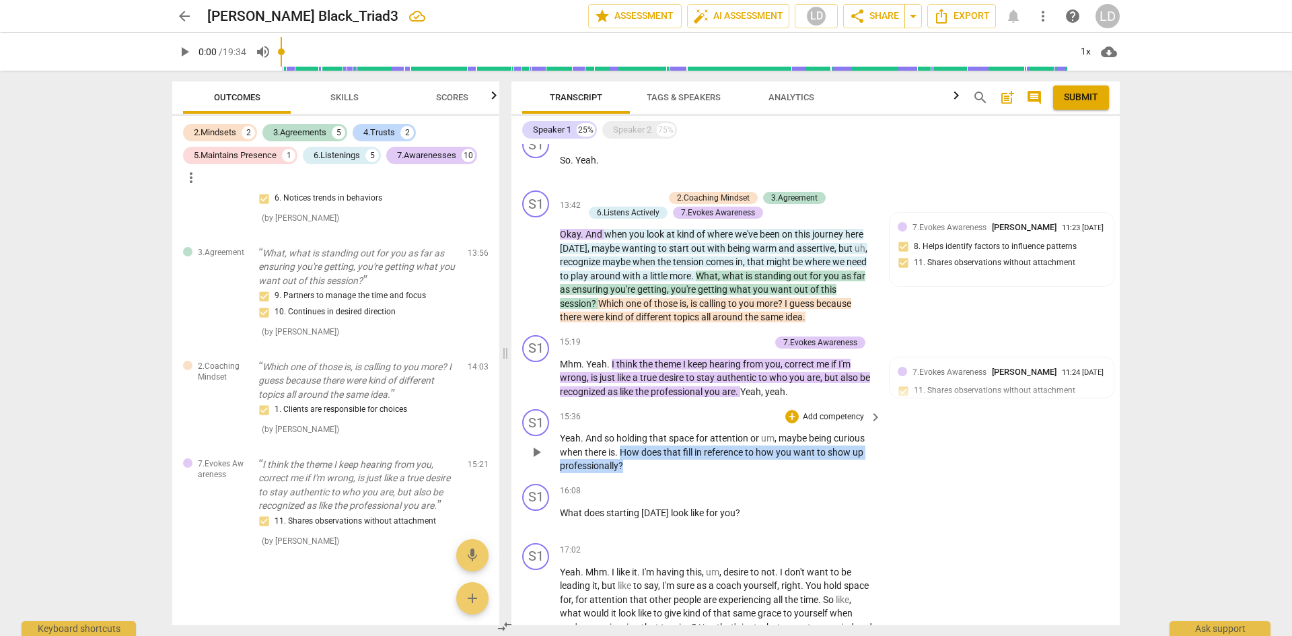
drag, startPoint x: 620, startPoint y: 437, endPoint x: 647, endPoint y: 445, distance: 28.6
click at [647, 445] on p "Yeah . And so holding that space for attention or um , maybe being curious when…" at bounding box center [717, 452] width 315 height 42
click at [791, 410] on div "+" at bounding box center [791, 416] width 13 height 13
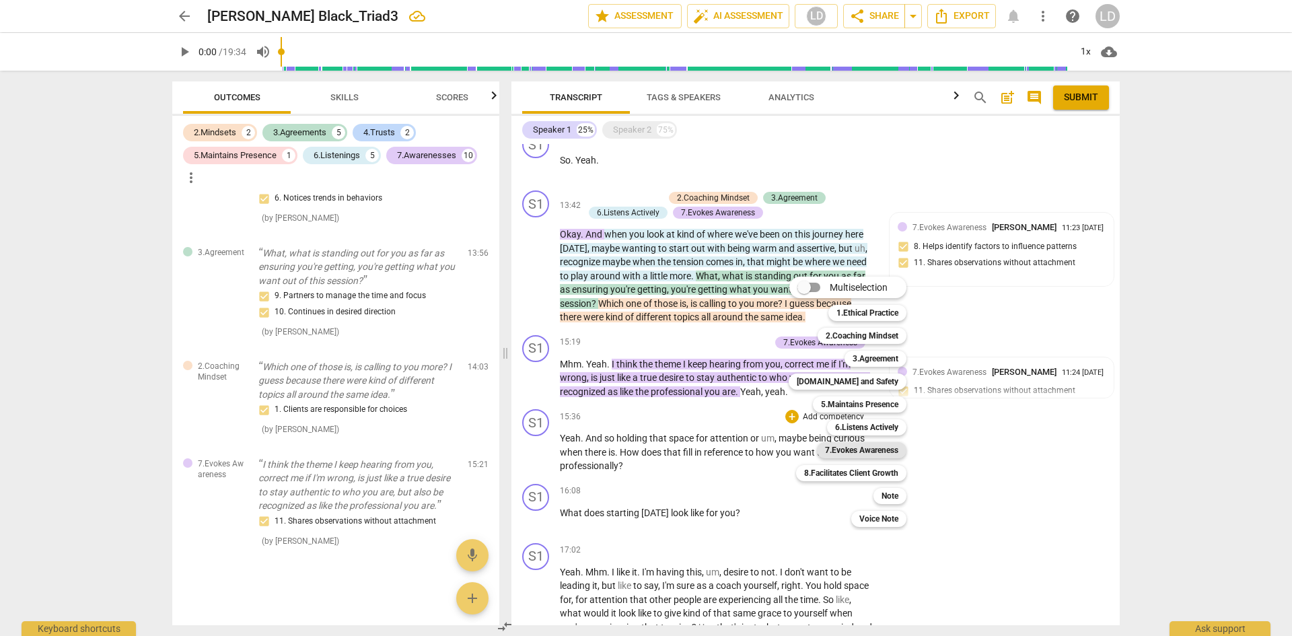
click at [877, 454] on b "7.Evokes Awareness" at bounding box center [861, 450] width 73 height 16
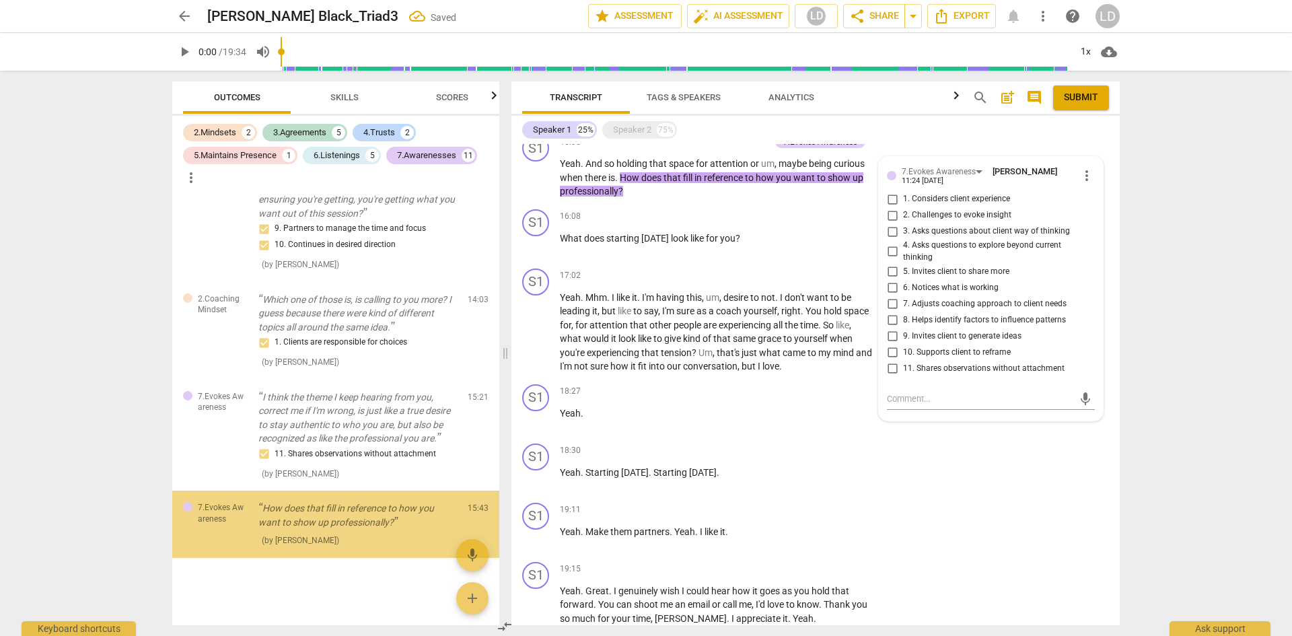
scroll to position [2523, 0]
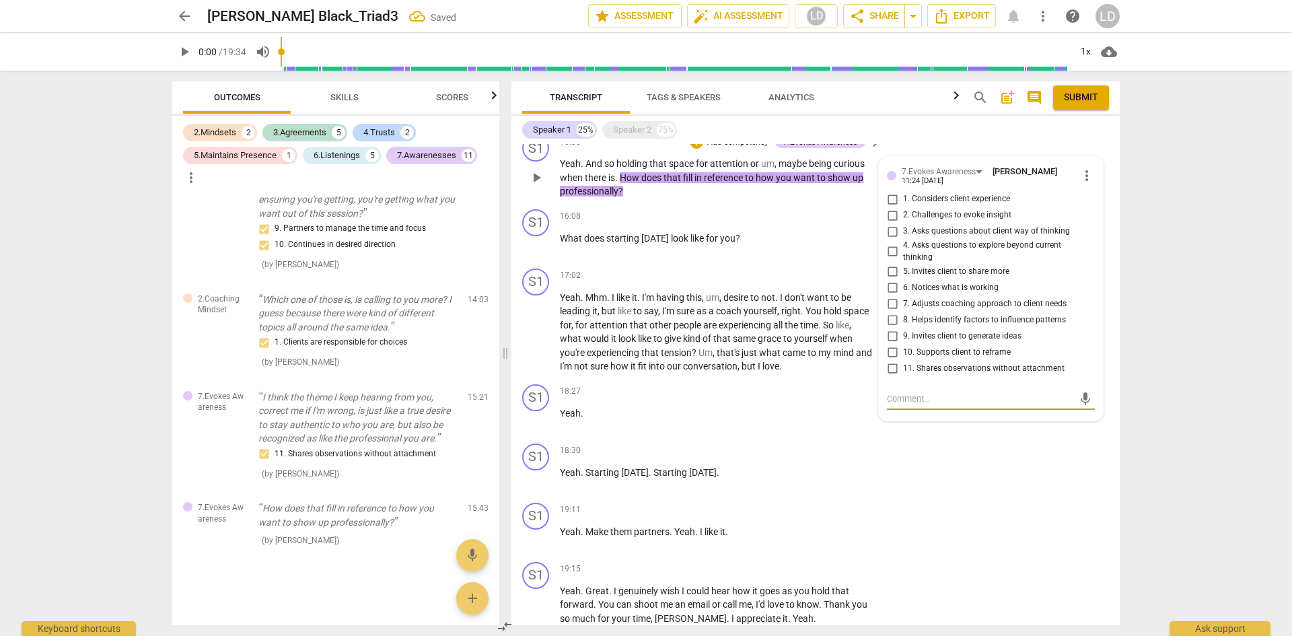
click at [1007, 314] on span "8. Helps identify factors to influence patterns" at bounding box center [984, 320] width 163 height 12
click at [903, 312] on input "8. Helps identify factors to influence patterns" at bounding box center [892, 320] width 22 height 16
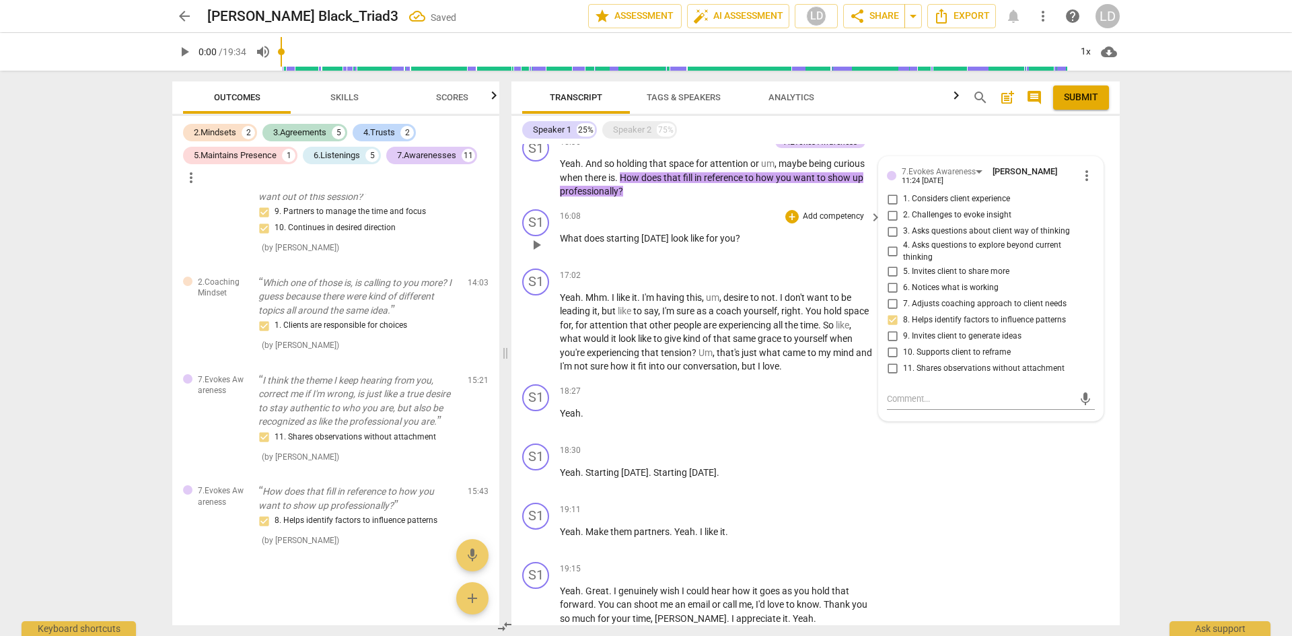
click at [735, 233] on span "you" at bounding box center [727, 238] width 15 height 11
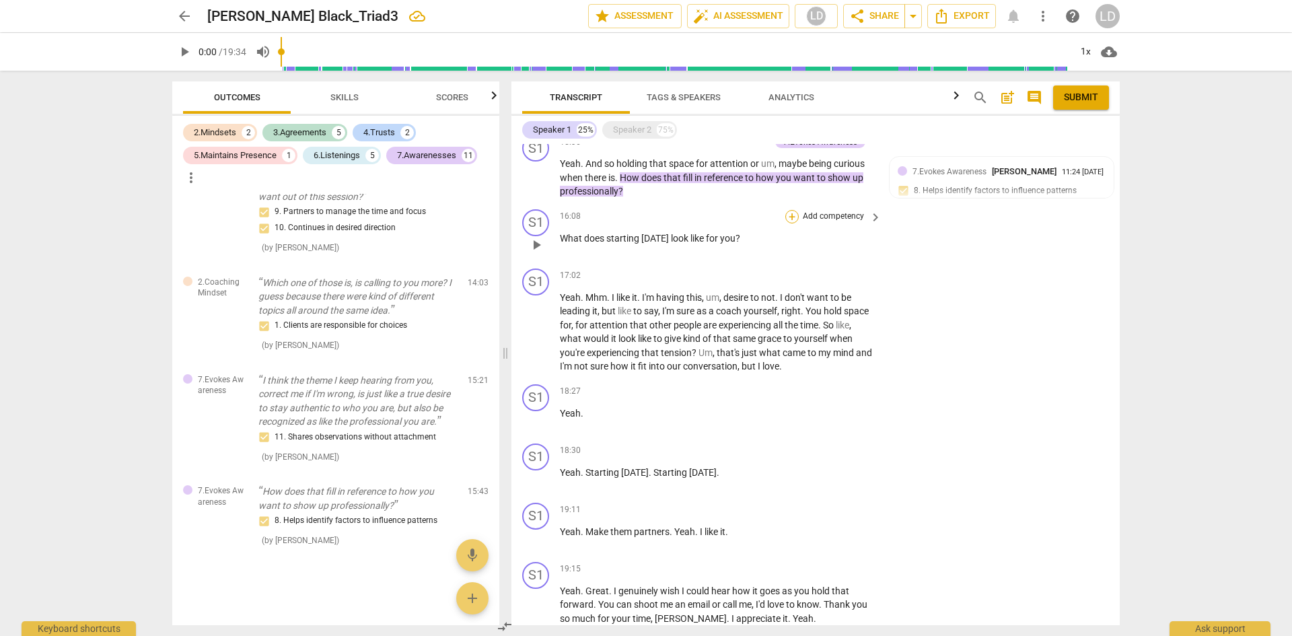
click at [789, 210] on div "+" at bounding box center [791, 216] width 13 height 13
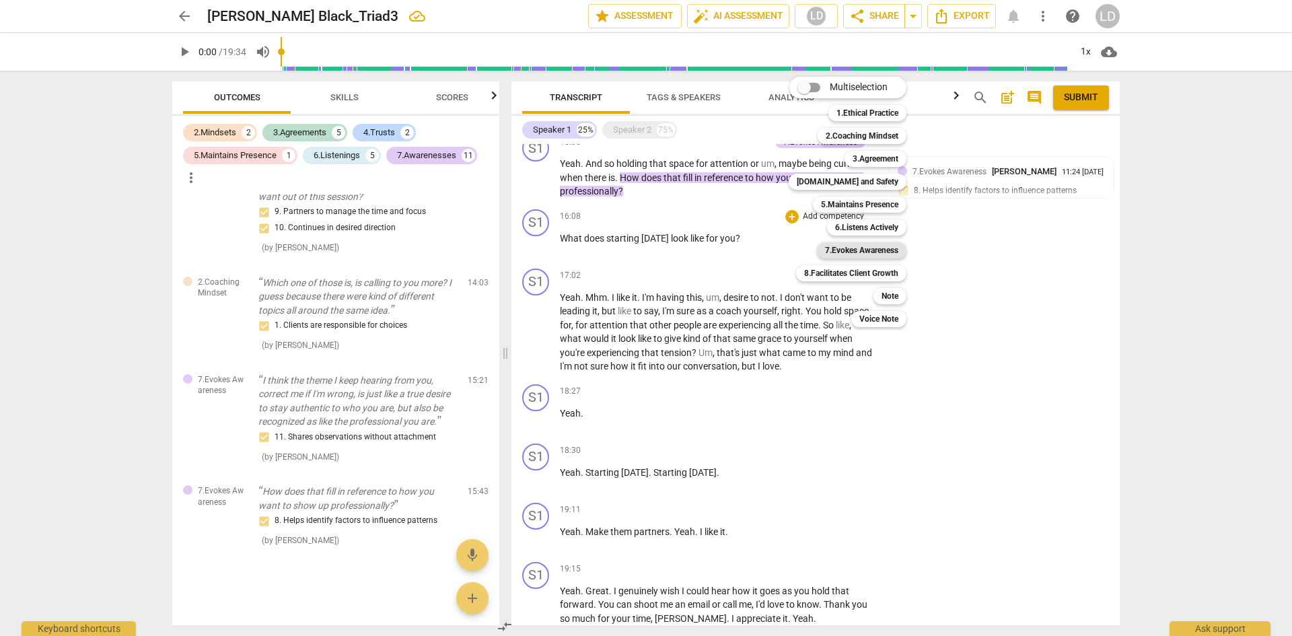
click at [865, 246] on b "7.Evokes Awareness" at bounding box center [861, 250] width 73 height 16
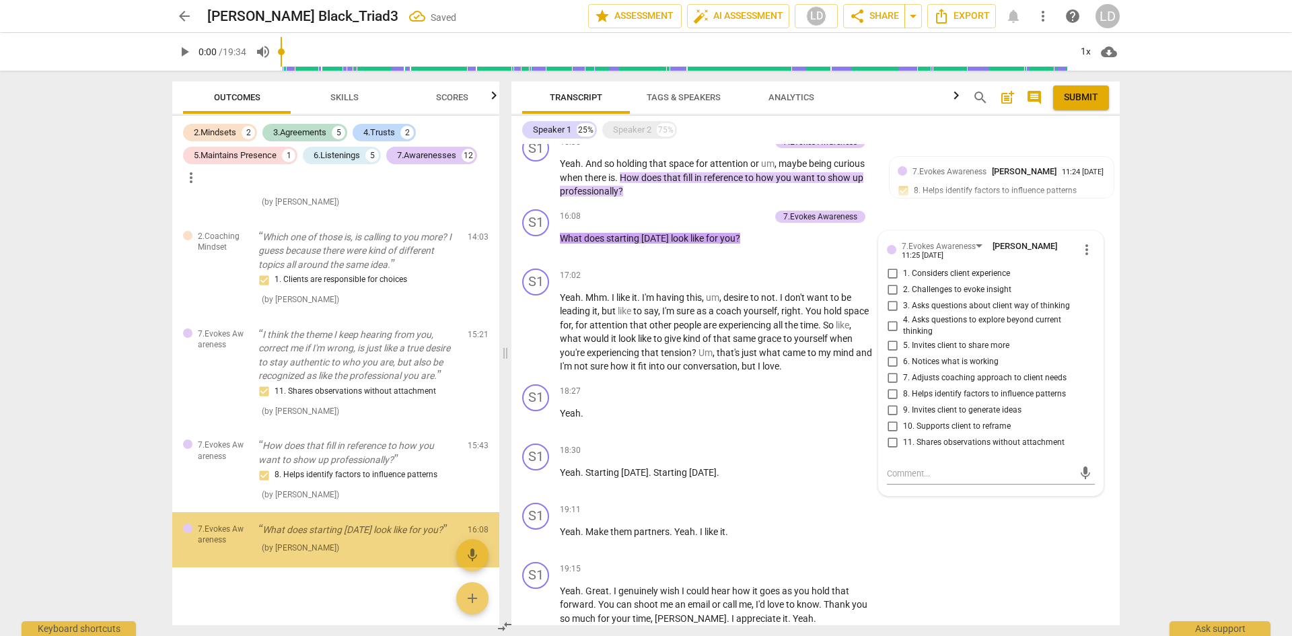
scroll to position [2607, 0]
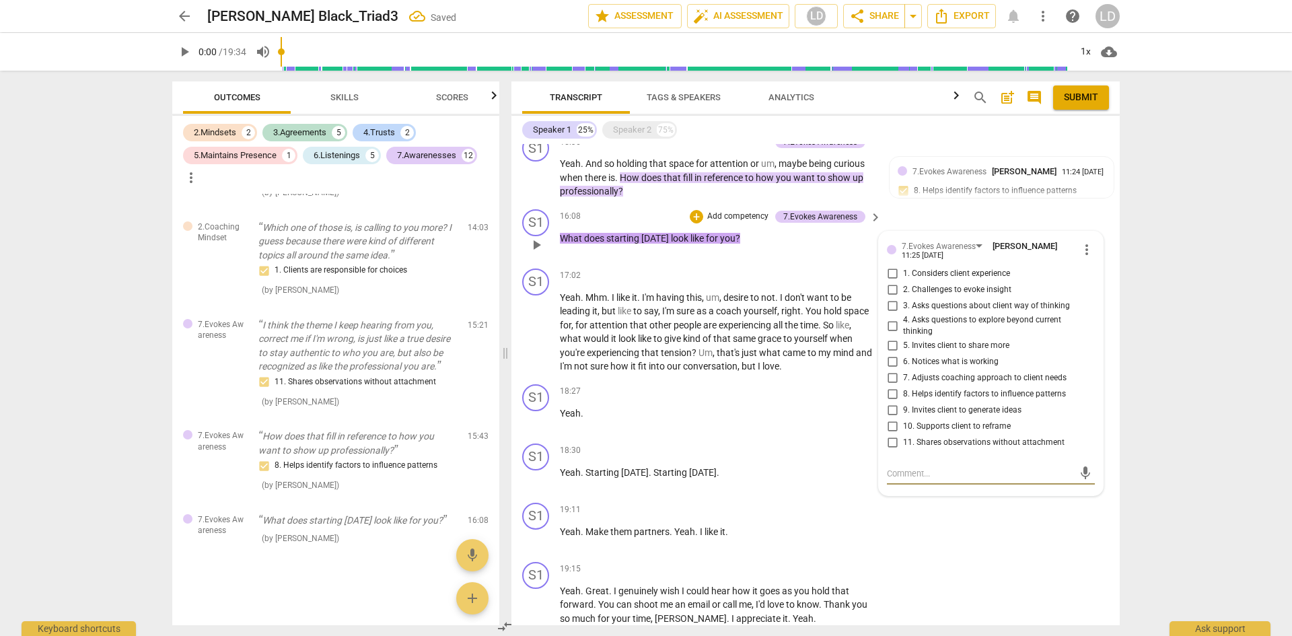
click at [885, 318] on input "4. Asks questions to explore beyond current thinking" at bounding box center [892, 326] width 22 height 16
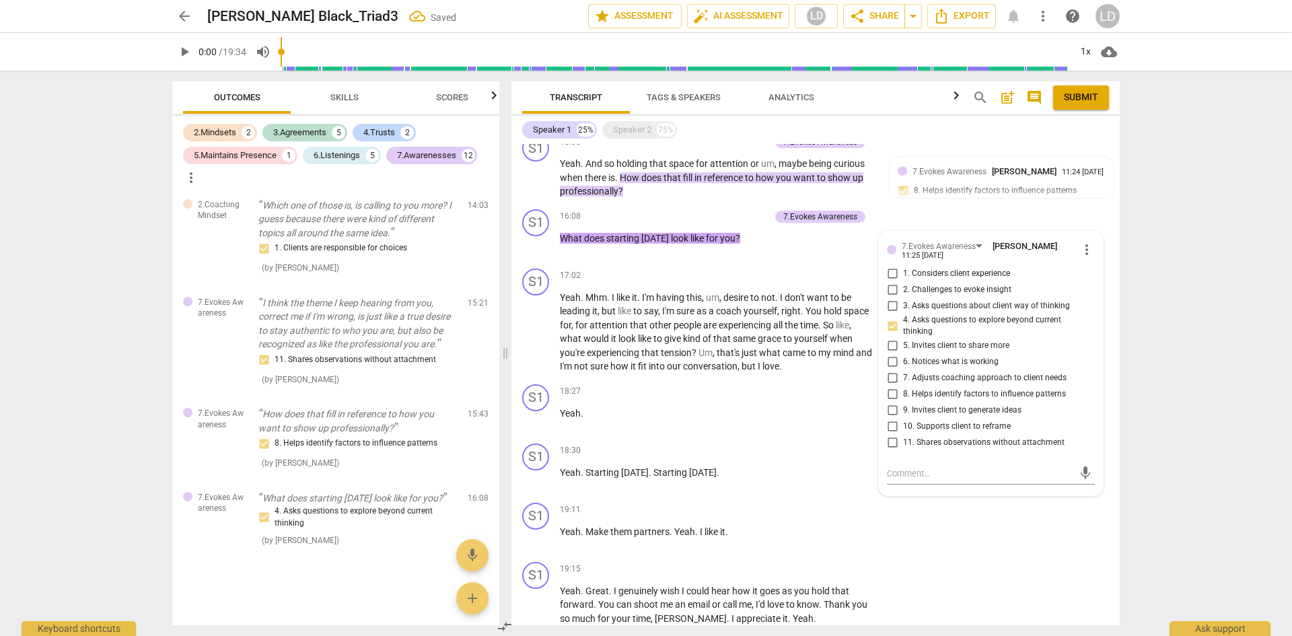
click at [1122, 352] on div "Transcript Tags & Speakers Analytics search post_add comment Submit Speaker 1 2…" at bounding box center [818, 353] width 624 height 565
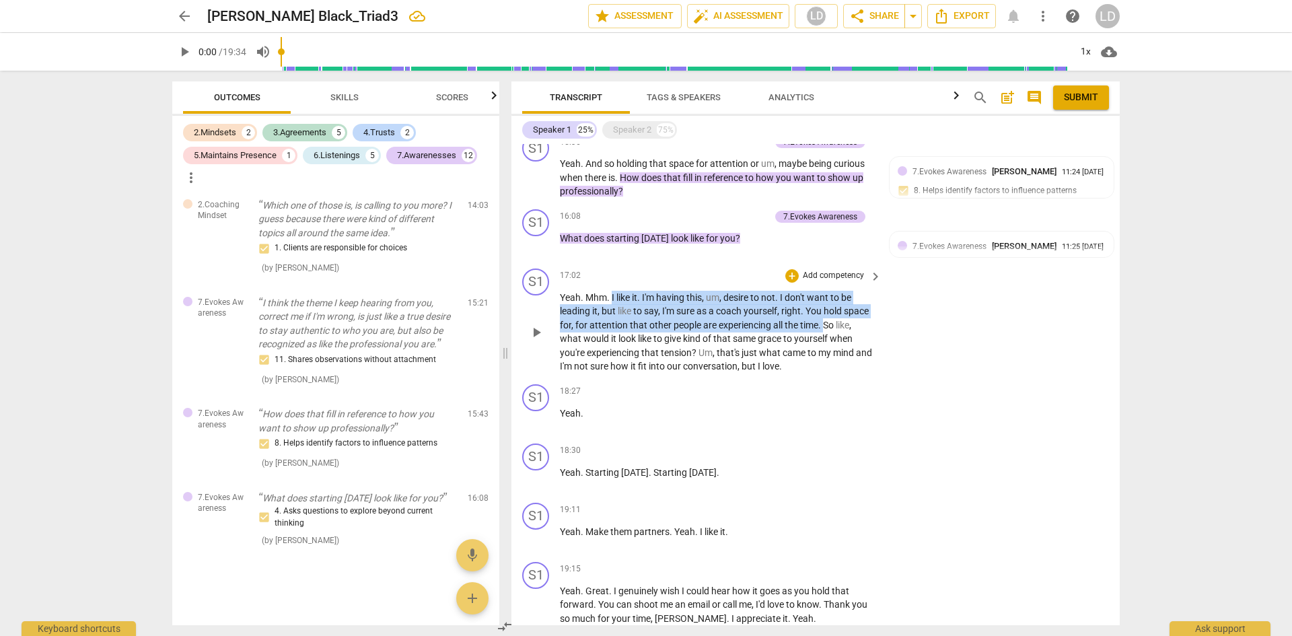
drag, startPoint x: 853, startPoint y: 313, endPoint x: 612, endPoint y: 276, distance: 243.1
click at [612, 291] on p "Yeah . Mhm . I like it . I'm having this , um , desire to not . I don't want to…" at bounding box center [717, 332] width 315 height 83
click at [789, 269] on div "+" at bounding box center [791, 275] width 13 height 13
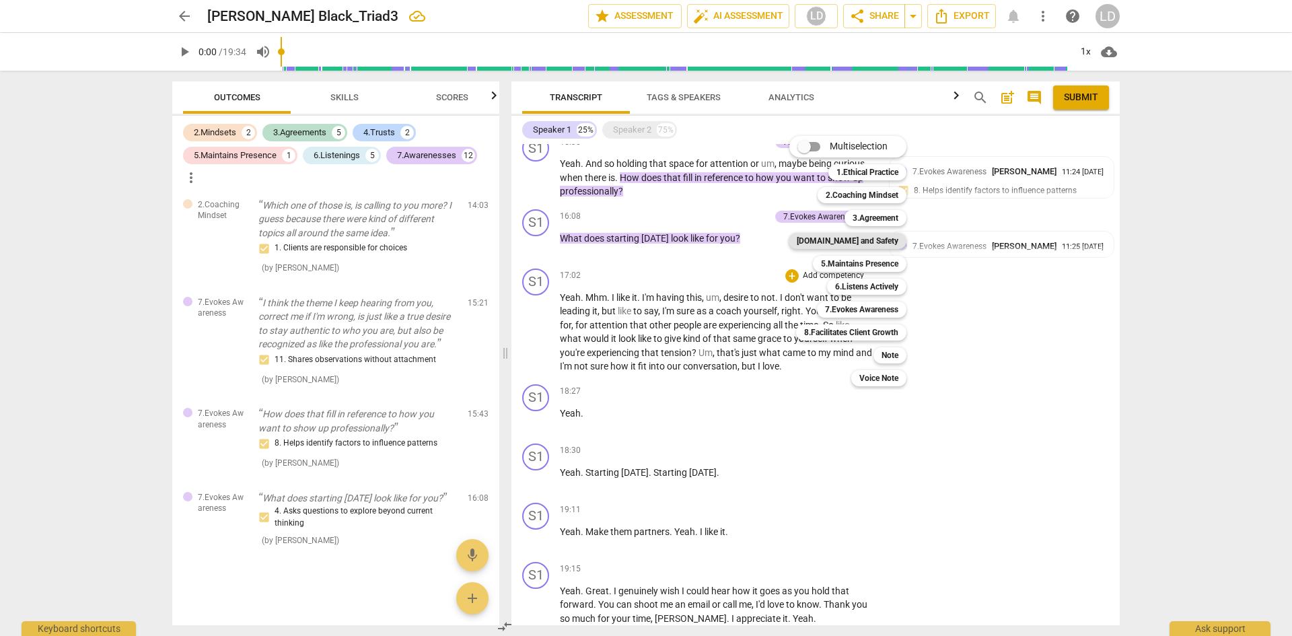
click at [871, 243] on b "[DOMAIN_NAME] and Safety" at bounding box center [848, 241] width 102 height 16
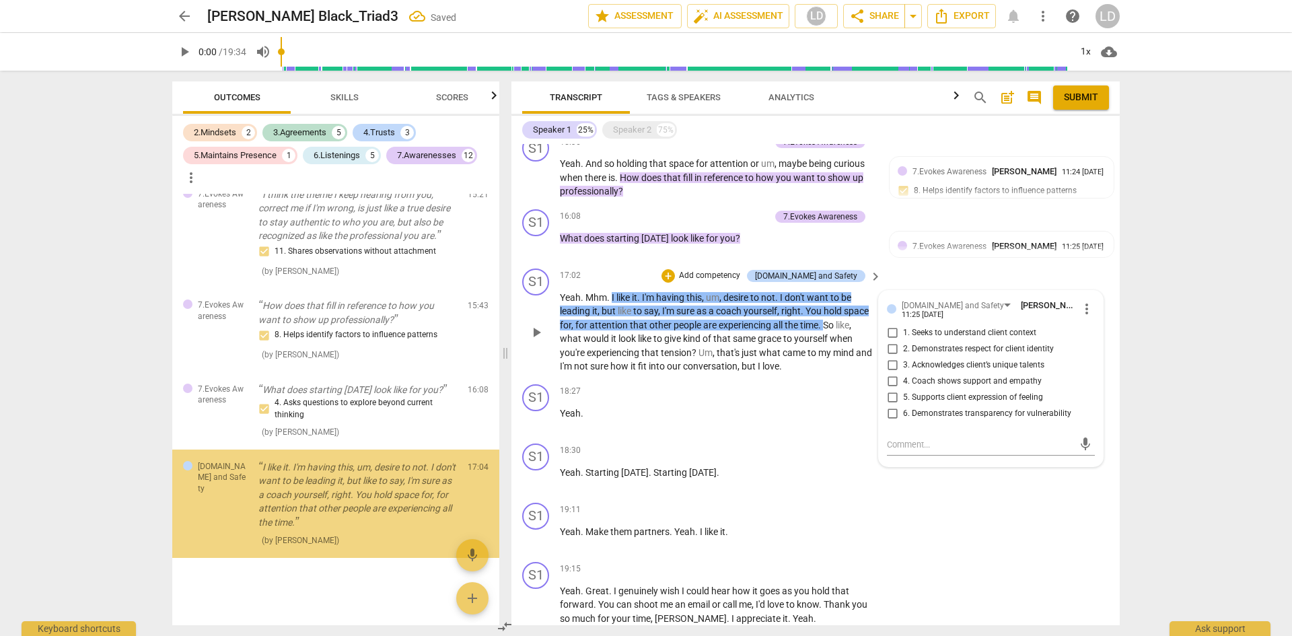
scroll to position [2740, 0]
click at [945, 408] on span "6. Demonstrates transparency for vulnerability" at bounding box center [987, 414] width 168 height 12
click at [903, 406] on input "6. Demonstrates transparency for vulnerability" at bounding box center [892, 414] width 22 height 16
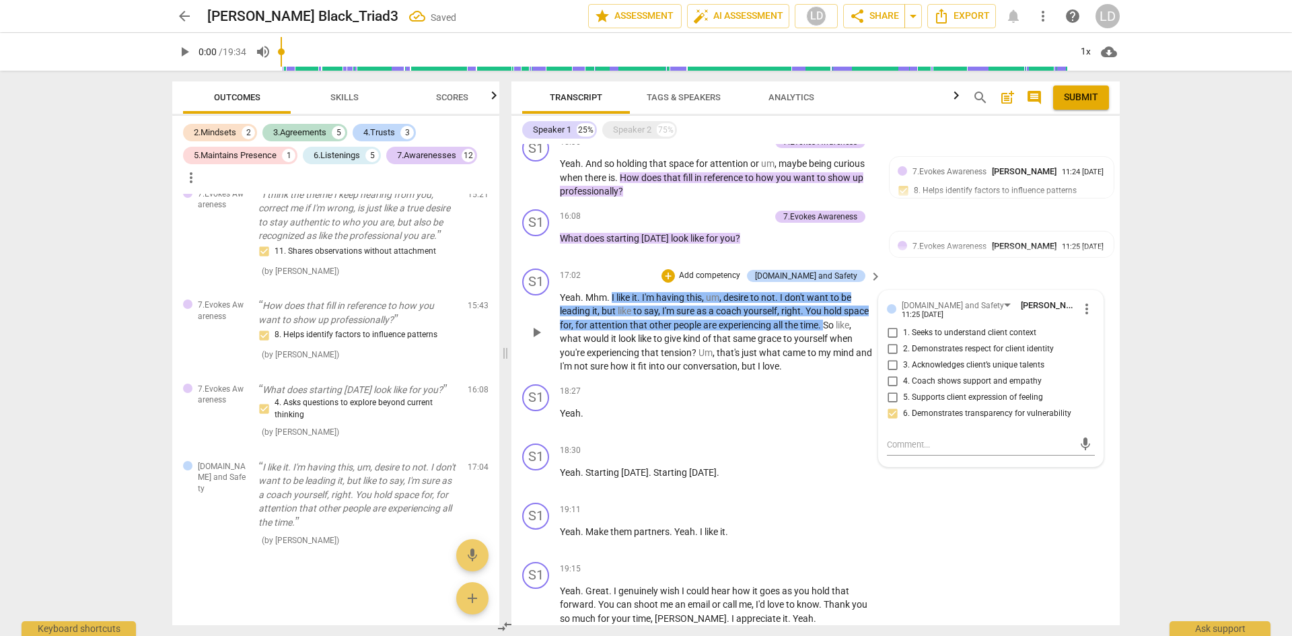
click at [962, 343] on span "2. Demonstrates respect for client identity" at bounding box center [978, 349] width 151 height 12
click at [903, 341] on input "2. Demonstrates respect for client identity" at bounding box center [892, 349] width 22 height 16
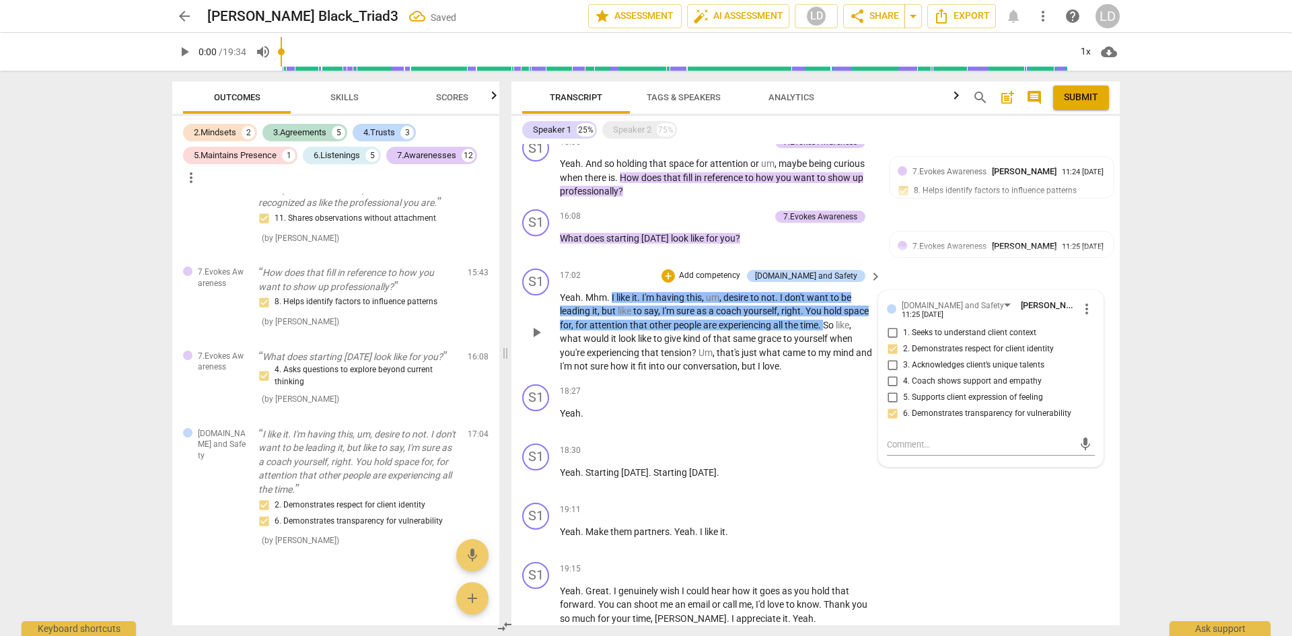
click at [1034, 359] on span "3. Acknowledges client’s unique talents" at bounding box center [973, 365] width 141 height 12
click at [903, 357] on input "3. Acknowledges client’s unique talents" at bounding box center [892, 365] width 22 height 16
click at [1115, 367] on div "format_bold format_list_bulleted [PERSON_NAME] delete Summary: Coach focus area…" at bounding box center [815, 384] width 608 height 481
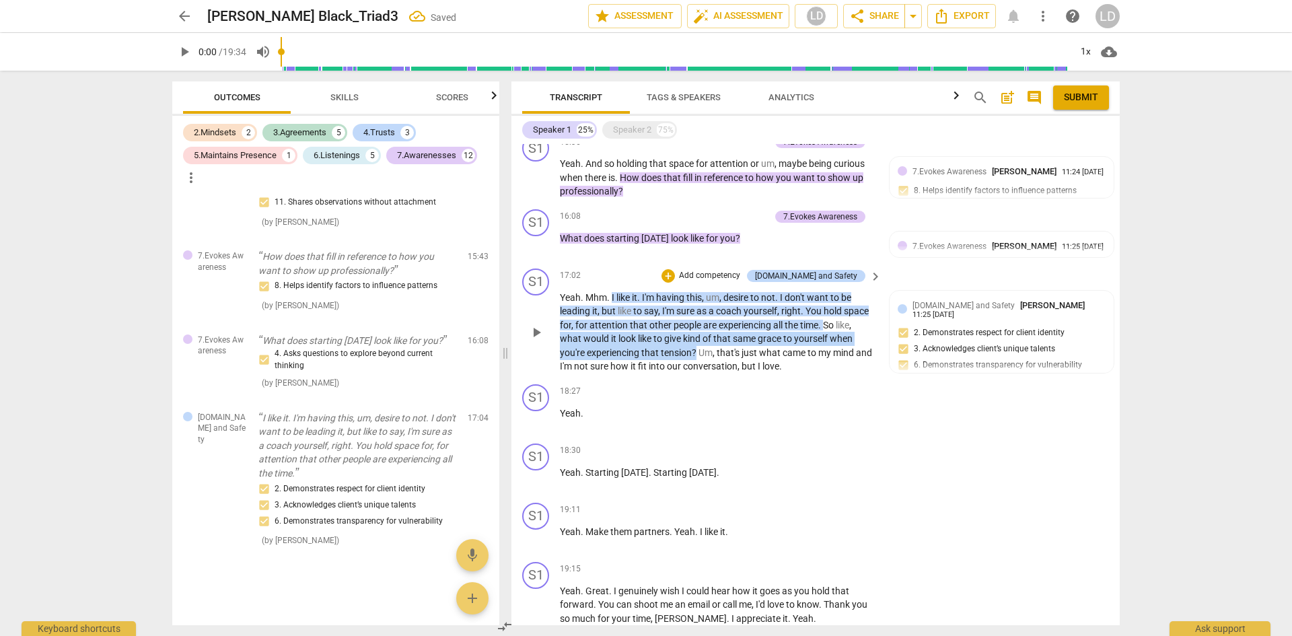
drag, startPoint x: 577, startPoint y: 322, endPoint x: 721, endPoint y: 342, distance: 144.7
click at [721, 342] on p "Yeah . Mhm . I like it . I'm having this , um , desire to not . I don't want to…" at bounding box center [717, 332] width 315 height 83
click at [675, 269] on div "+" at bounding box center [667, 275] width 13 height 13
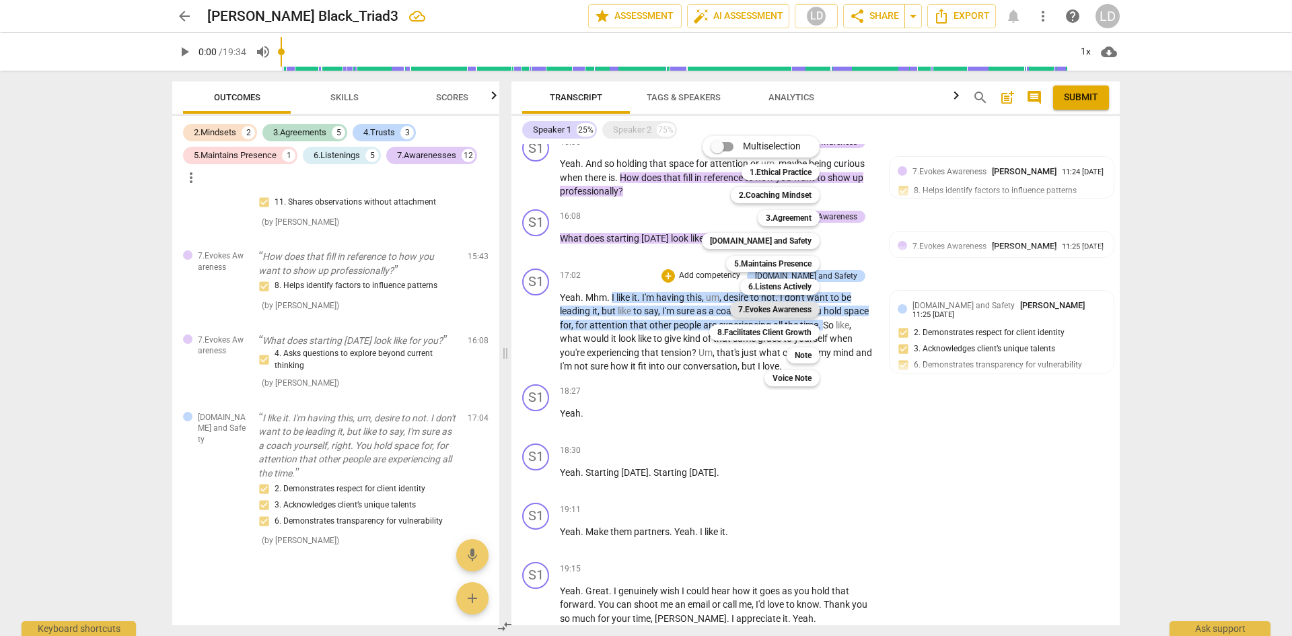
click at [783, 308] on b "7.Evokes Awareness" at bounding box center [774, 309] width 73 height 16
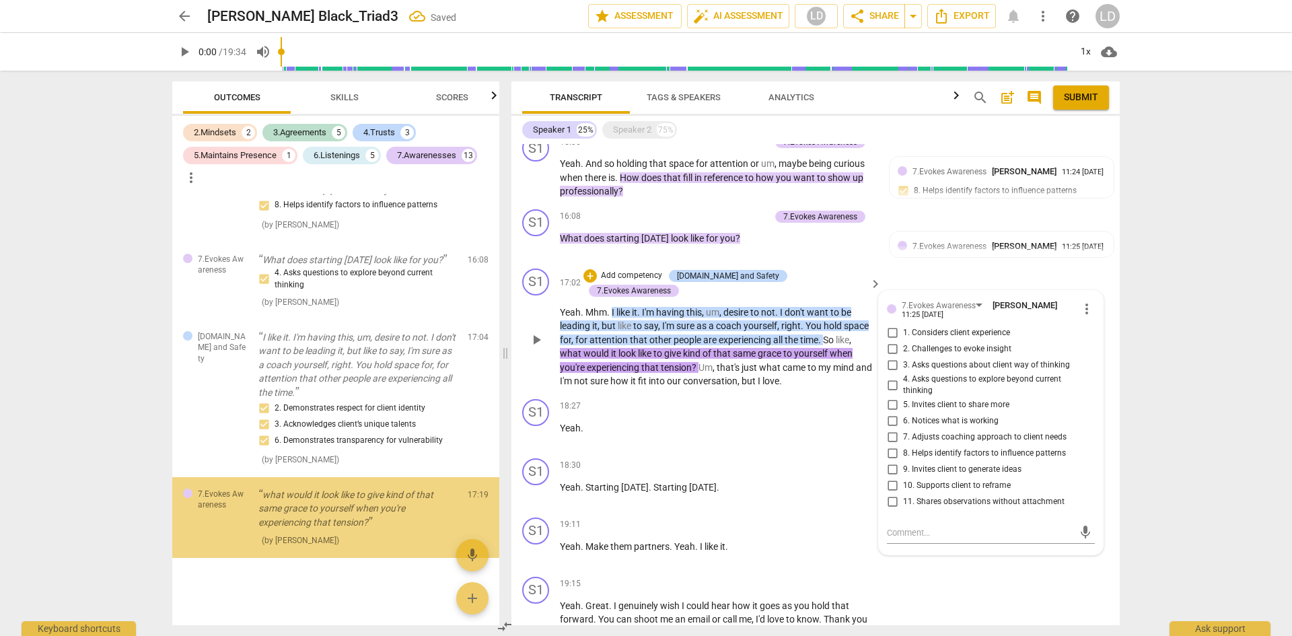
scroll to position [2870, 0]
click at [937, 343] on span "2. Challenges to evoke insight" at bounding box center [957, 349] width 108 height 12
click at [903, 341] on input "2. Challenges to evoke insight" at bounding box center [892, 349] width 22 height 16
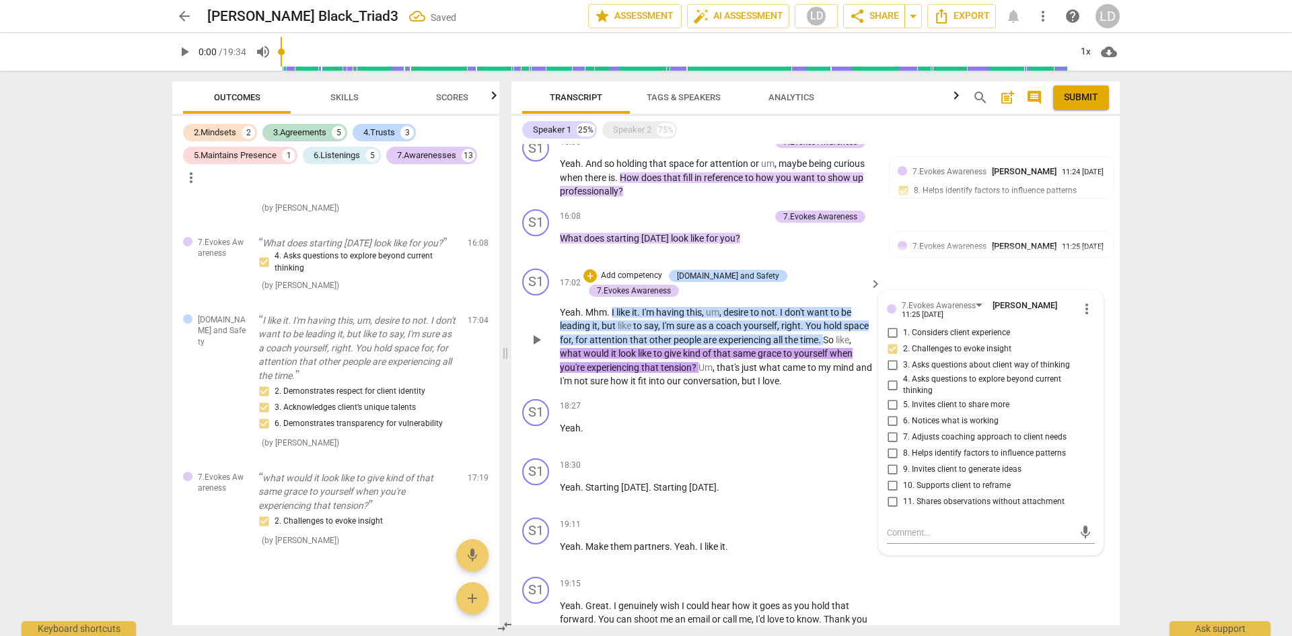
click at [822, 357] on p "Yeah . Mhm . I like it . I'm having this , um , desire to not . I don't want to…" at bounding box center [717, 346] width 315 height 83
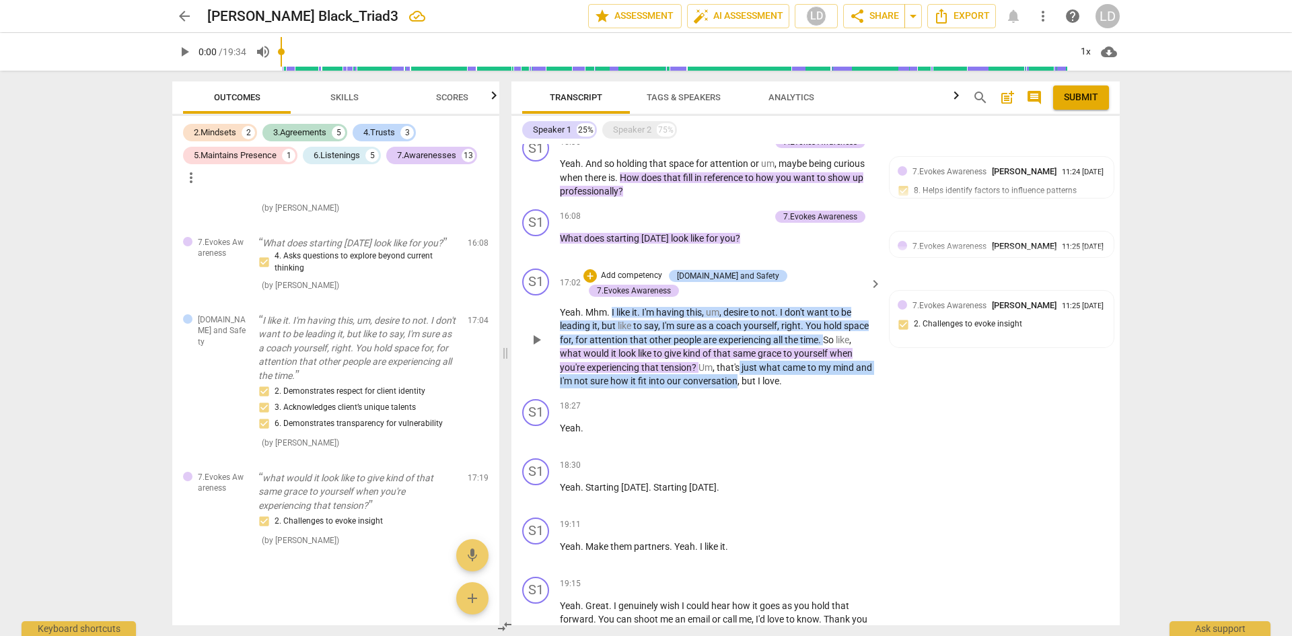
drag, startPoint x: 764, startPoint y: 336, endPoint x: 779, endPoint y: 351, distance: 20.5
click at [779, 351] on p "Yeah . Mhm . I like it . I'm having this , um , desire to not . I don't want to…" at bounding box center [717, 346] width 315 height 83
click at [597, 269] on div "+" at bounding box center [589, 275] width 13 height 13
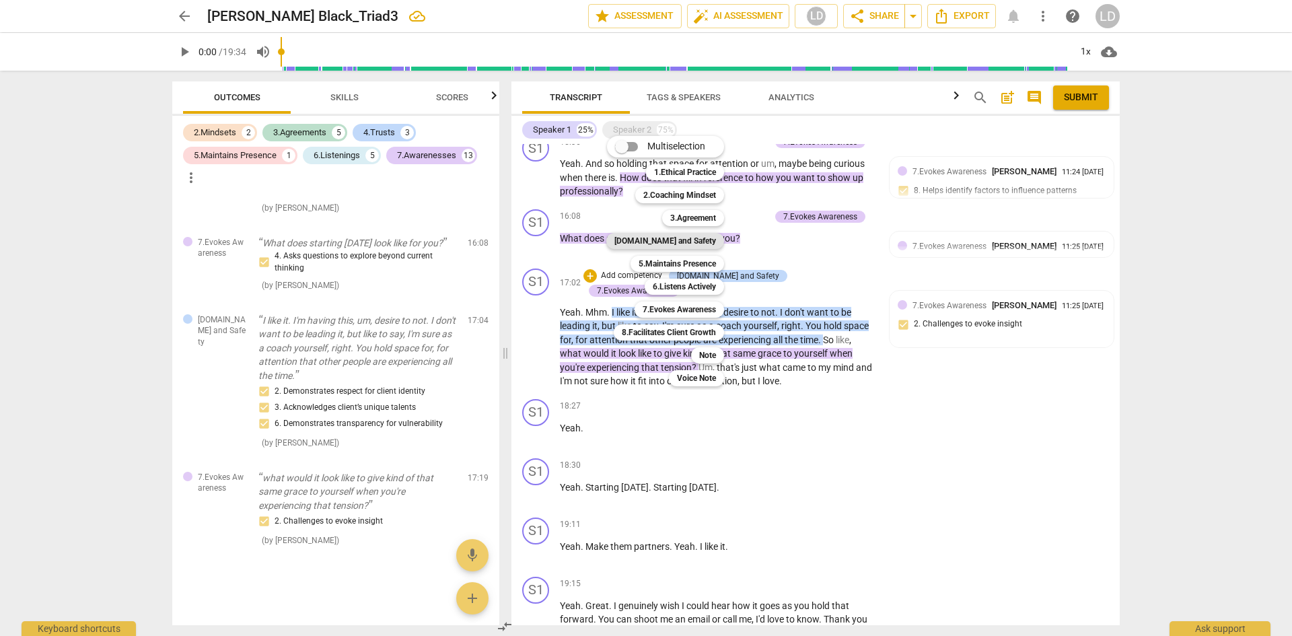
click at [705, 243] on b "[DOMAIN_NAME] and Safety" at bounding box center [665, 241] width 102 height 16
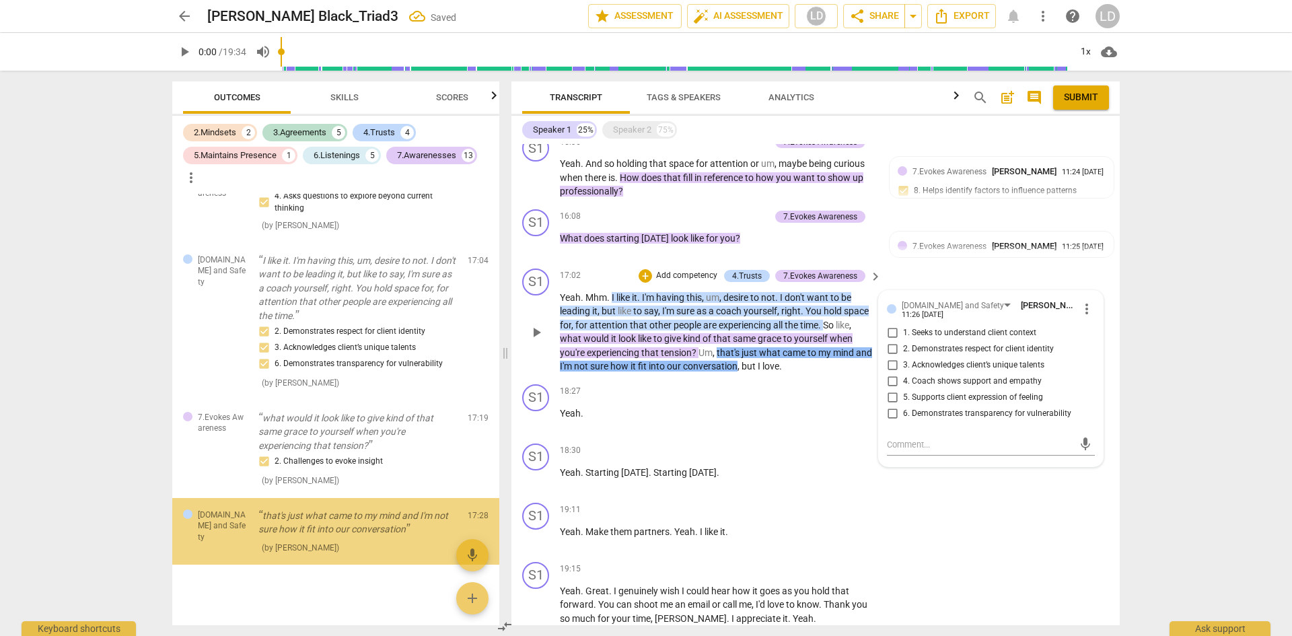
scroll to position [2953, 0]
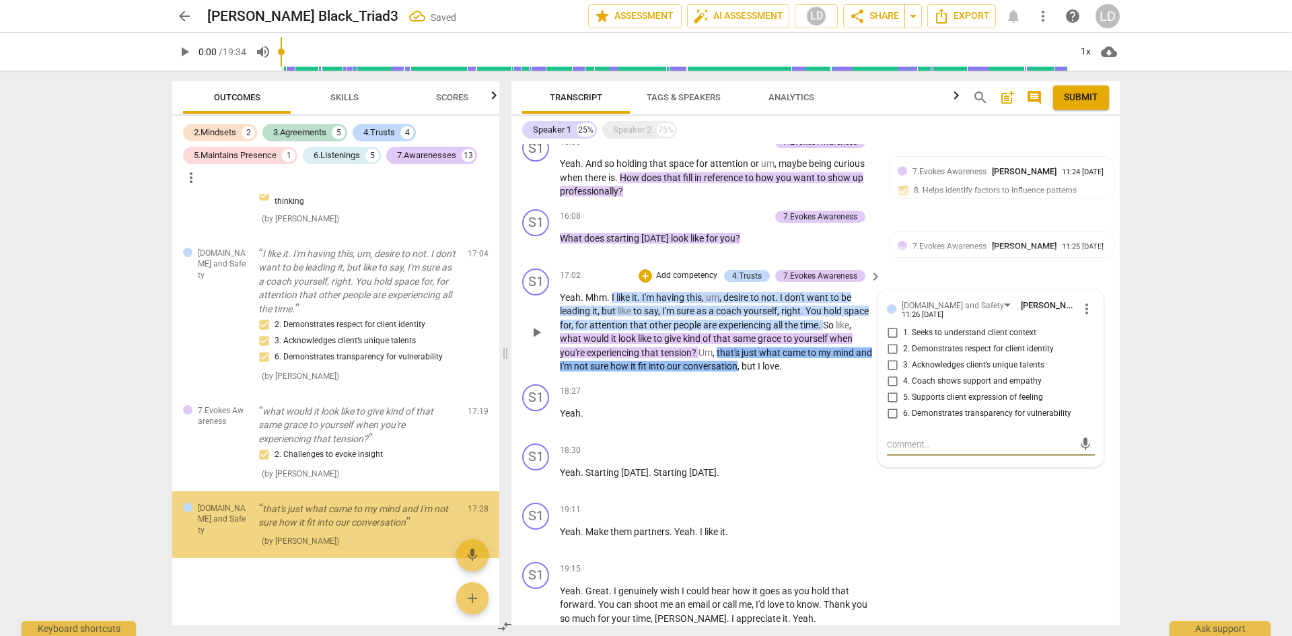
click at [943, 408] on span "6. Demonstrates transparency for vulnerability" at bounding box center [987, 414] width 168 height 12
click at [903, 406] on input "6. Demonstrates transparency for vulnerability" at bounding box center [892, 414] width 22 height 16
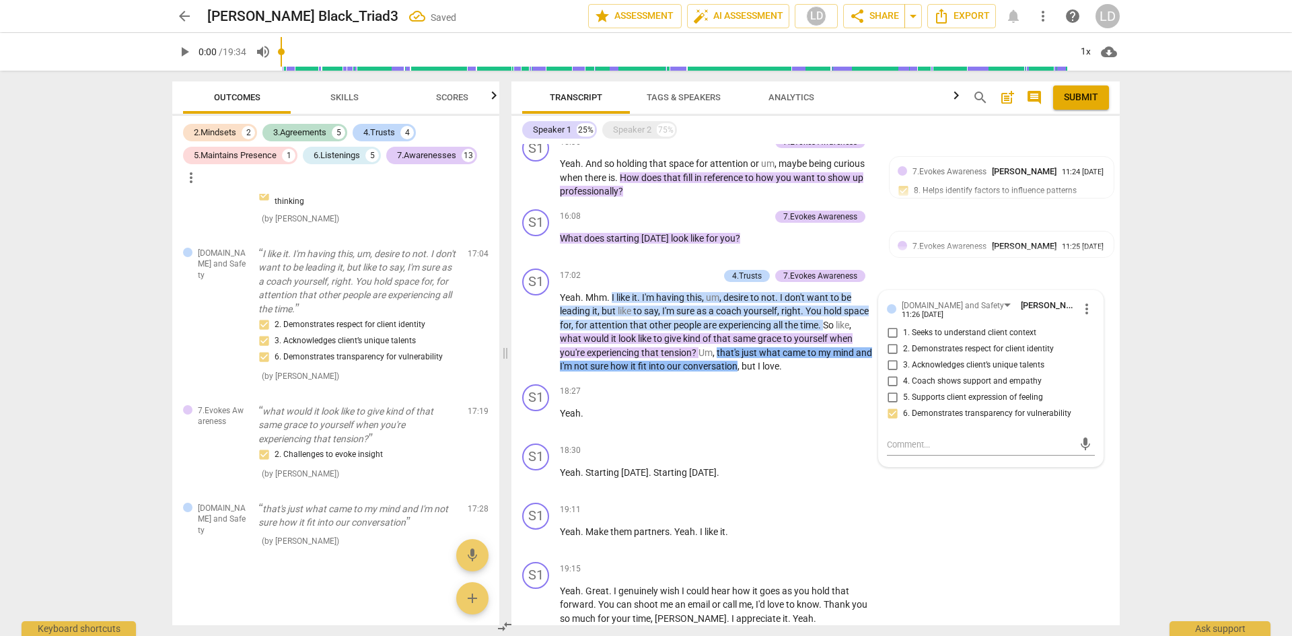
click at [1152, 408] on div "arrow_back [PERSON_NAME] Black_Triad3 Saved edit star Assessment auto_fix_high …" at bounding box center [646, 318] width 1292 height 636
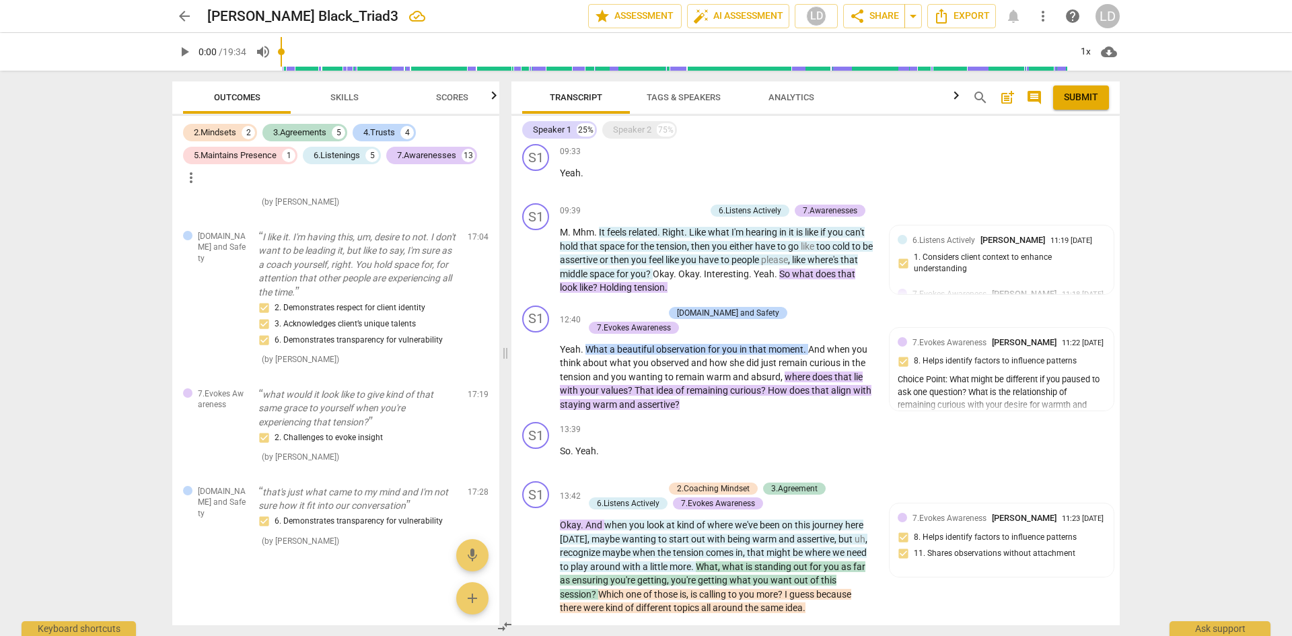
scroll to position [793, 0]
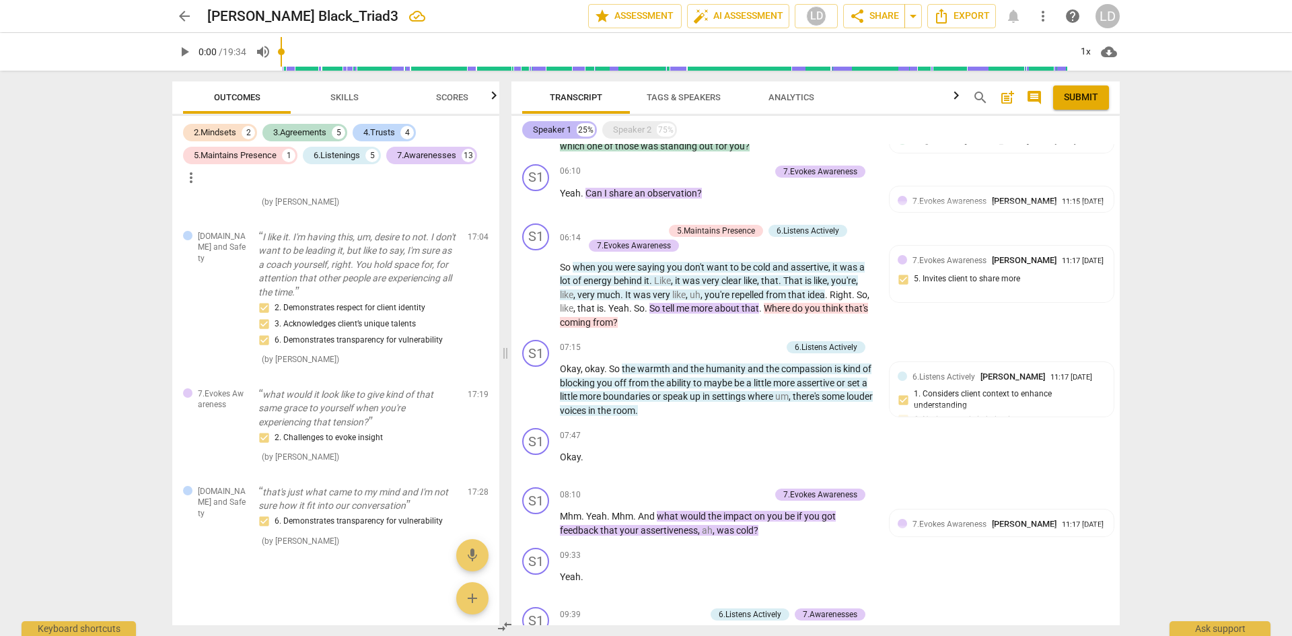
click at [553, 129] on div "Speaker 1" at bounding box center [552, 129] width 38 height 13
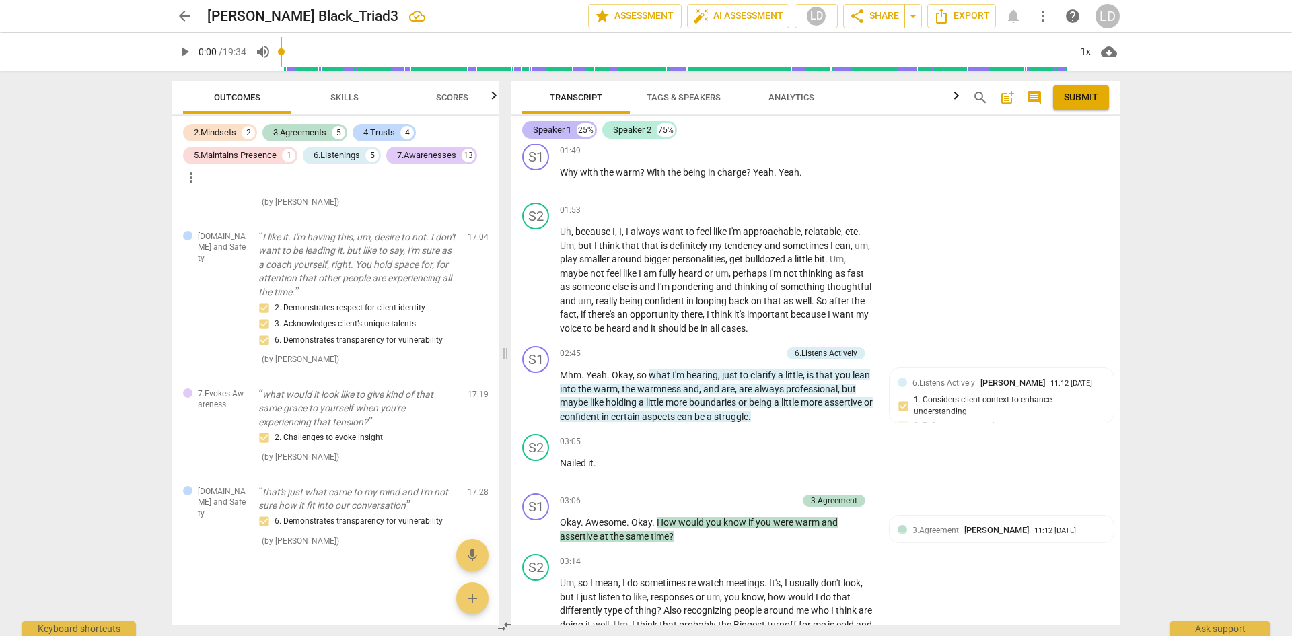
scroll to position [1819, 0]
